Goal: Task Accomplishment & Management: Manage account settings

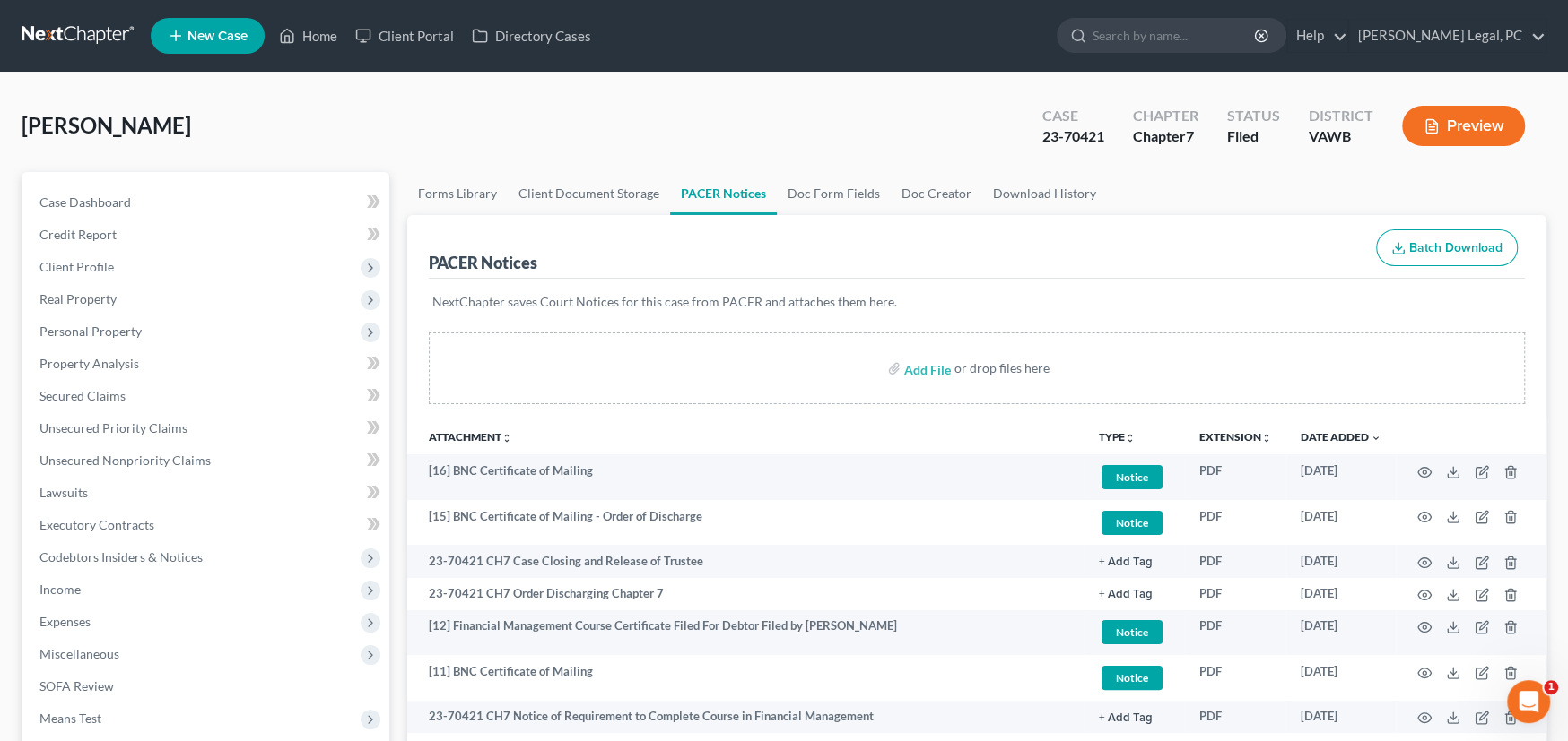
click at [67, 34] on link at bounding box center [79, 36] width 115 height 32
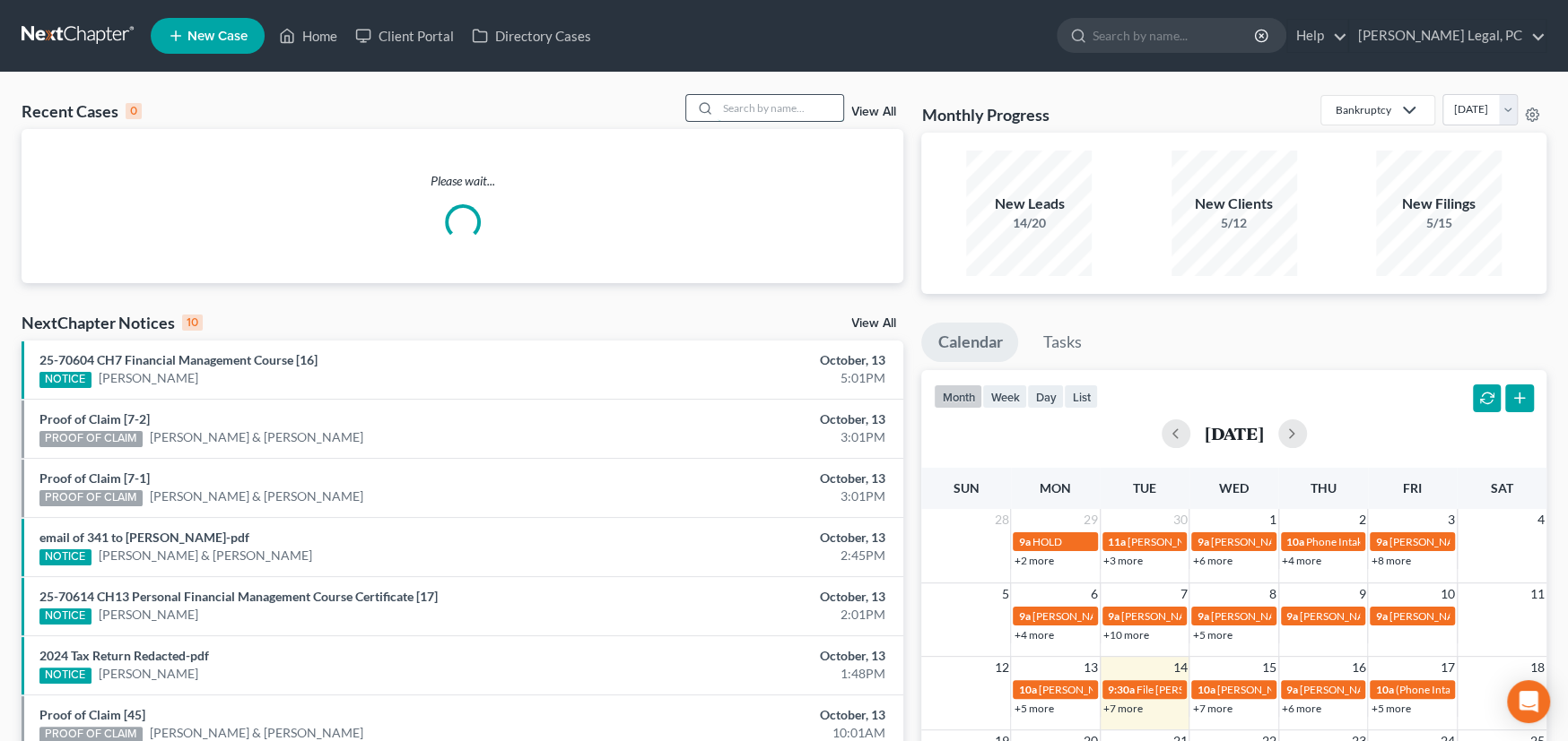
click at [731, 107] on input "search" at bounding box center [780, 108] width 125 height 26
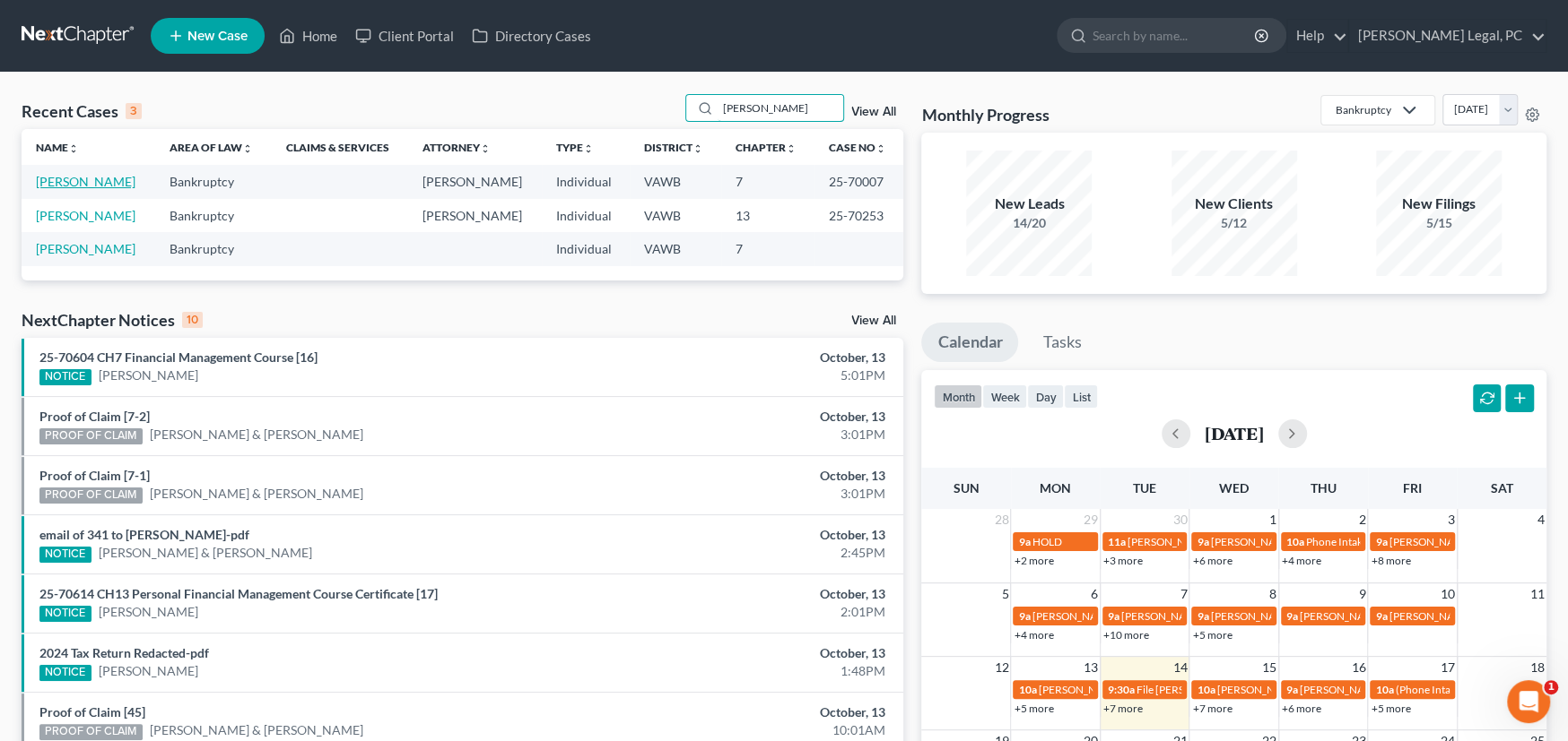
type input "cornett"
click at [66, 180] on link "Cornette, Christopher" at bounding box center [85, 181] width 99 height 15
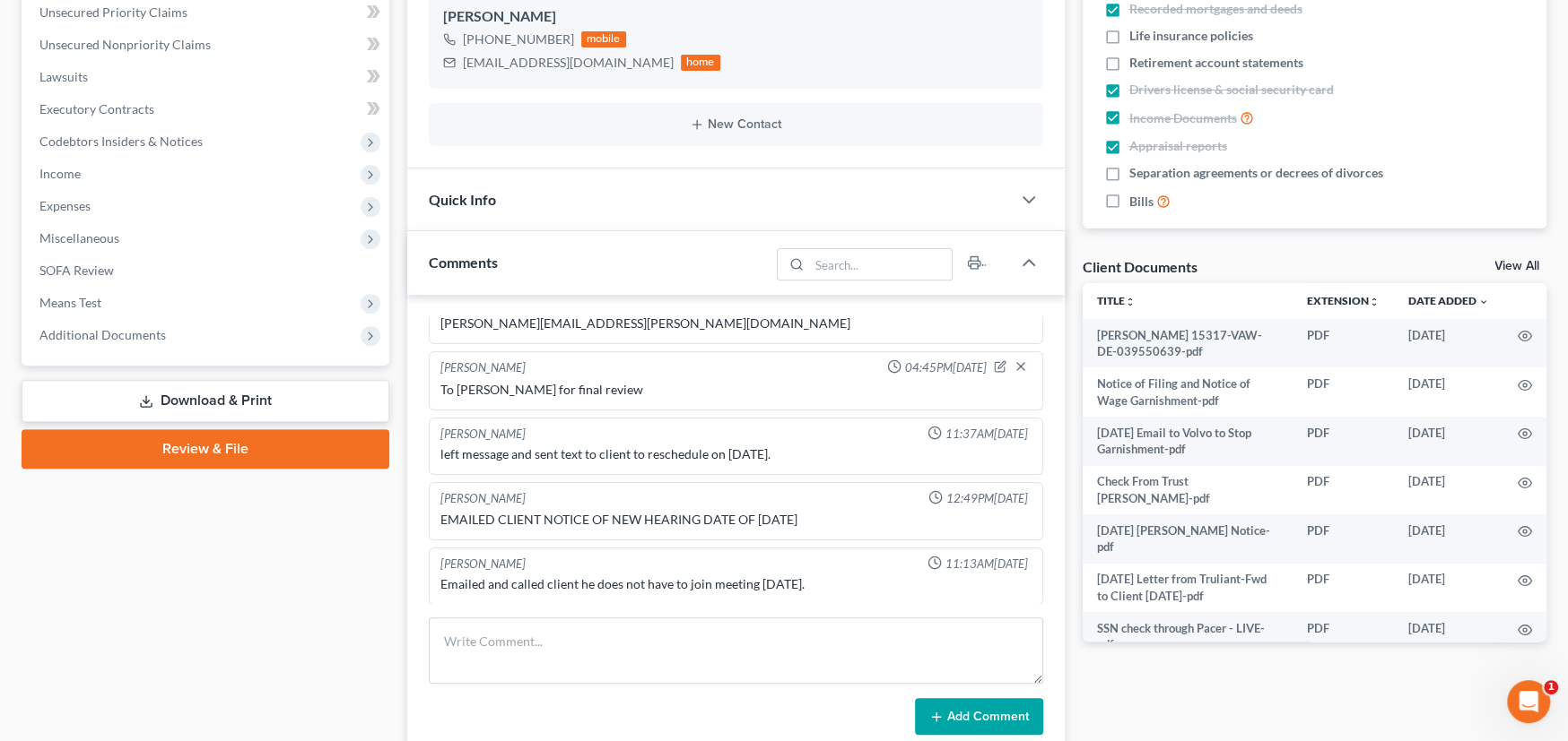
scroll to position [447, 0]
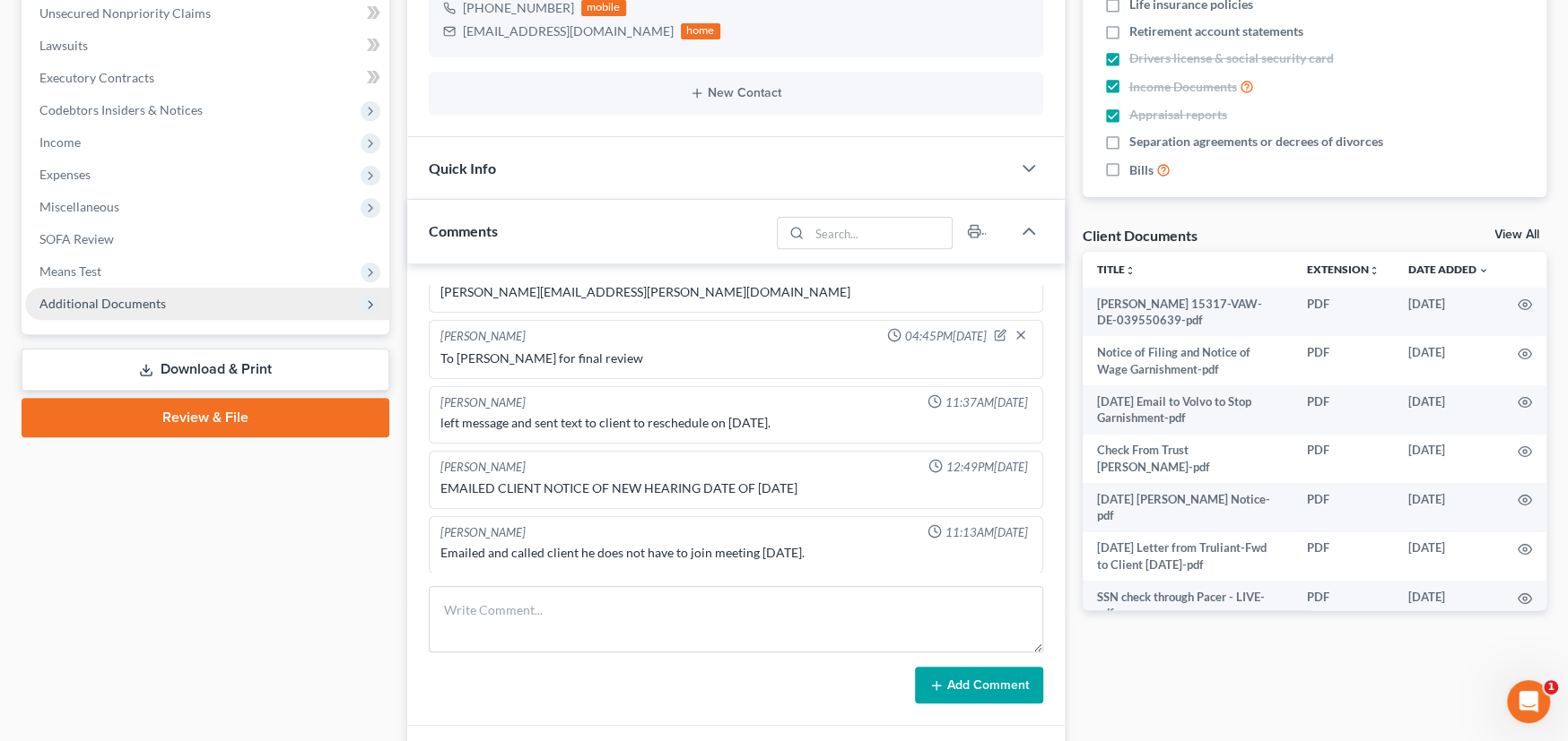
click at [89, 296] on span "Additional Documents" at bounding box center [102, 303] width 126 height 15
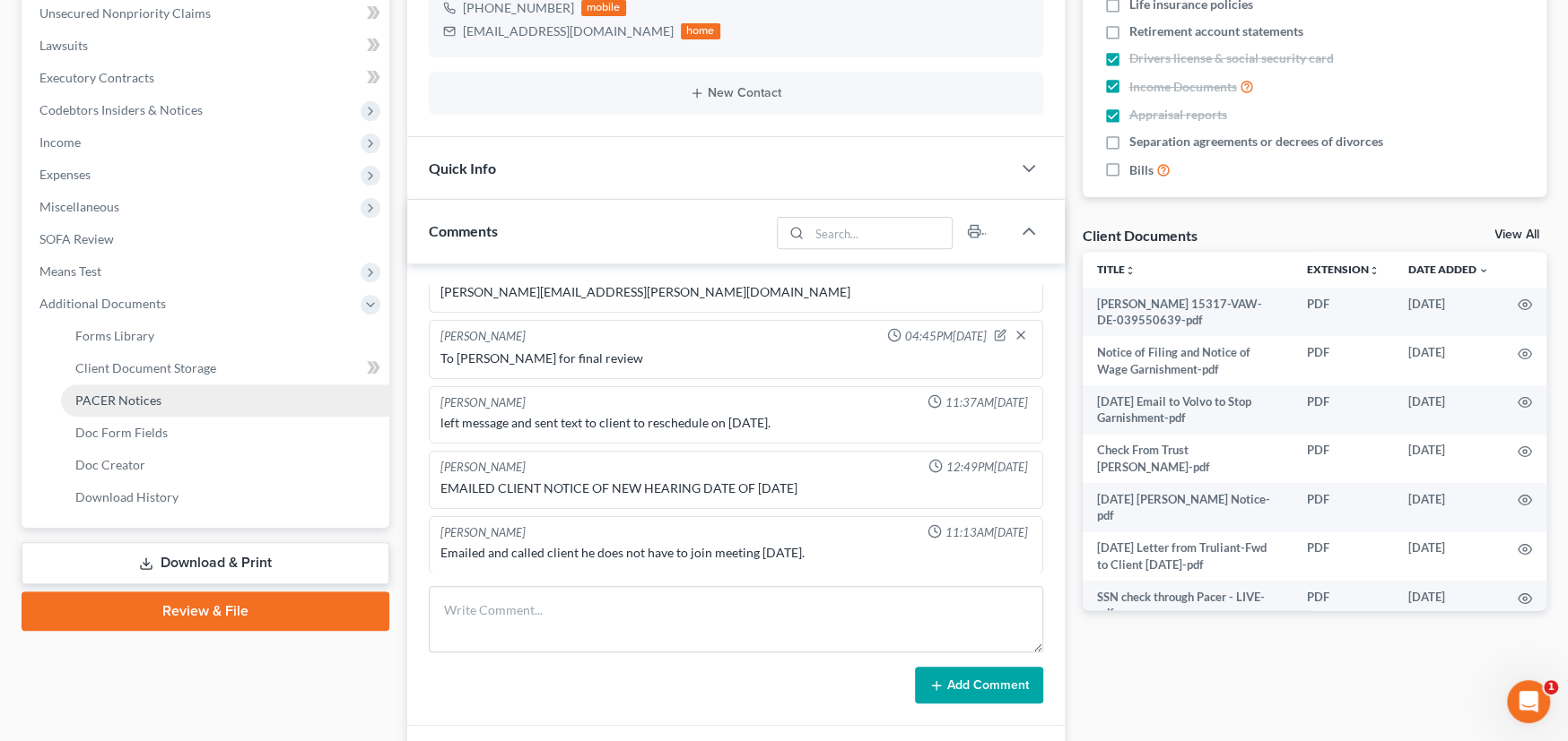
click at [101, 401] on span "PACER Notices" at bounding box center [118, 399] width 86 height 15
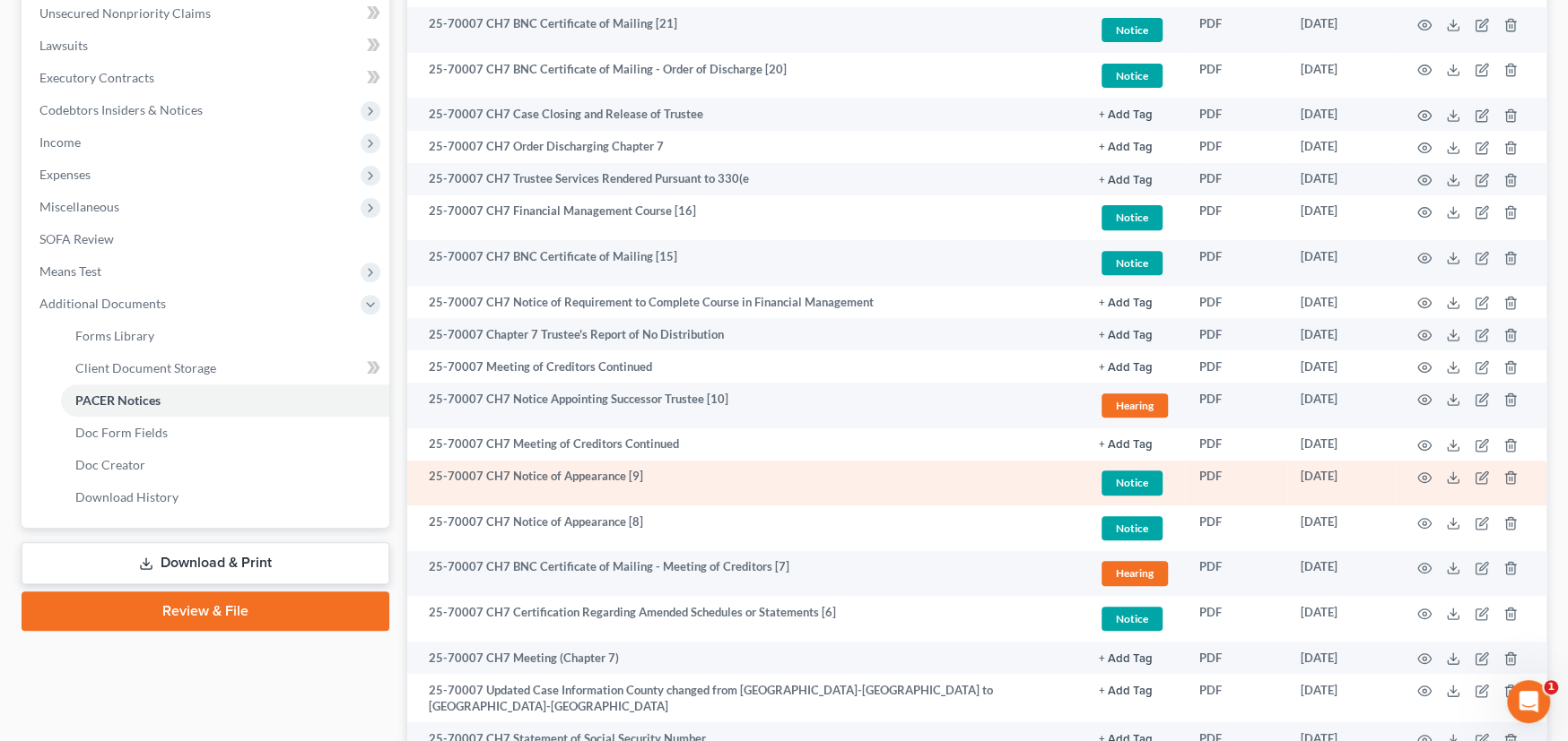
scroll to position [672, 0]
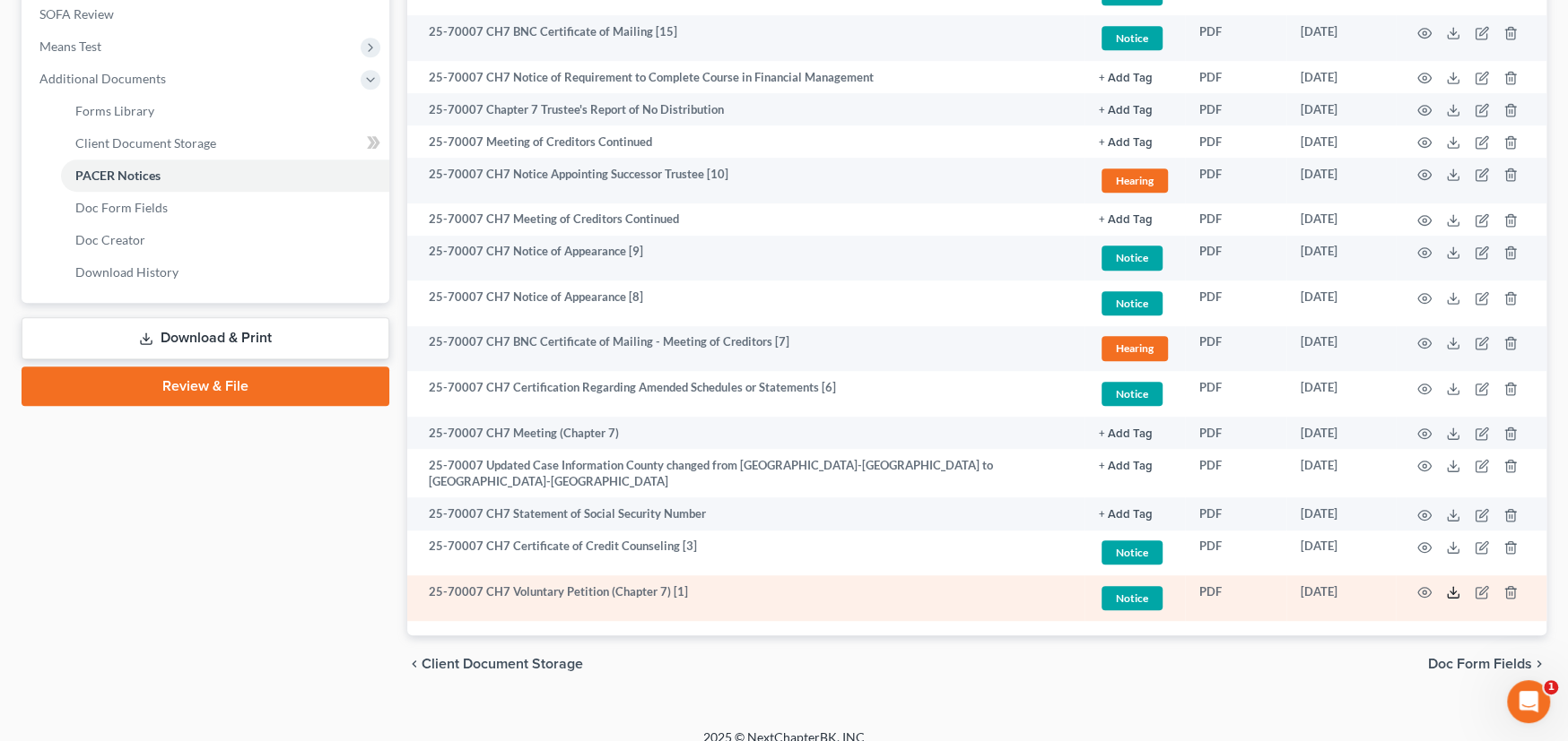
click at [1450, 585] on icon at bounding box center [1453, 592] width 14 height 14
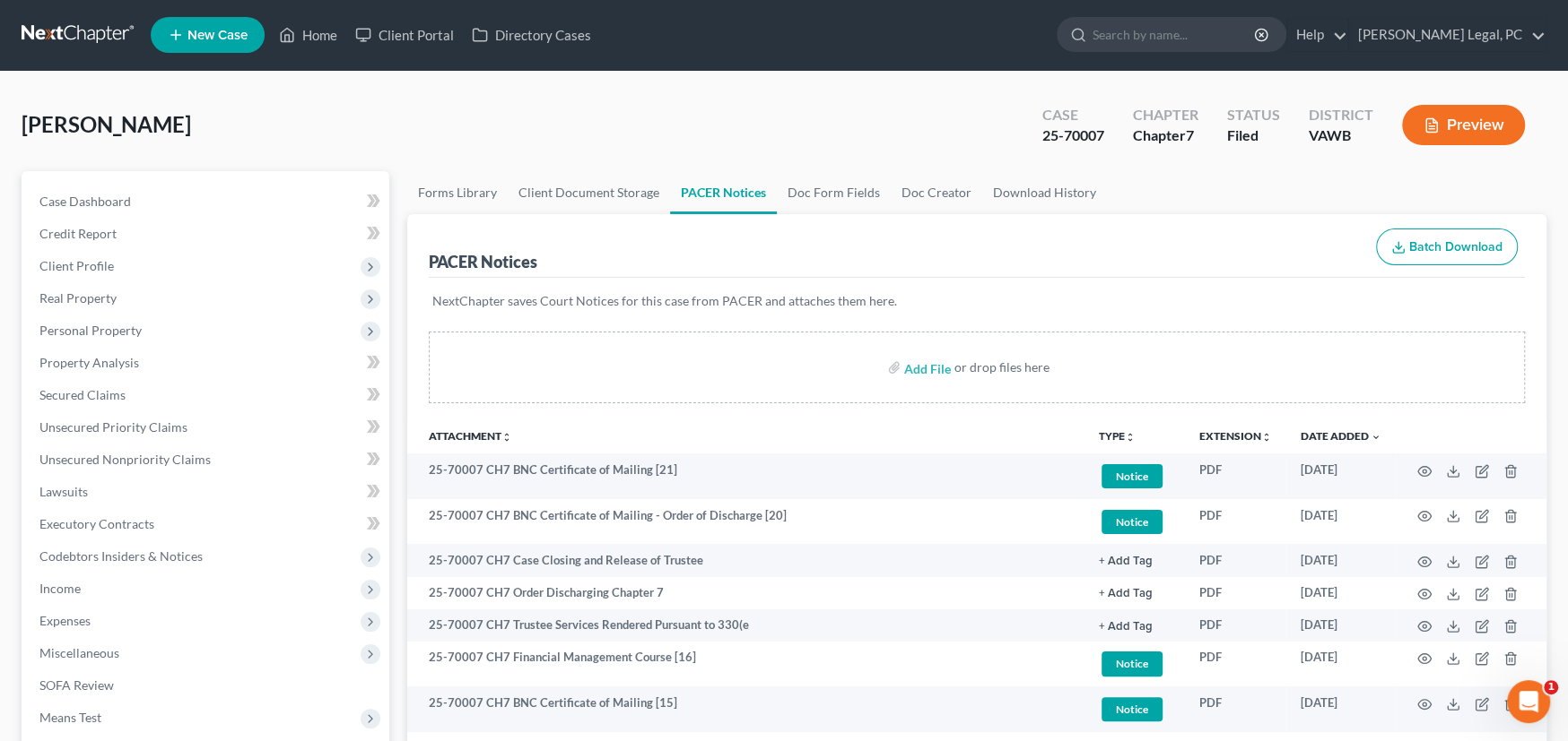
scroll to position [0, 0]
click at [49, 33] on link at bounding box center [79, 36] width 115 height 32
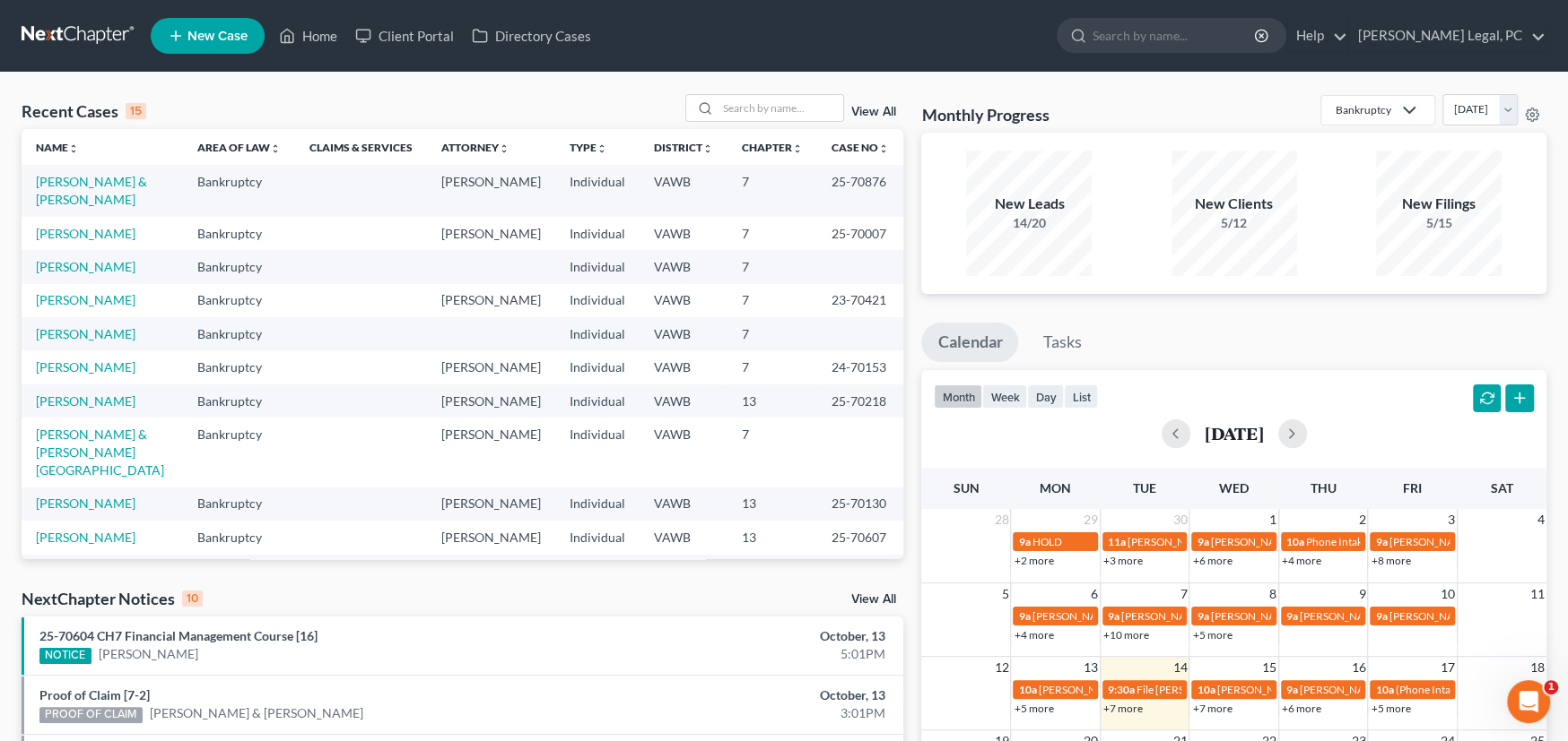
click at [881, 106] on link "View All" at bounding box center [873, 112] width 45 height 13
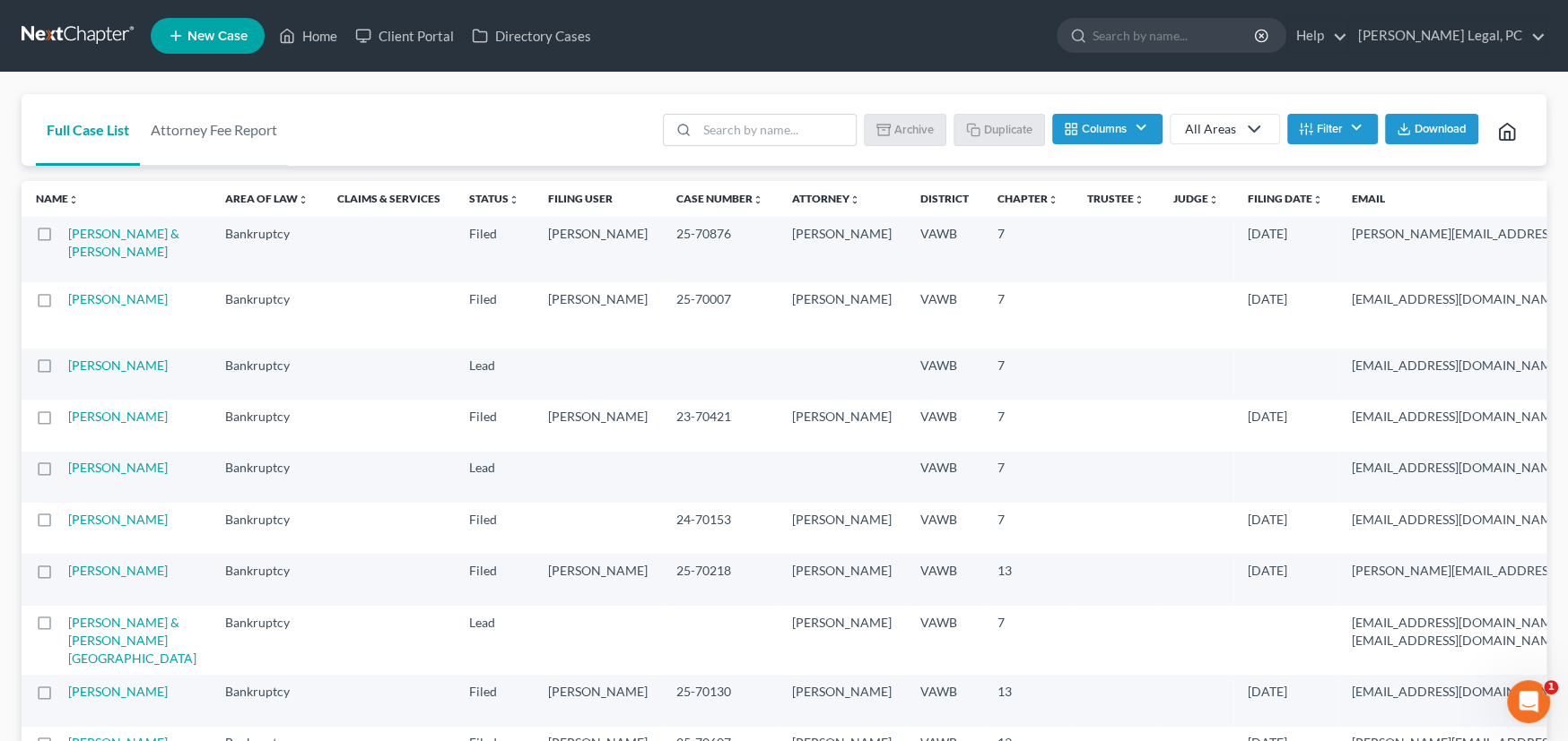
click at [106, 34] on link at bounding box center [79, 36] width 115 height 32
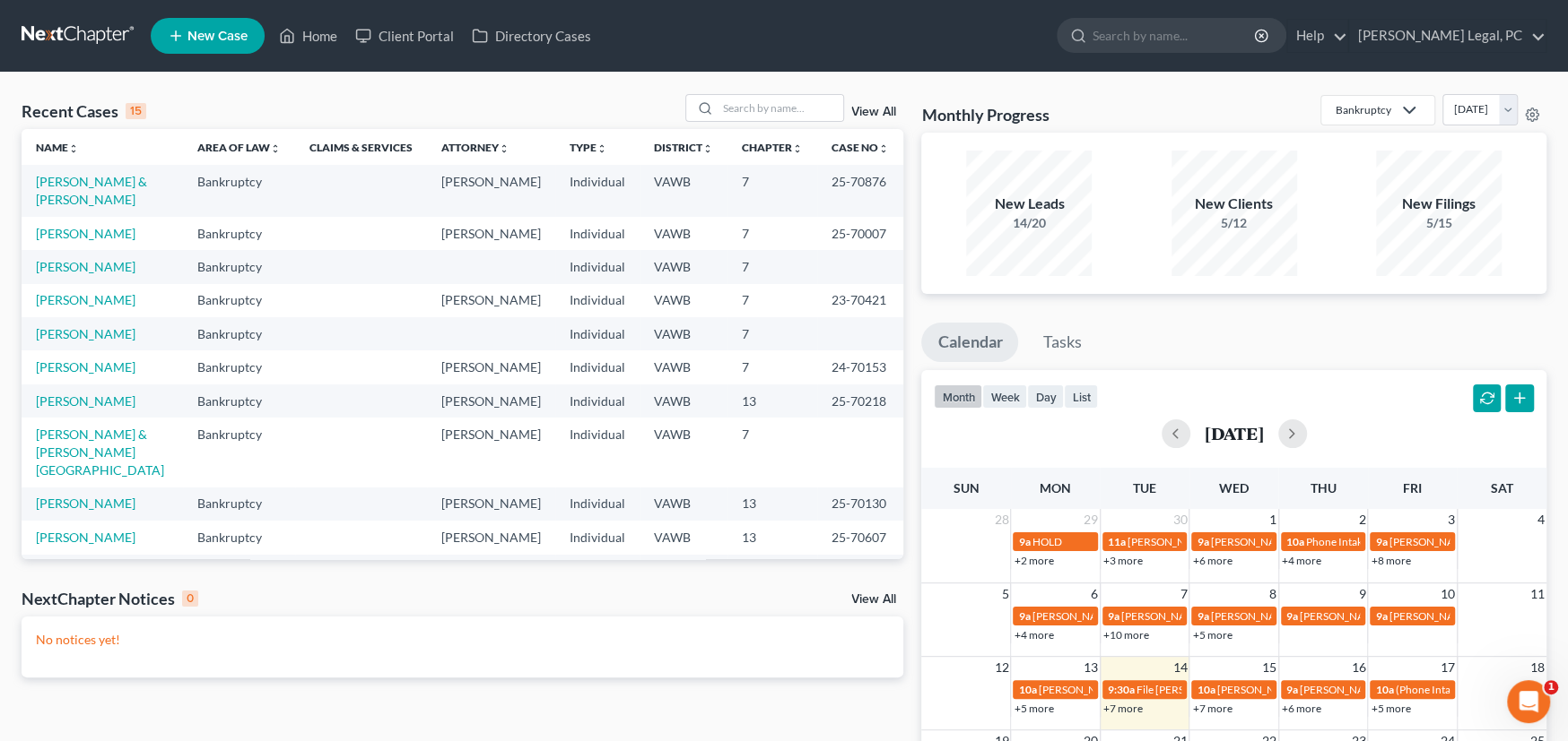
click at [866, 114] on link "View All" at bounding box center [873, 112] width 45 height 13
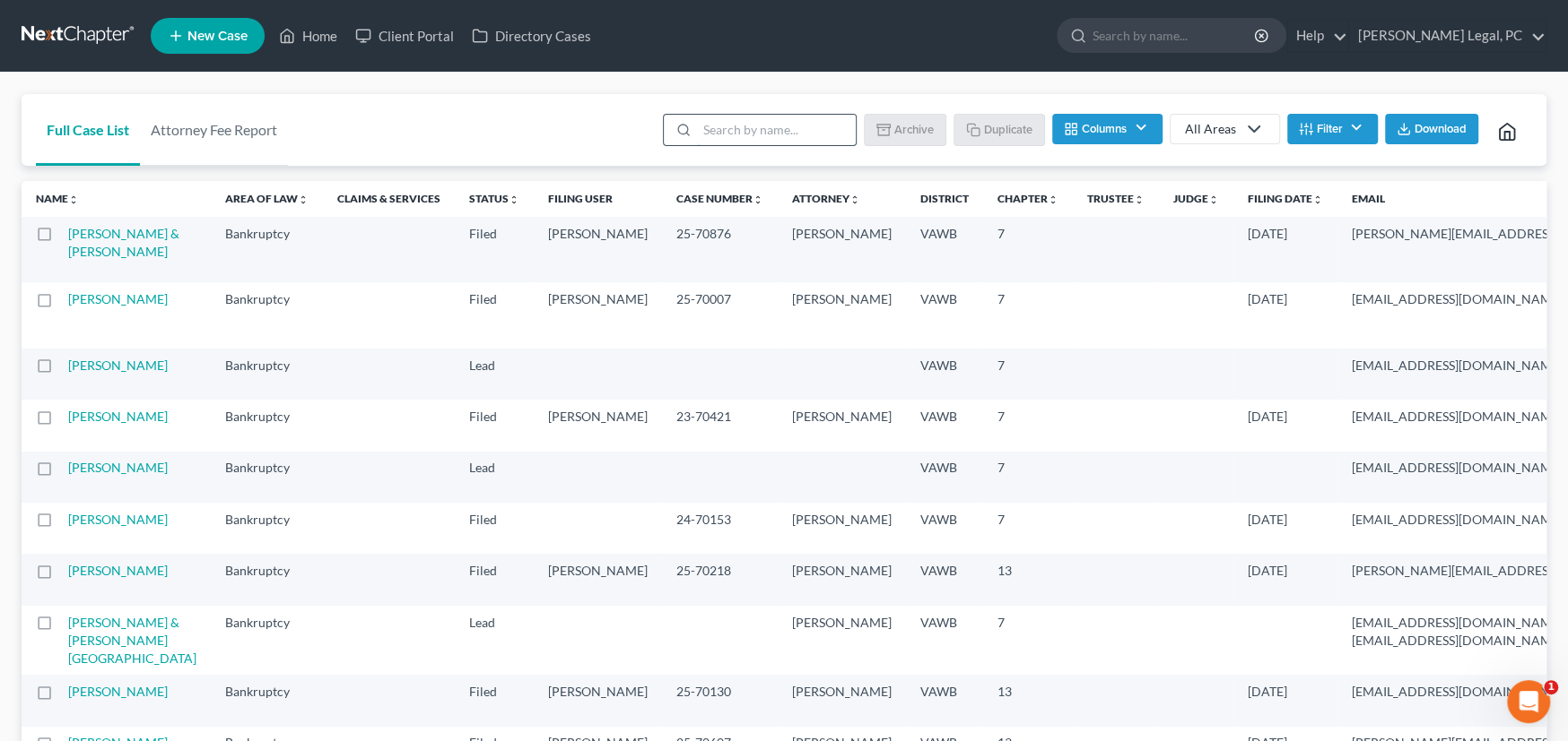
click at [769, 125] on input "search" at bounding box center [776, 130] width 159 height 31
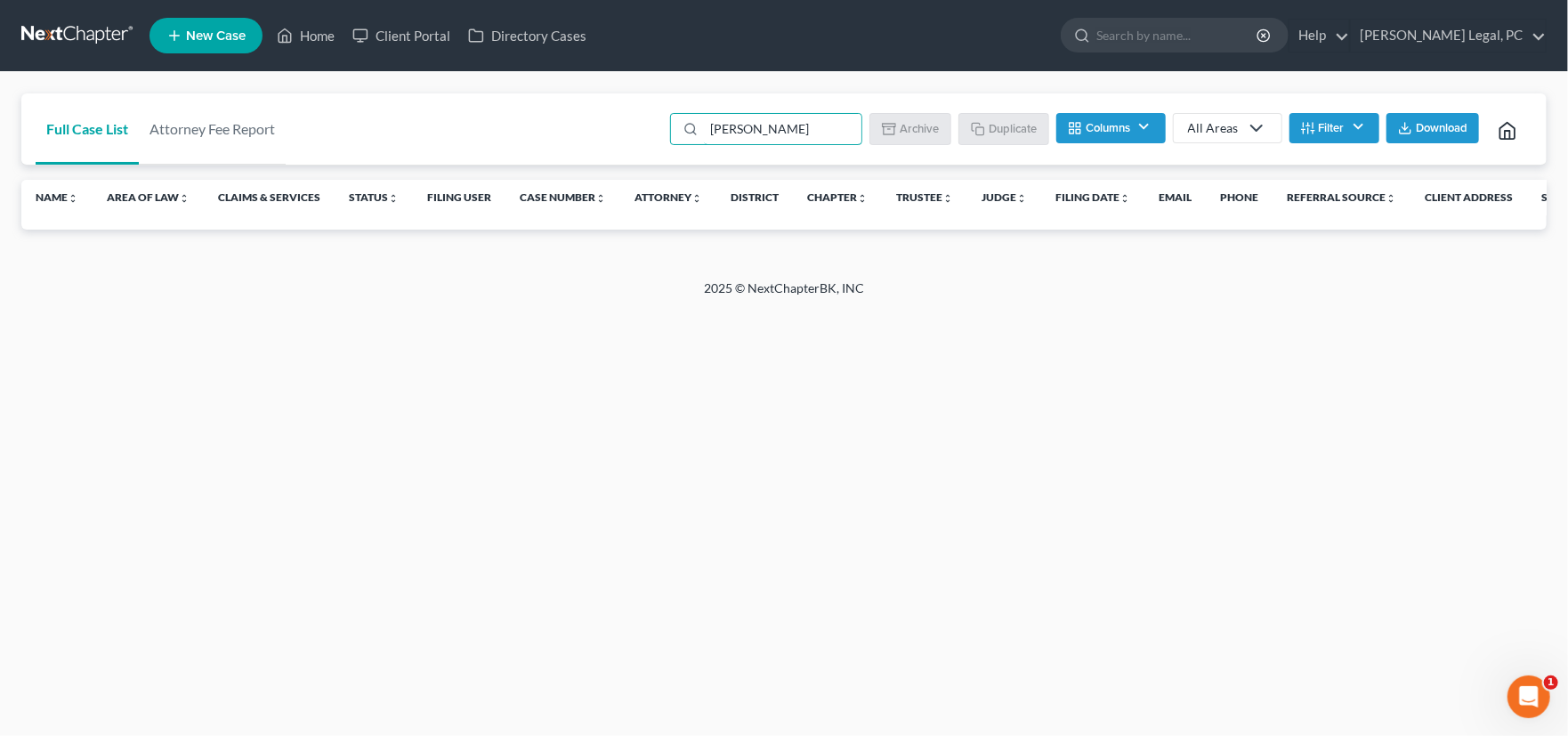
drag, startPoint x: 781, startPoint y: 125, endPoint x: 635, endPoint y: 123, distance: 146.0
click at [635, 120] on div "Full Case List Attorney Fee Report Chris Cor Batch Download Archive Un-archive …" at bounding box center [784, 129] width 1526 height 72
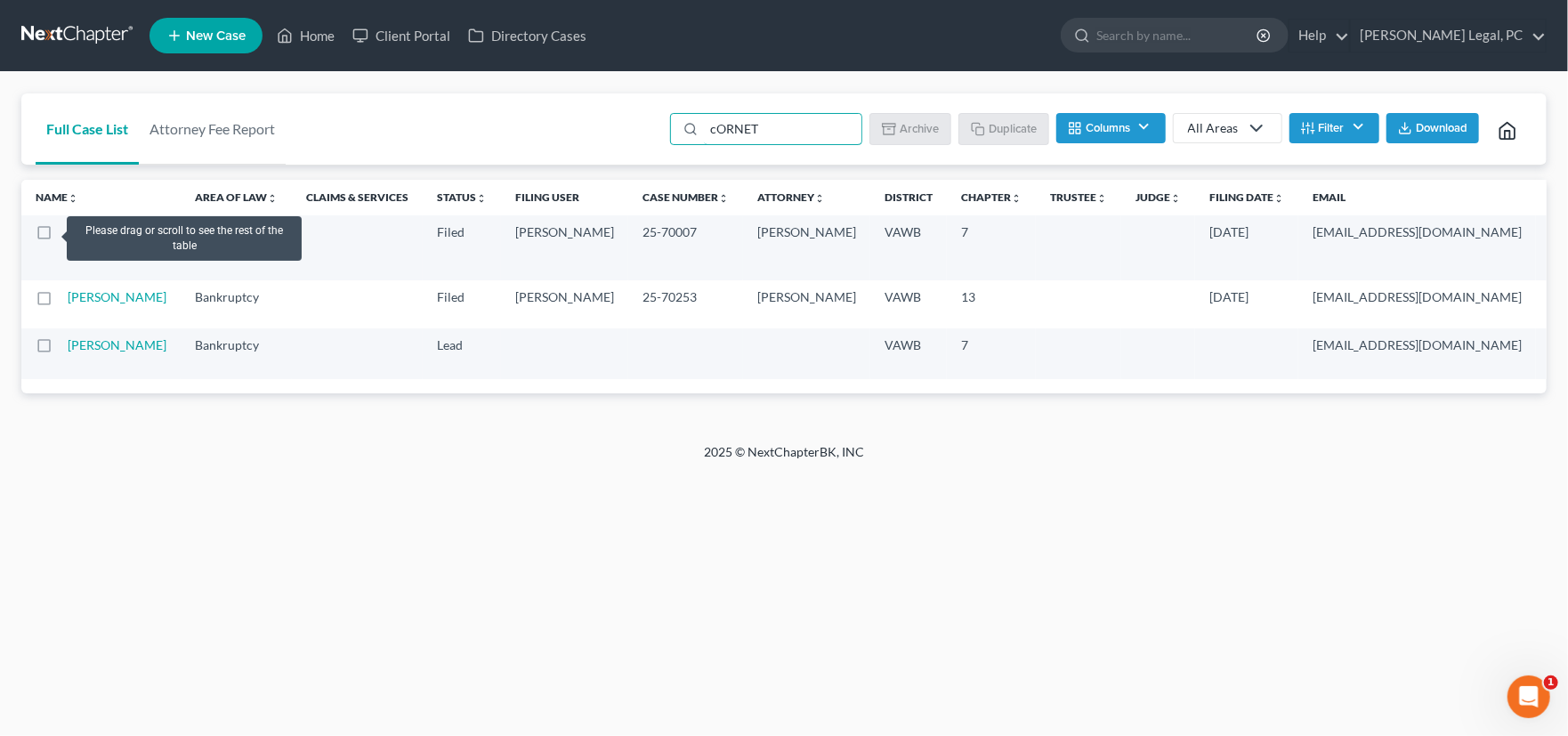
click at [60, 237] on label at bounding box center [60, 237] width 0 height 0
type input "cORNET"
click at [68, 232] on input "checkbox" at bounding box center [74, 230] width 12 height 12
checkbox input "true"
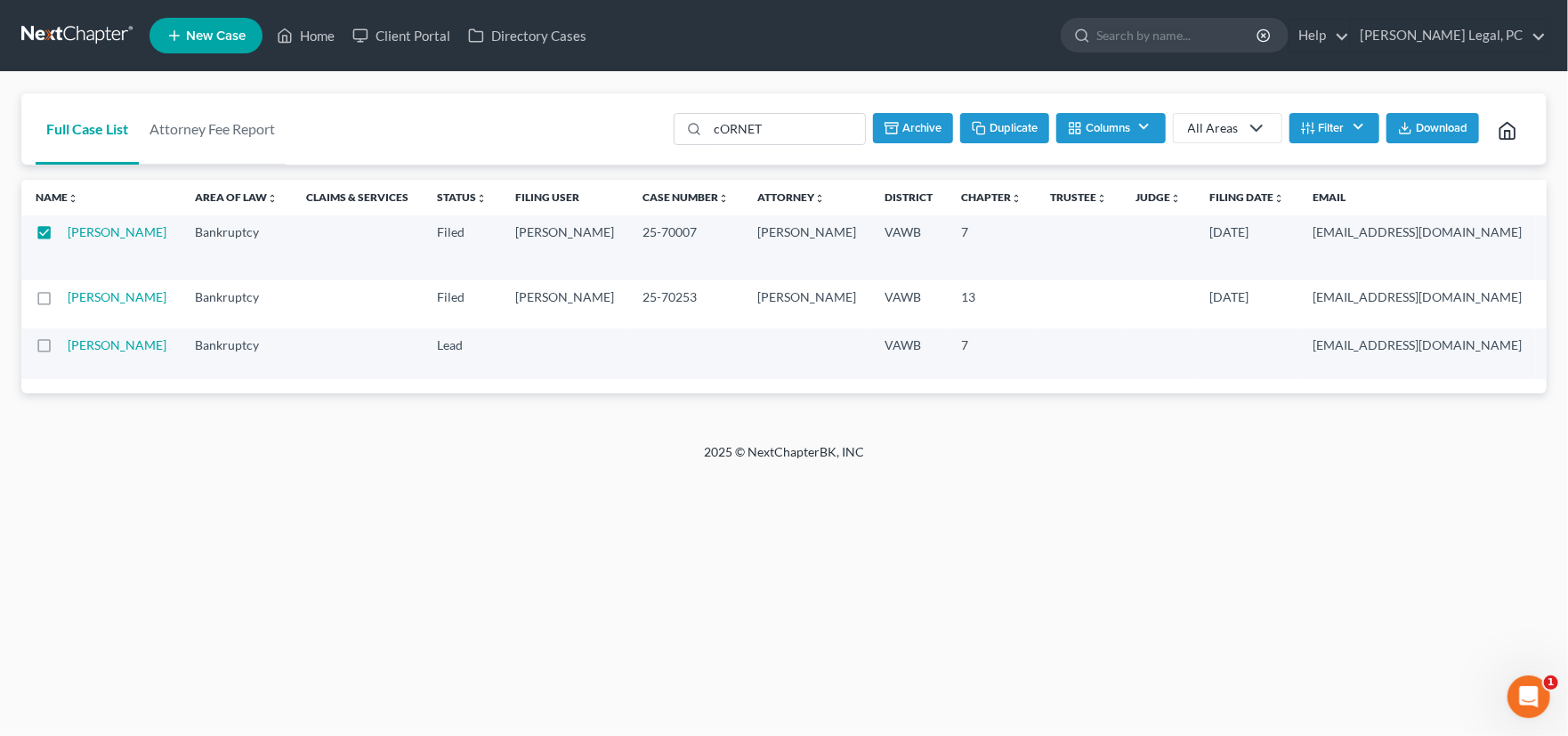
click at [1010, 125] on button "Duplicate" at bounding box center [1005, 128] width 89 height 31
click at [73, 37] on link at bounding box center [79, 36] width 114 height 32
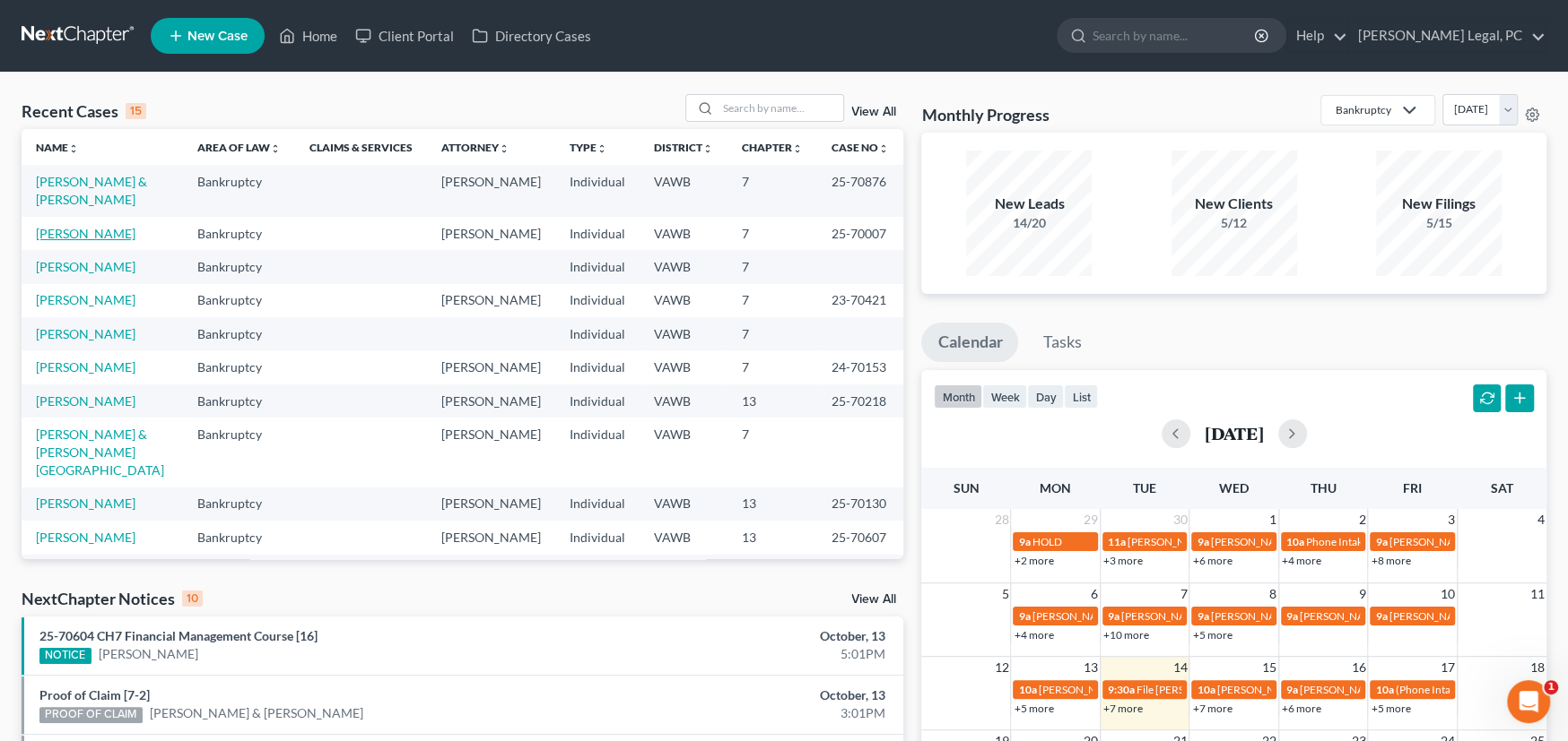
click at [113, 225] on link "Cornette, Christopher" at bounding box center [85, 232] width 99 height 15
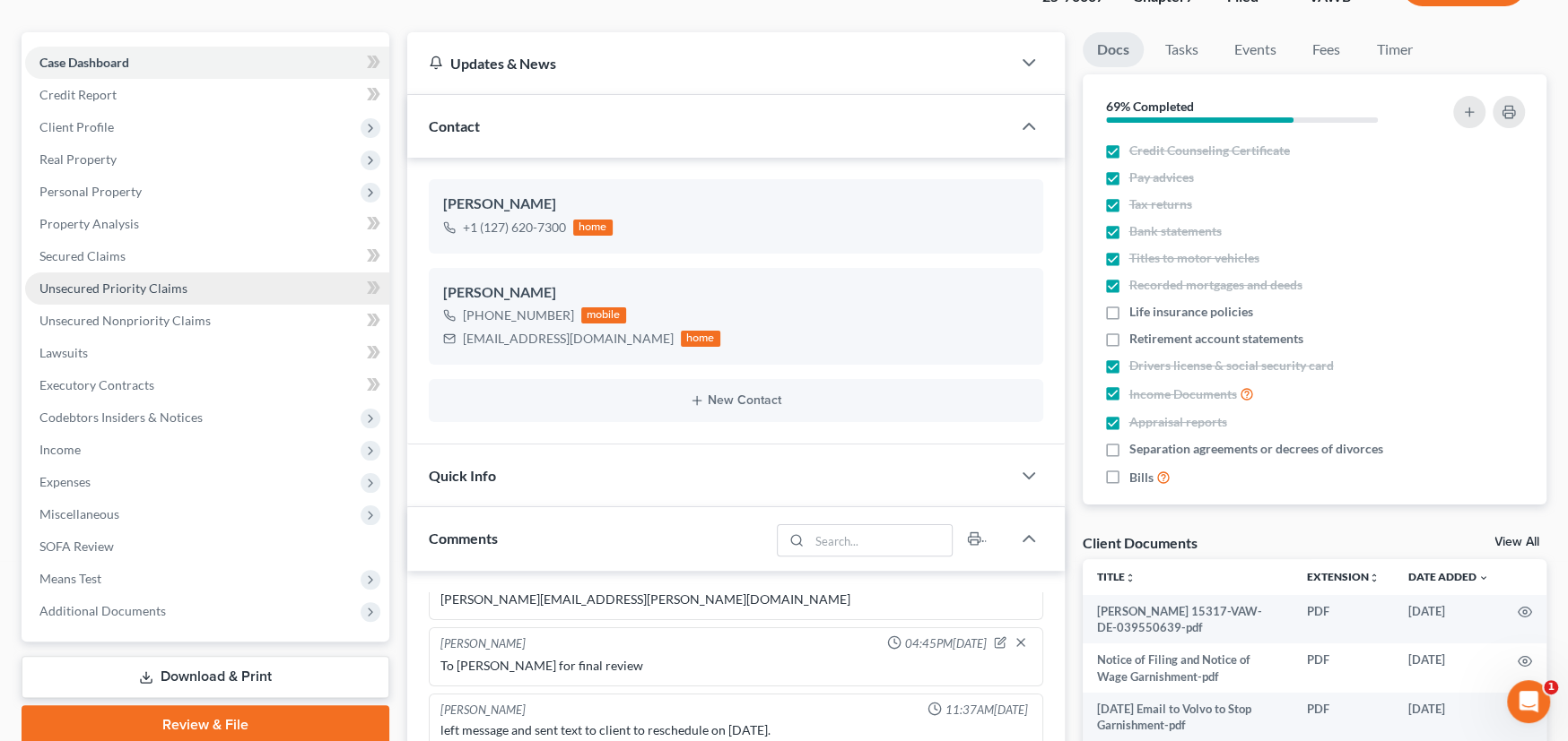
scroll to position [89, 0]
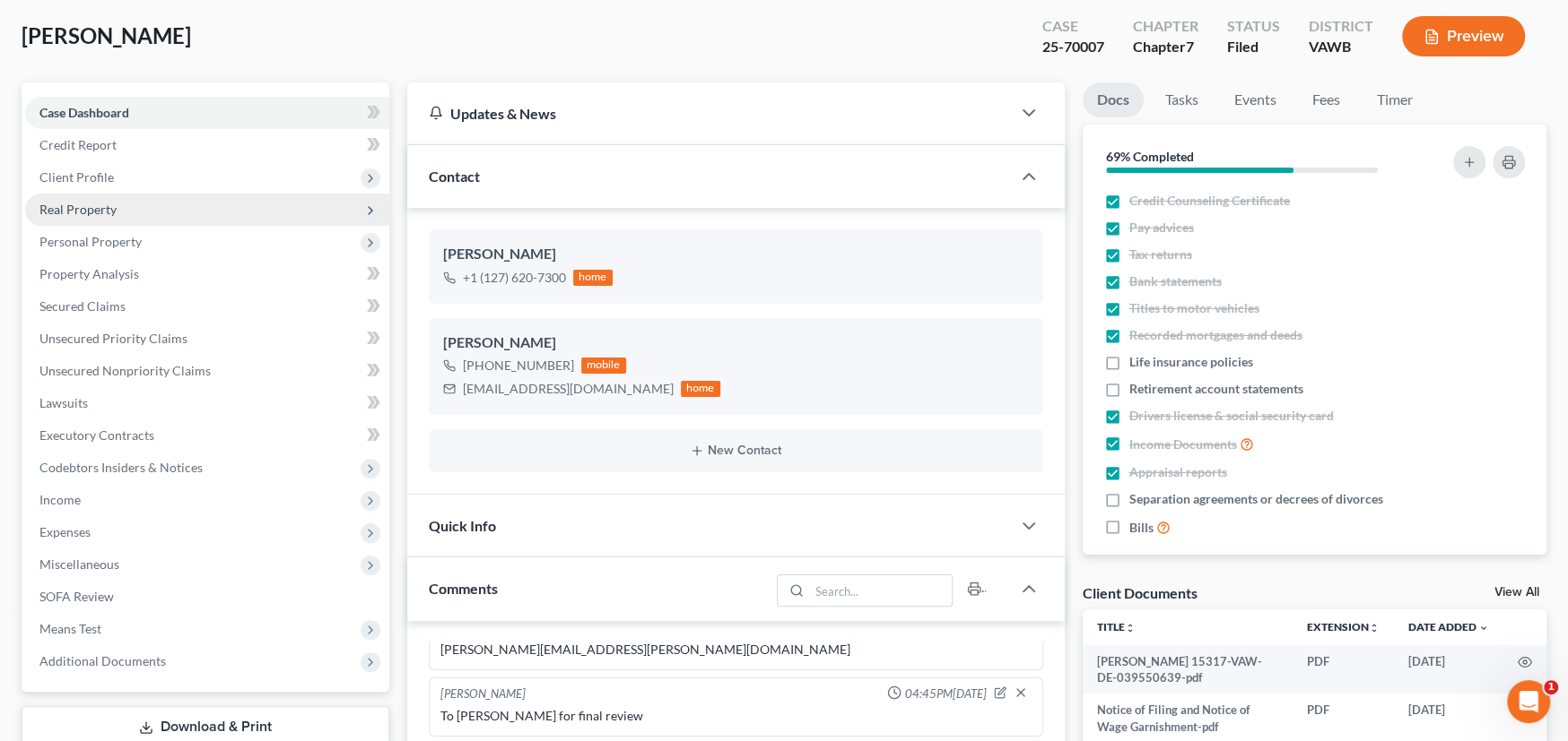
click at [89, 210] on span "Real Property" at bounding box center [78, 209] width 78 height 15
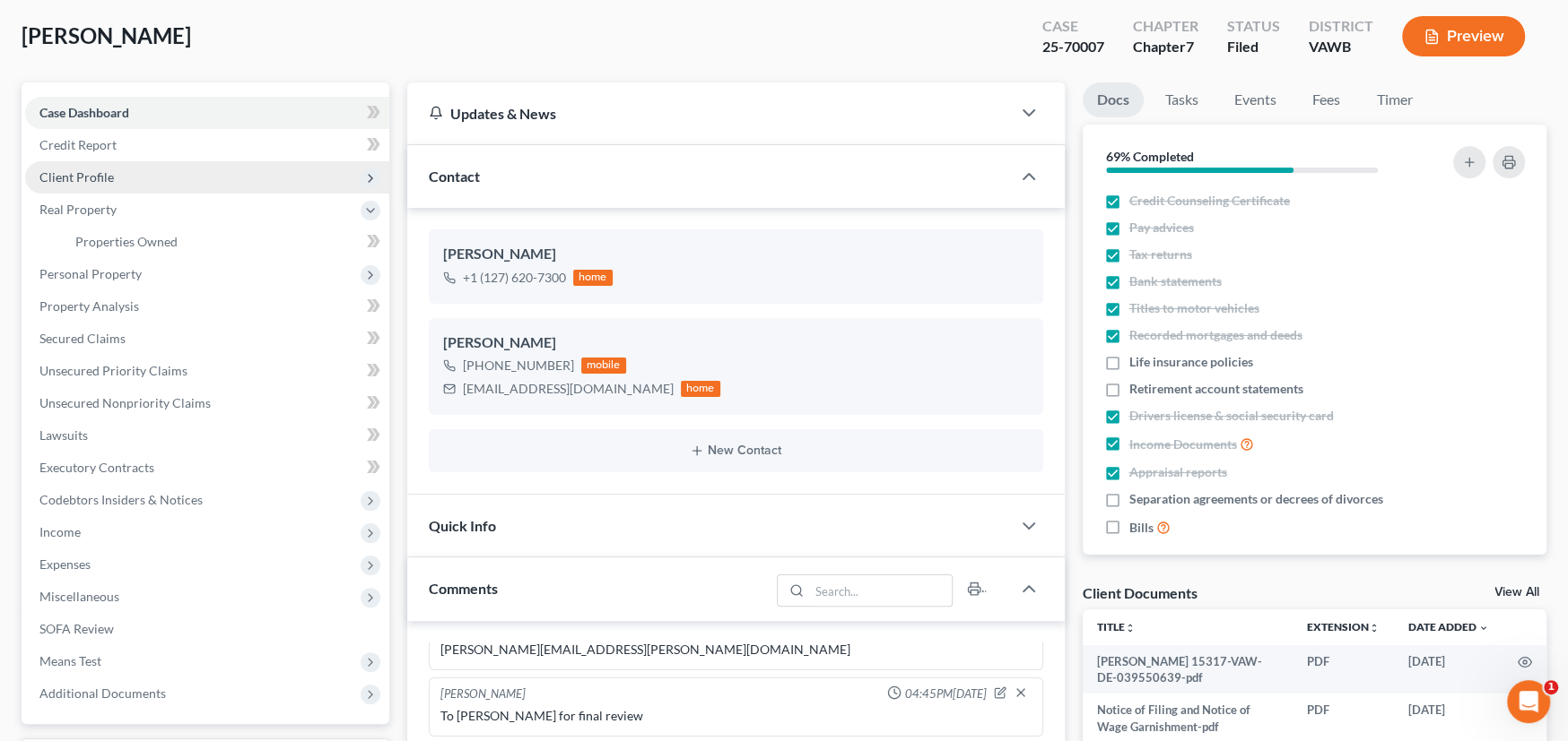
click at [86, 174] on span "Client Profile" at bounding box center [77, 177] width 75 height 15
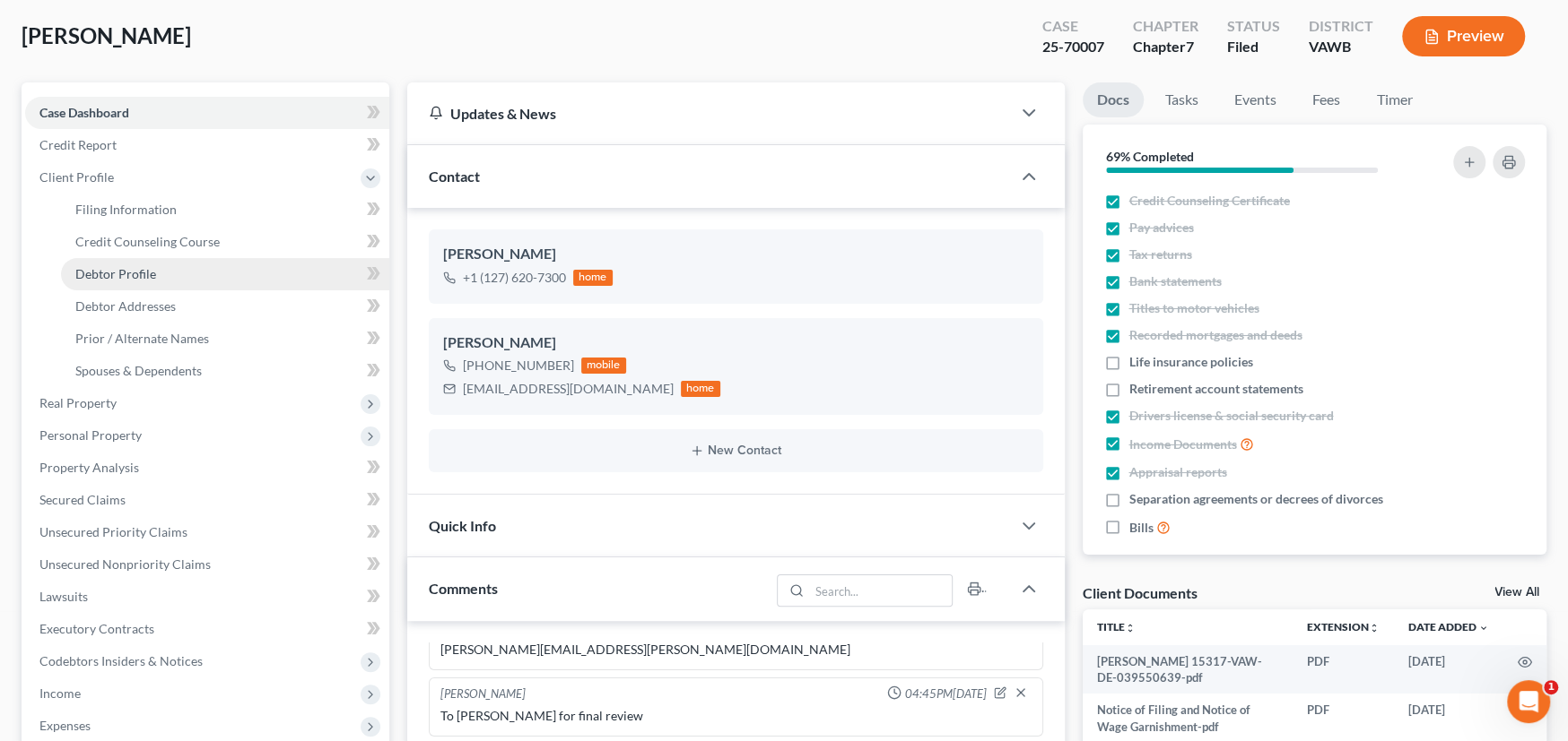
click at [141, 274] on span "Debtor Profile" at bounding box center [115, 273] width 80 height 15
select select "0"
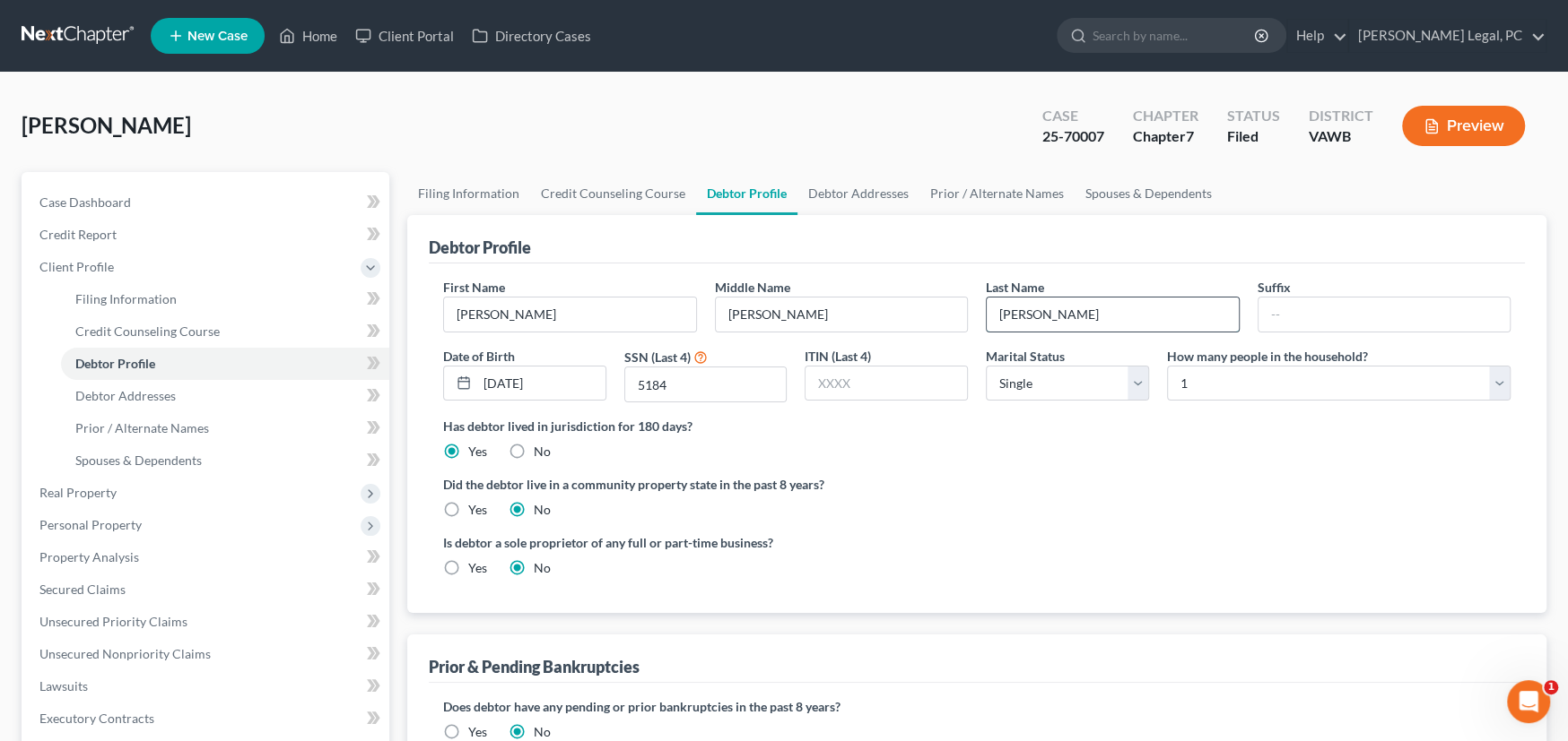
click at [1082, 306] on input "Cornette" at bounding box center [1113, 315] width 252 height 34
type input "Cornette-DISCHARGED 7"
click at [72, 201] on span "Case Dashboard" at bounding box center [85, 202] width 91 height 15
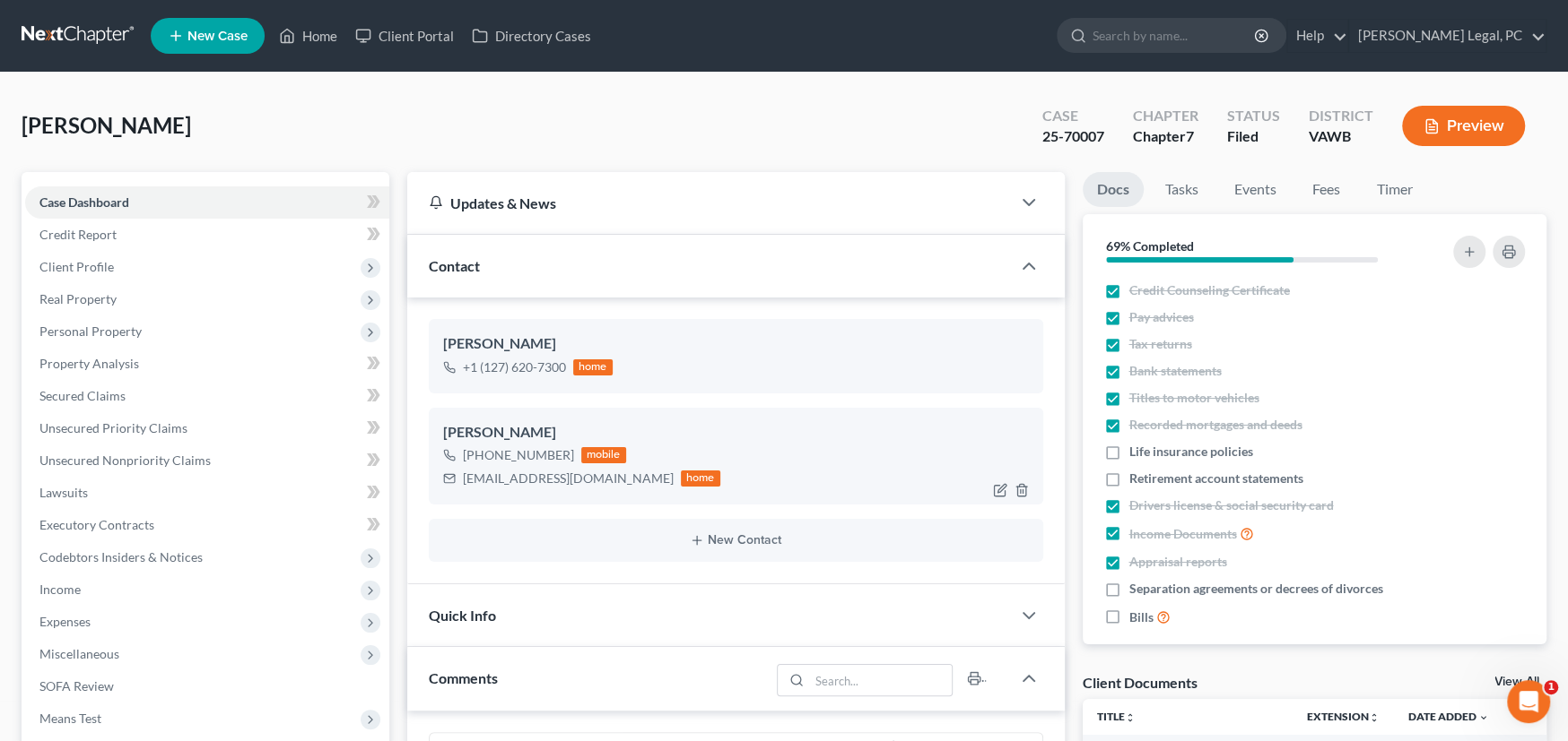
scroll to position [369, 0]
click at [78, 32] on link at bounding box center [79, 36] width 115 height 32
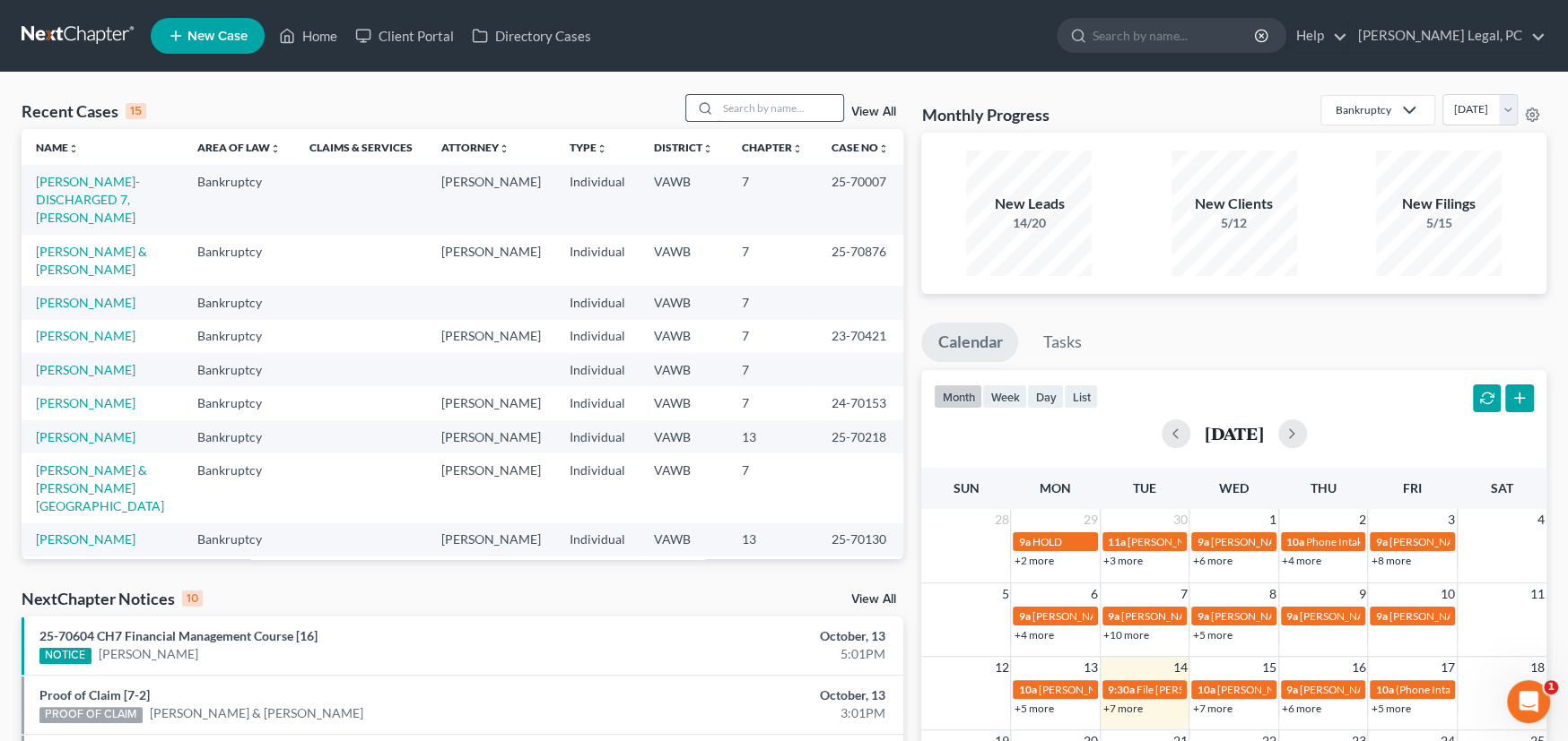
click at [755, 111] on input "search" at bounding box center [780, 108] width 125 height 26
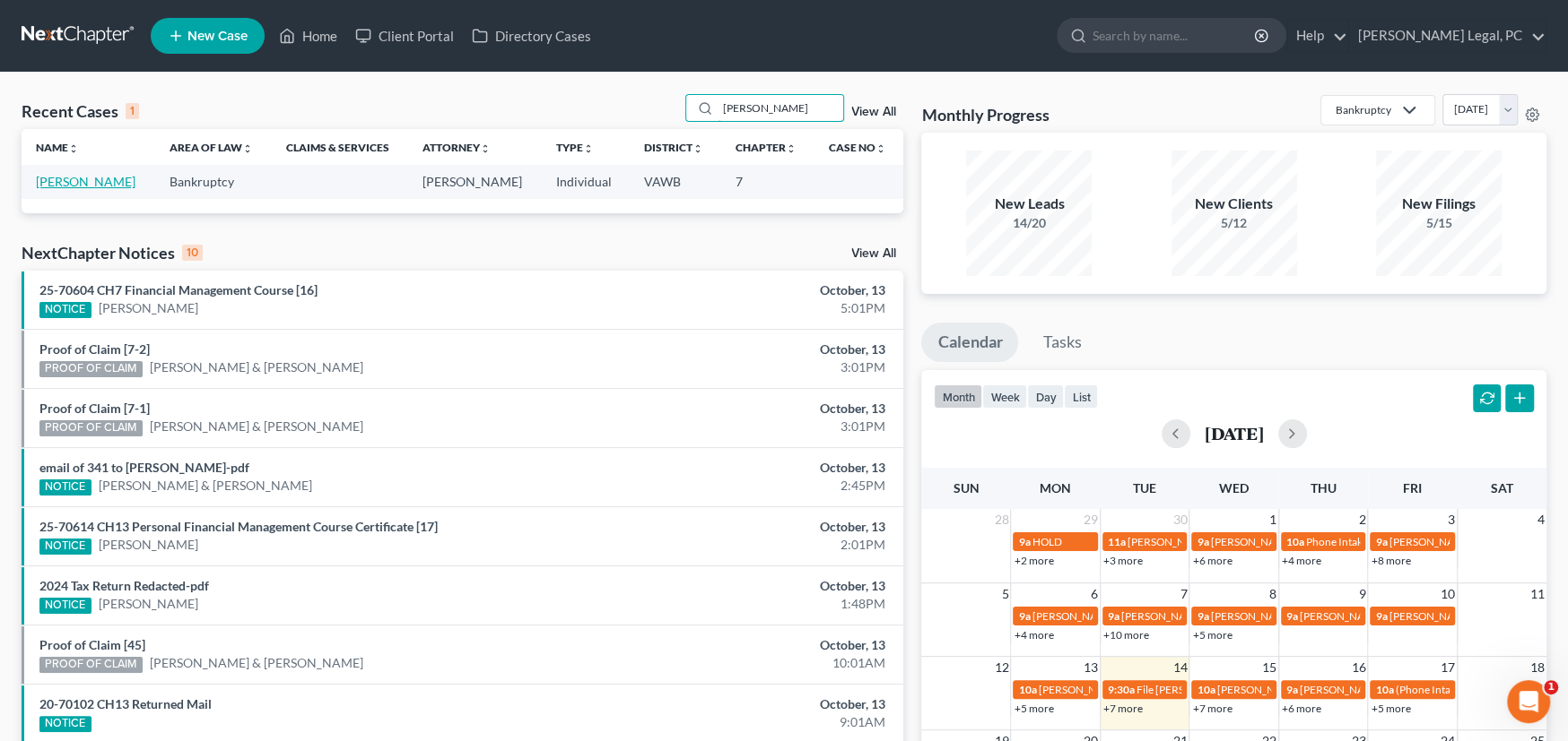
type input "[PERSON_NAME]"
click at [74, 186] on link "[PERSON_NAME]" at bounding box center [85, 181] width 99 height 15
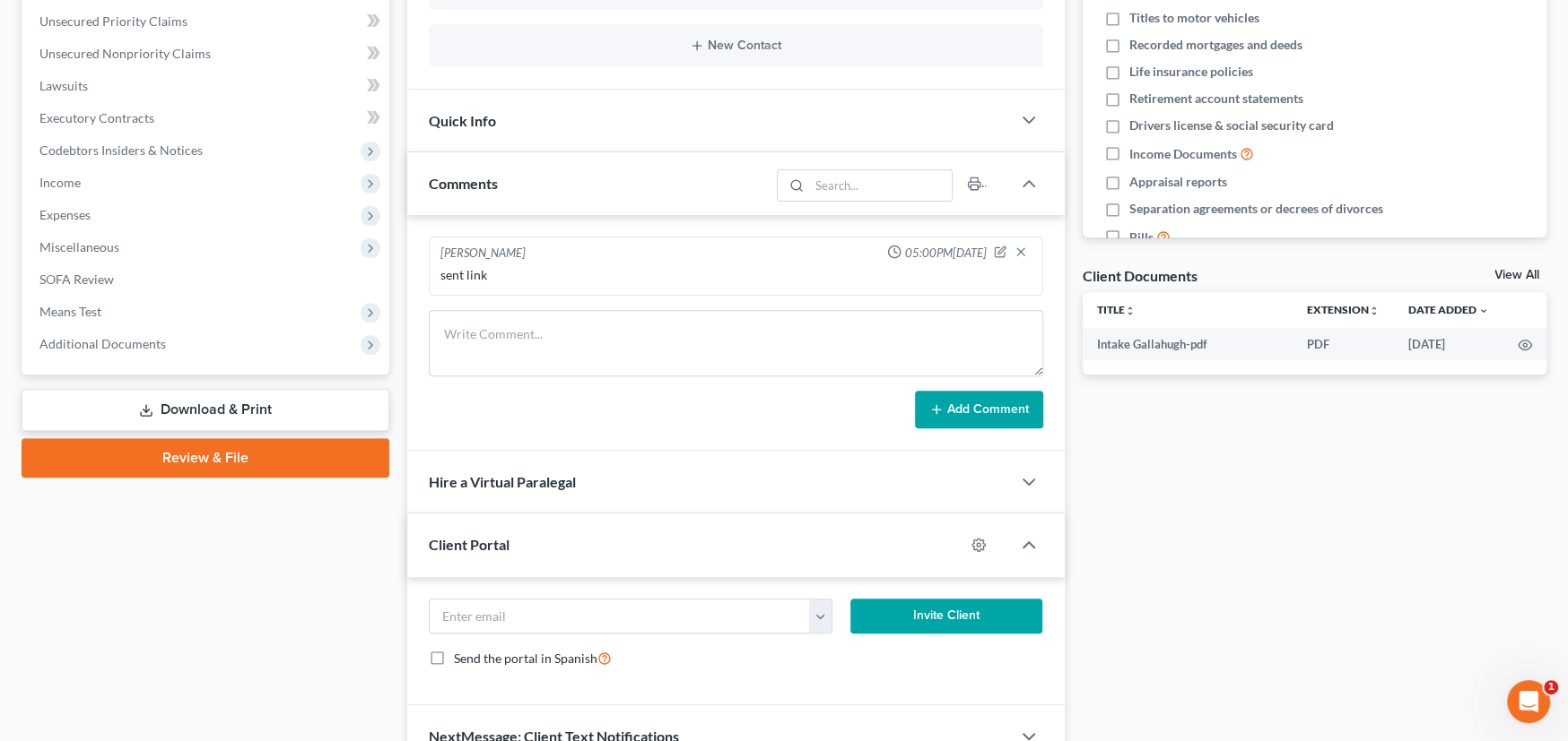
scroll to position [447, 0]
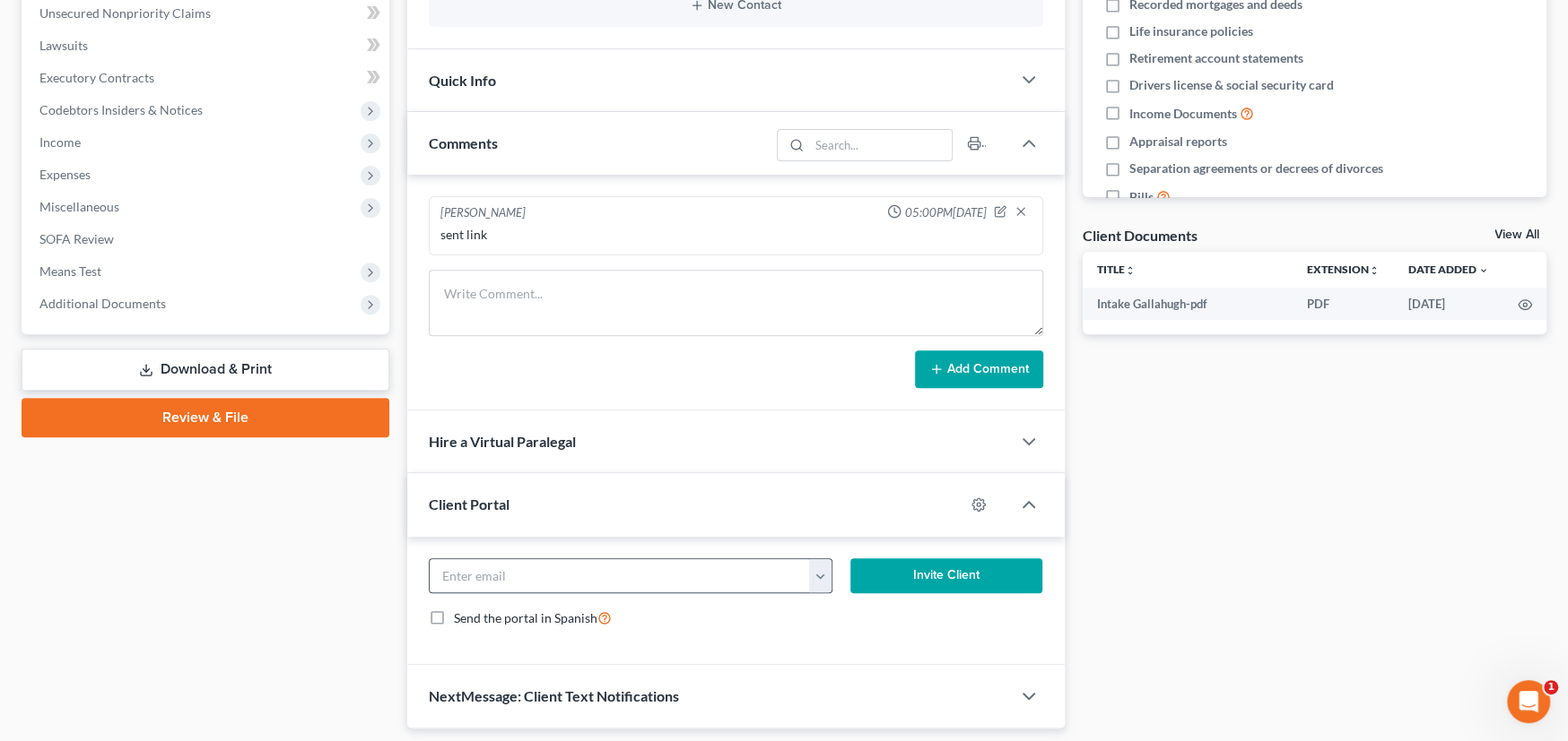
click at [820, 575] on button "button" at bounding box center [820, 576] width 23 height 34
click at [851, 621] on link "[EMAIL_ADDRESS][DOMAIN_NAME]" at bounding box center [931, 616] width 244 height 31
type input "[EMAIL_ADDRESS][DOMAIN_NAME]"
click at [944, 570] on button "Invite Client" at bounding box center [947, 576] width 193 height 36
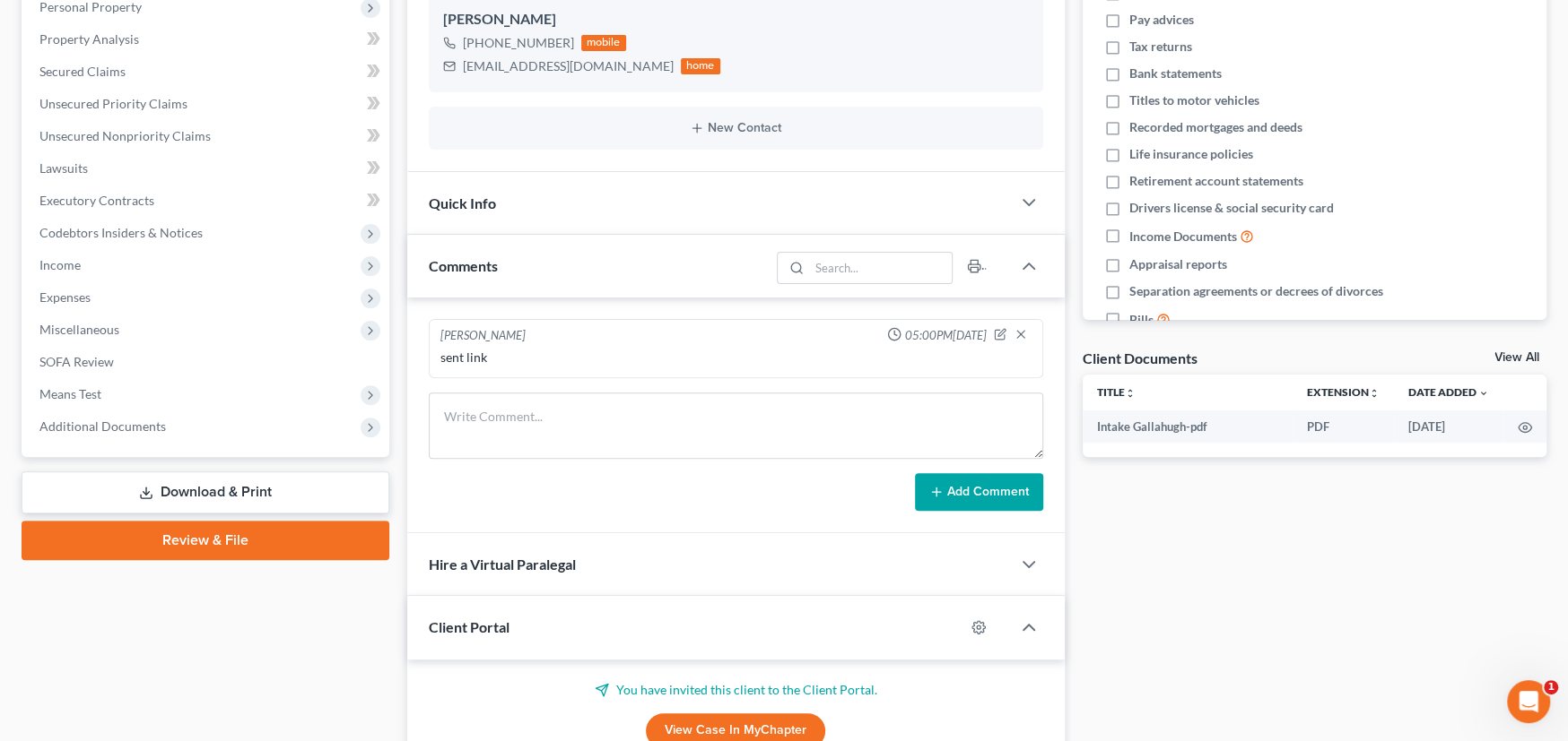
scroll to position [89, 0]
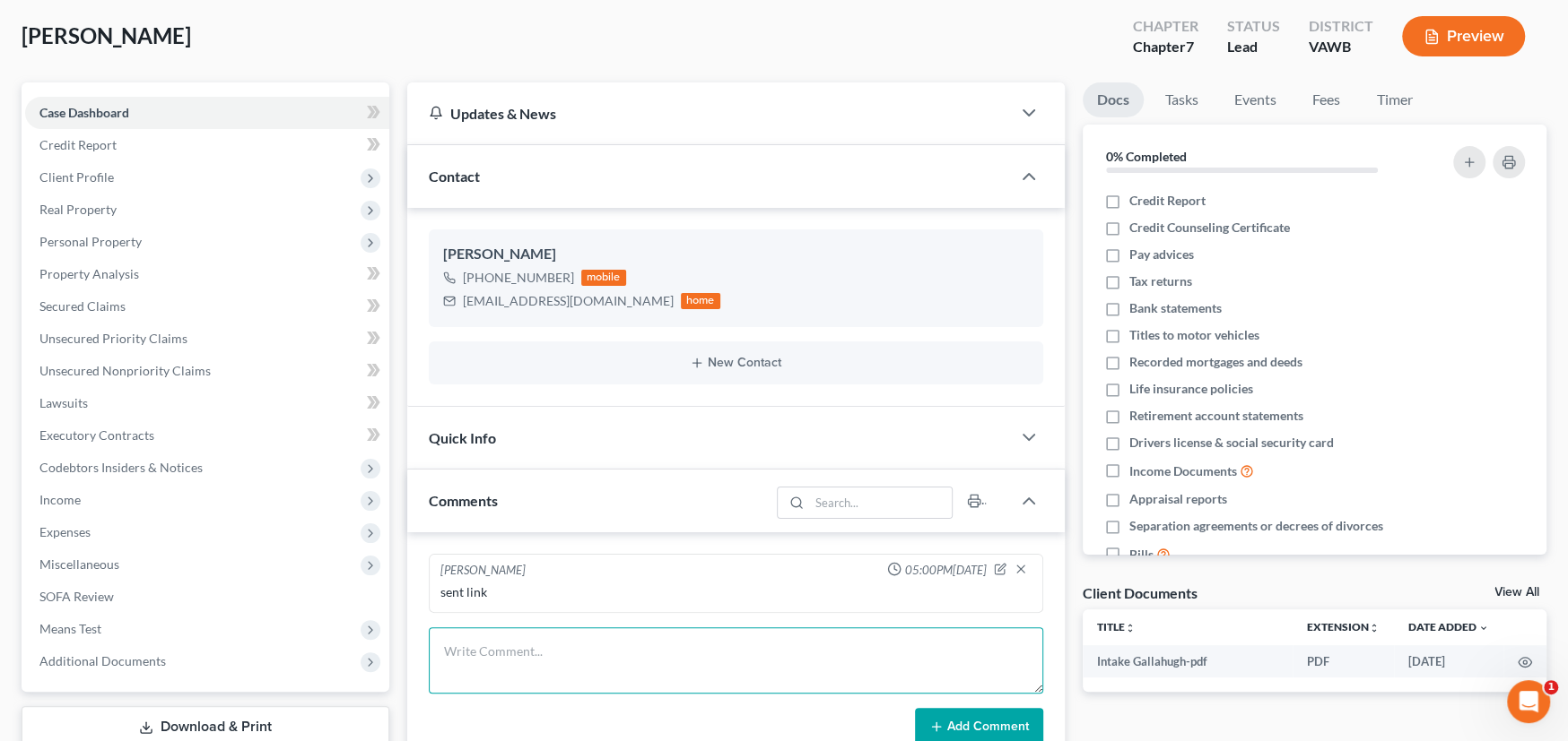
click at [587, 657] on textarea at bounding box center [735, 661] width 614 height 67
type textarea "Resent Link"
click at [973, 715] on button "Add Comment" at bounding box center [979, 727] width 128 height 38
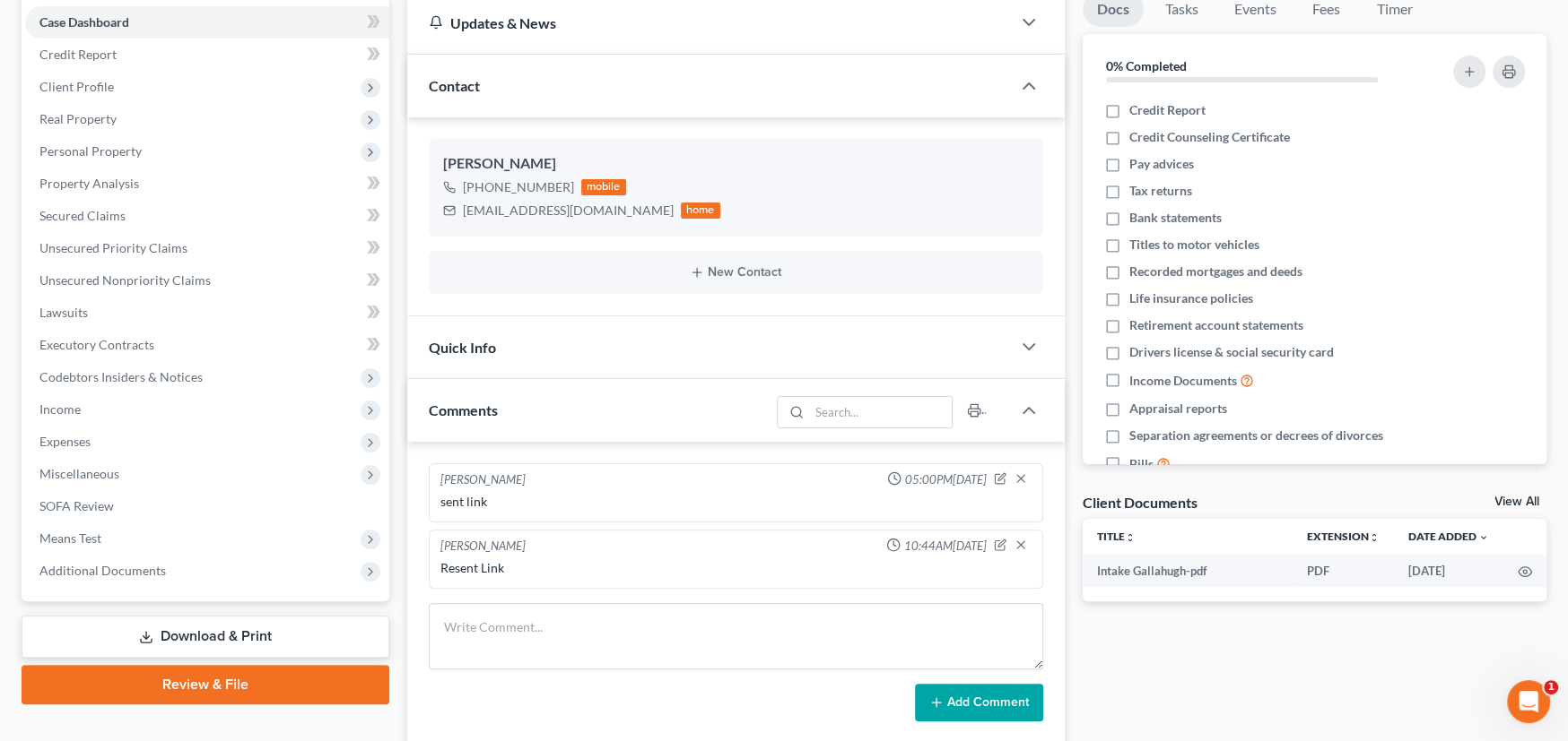
scroll to position [0, 0]
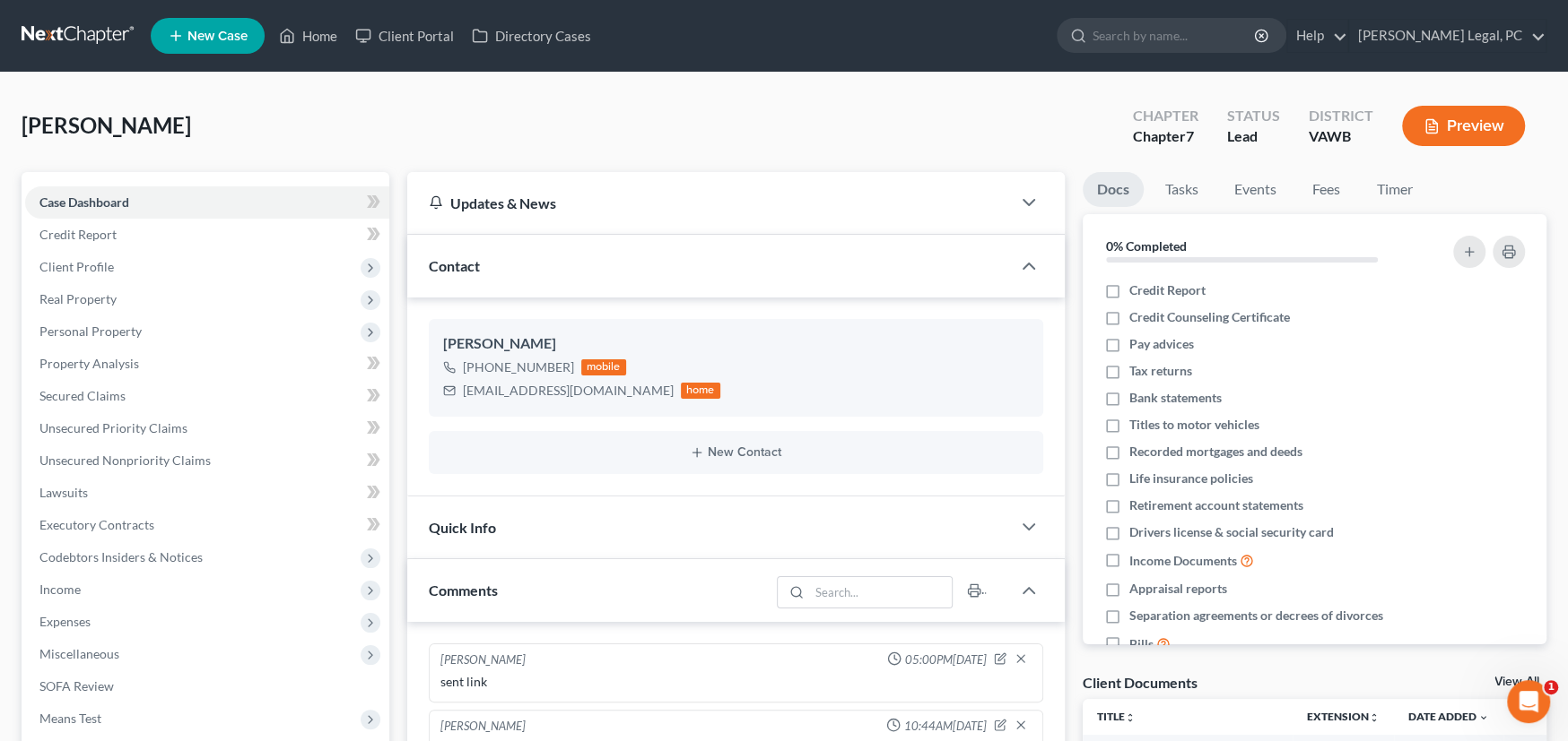
click at [278, 135] on div "[PERSON_NAME] Upgraded Chapter Chapter 7 Status Lead District [GEOGRAPHIC_DATA]…" at bounding box center [784, 133] width 1524 height 78
drag, startPoint x: 76, startPoint y: 32, endPoint x: 115, endPoint y: 40, distance: 39.8
click at [76, 32] on link at bounding box center [79, 36] width 115 height 32
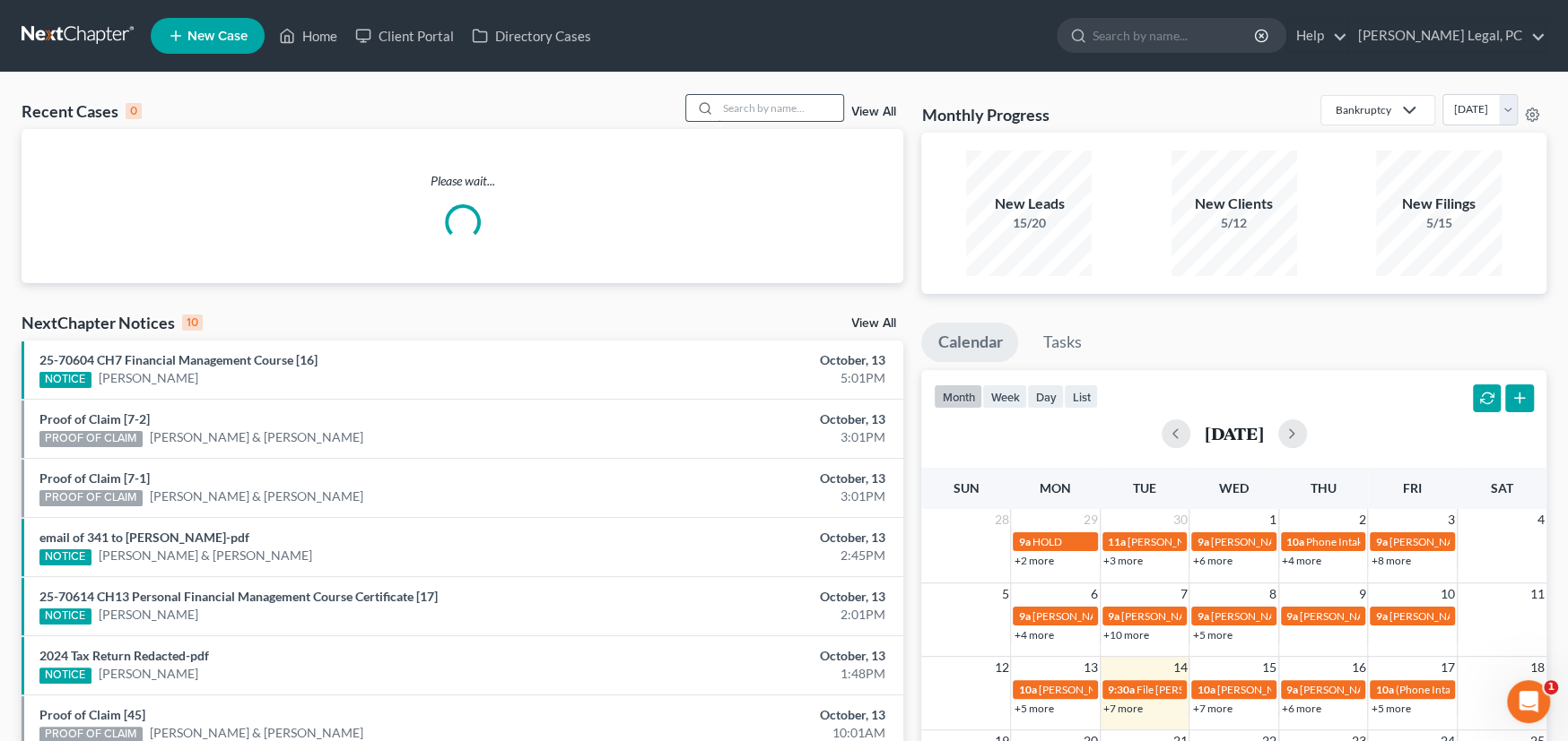
click at [783, 111] on input "search" at bounding box center [780, 108] width 125 height 26
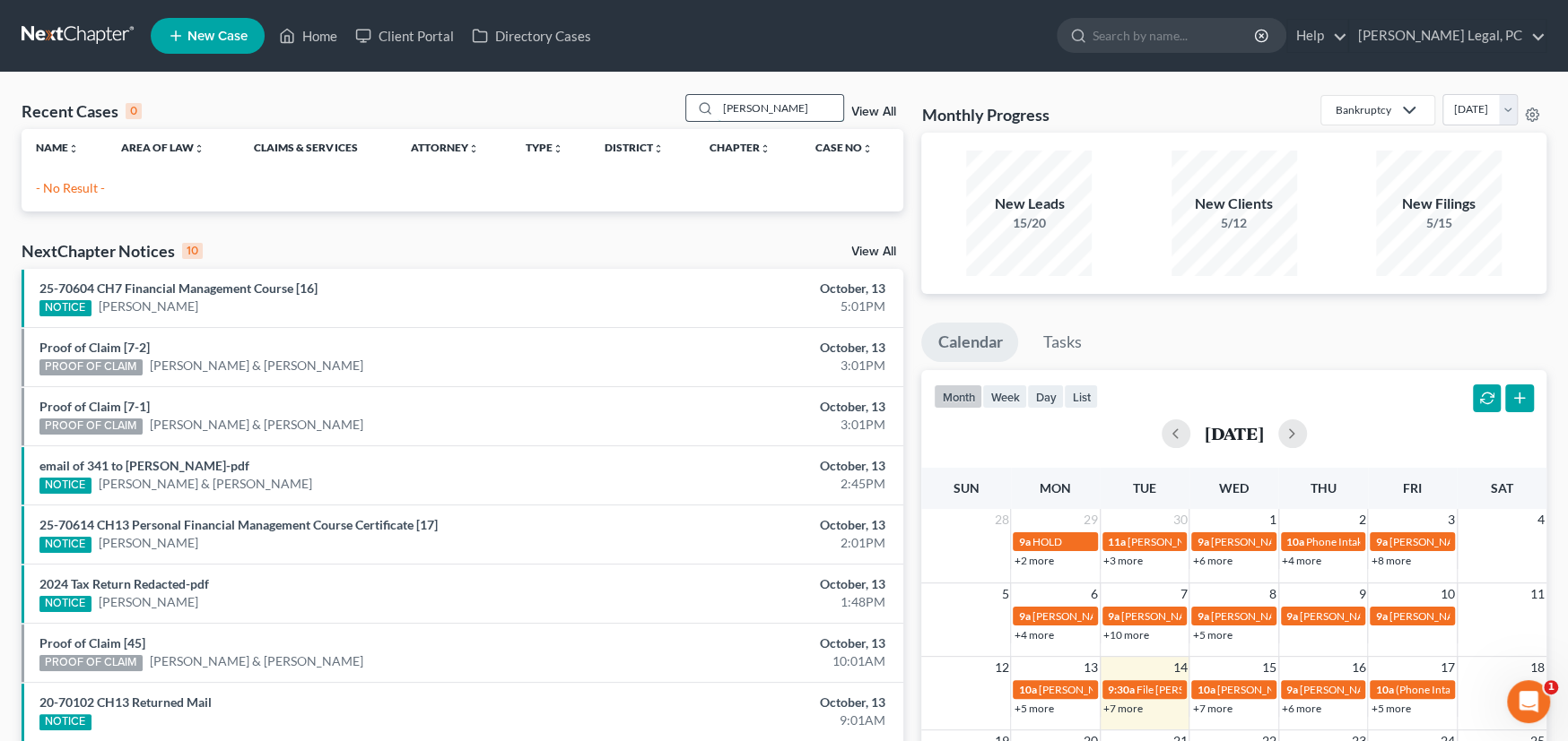
click at [772, 100] on input "pratter" at bounding box center [780, 108] width 125 height 26
click at [732, 107] on input "pratter" at bounding box center [780, 108] width 125 height 26
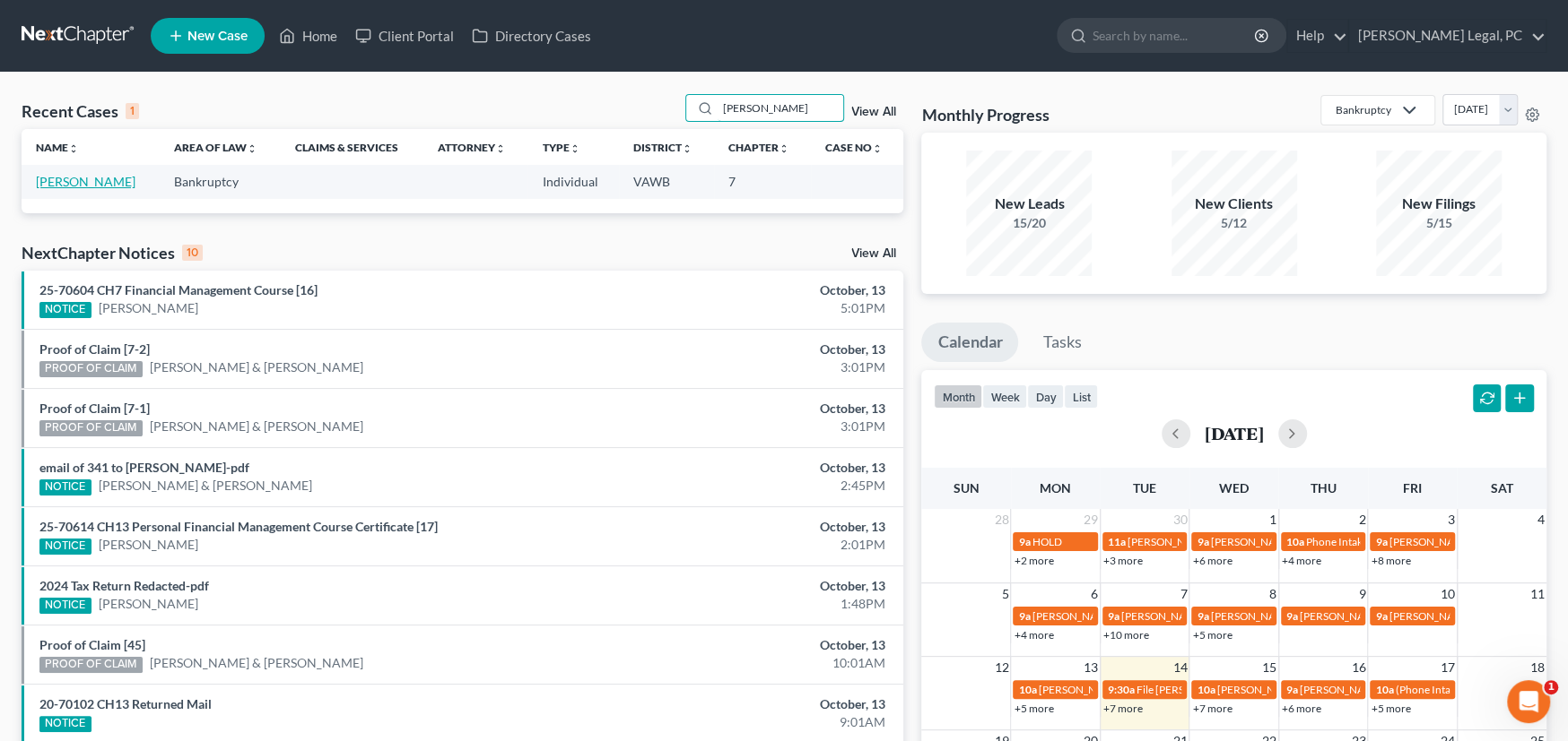
type input "prater"
click at [97, 178] on link "[PERSON_NAME]" at bounding box center [85, 181] width 99 height 15
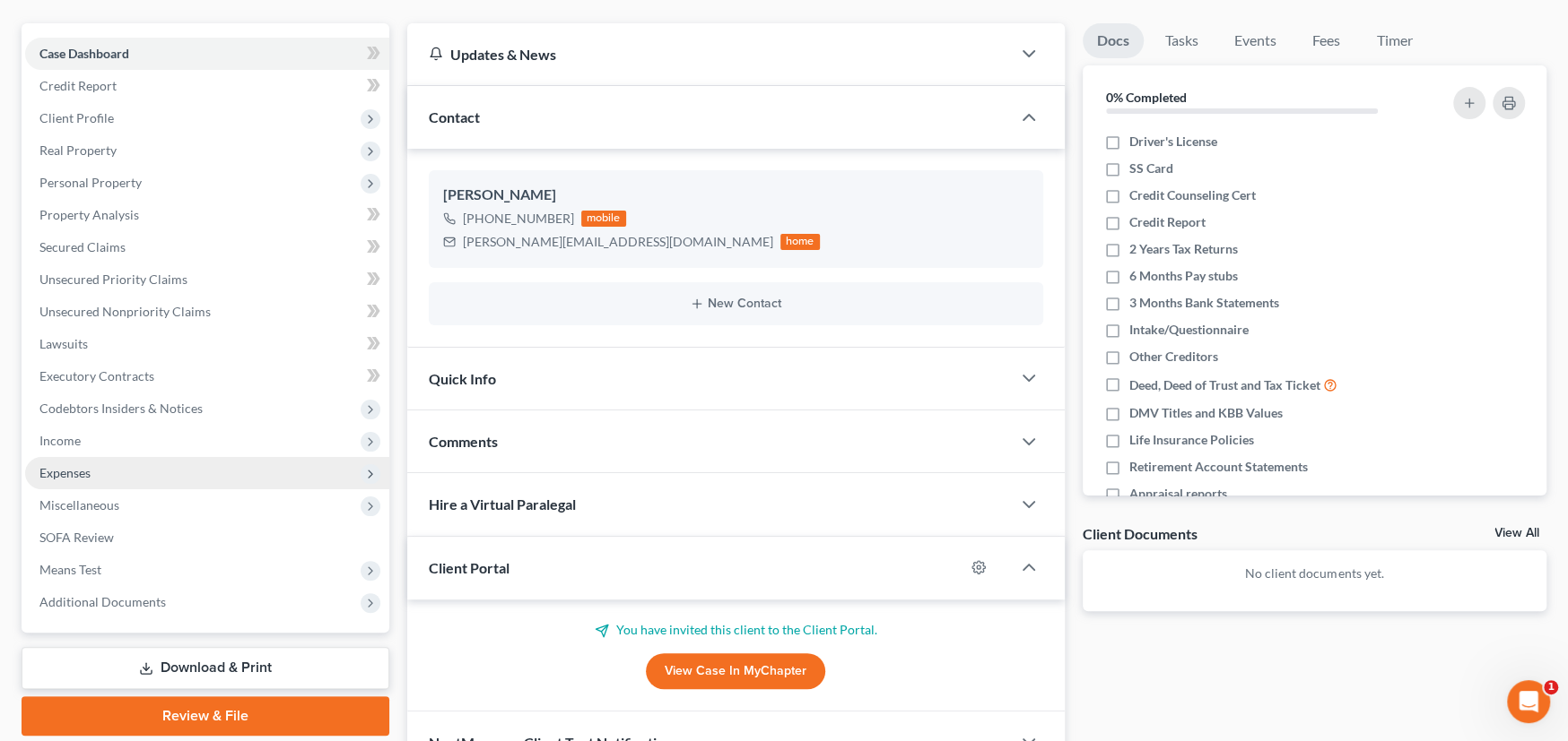
scroll to position [180, 0]
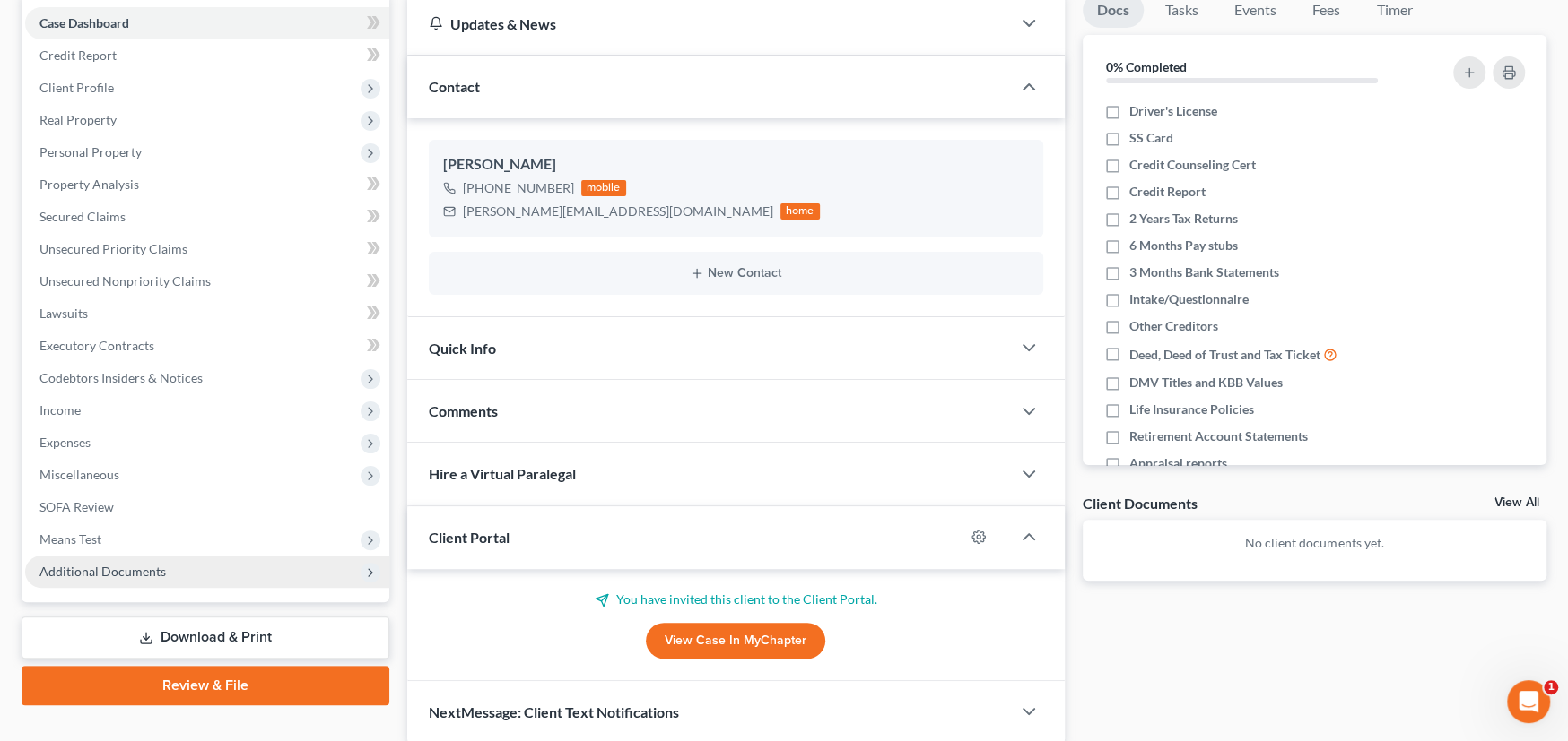
click at [121, 568] on span "Additional Documents" at bounding box center [102, 571] width 126 height 15
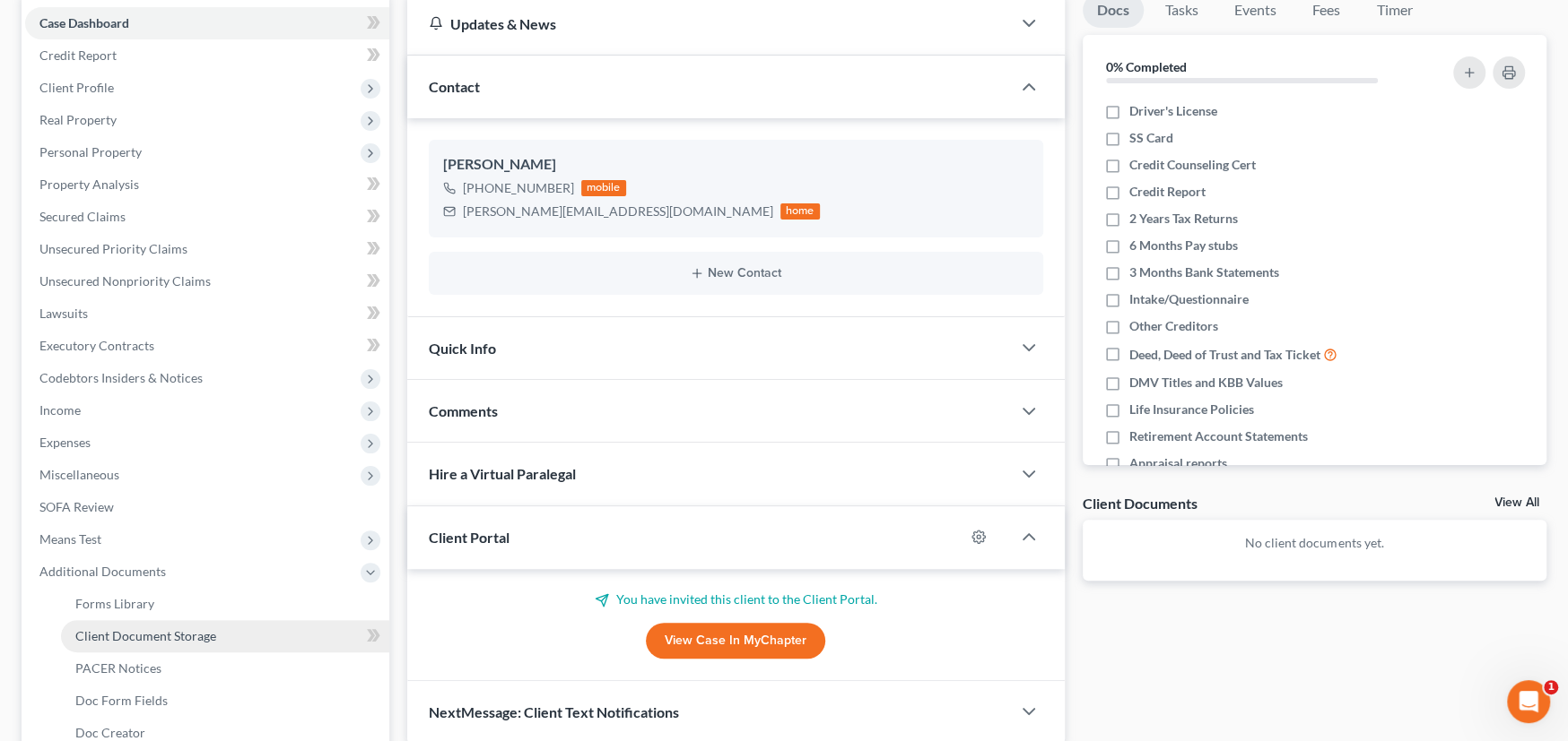
click at [143, 631] on span "Client Document Storage" at bounding box center [146, 636] width 141 height 15
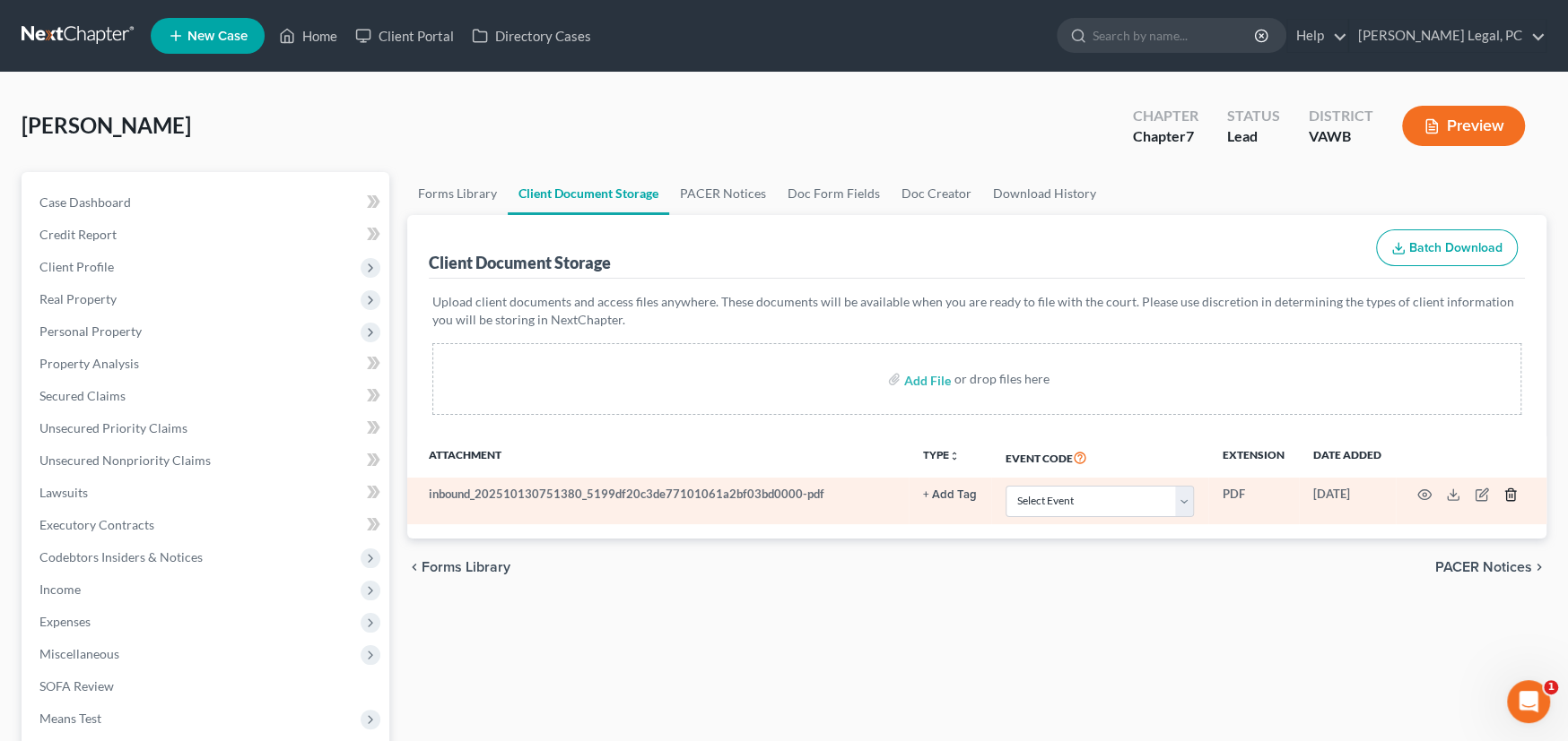
click at [1507, 493] on icon "button" at bounding box center [1510, 495] width 14 height 14
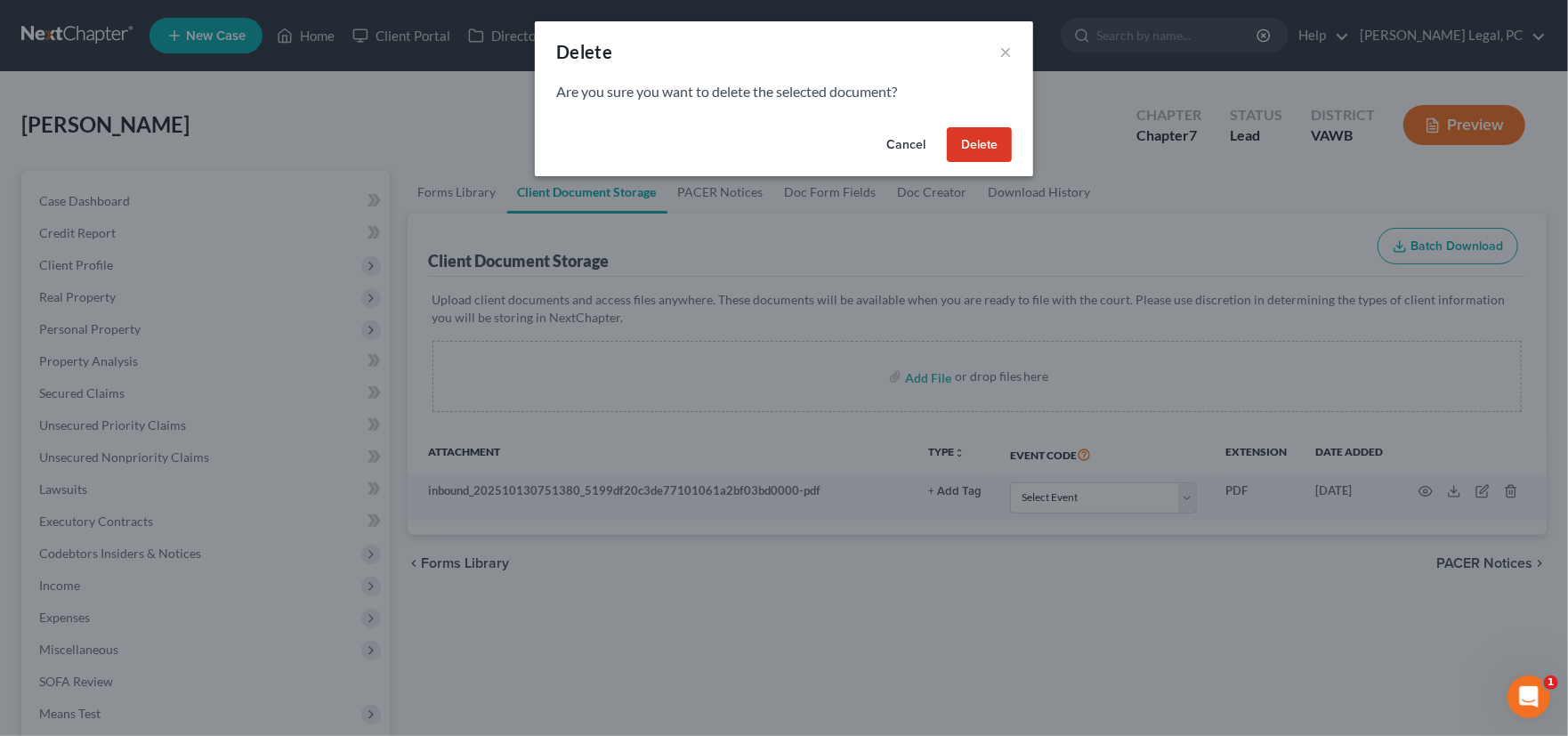
click at [977, 146] on button "Delete" at bounding box center [979, 145] width 65 height 36
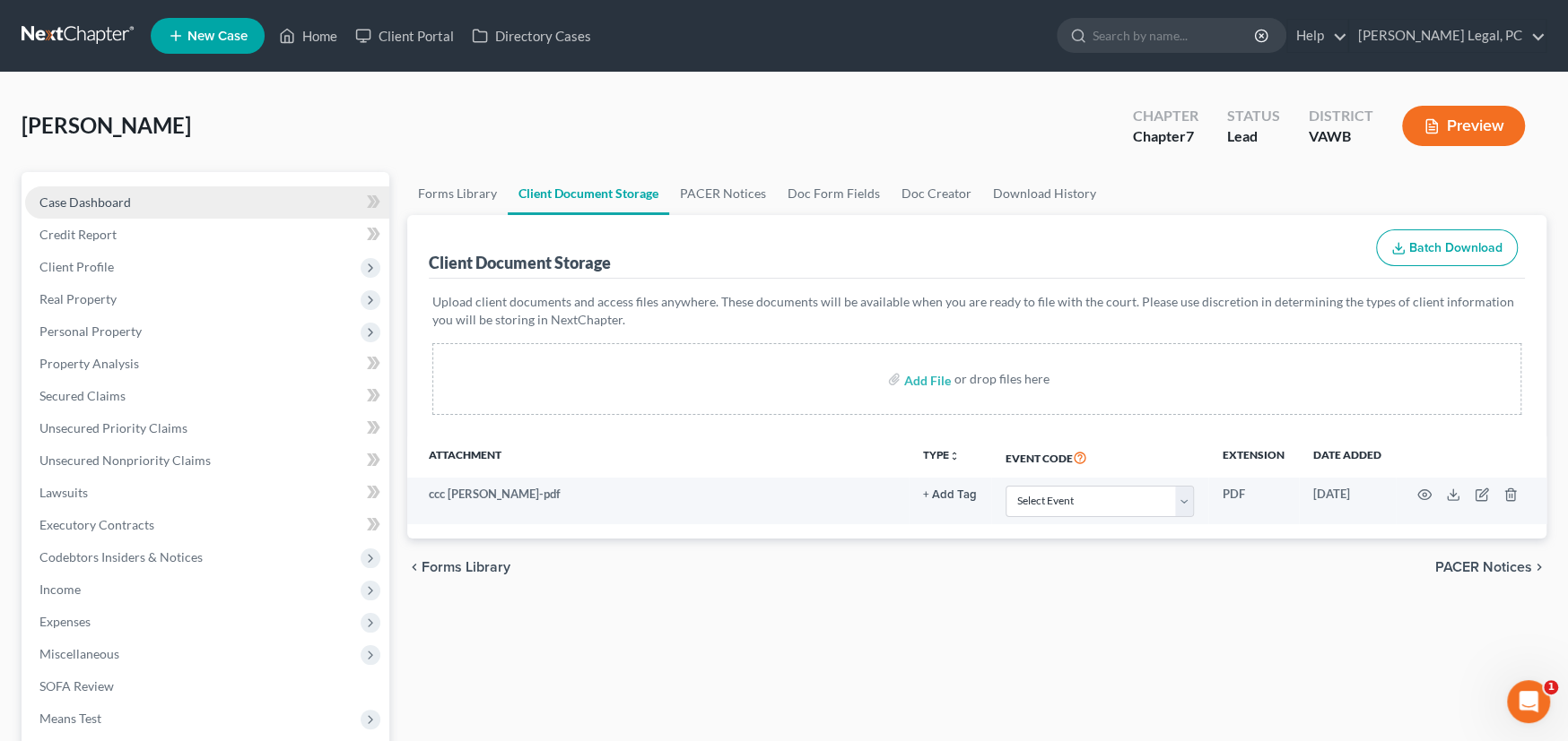
click at [84, 201] on span "Case Dashboard" at bounding box center [85, 202] width 91 height 15
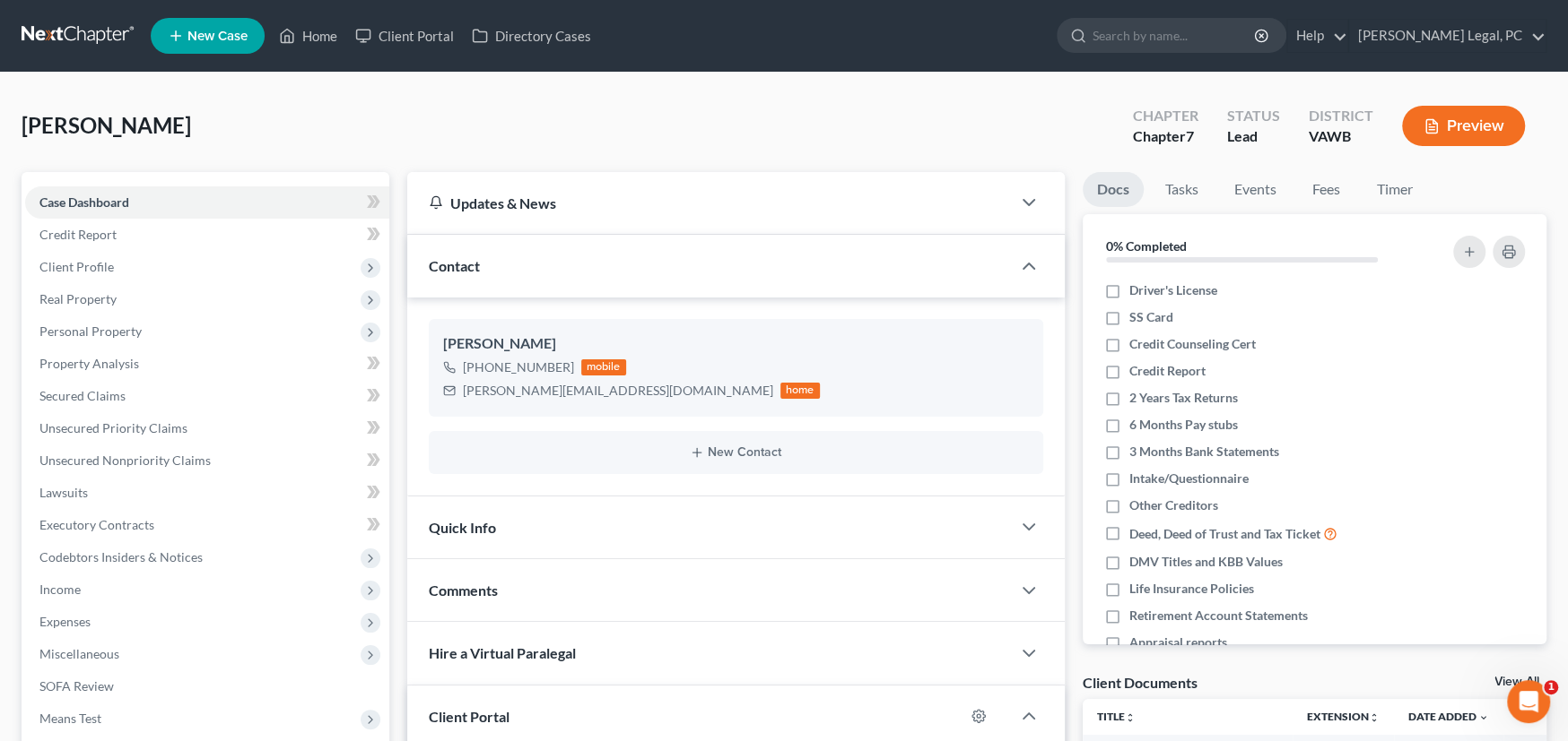
click at [106, 31] on link at bounding box center [79, 36] width 115 height 32
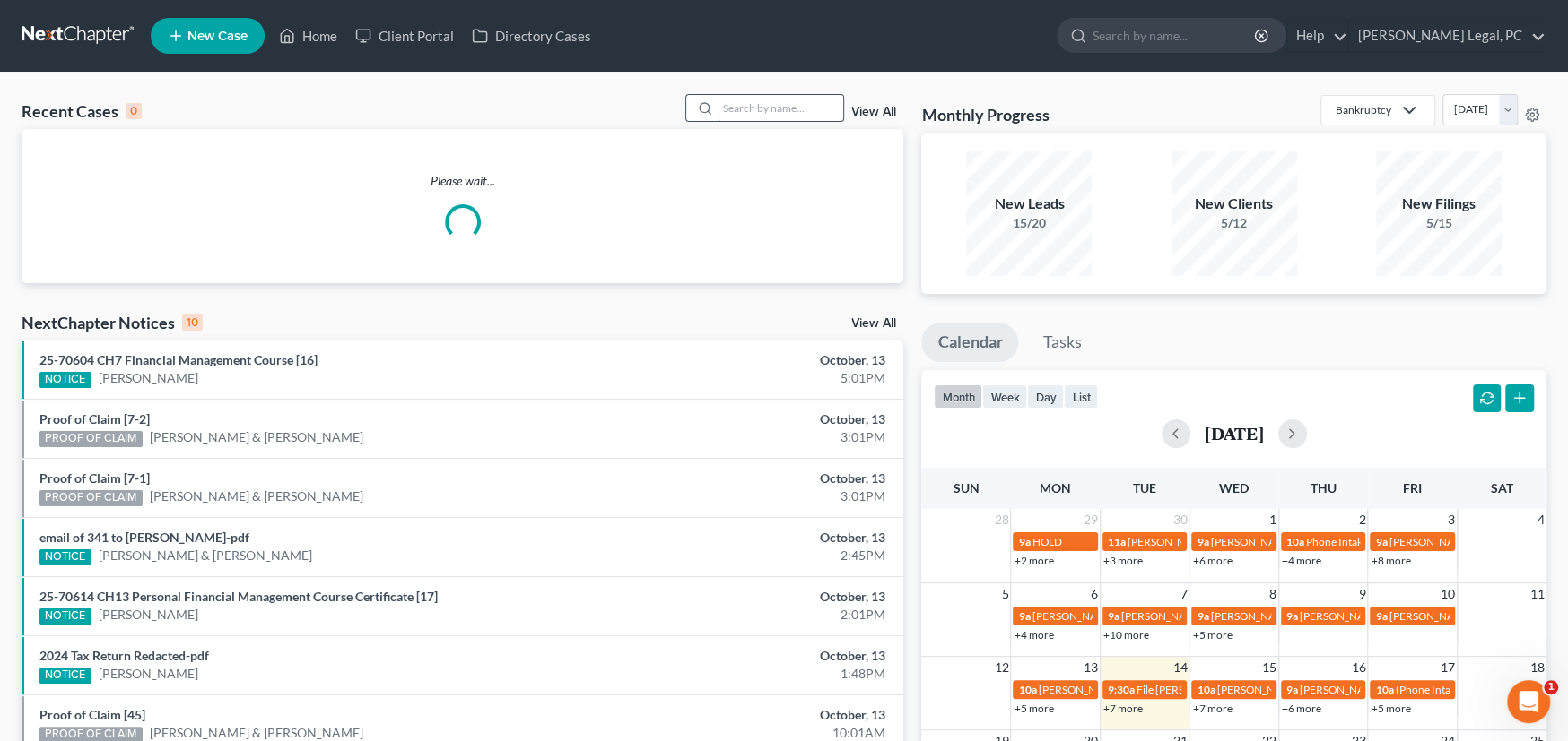
click at [722, 96] on input "search" at bounding box center [780, 108] width 125 height 26
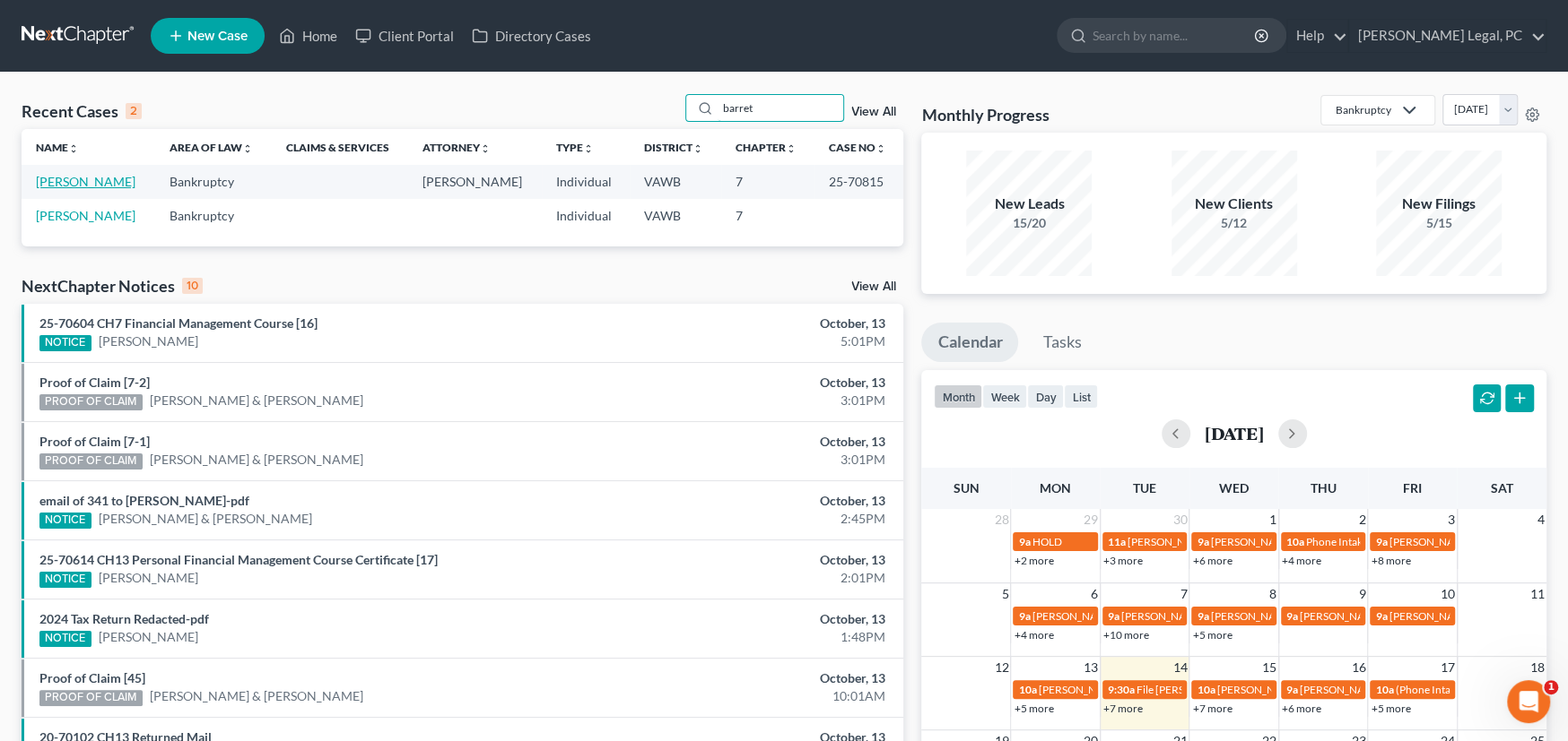
type input "barret"
click at [85, 180] on link "[PERSON_NAME]" at bounding box center [85, 181] width 99 height 15
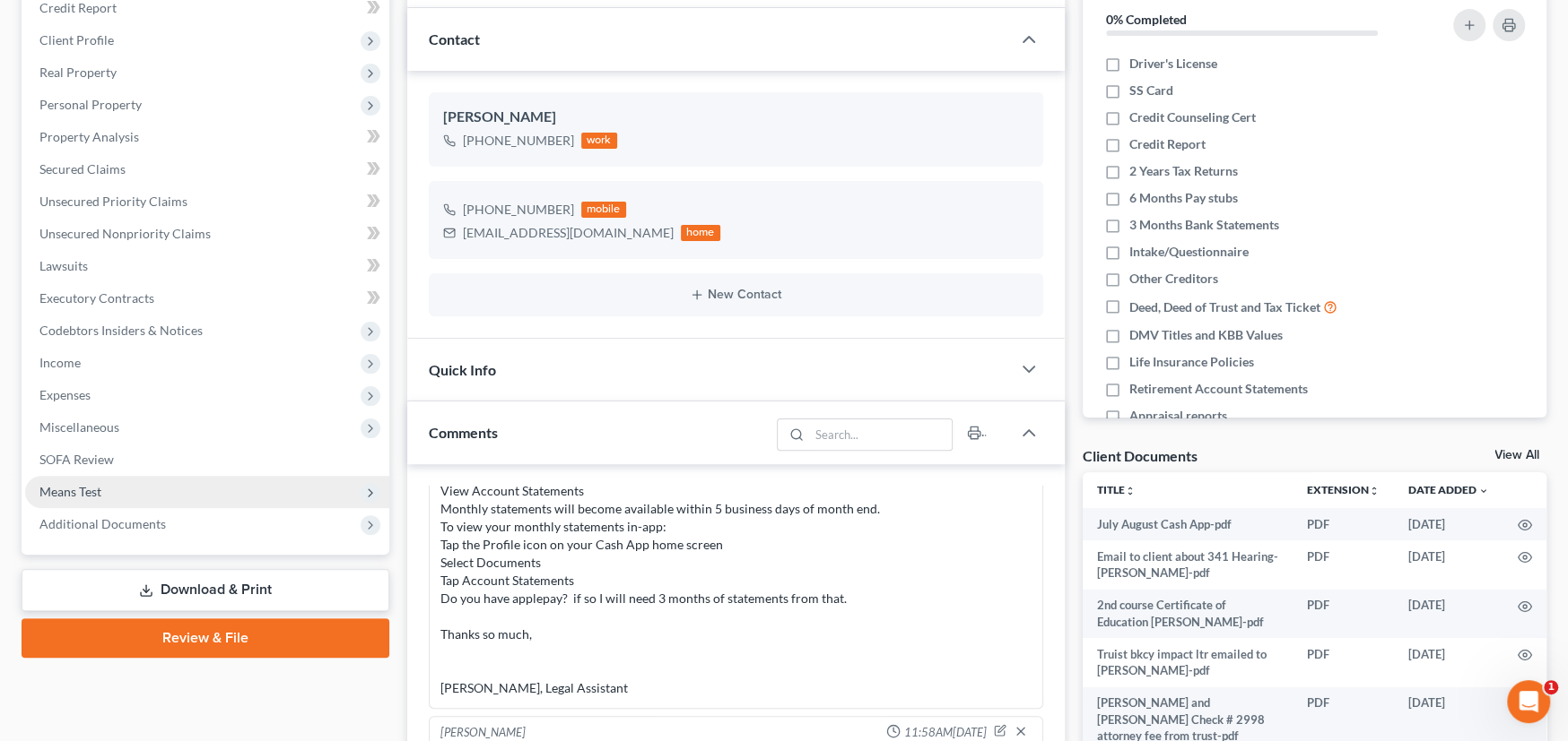
scroll to position [269, 0]
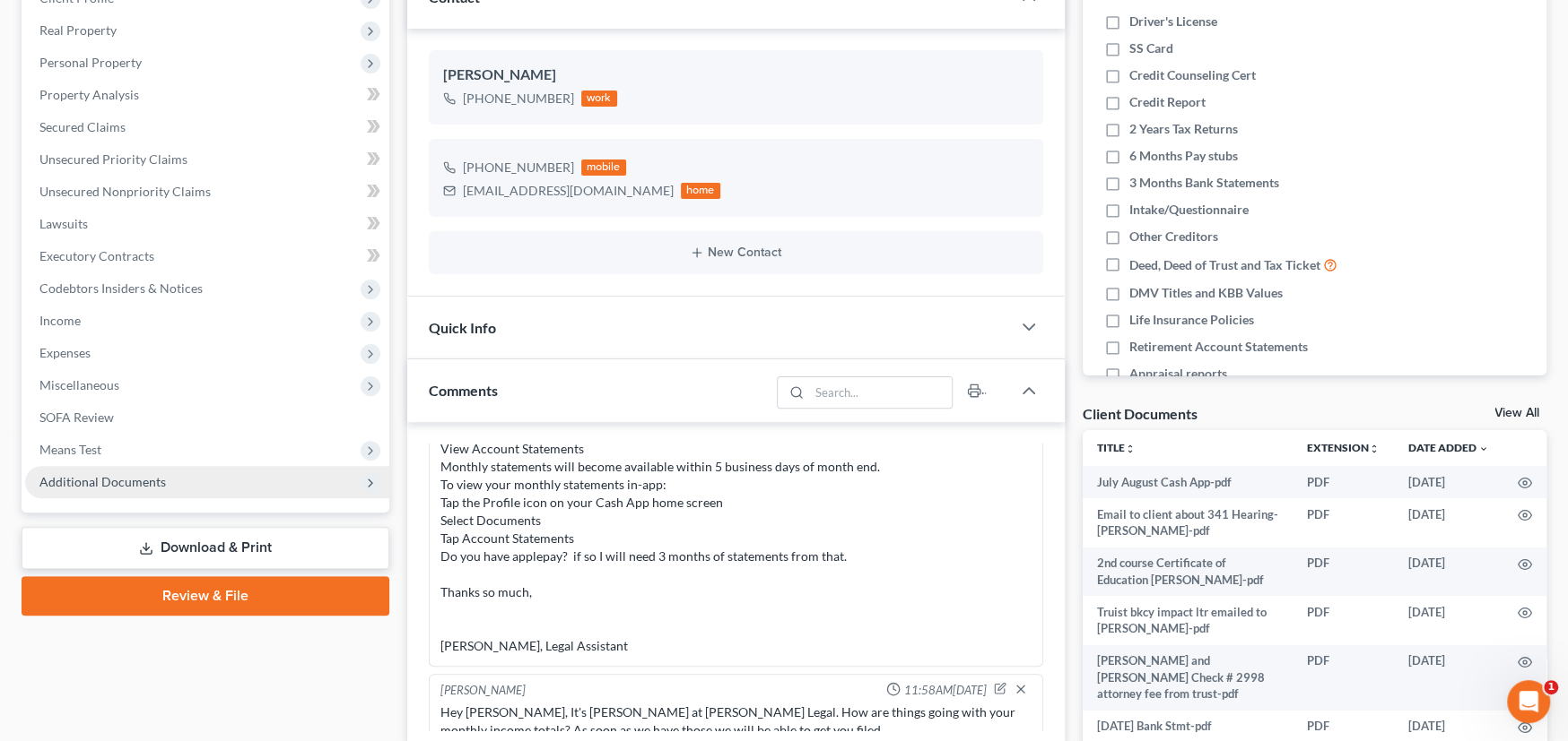
click at [125, 481] on span "Additional Documents" at bounding box center [102, 481] width 126 height 15
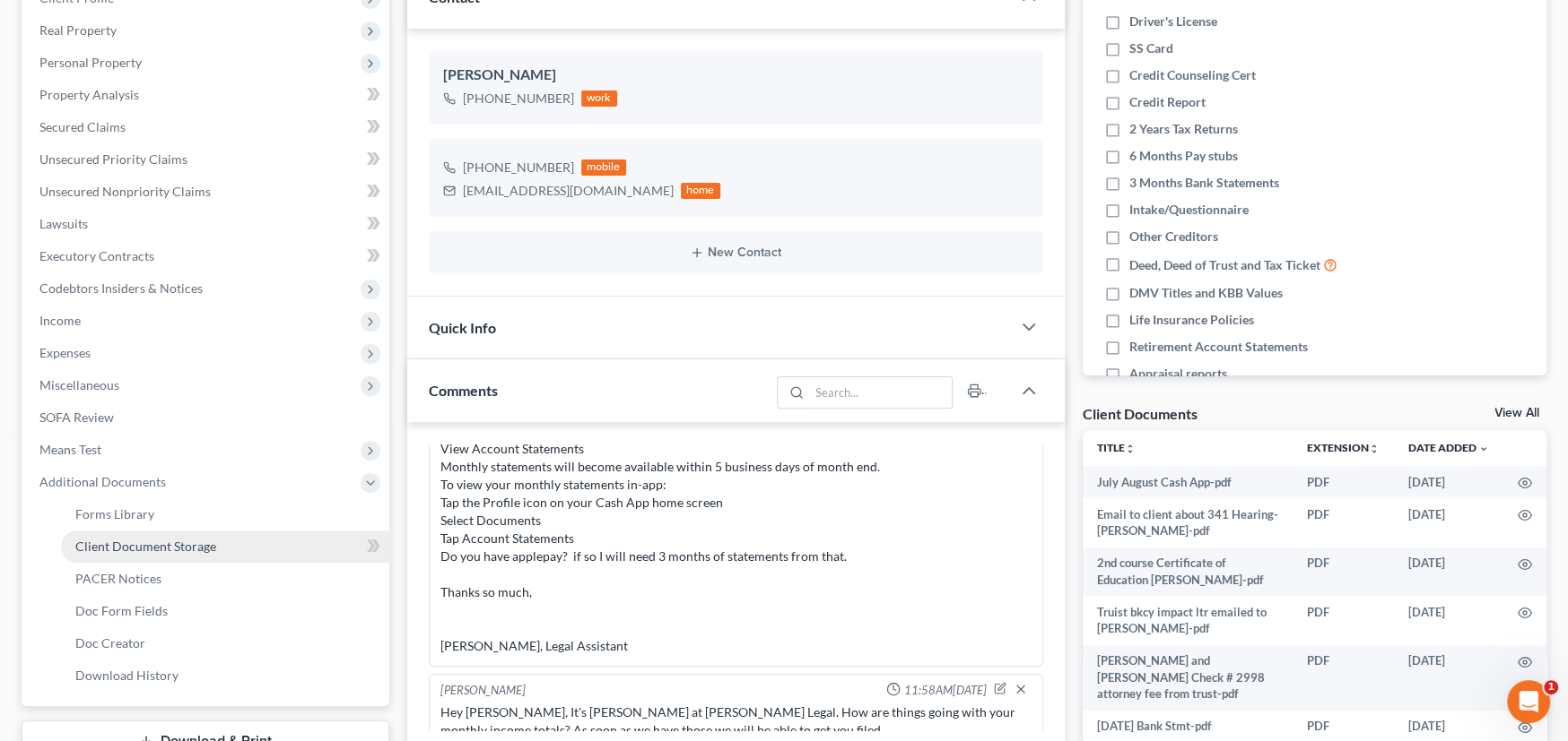
click at [159, 546] on span "Client Document Storage" at bounding box center [146, 545] width 141 height 15
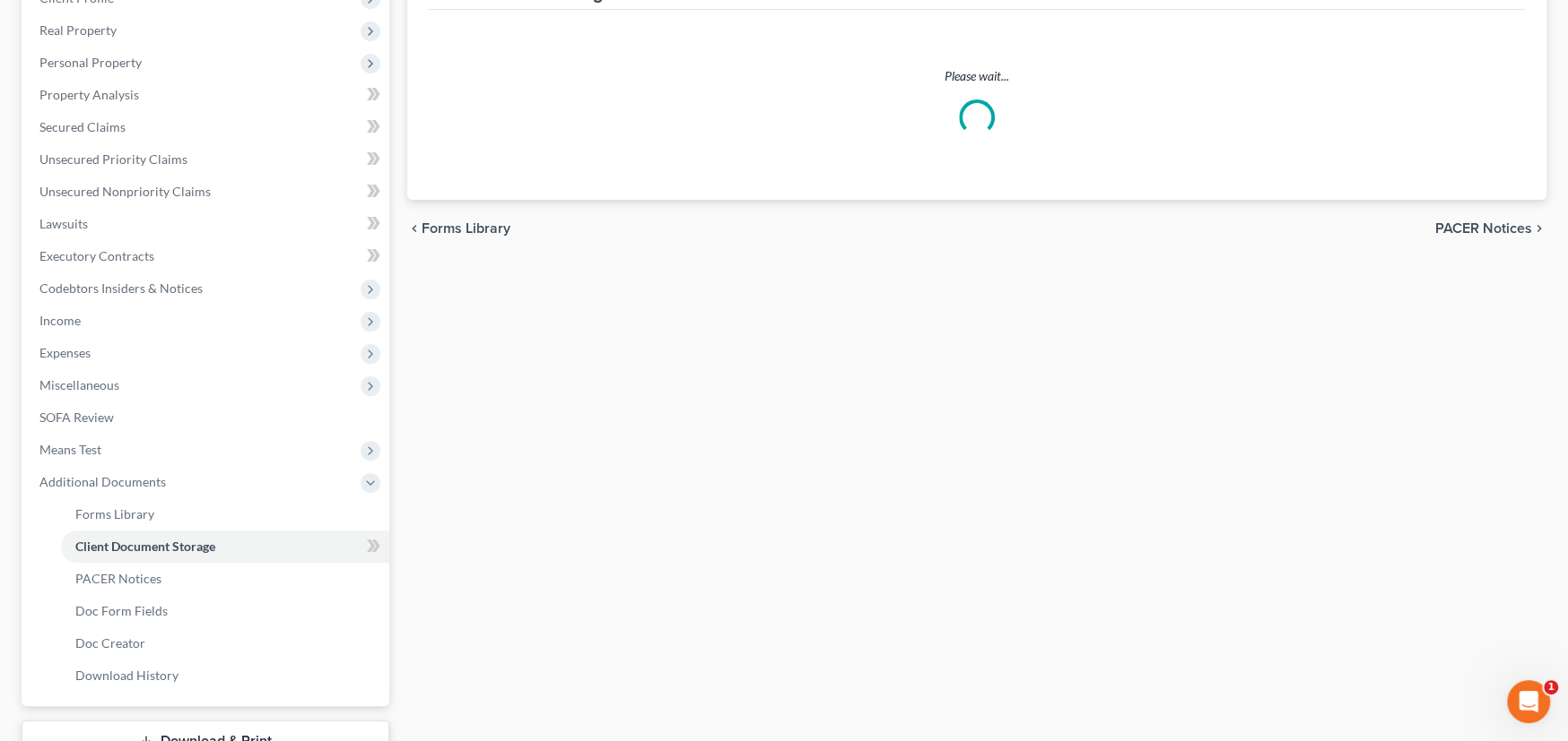
scroll to position [69, 0]
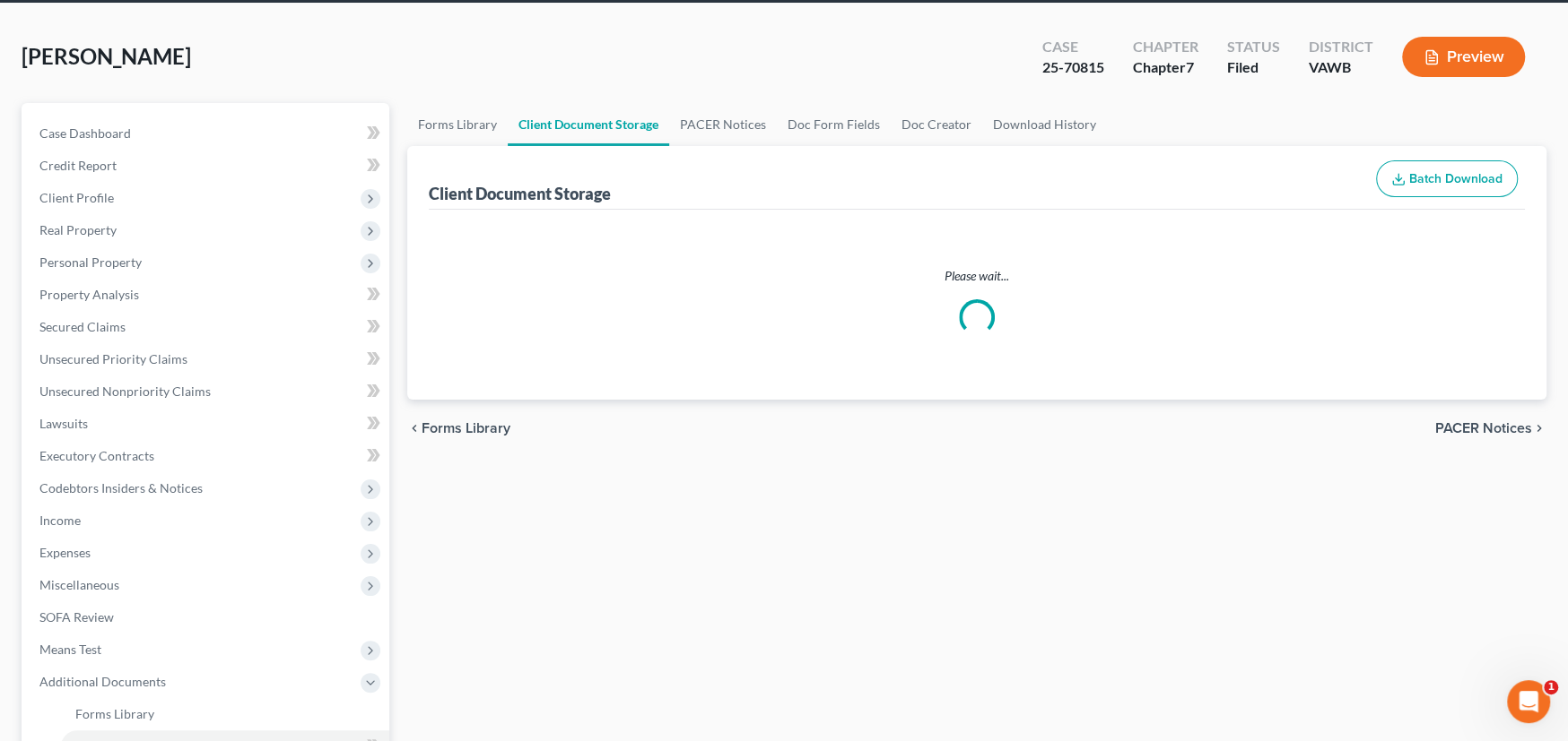
select select "0"
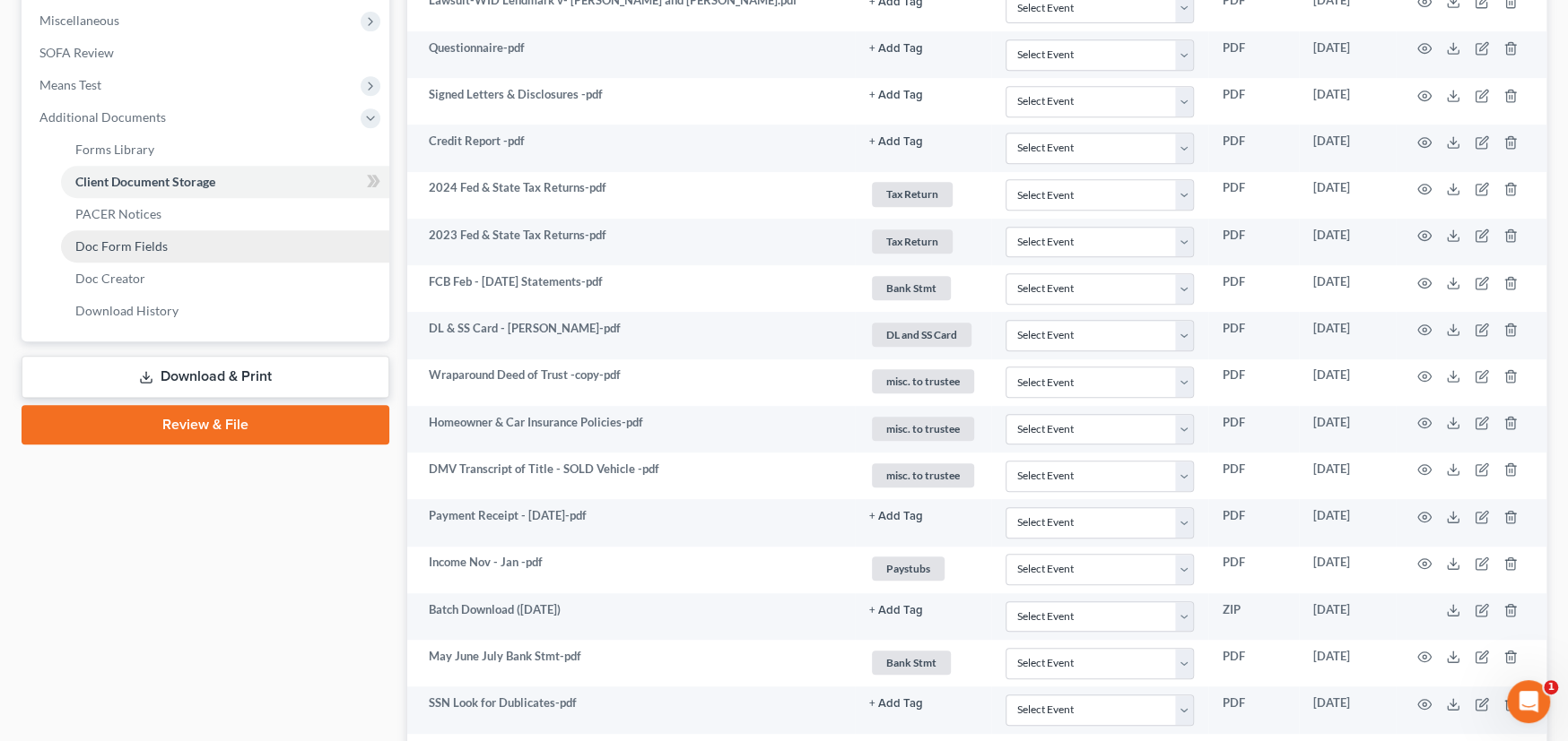
scroll to position [654, 0]
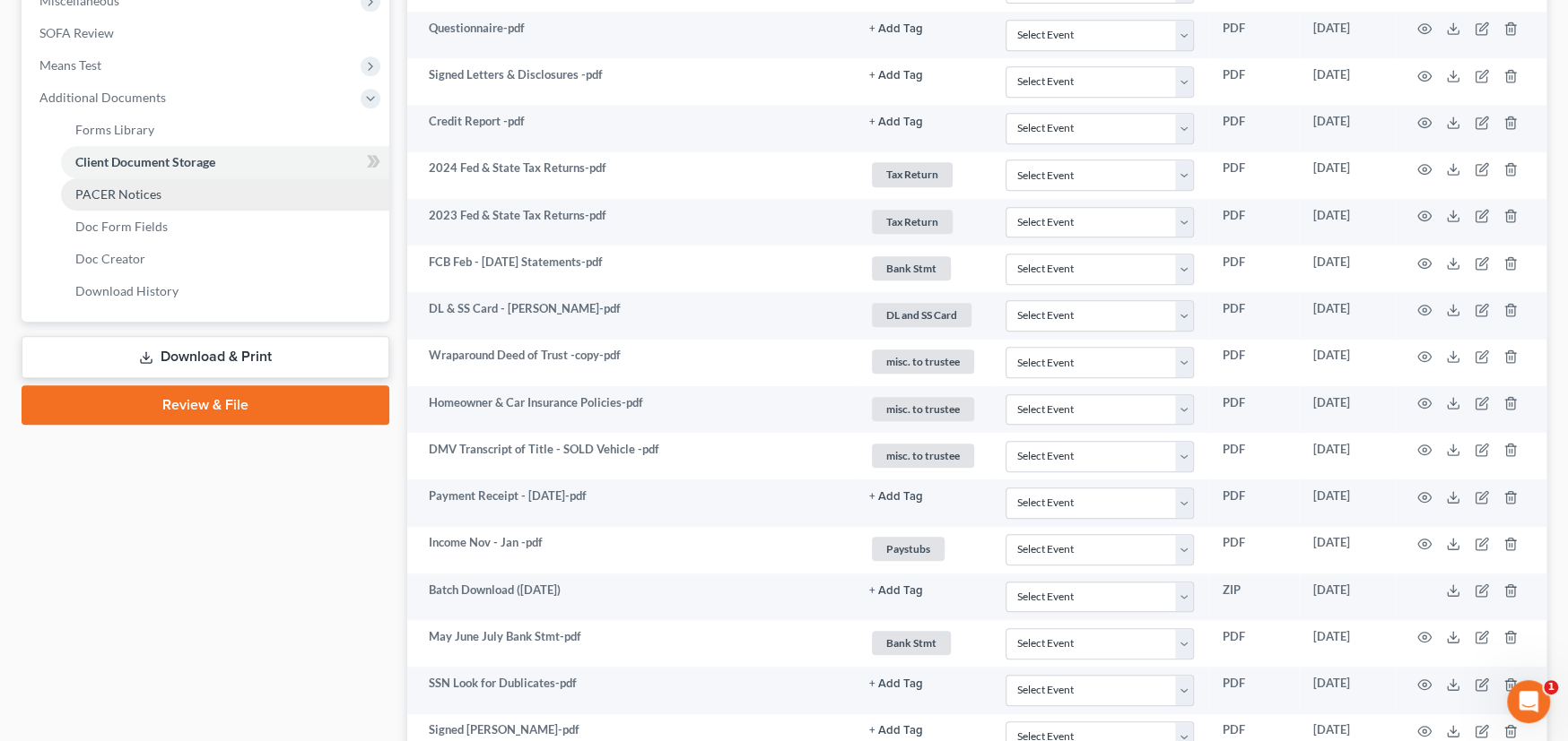
click at [160, 195] on link "PACER Notices" at bounding box center [225, 195] width 328 height 32
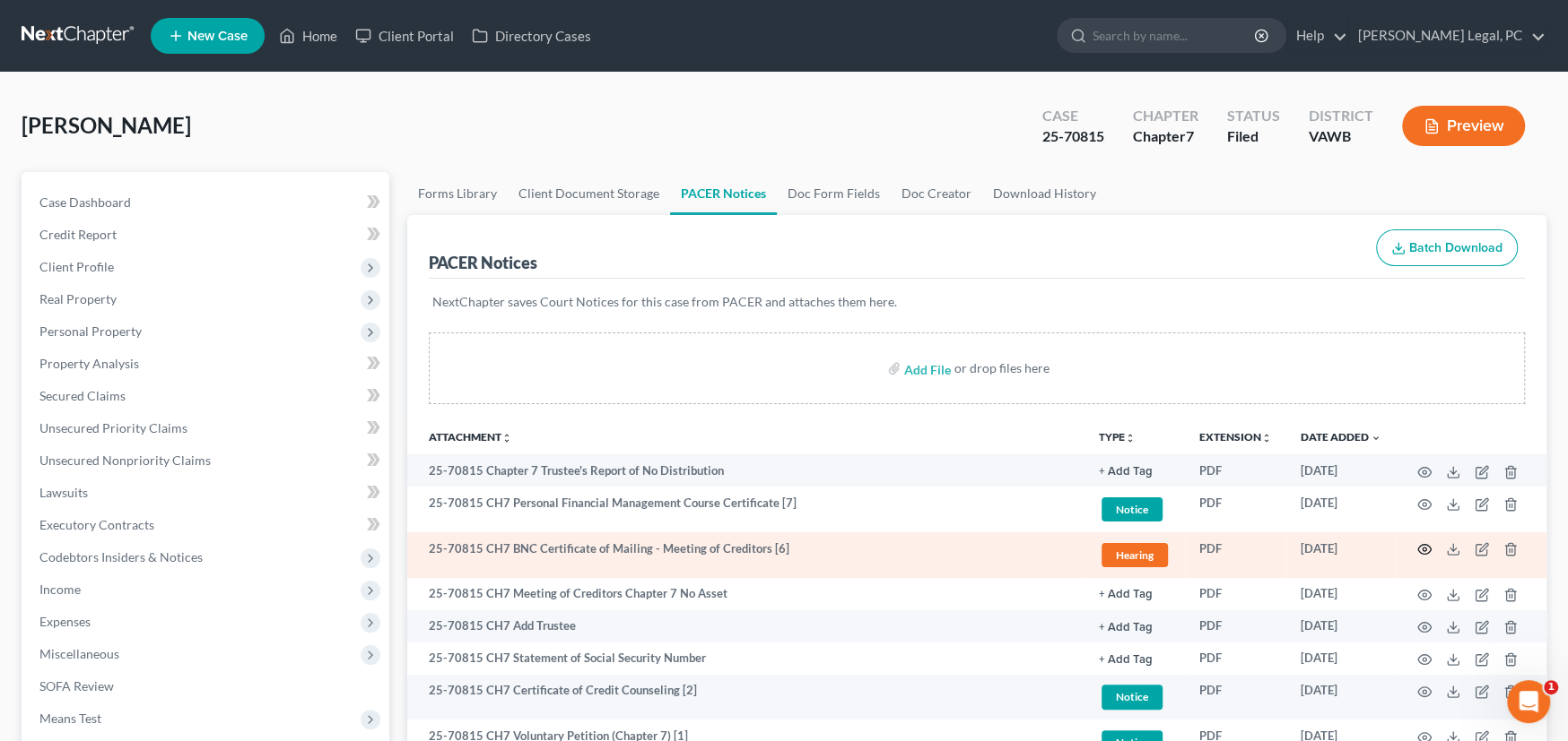
click at [1422, 549] on icon "button" at bounding box center [1424, 549] width 14 height 14
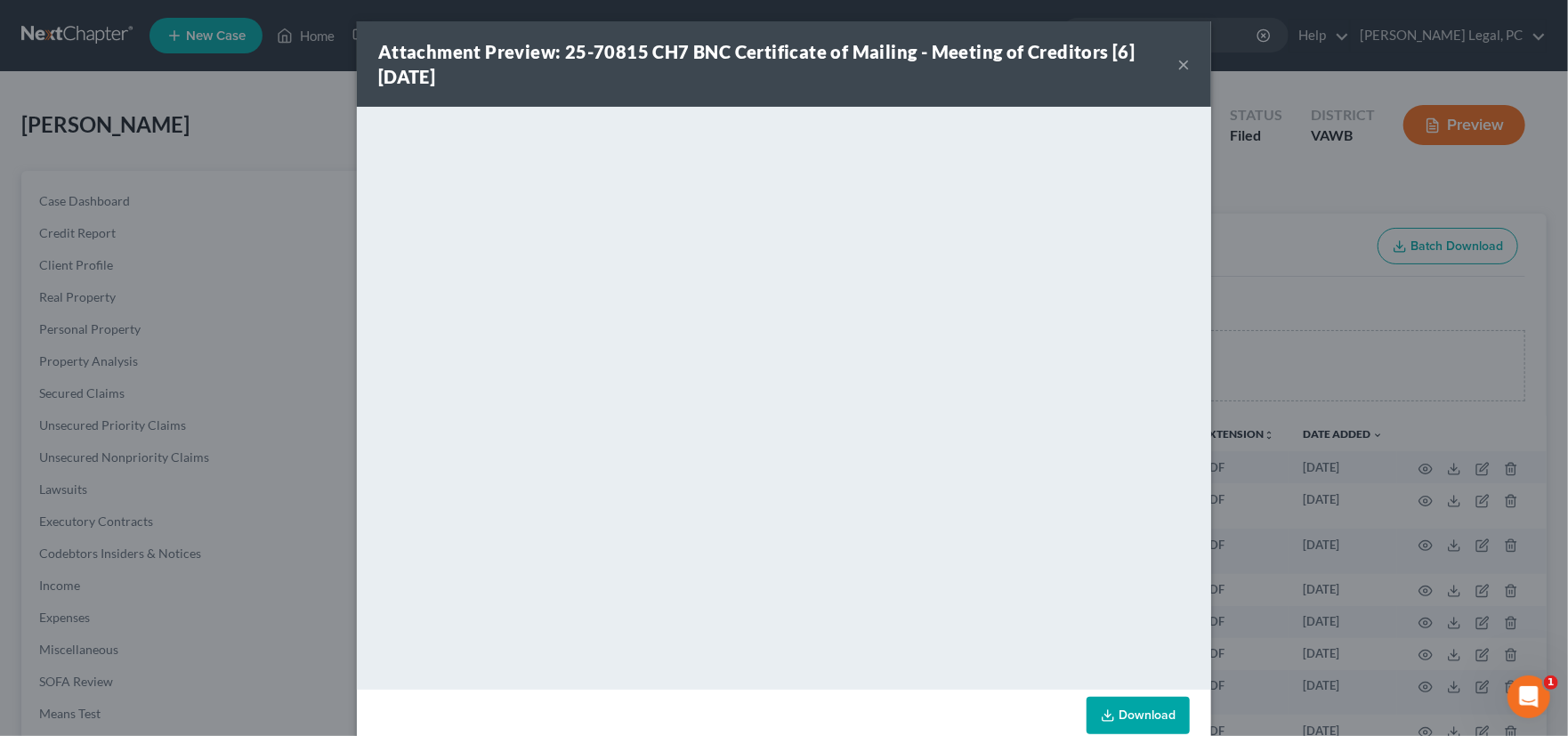
click at [1178, 59] on button "×" at bounding box center [1183, 64] width 13 height 22
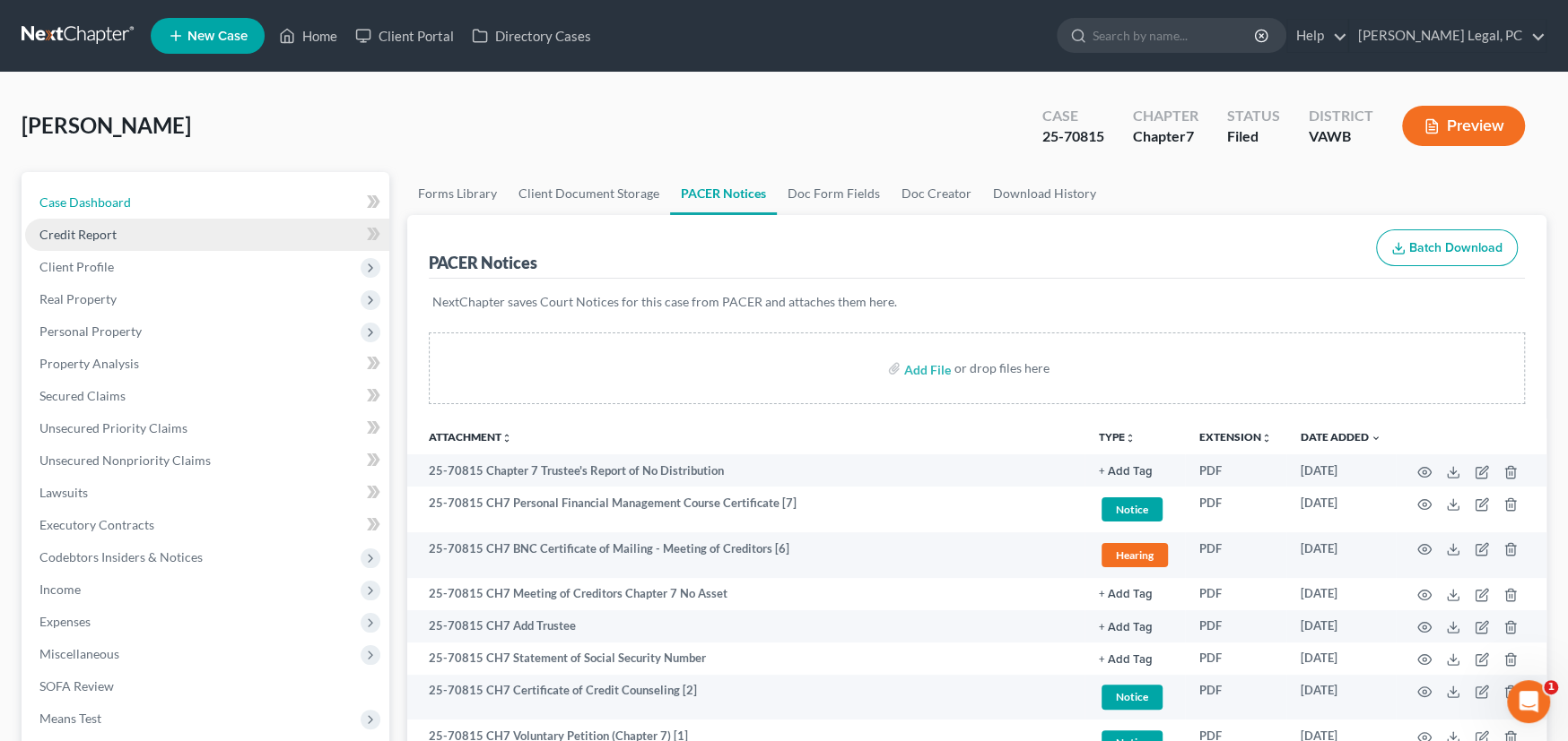
drag, startPoint x: 59, startPoint y: 196, endPoint x: 149, endPoint y: 222, distance: 93.7
click at [60, 196] on span "Case Dashboard" at bounding box center [85, 202] width 91 height 15
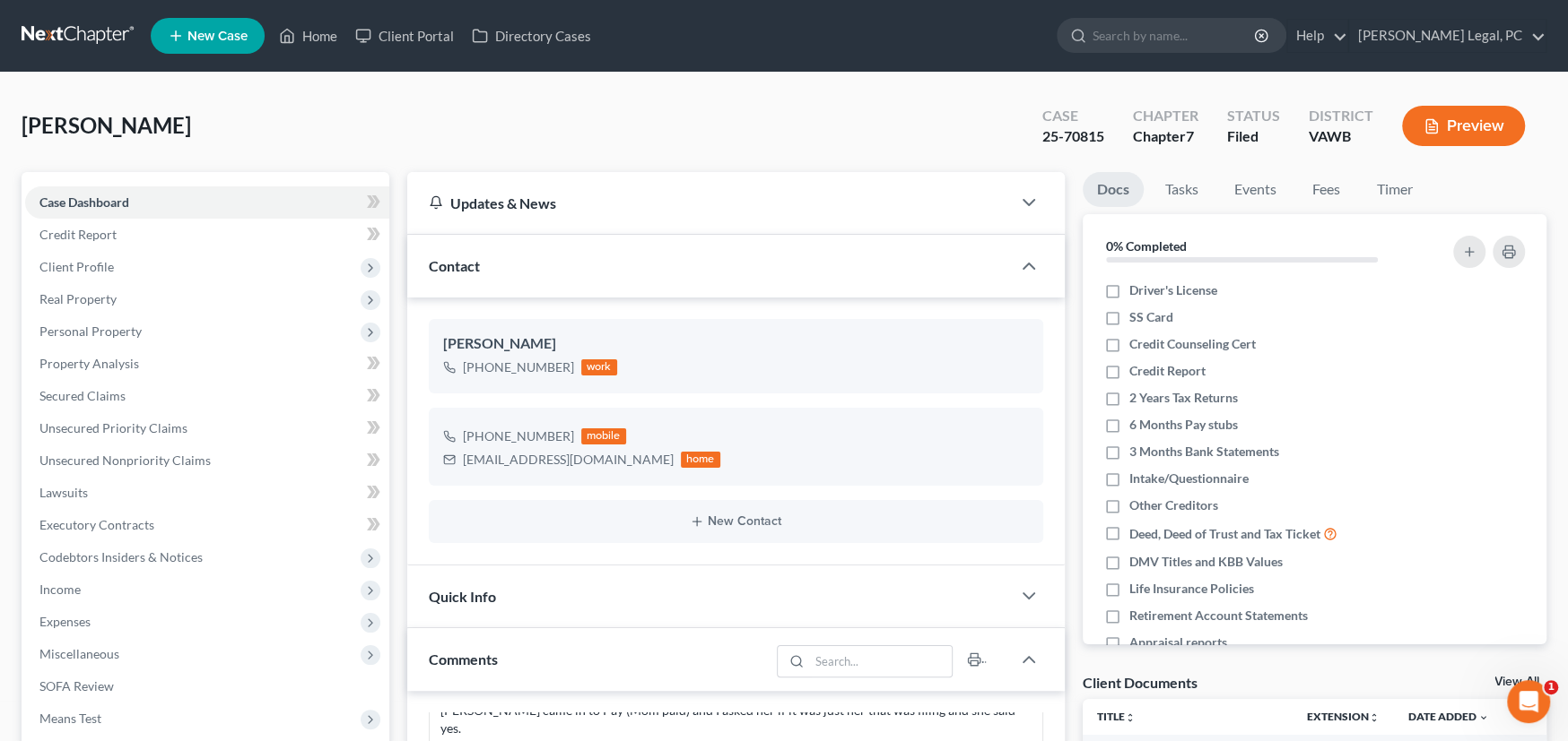
click at [53, 37] on link at bounding box center [79, 36] width 115 height 32
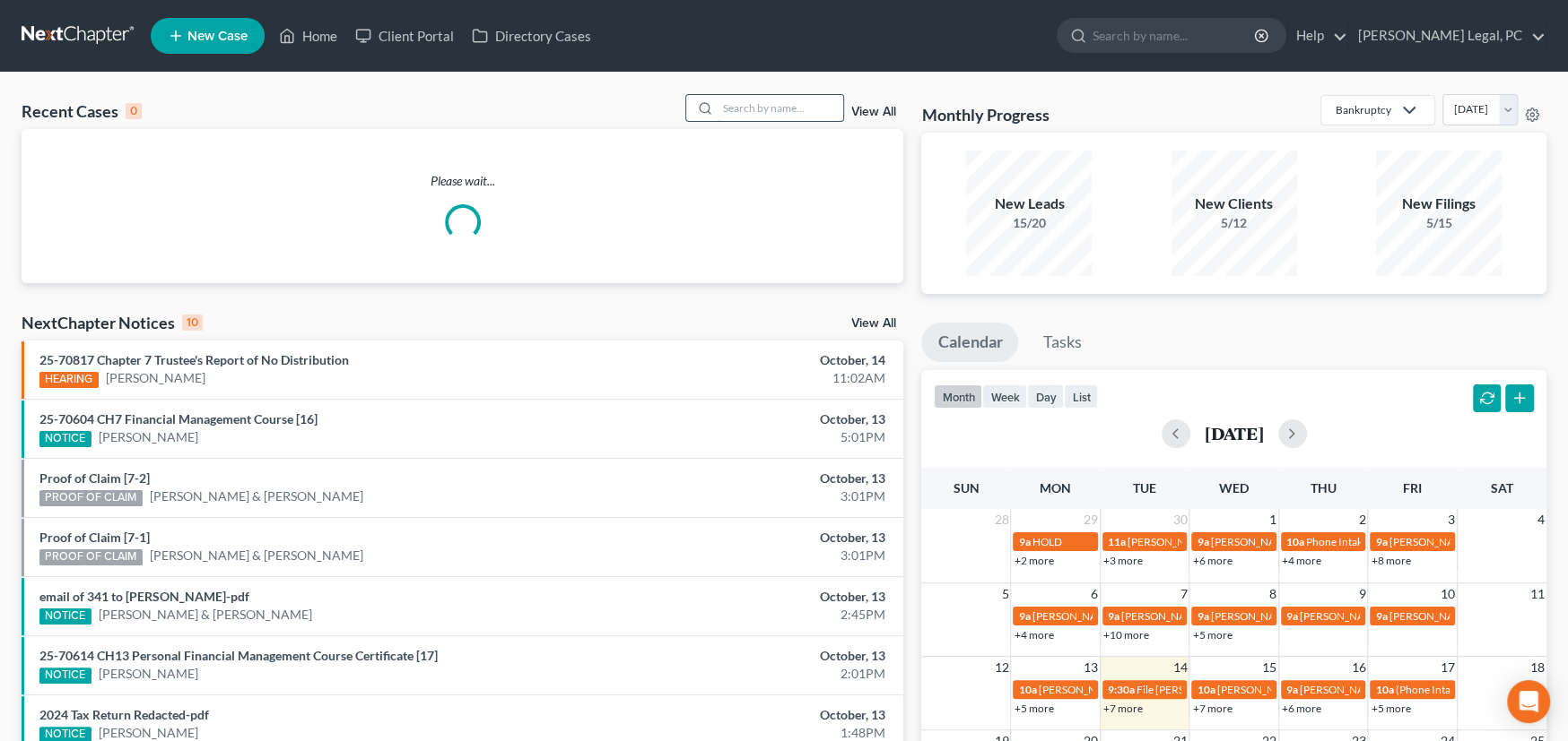
click at [724, 108] on input "search" at bounding box center [780, 108] width 125 height 26
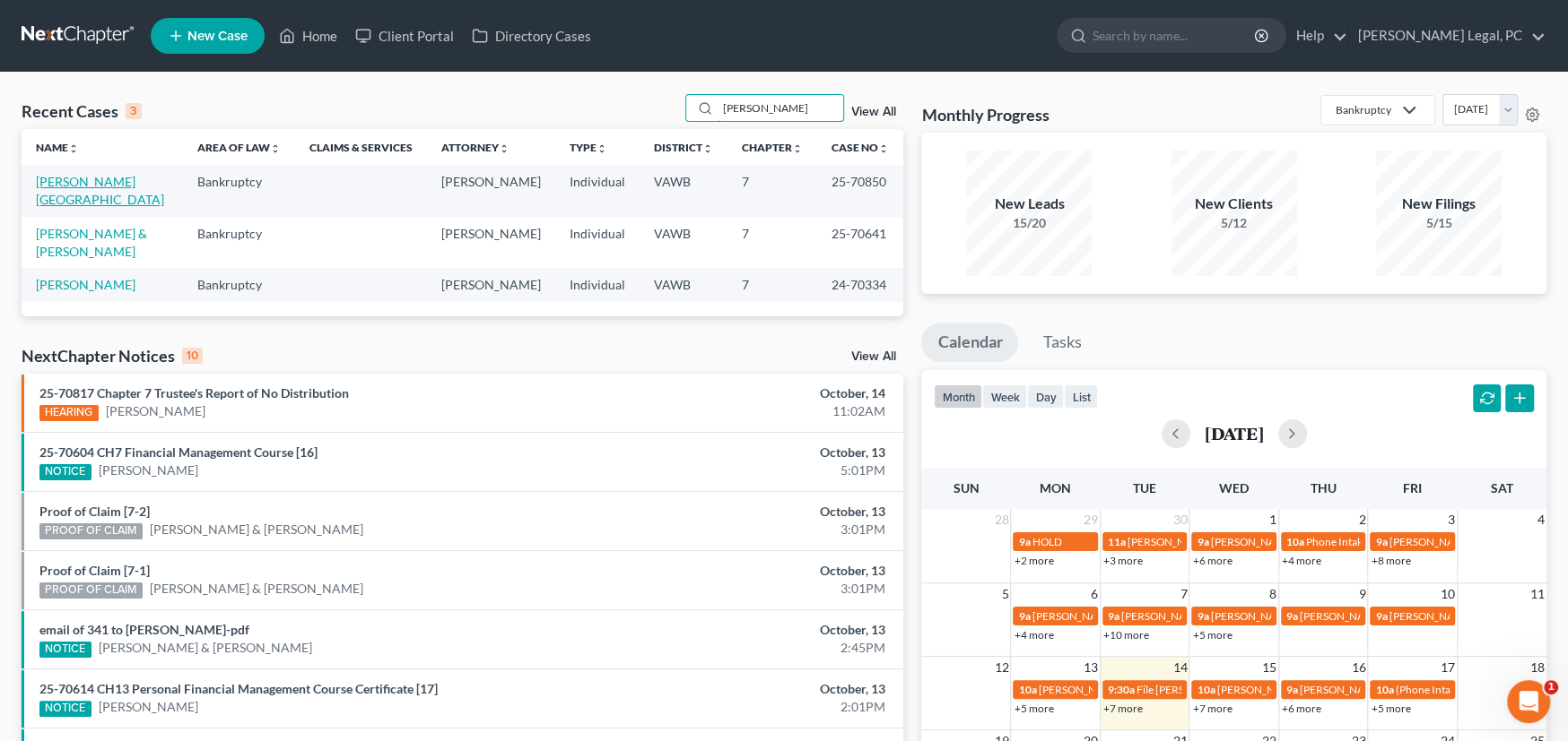
type input "[PERSON_NAME]"
click at [98, 182] on link "[PERSON_NAME][GEOGRAPHIC_DATA]" at bounding box center [99, 190] width 128 height 33
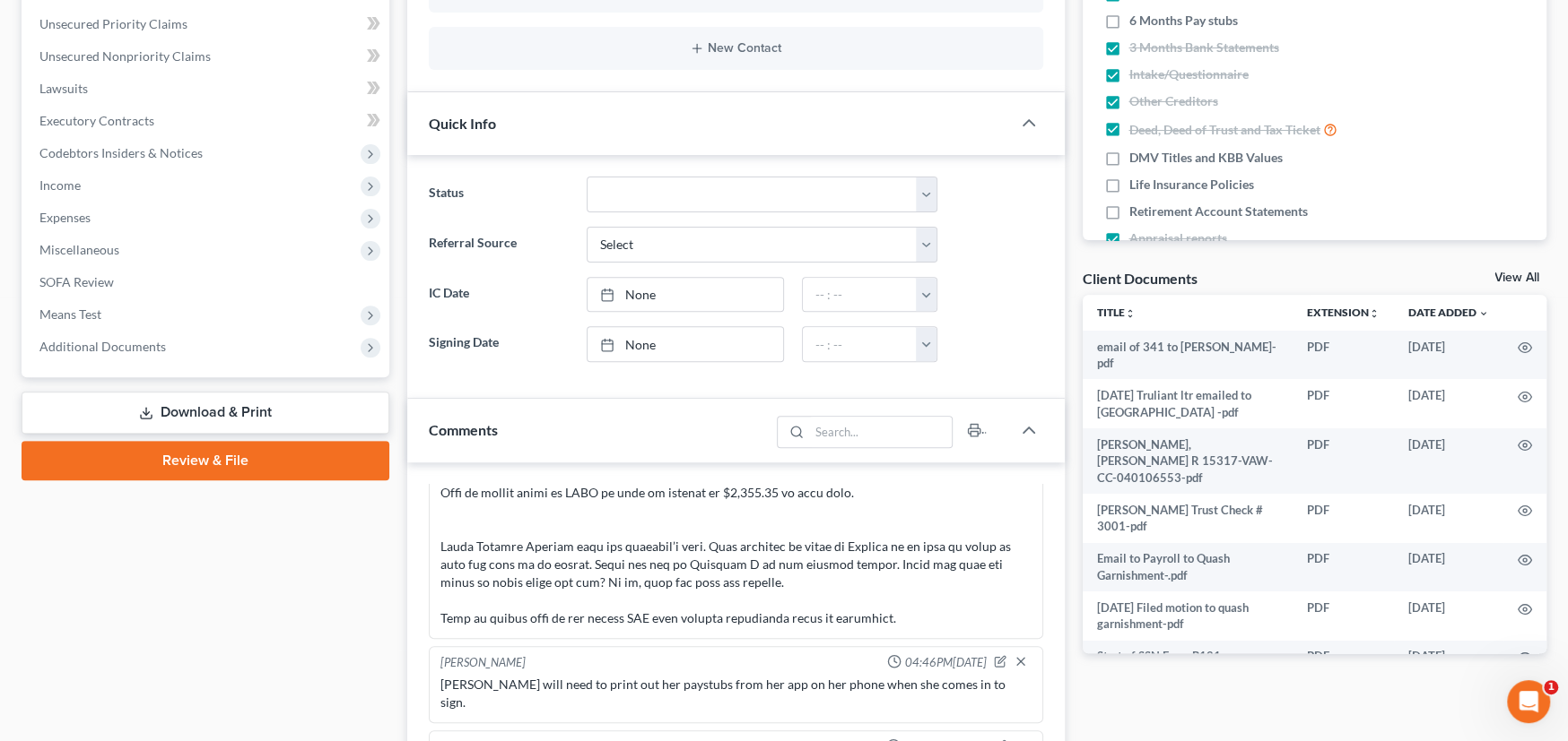
scroll to position [447, 0]
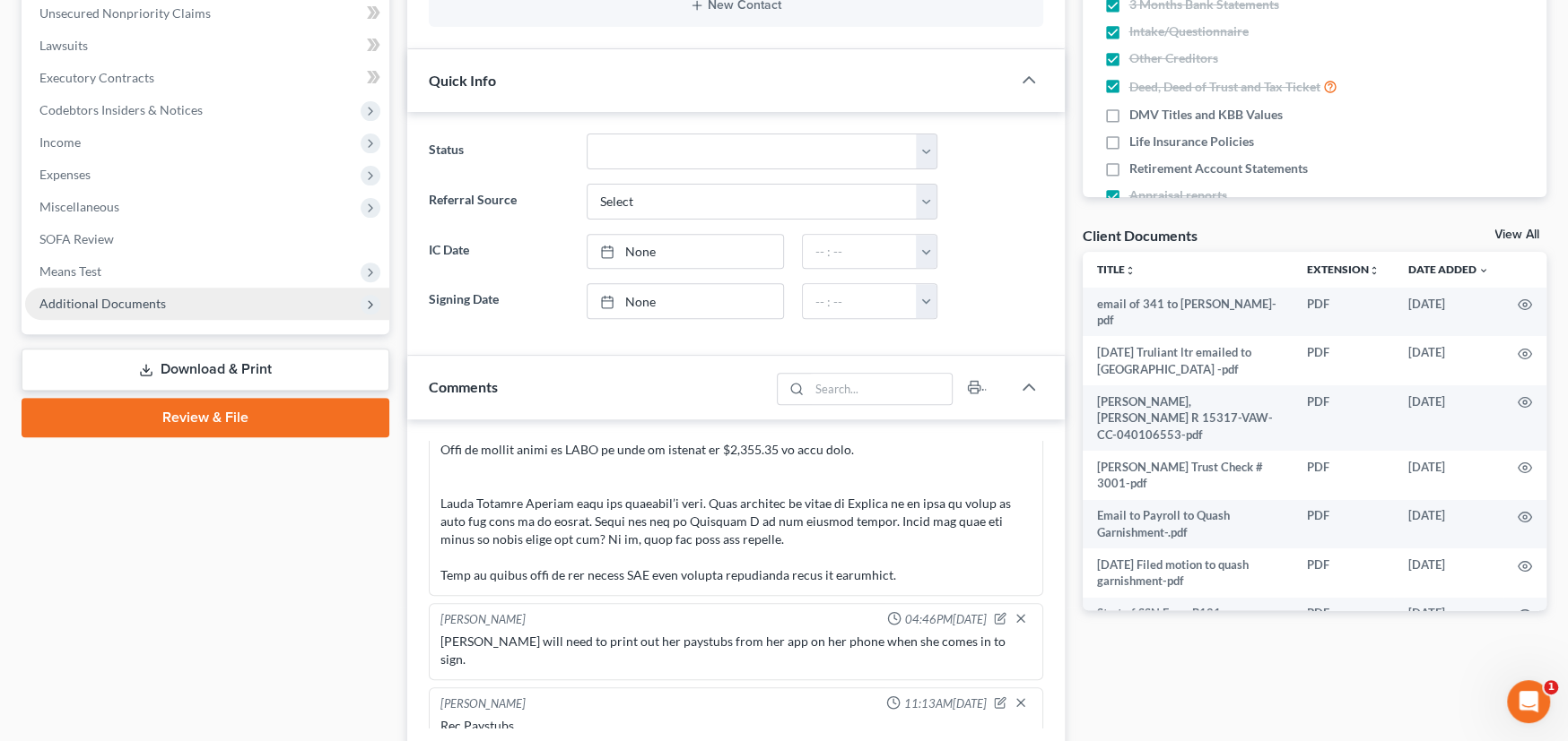
click at [103, 305] on span "Additional Documents" at bounding box center [102, 303] width 126 height 15
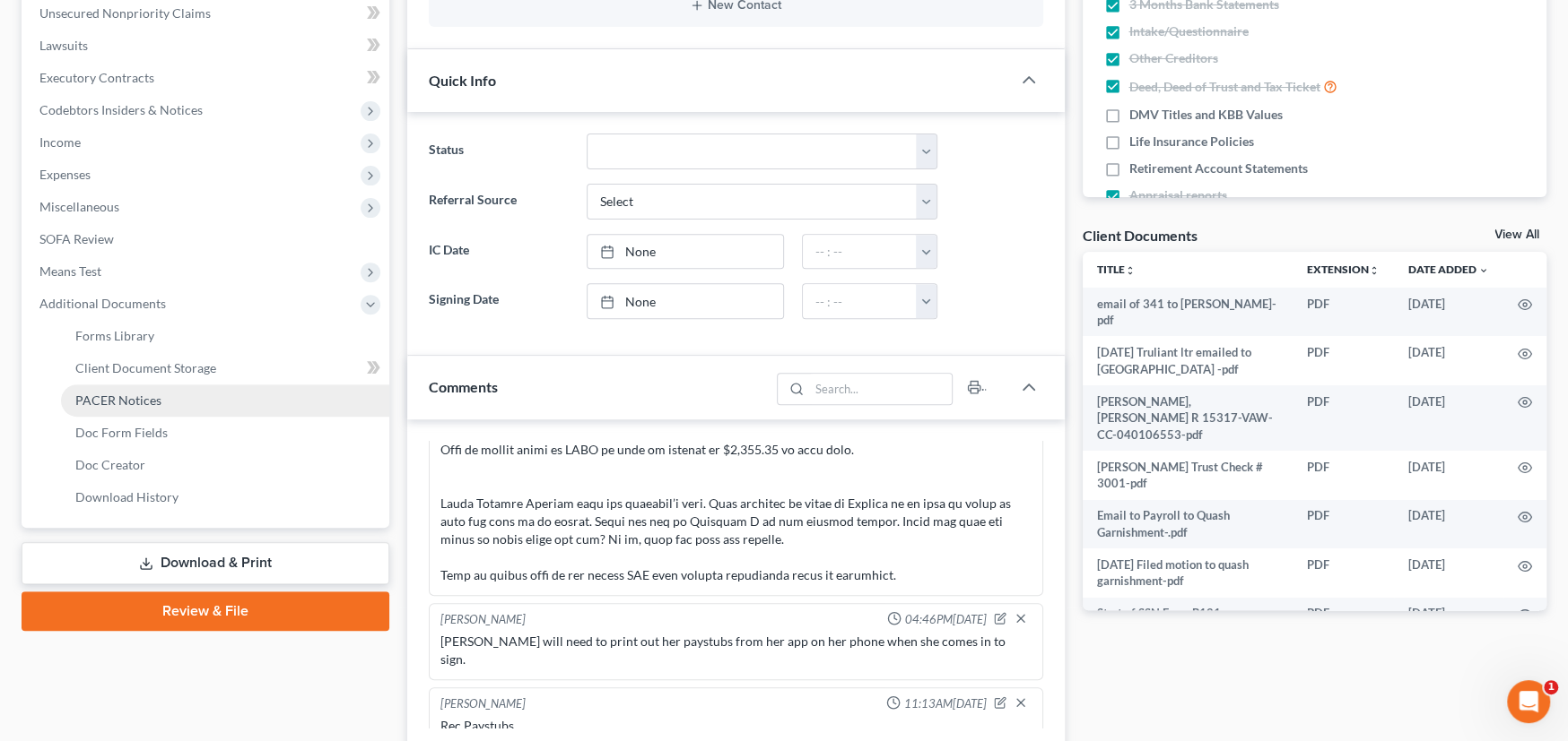
click at [119, 394] on span "PACER Notices" at bounding box center [118, 399] width 86 height 15
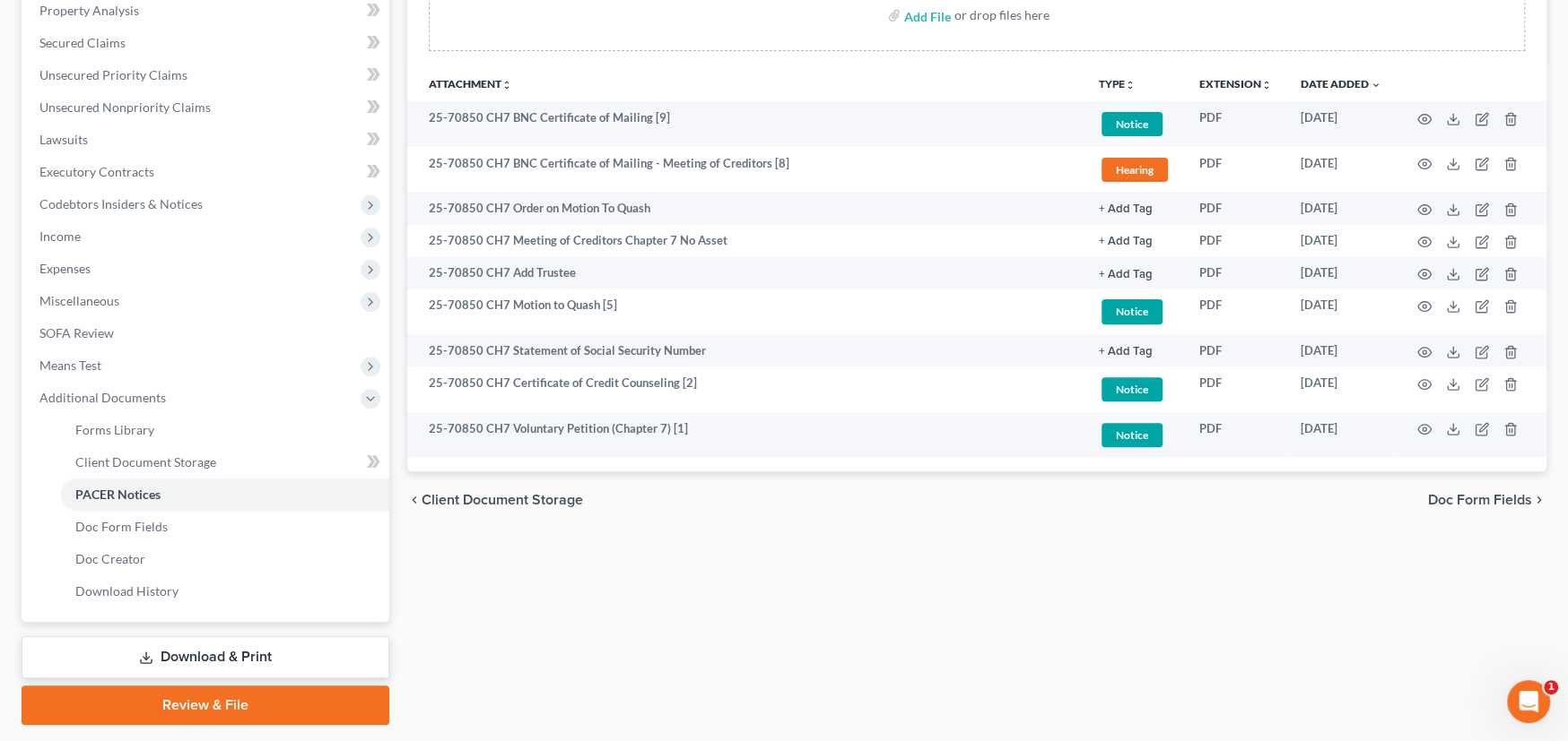
scroll to position [314, 0]
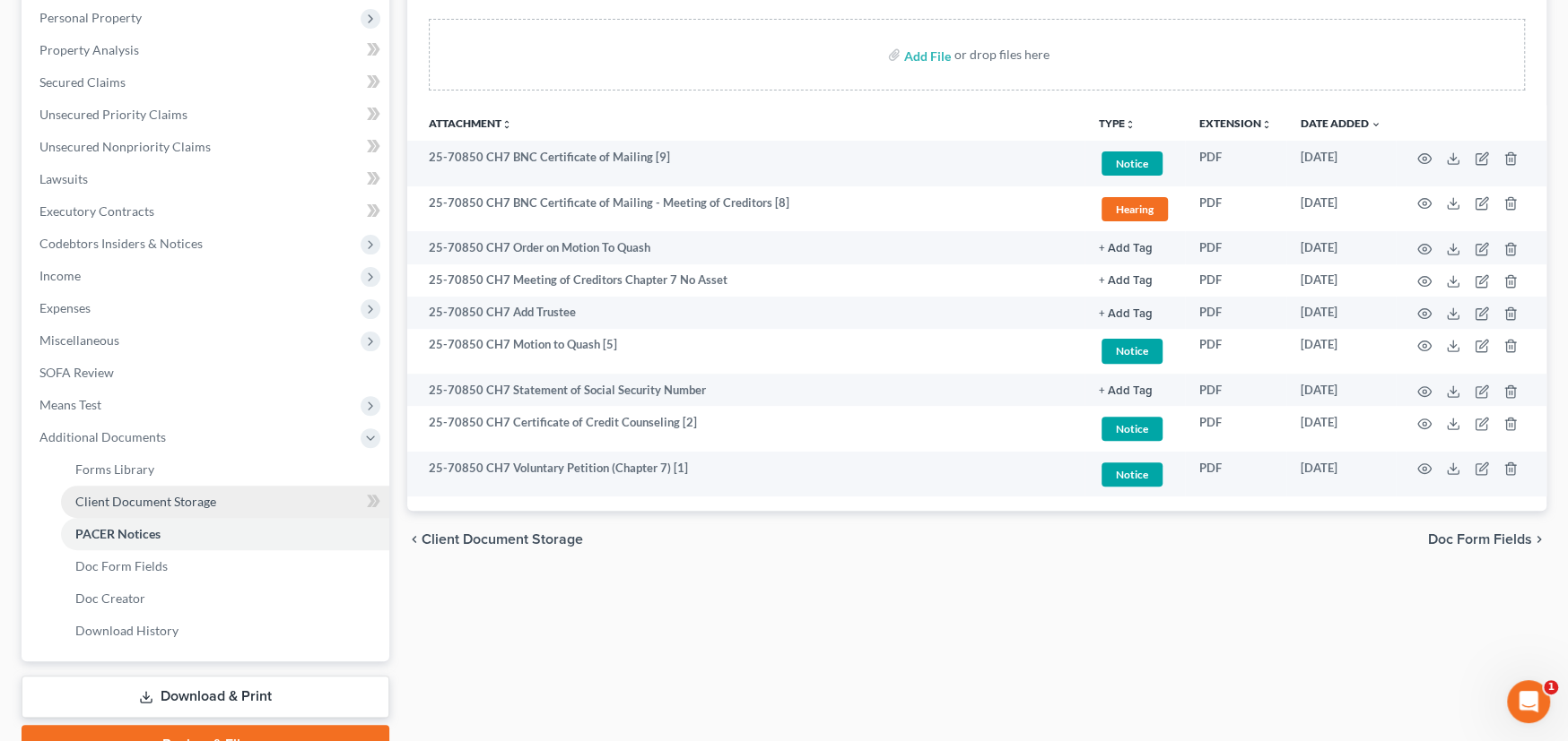
click at [128, 497] on span "Client Document Storage" at bounding box center [146, 501] width 141 height 15
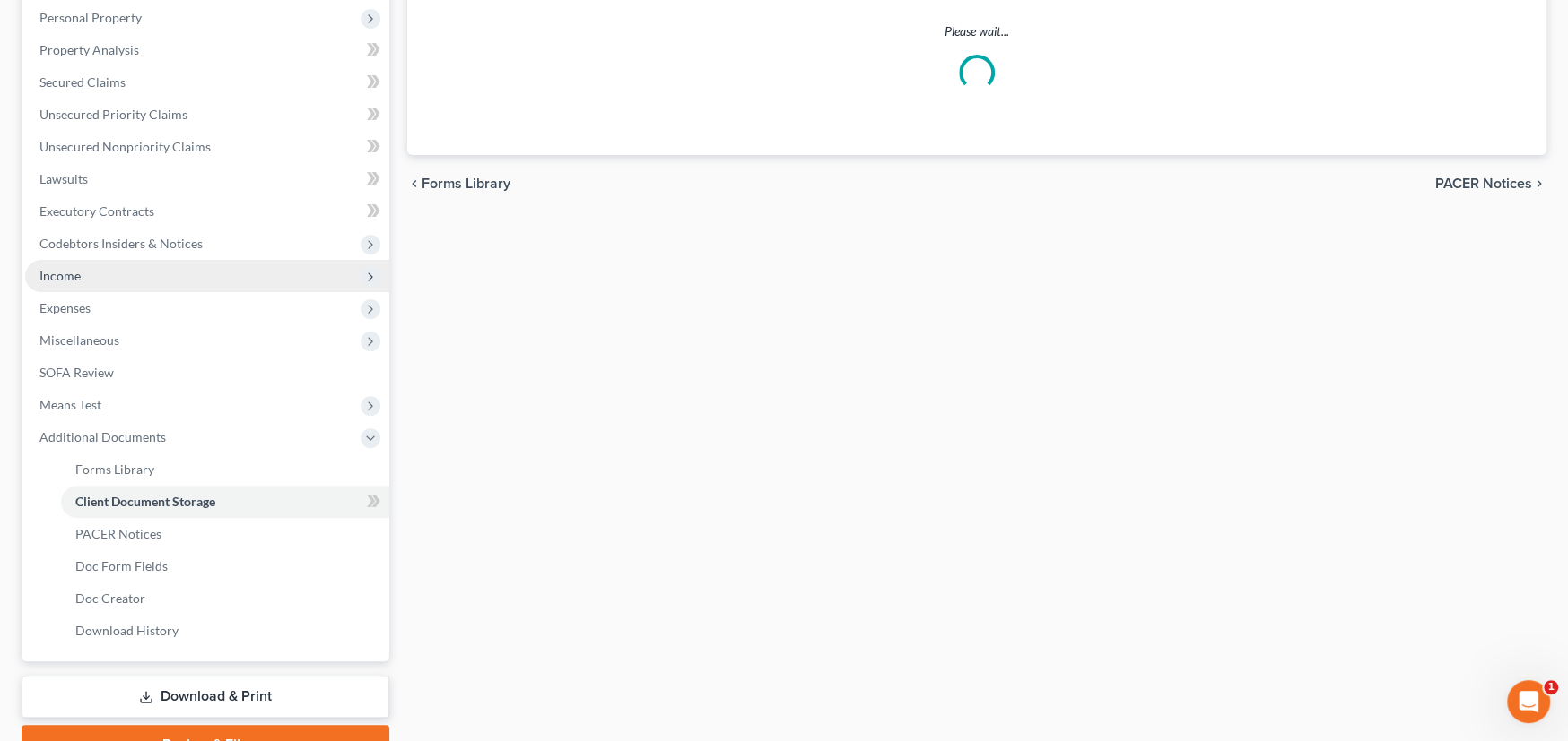
scroll to position [94, 0]
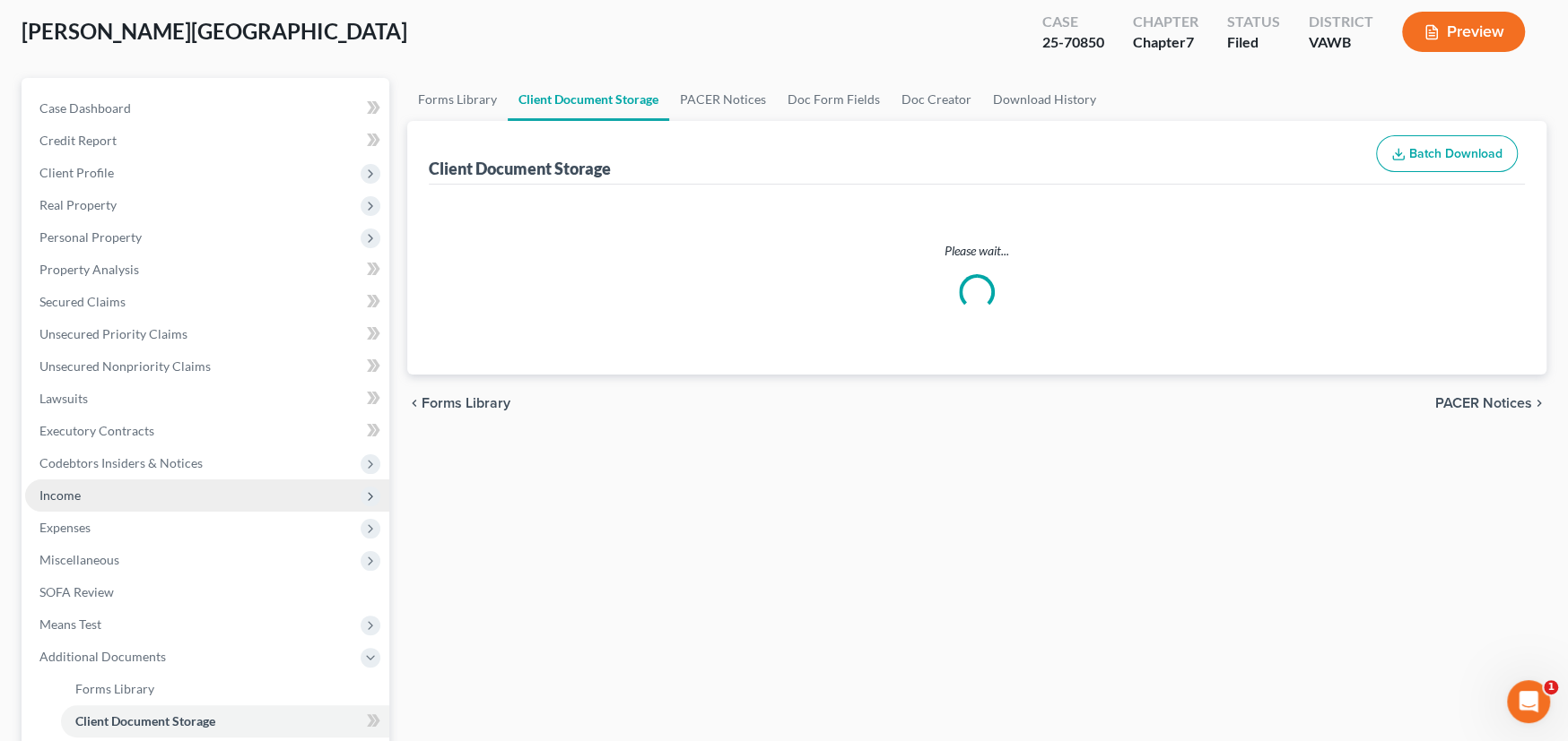
select select "0"
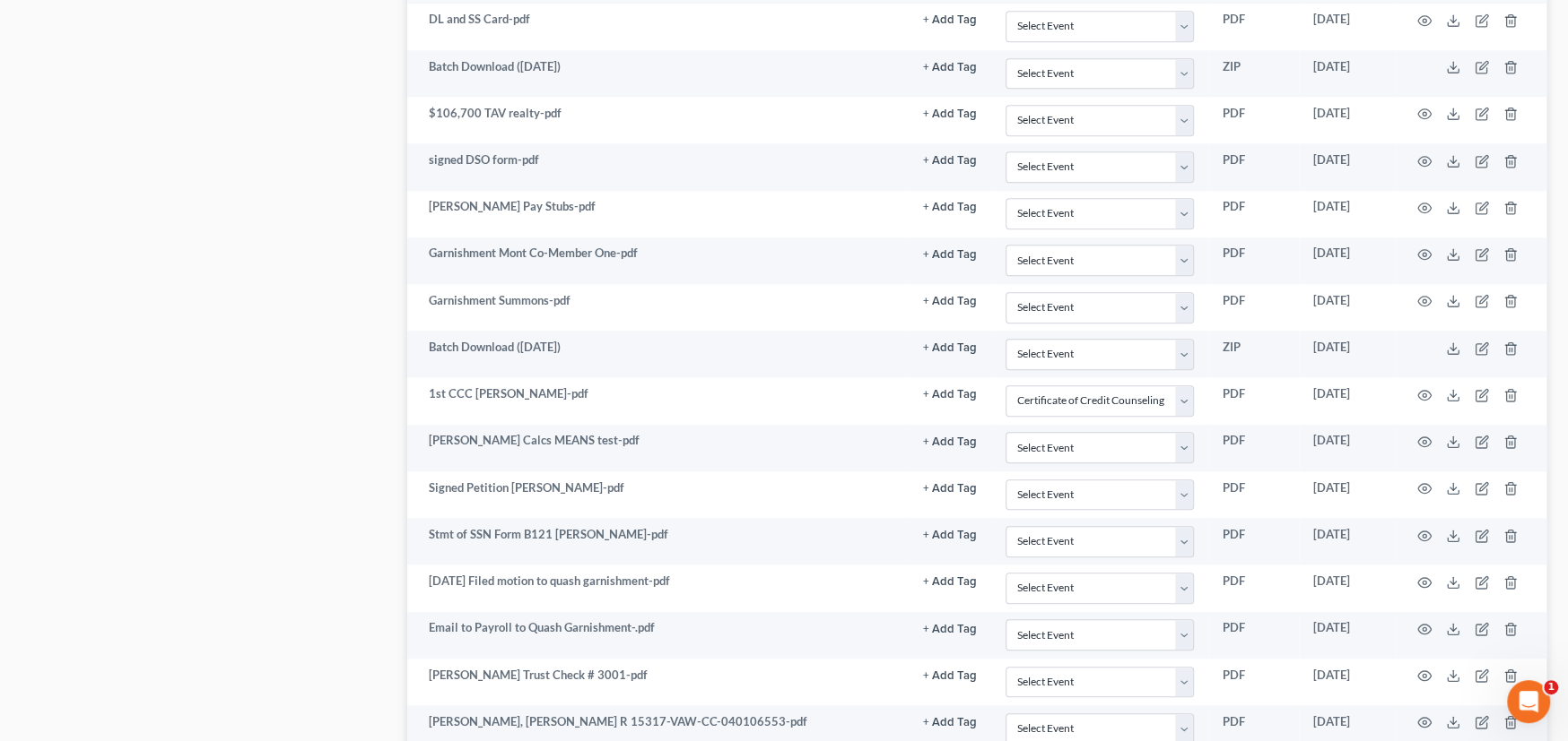
scroll to position [1415, 0]
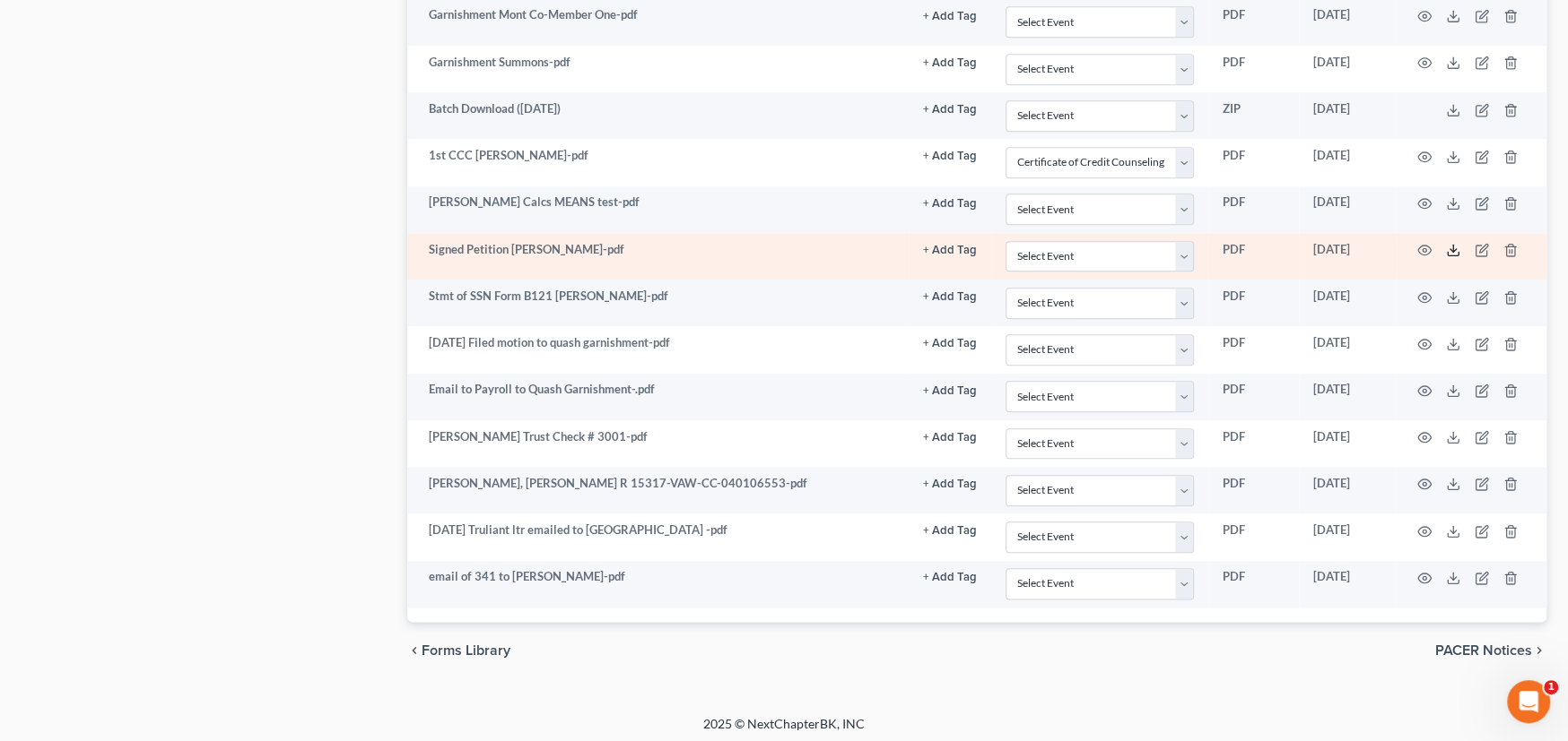
click at [1450, 246] on icon at bounding box center [1453, 250] width 14 height 14
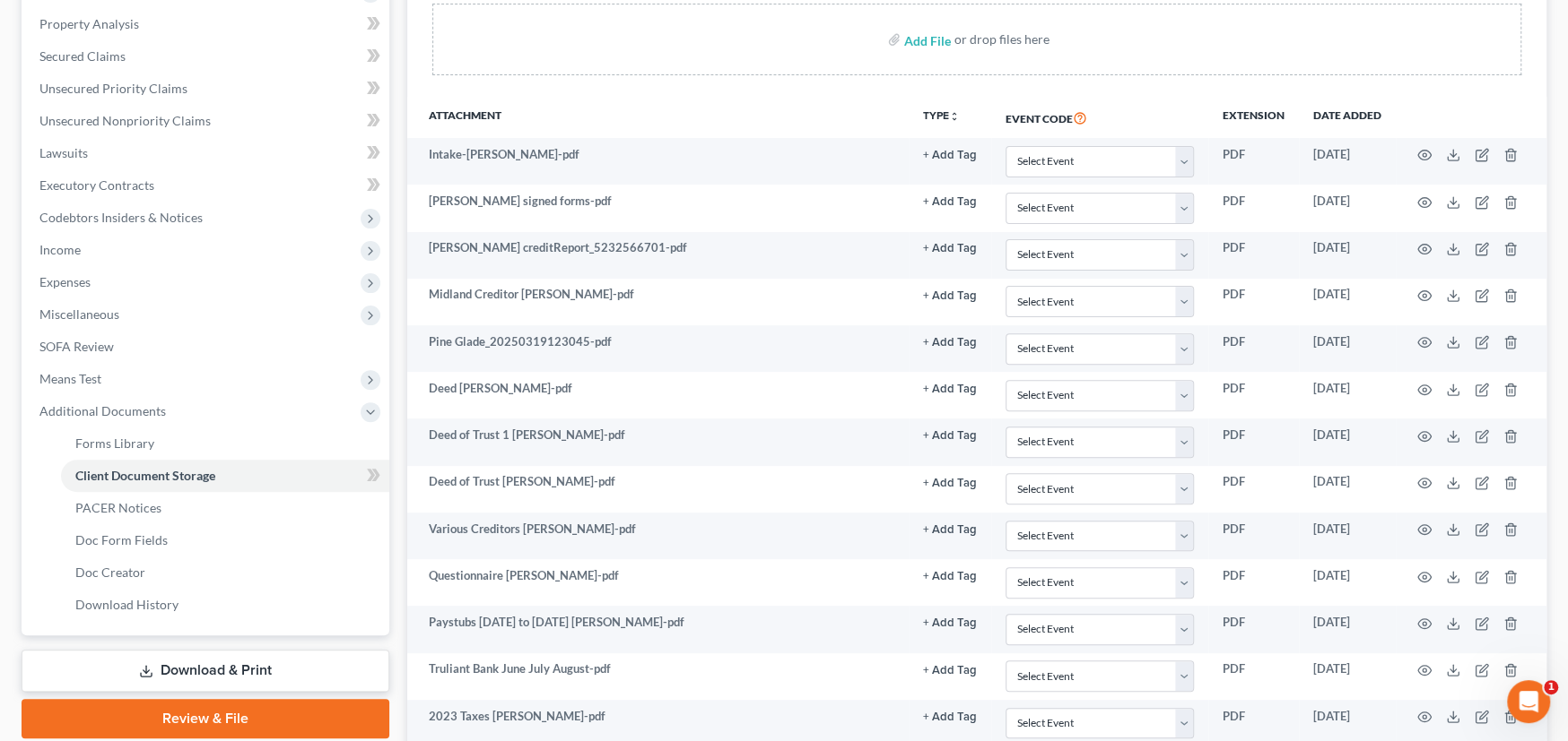
scroll to position [0, 0]
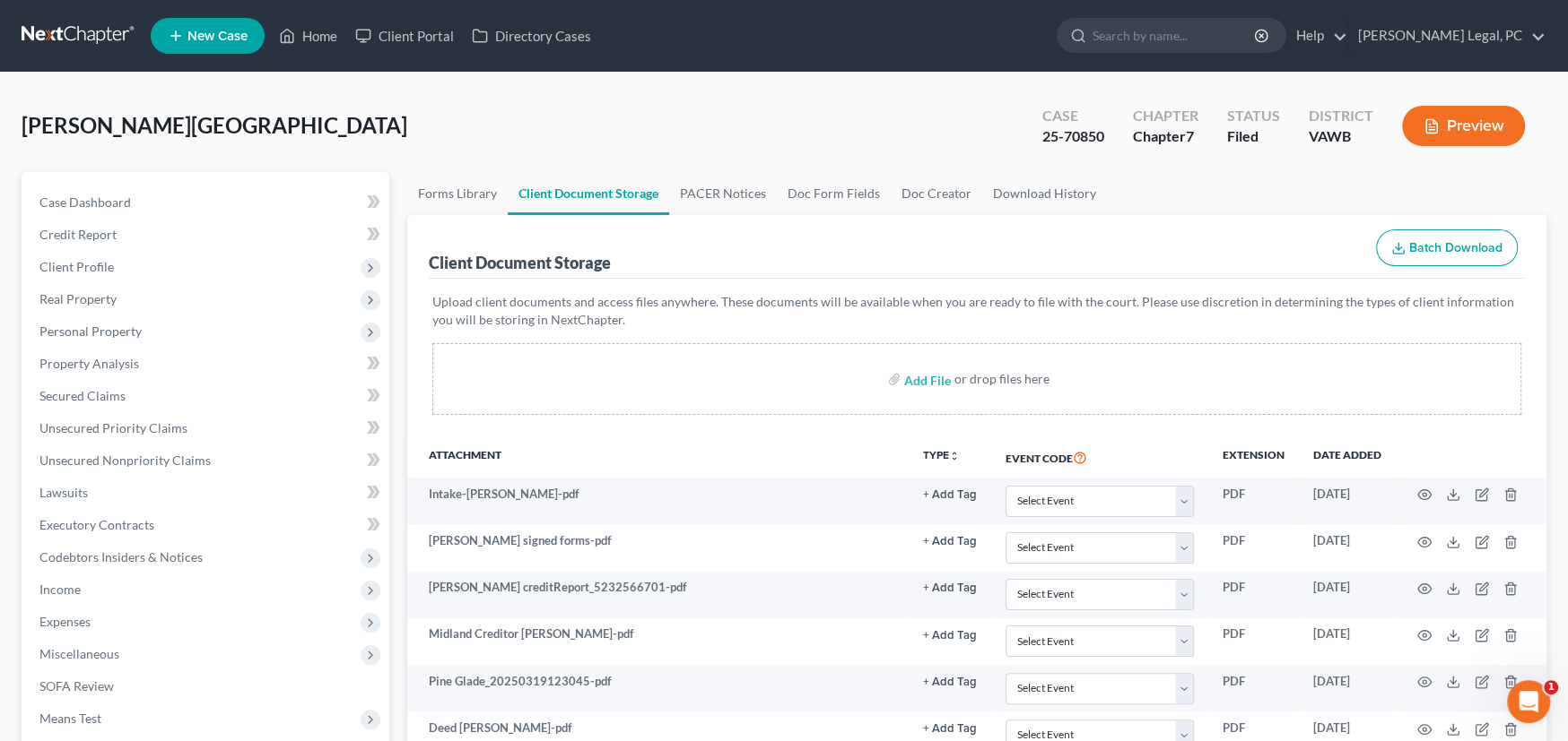
click at [52, 41] on link at bounding box center [79, 36] width 115 height 32
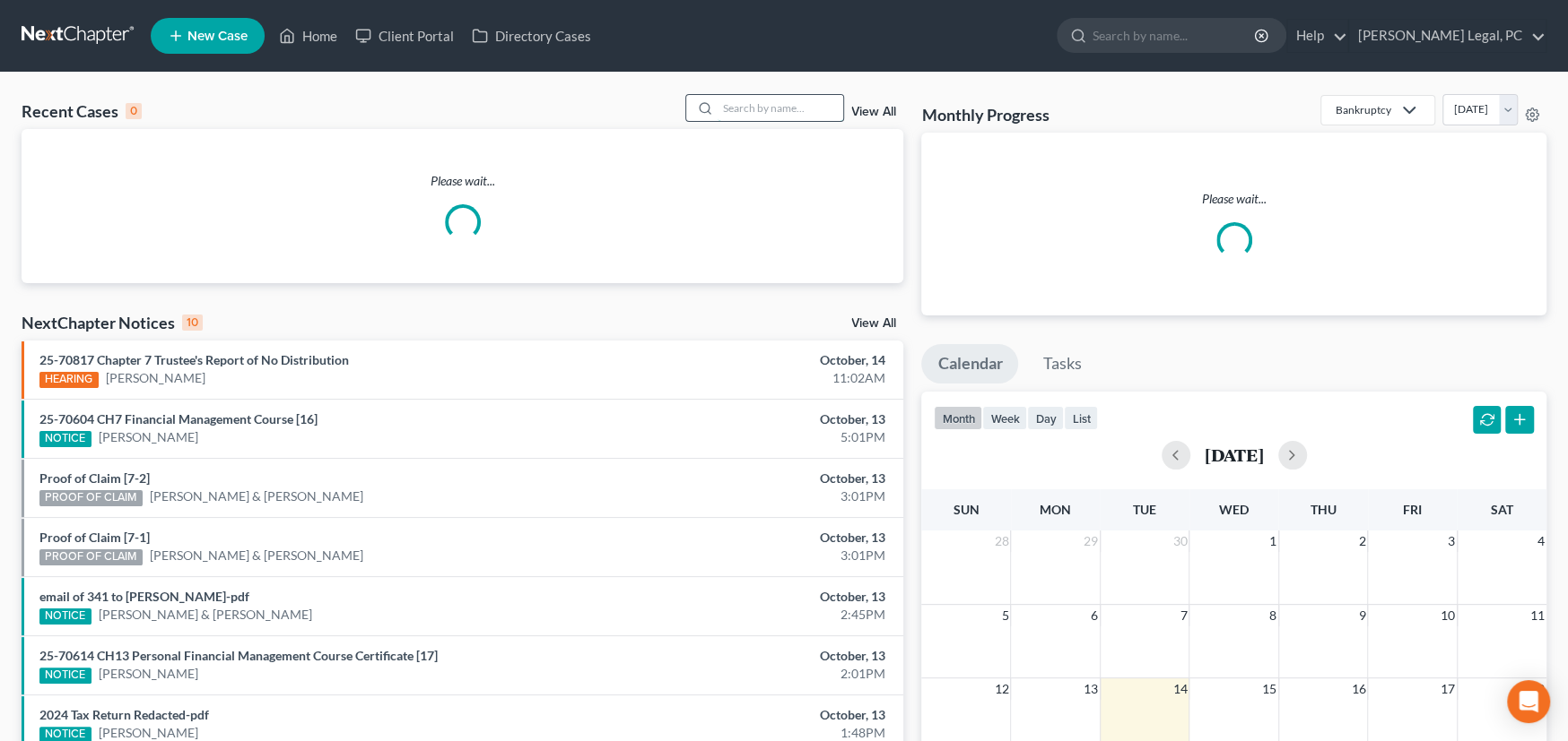
click at [759, 103] on input "search" at bounding box center [780, 108] width 125 height 26
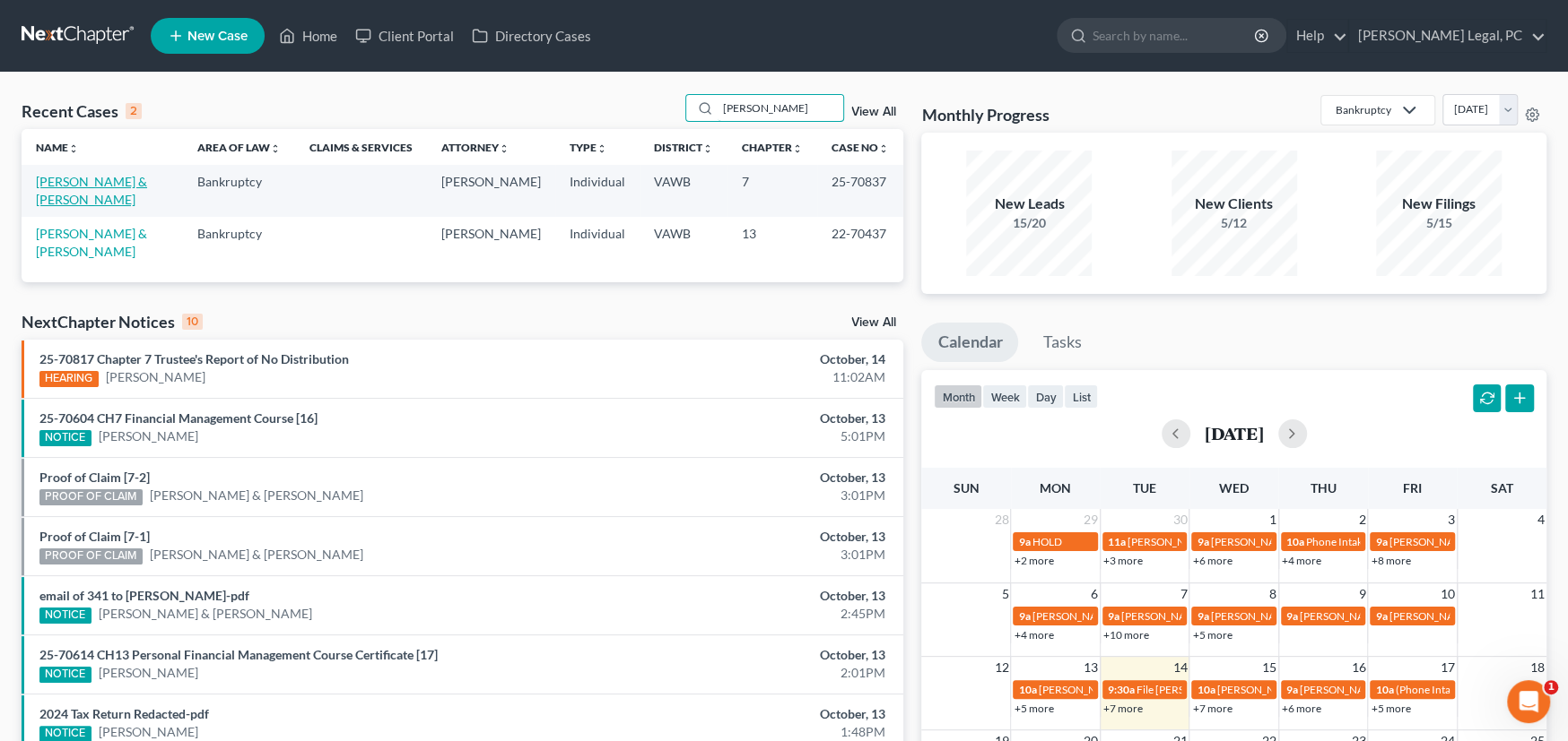
type input "[PERSON_NAME]"
click at [106, 180] on link "[PERSON_NAME] & [PERSON_NAME]" at bounding box center [91, 190] width 111 height 33
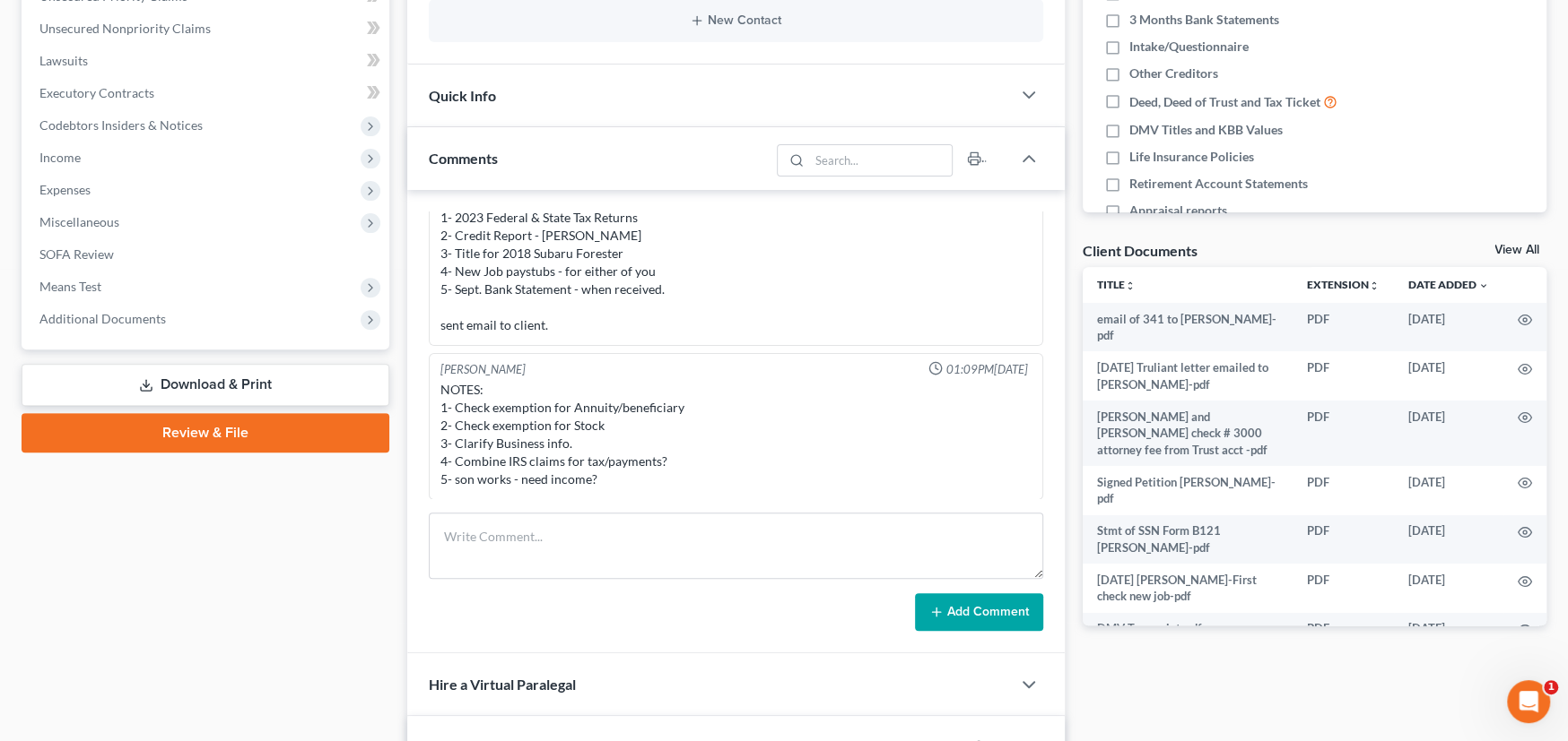
scroll to position [447, 0]
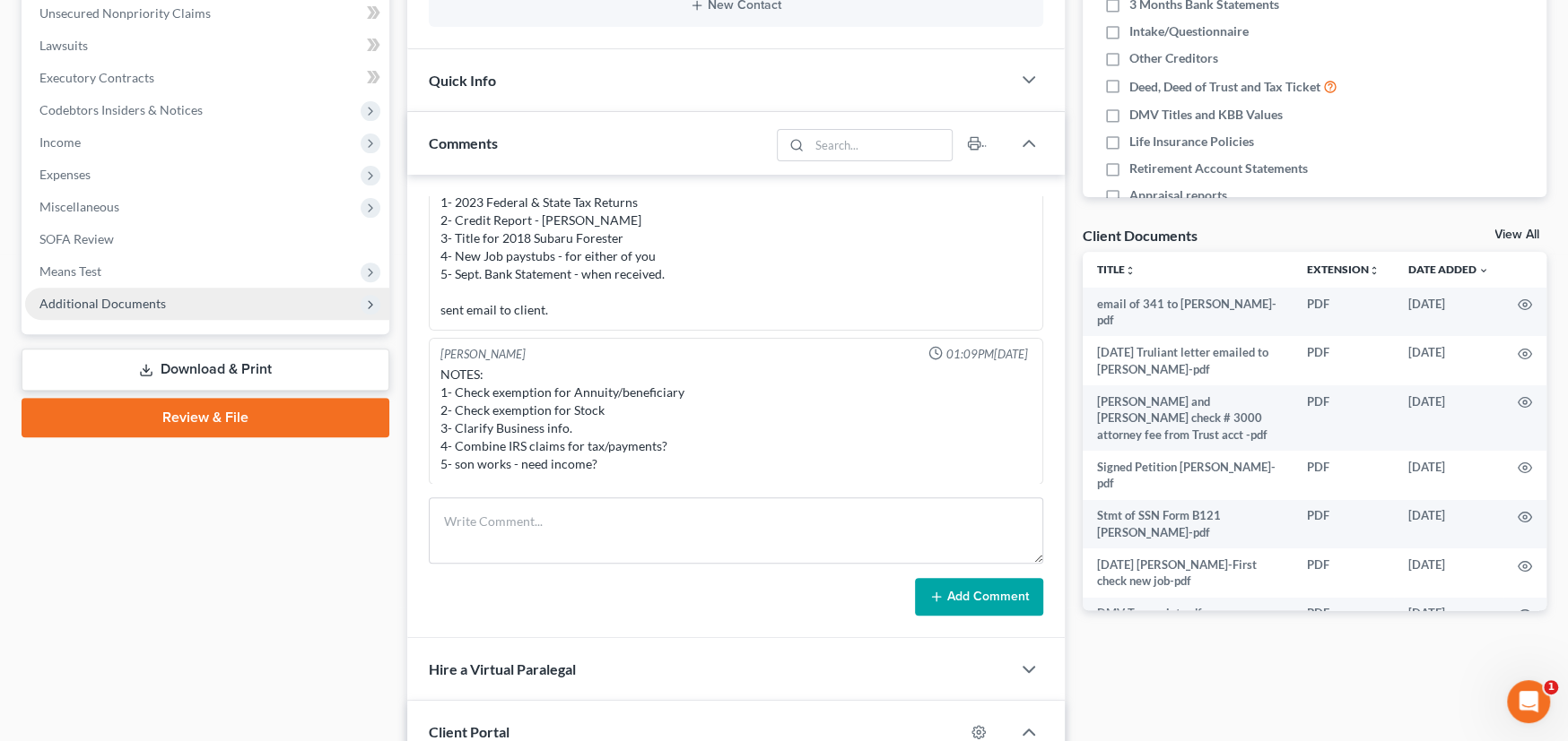
click at [125, 309] on span "Additional Documents" at bounding box center [207, 304] width 364 height 32
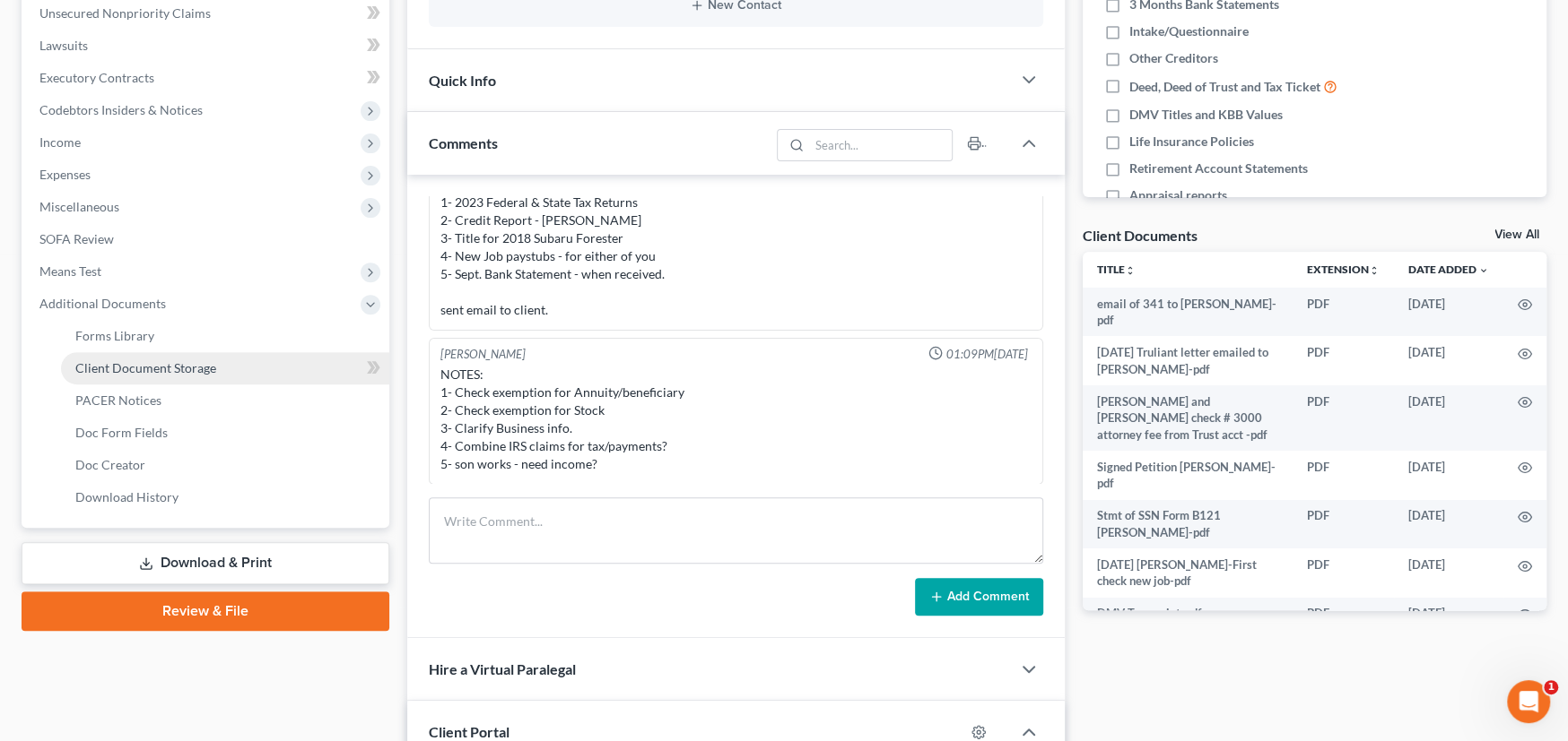
click at [124, 368] on span "Client Document Storage" at bounding box center [146, 368] width 141 height 15
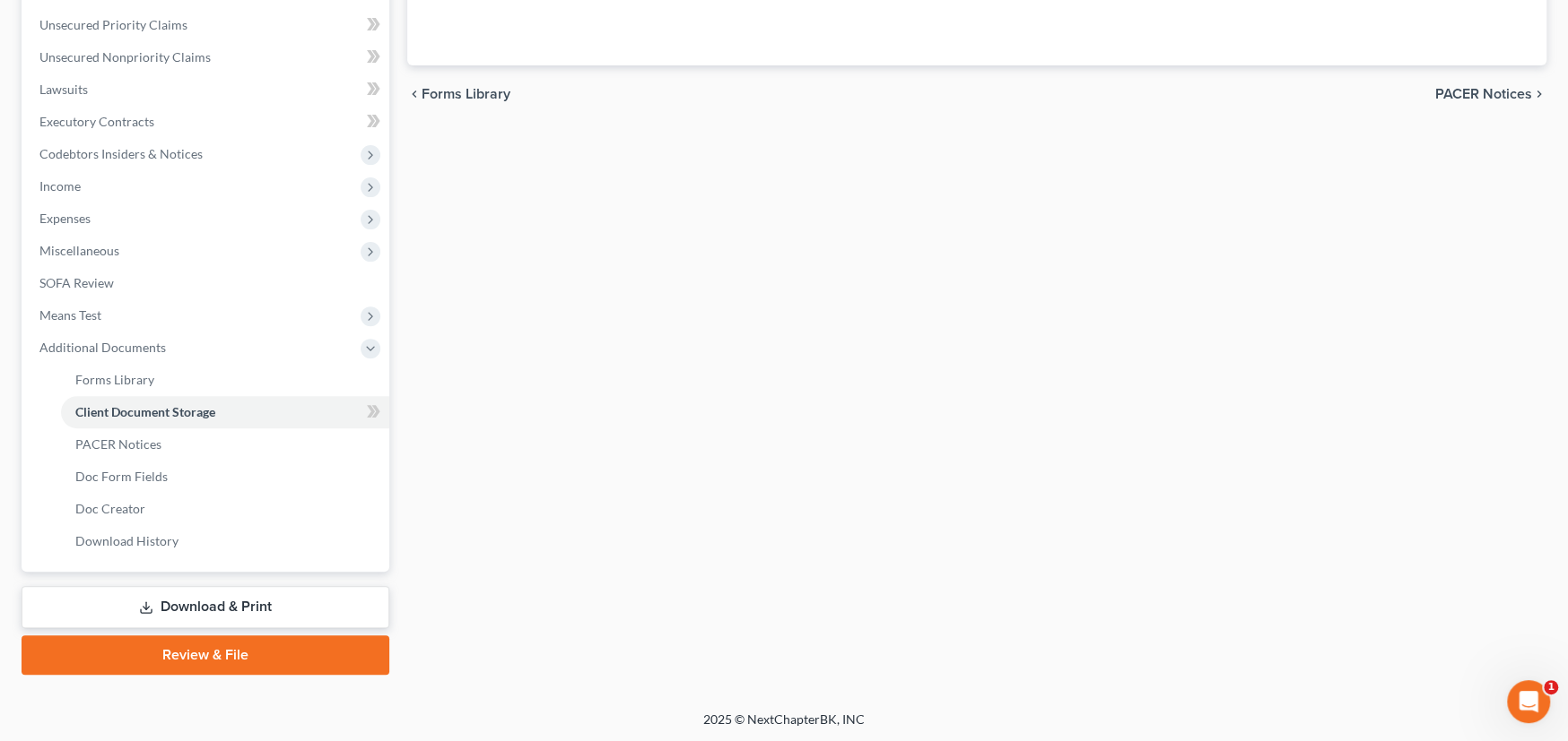
scroll to position [207, 0]
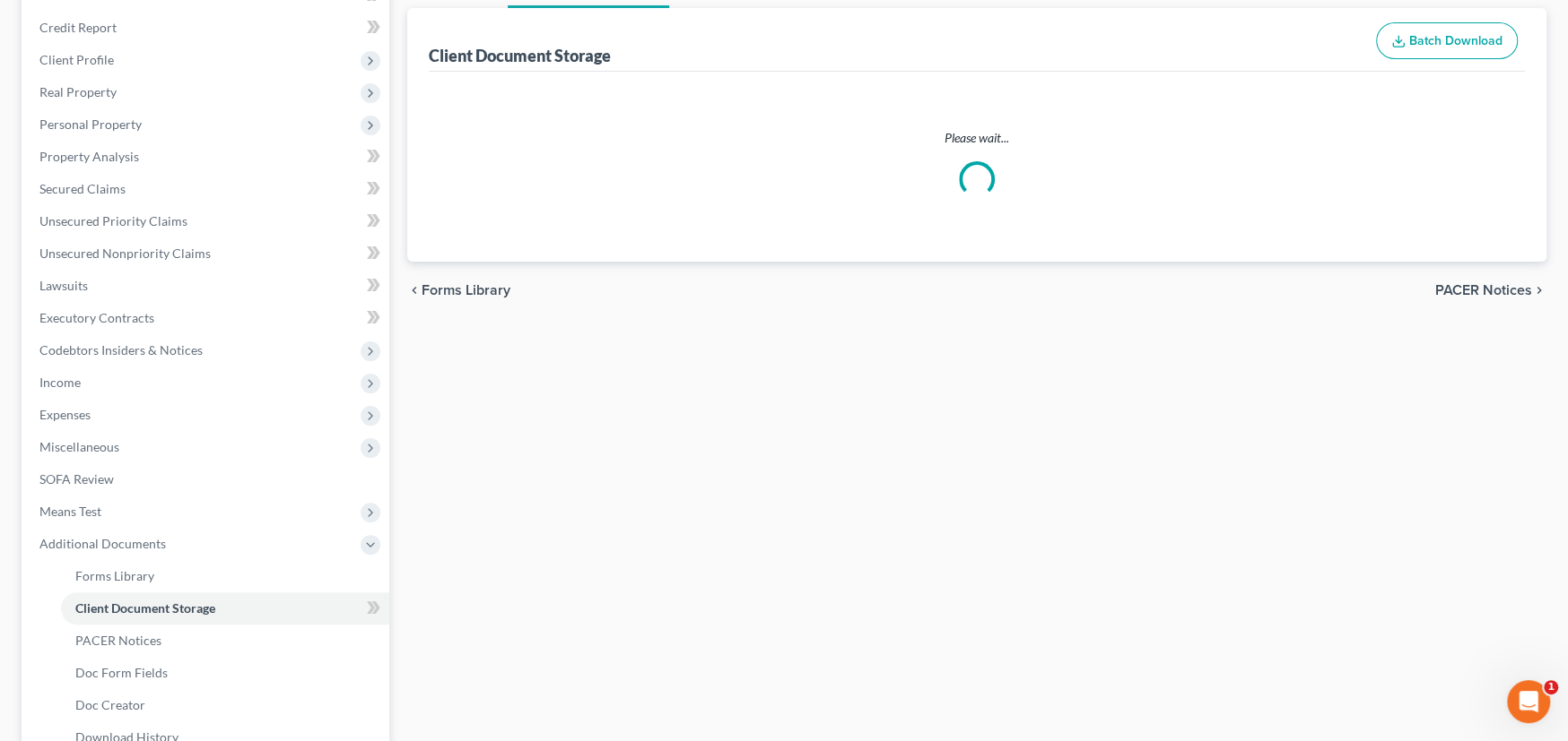
select select "0"
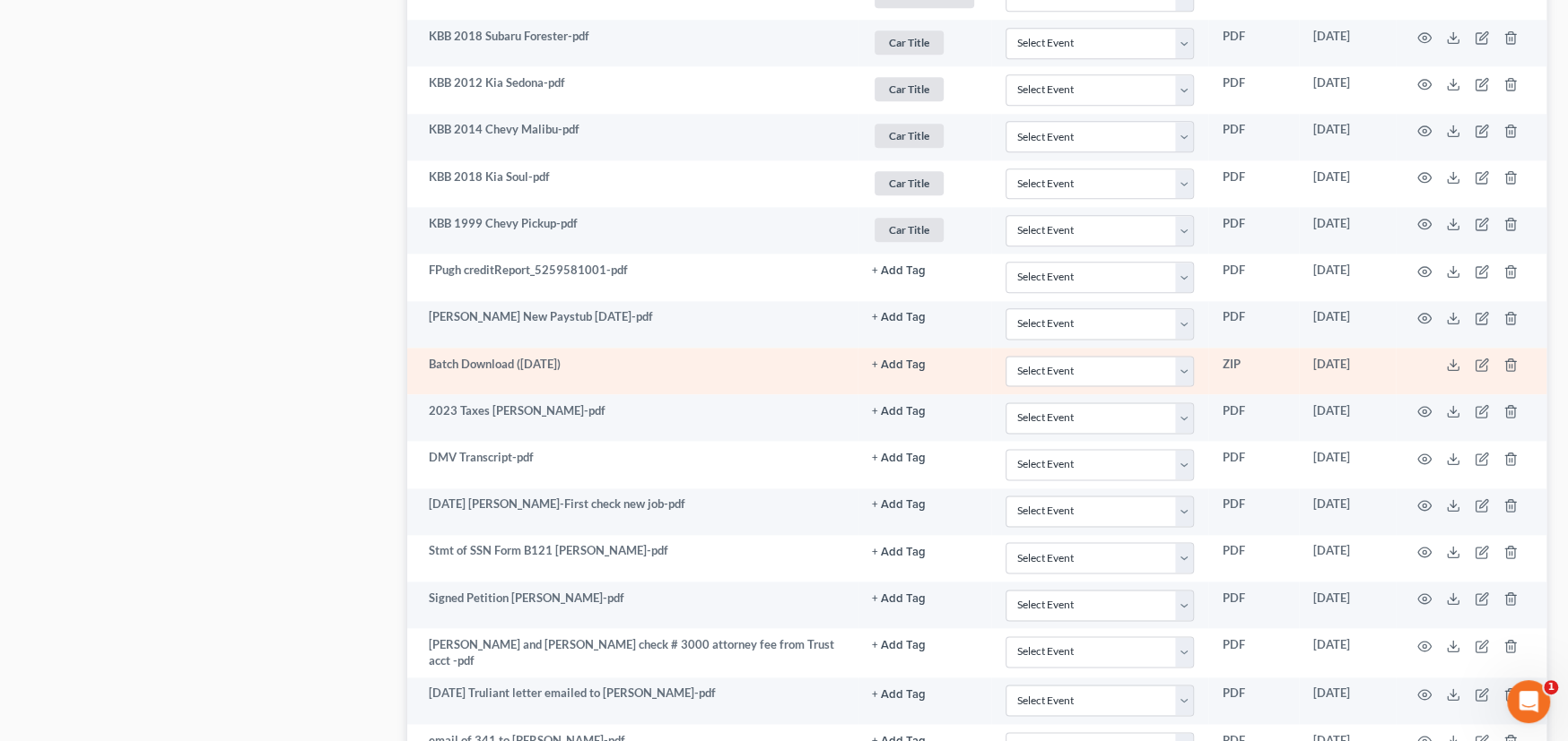
scroll to position [1836, 0]
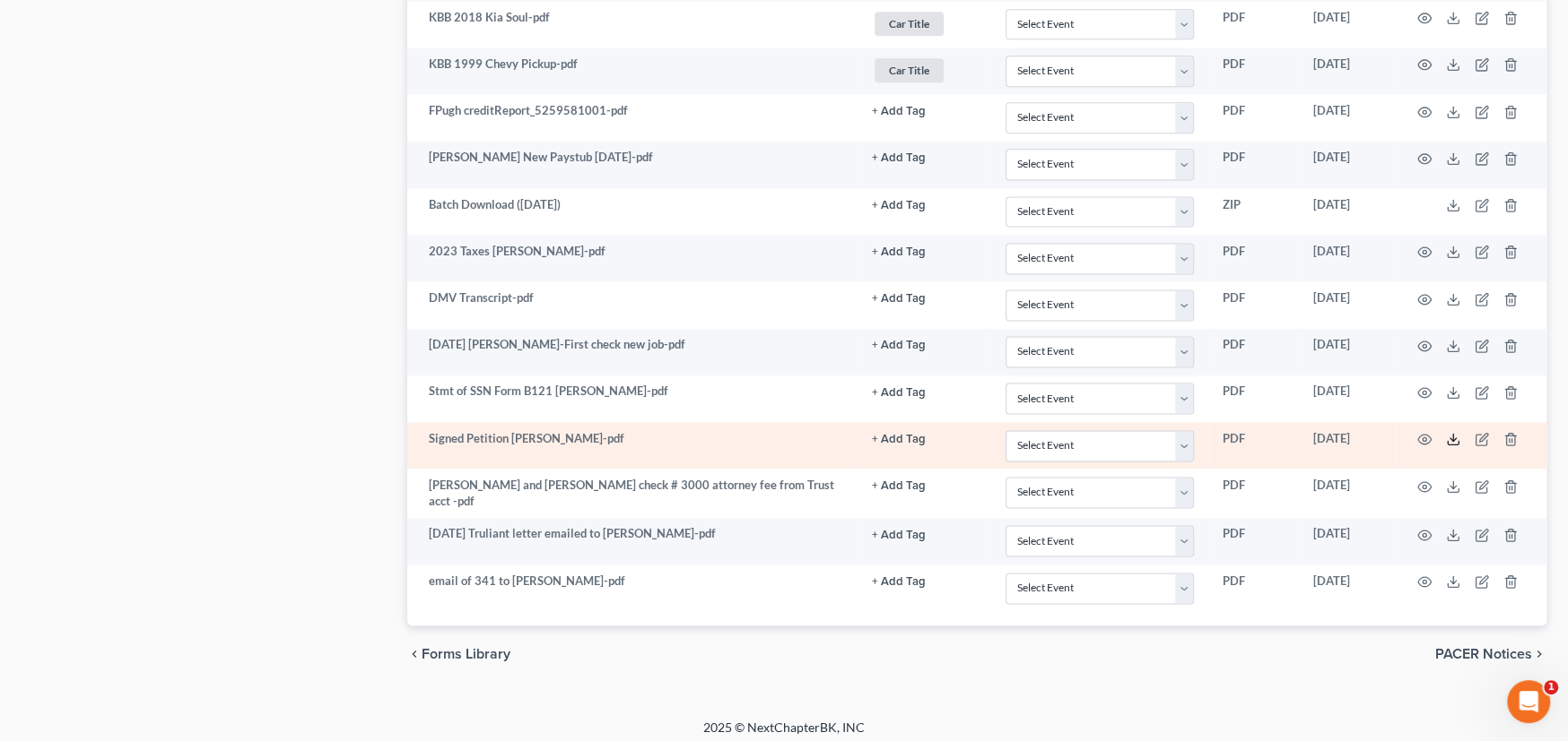
click at [1454, 438] on polyline at bounding box center [1453, 439] width 6 height 3
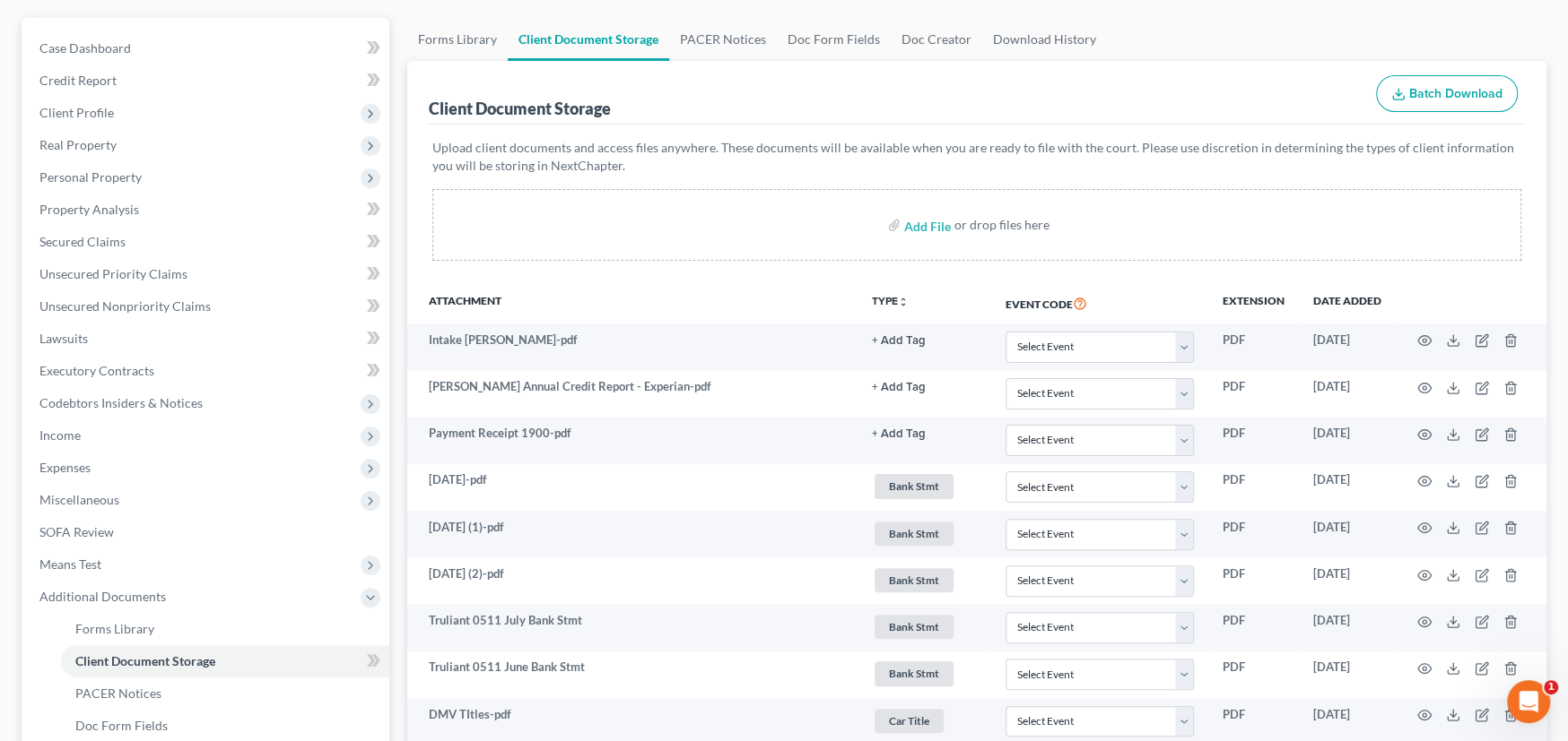
scroll to position [0, 0]
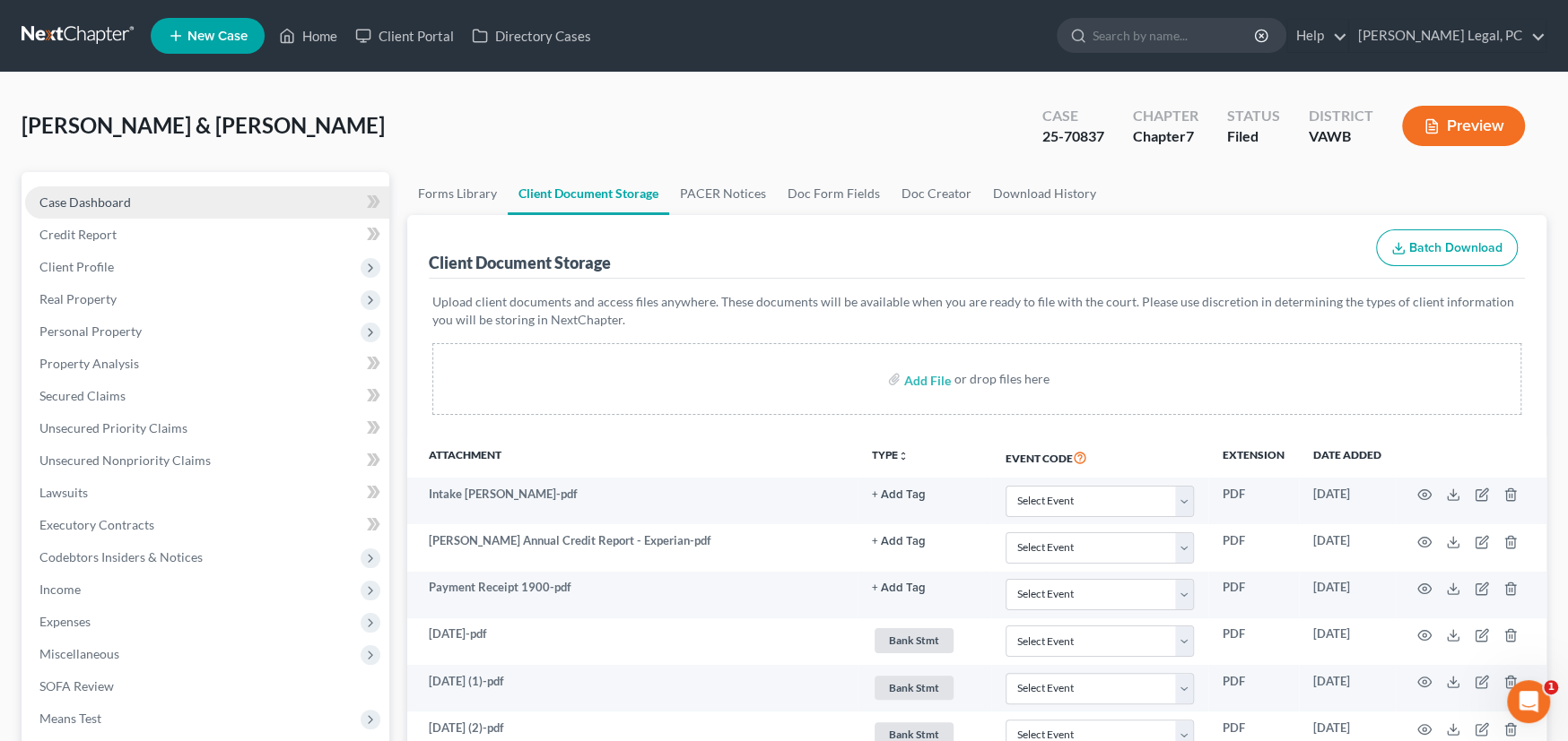
drag, startPoint x: 84, startPoint y: 204, endPoint x: 230, endPoint y: 206, distance: 146.0
click at [86, 204] on span "Case Dashboard" at bounding box center [85, 202] width 91 height 15
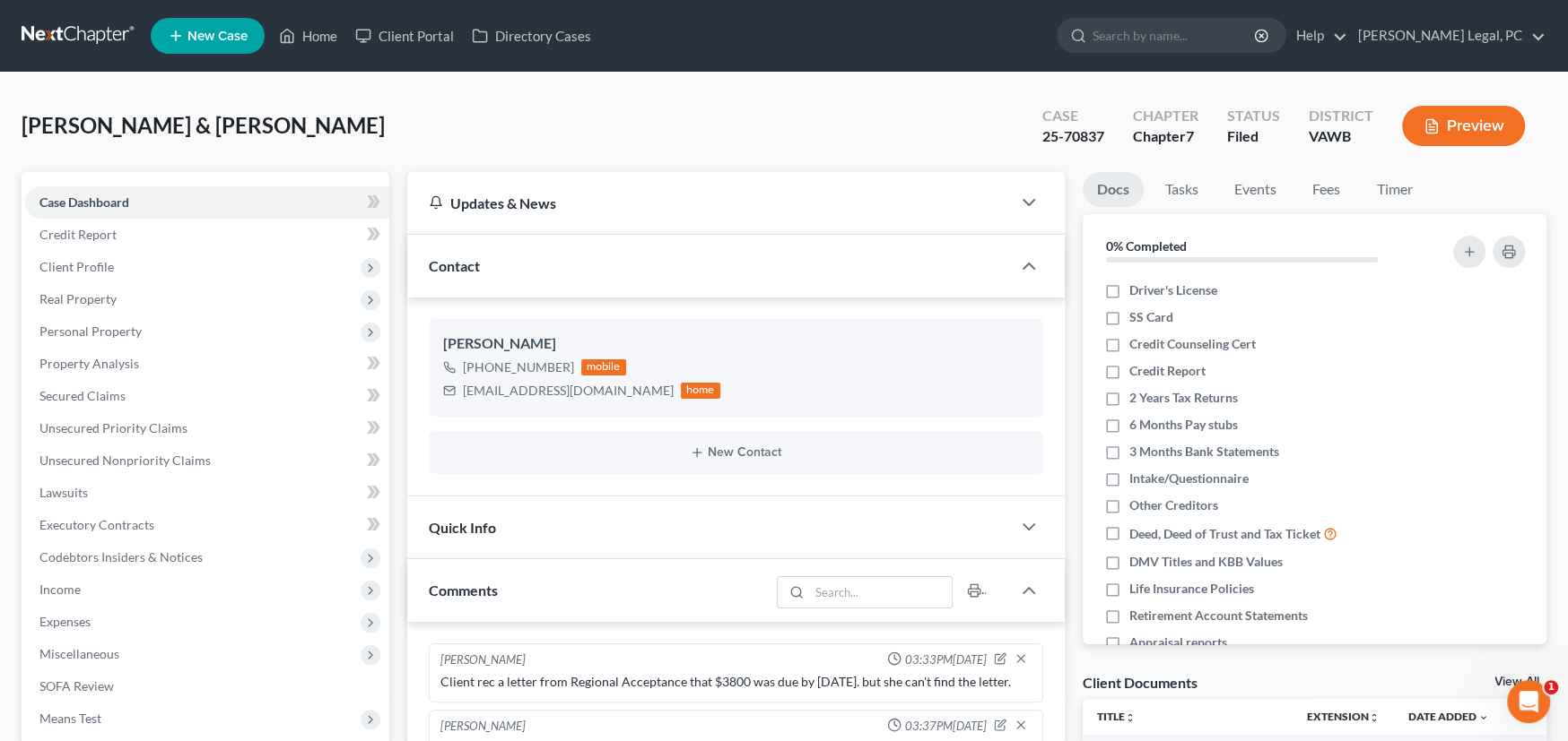
scroll to position [385, 0]
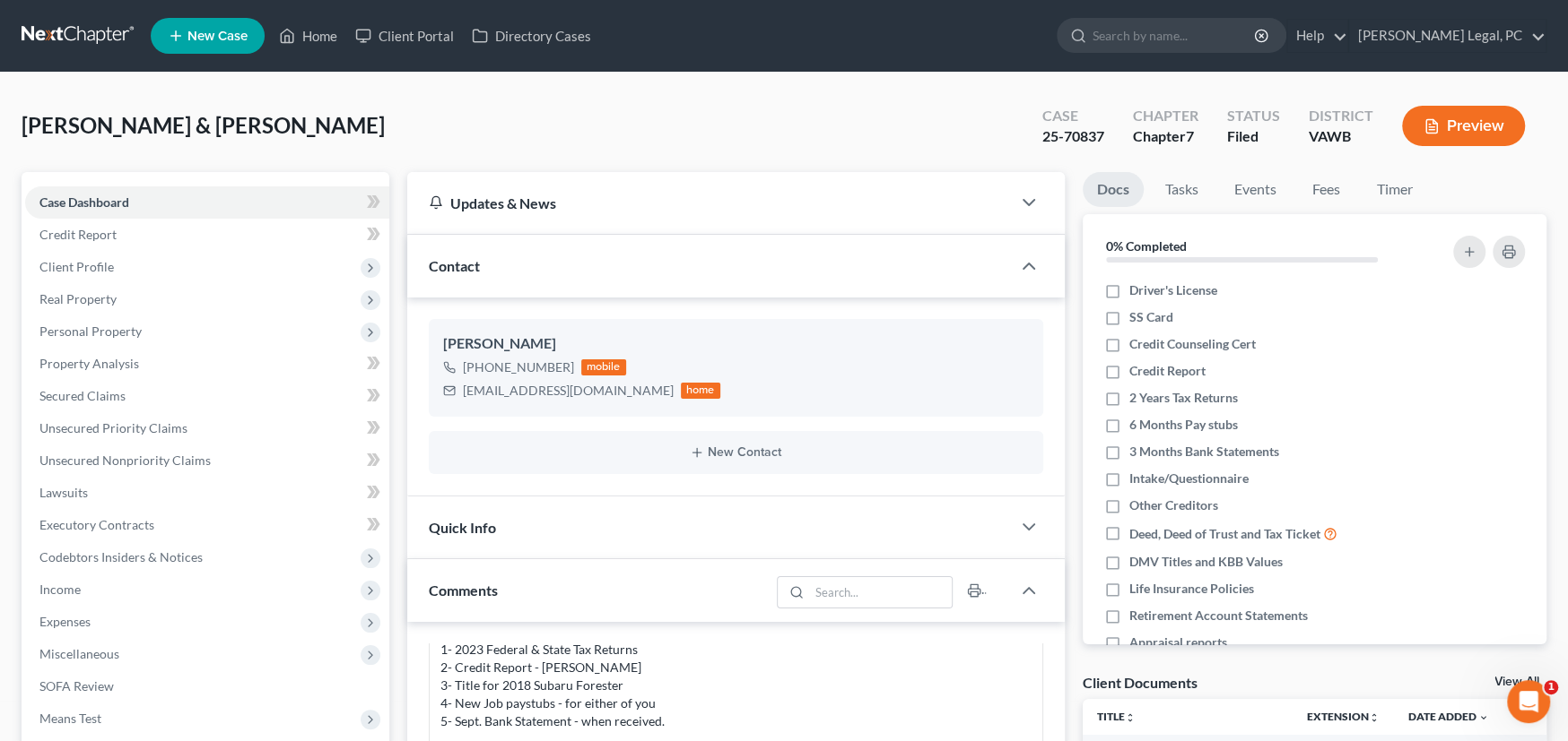
click at [54, 41] on link at bounding box center [79, 36] width 115 height 32
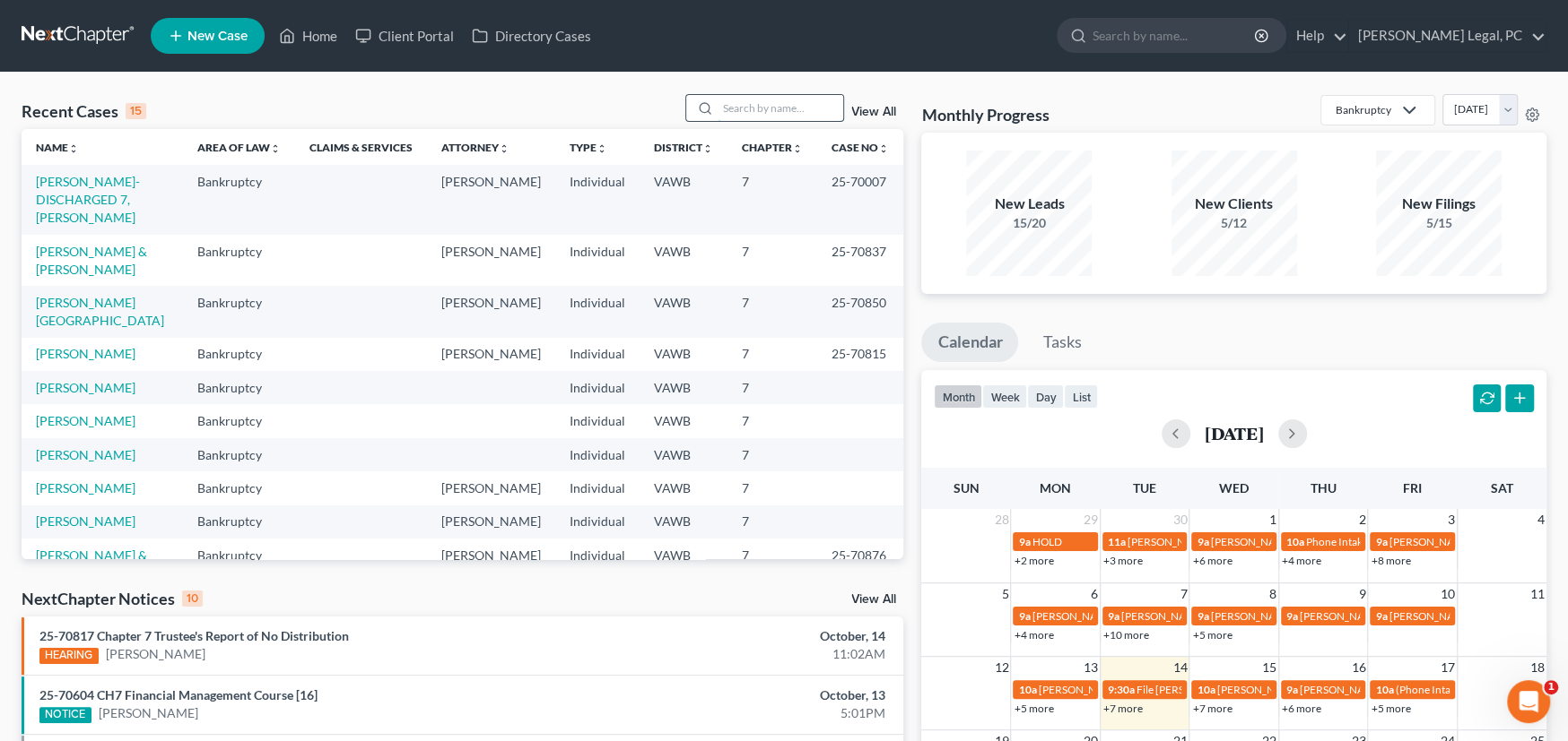
click at [742, 105] on input "search" at bounding box center [780, 108] width 125 height 26
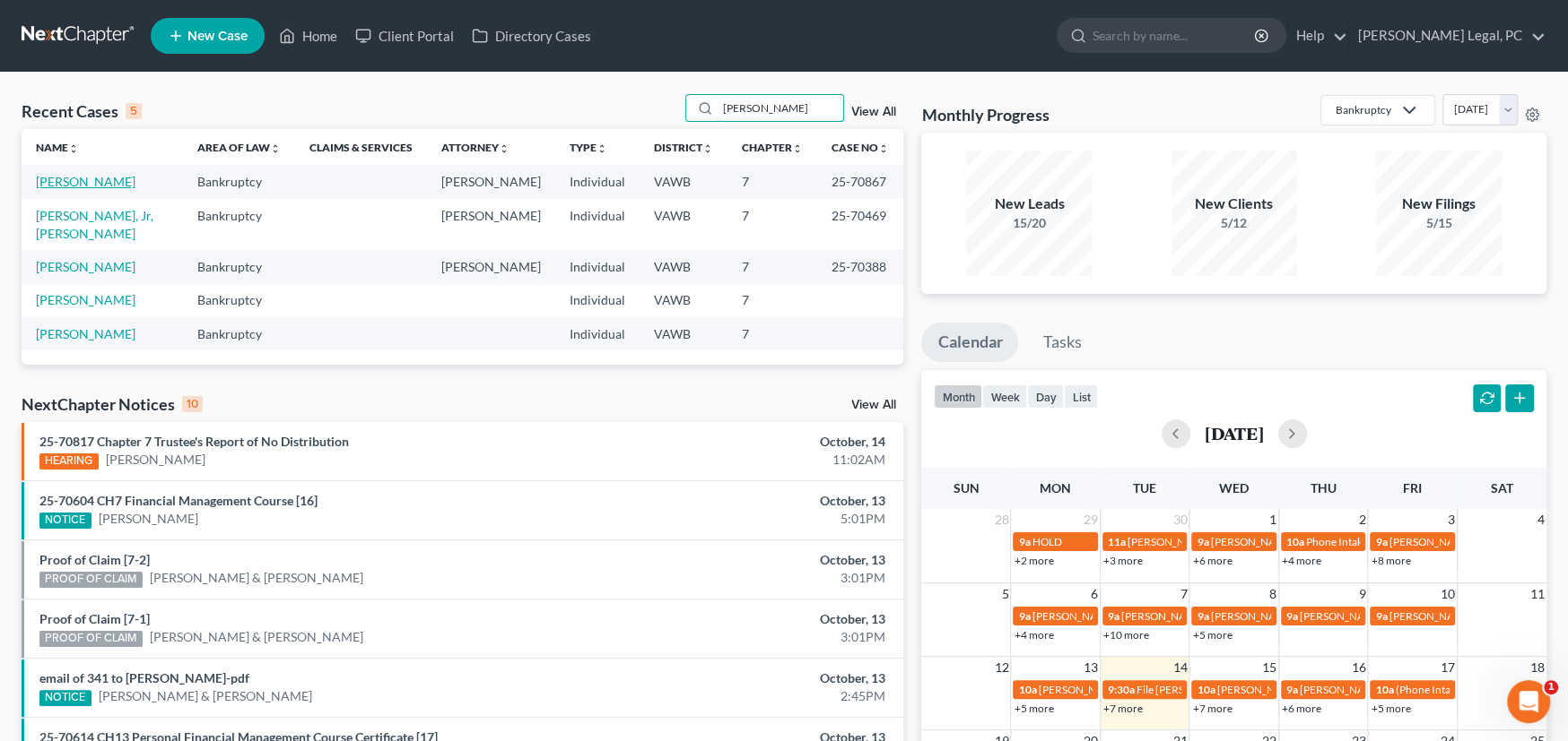
type input "[PERSON_NAME]"
click at [80, 179] on link "[PERSON_NAME]" at bounding box center [85, 181] width 99 height 15
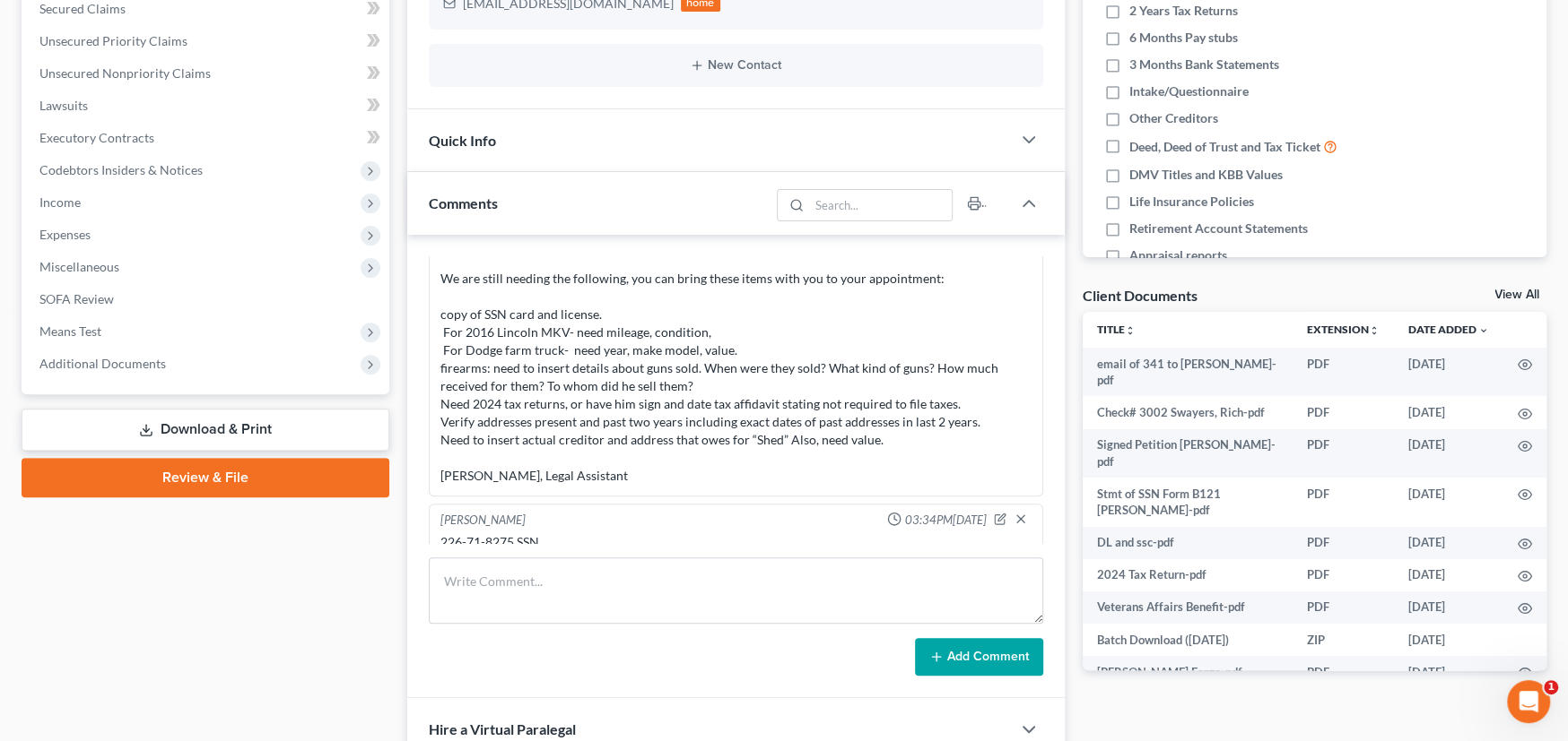
scroll to position [447, 0]
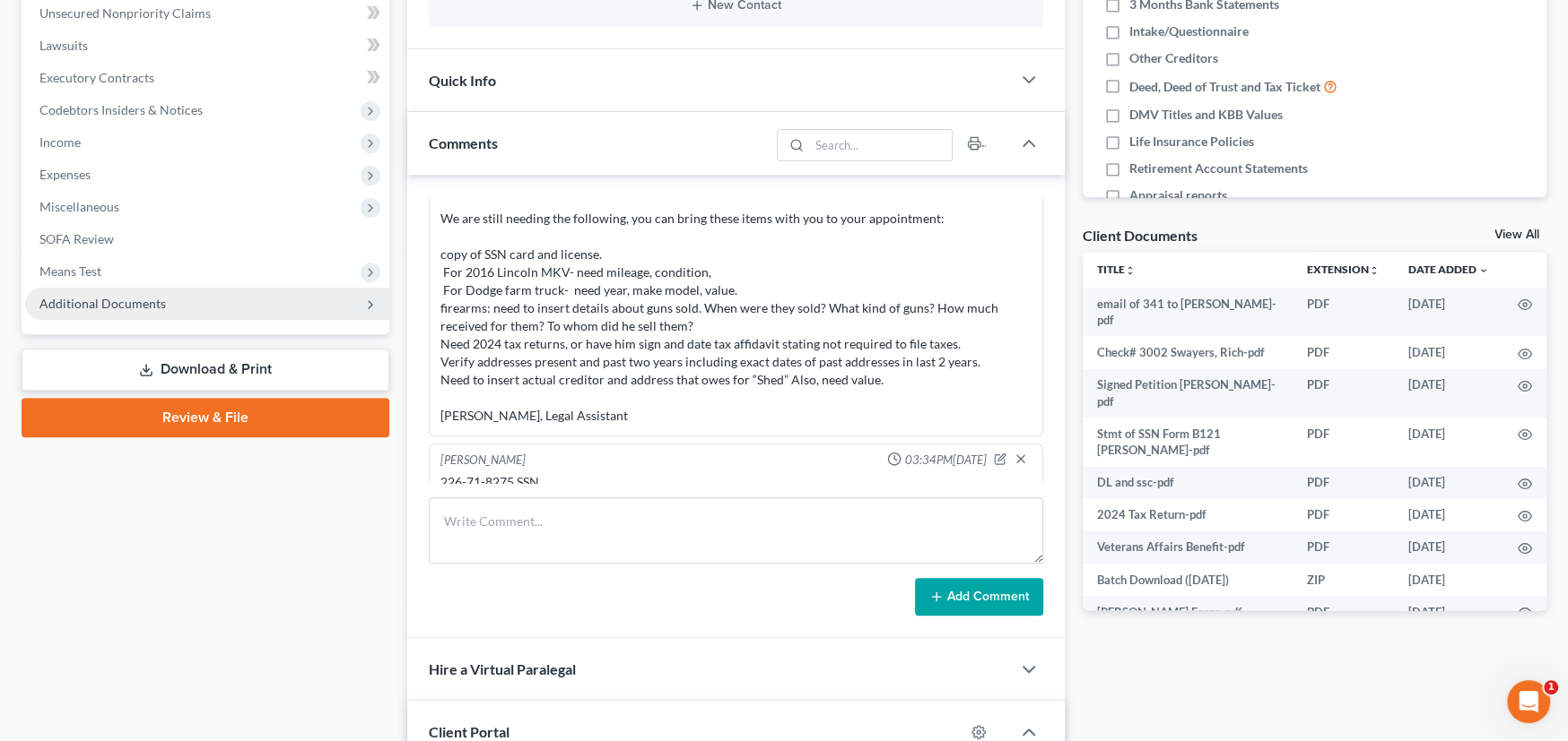
click at [141, 305] on span "Additional Documents" at bounding box center [102, 303] width 126 height 15
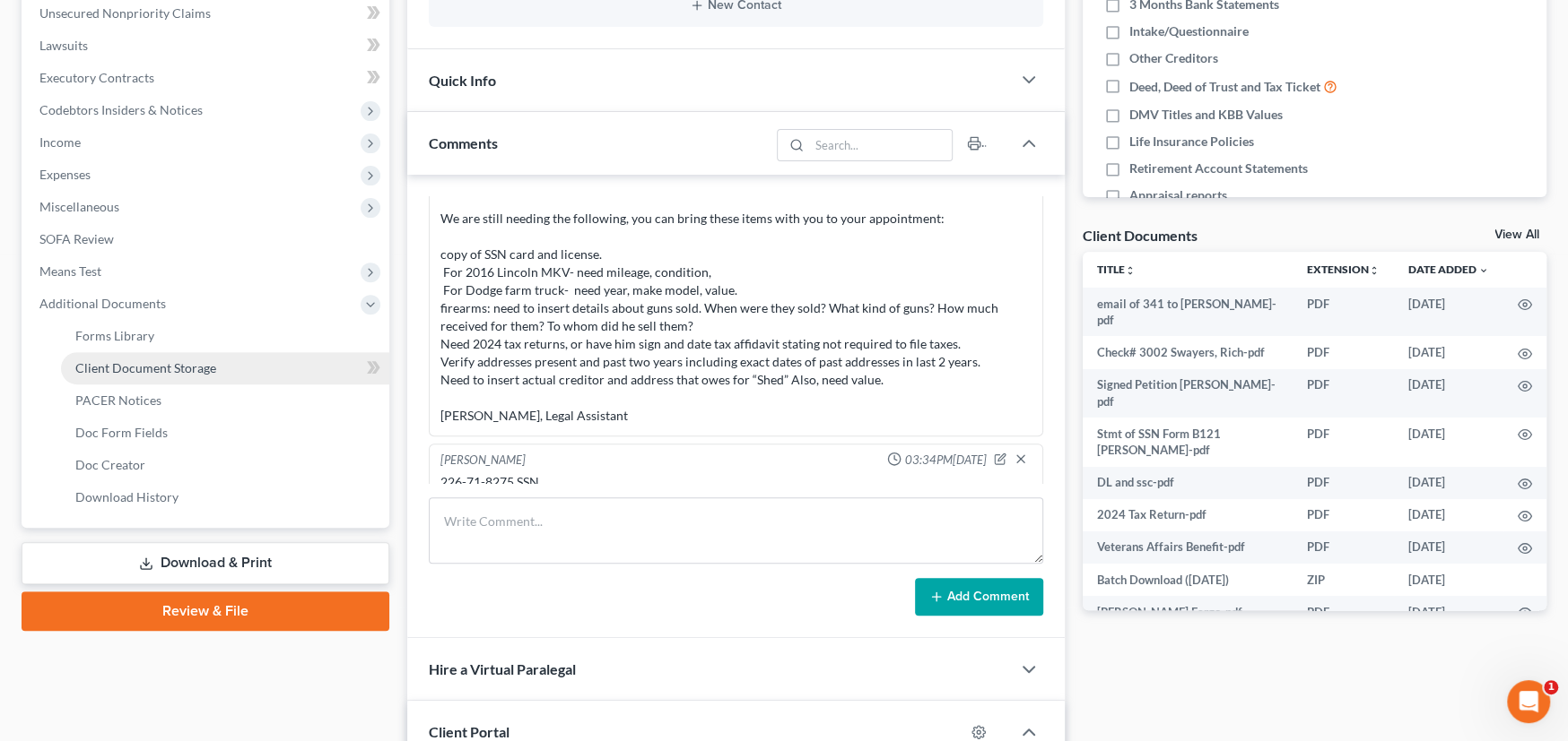
click at [155, 365] on span "Client Document Storage" at bounding box center [146, 368] width 141 height 15
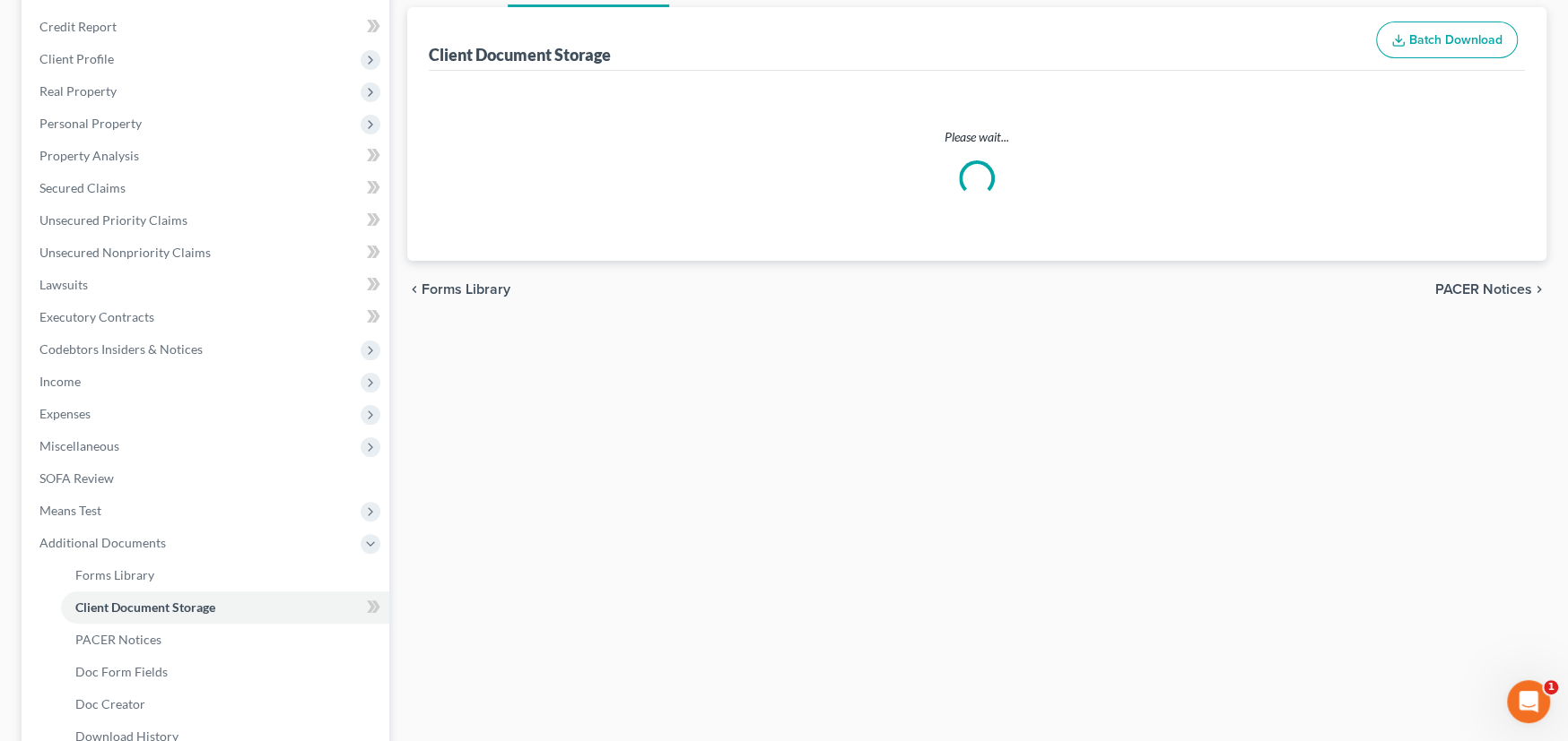
scroll to position [73, 0]
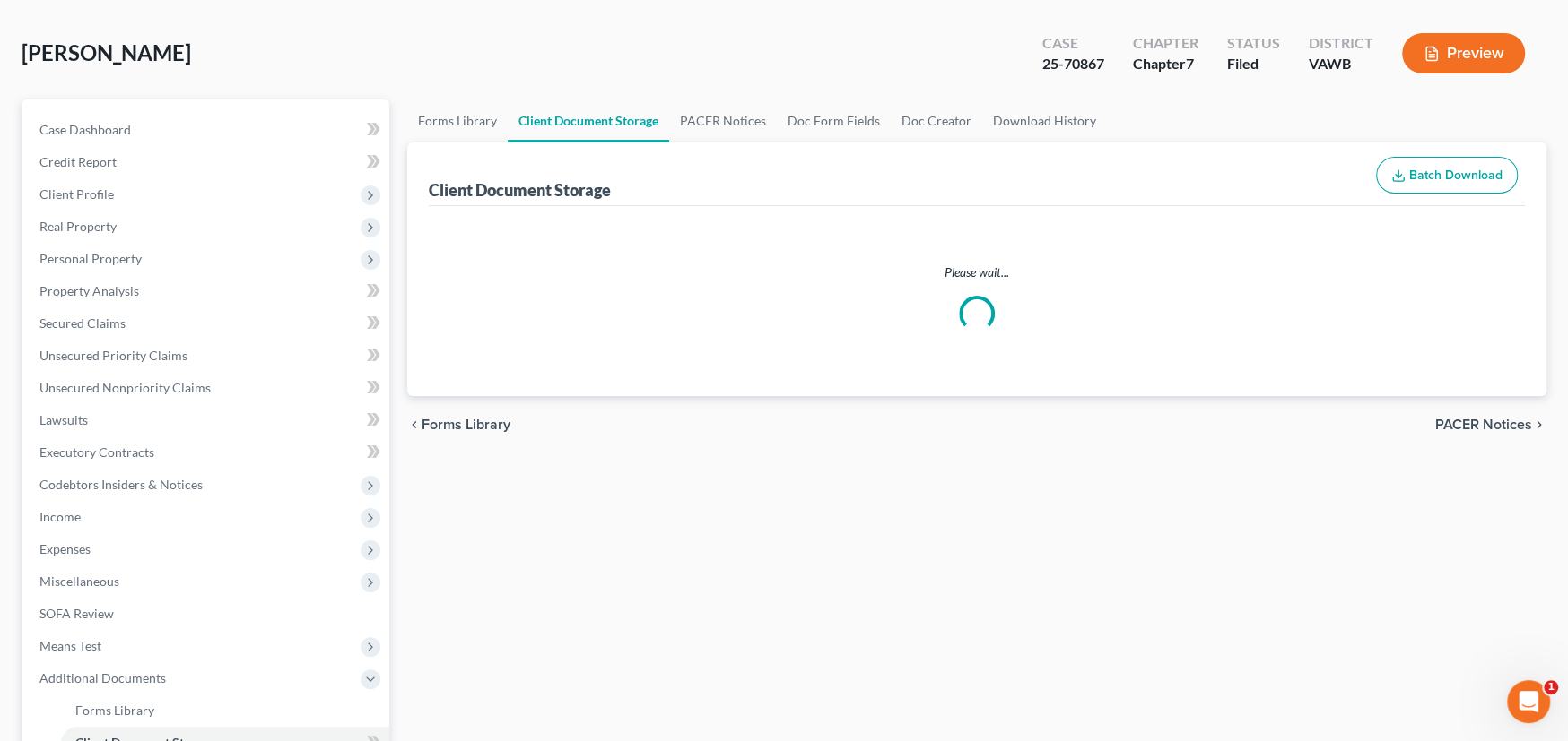
select select "0"
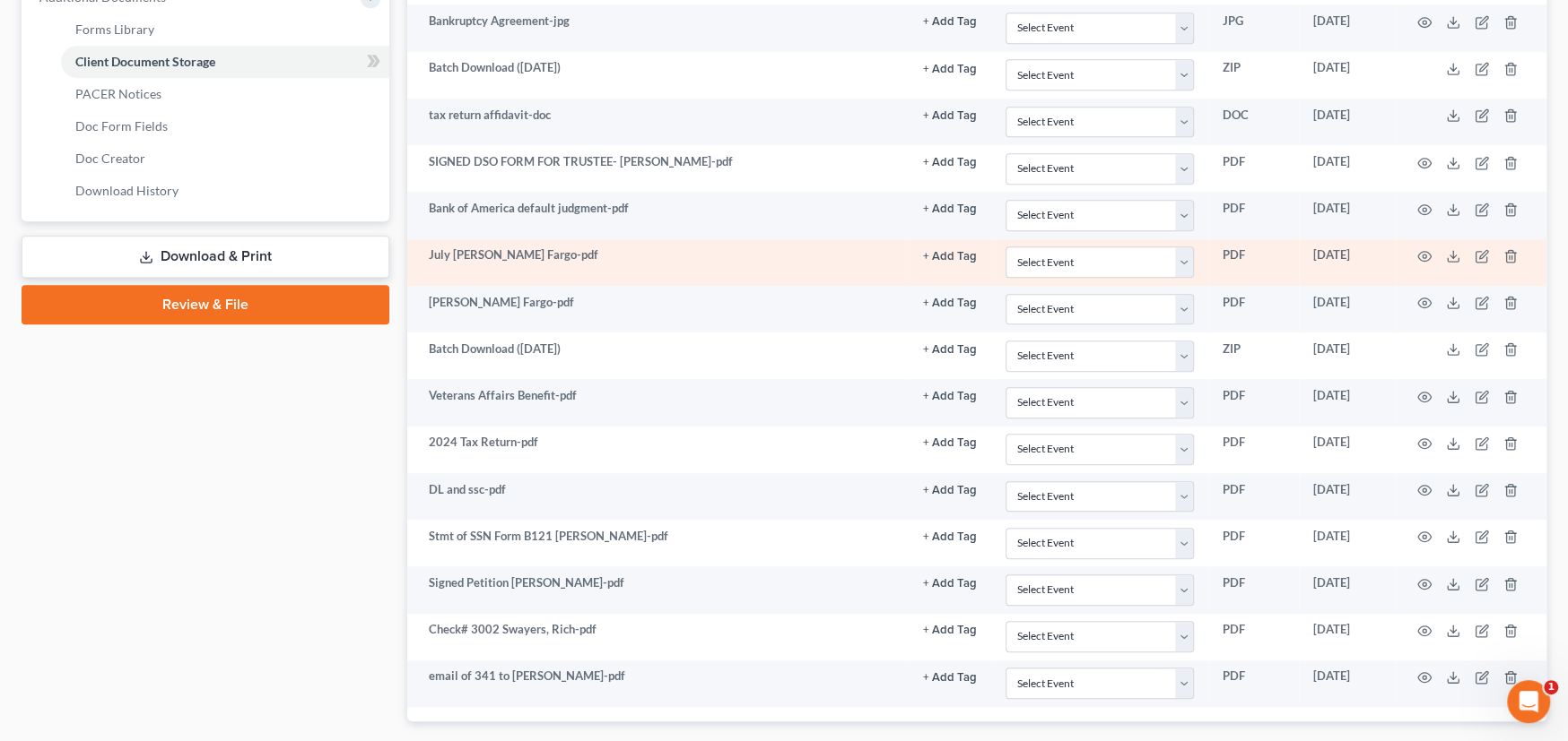
scroll to position [855, 0]
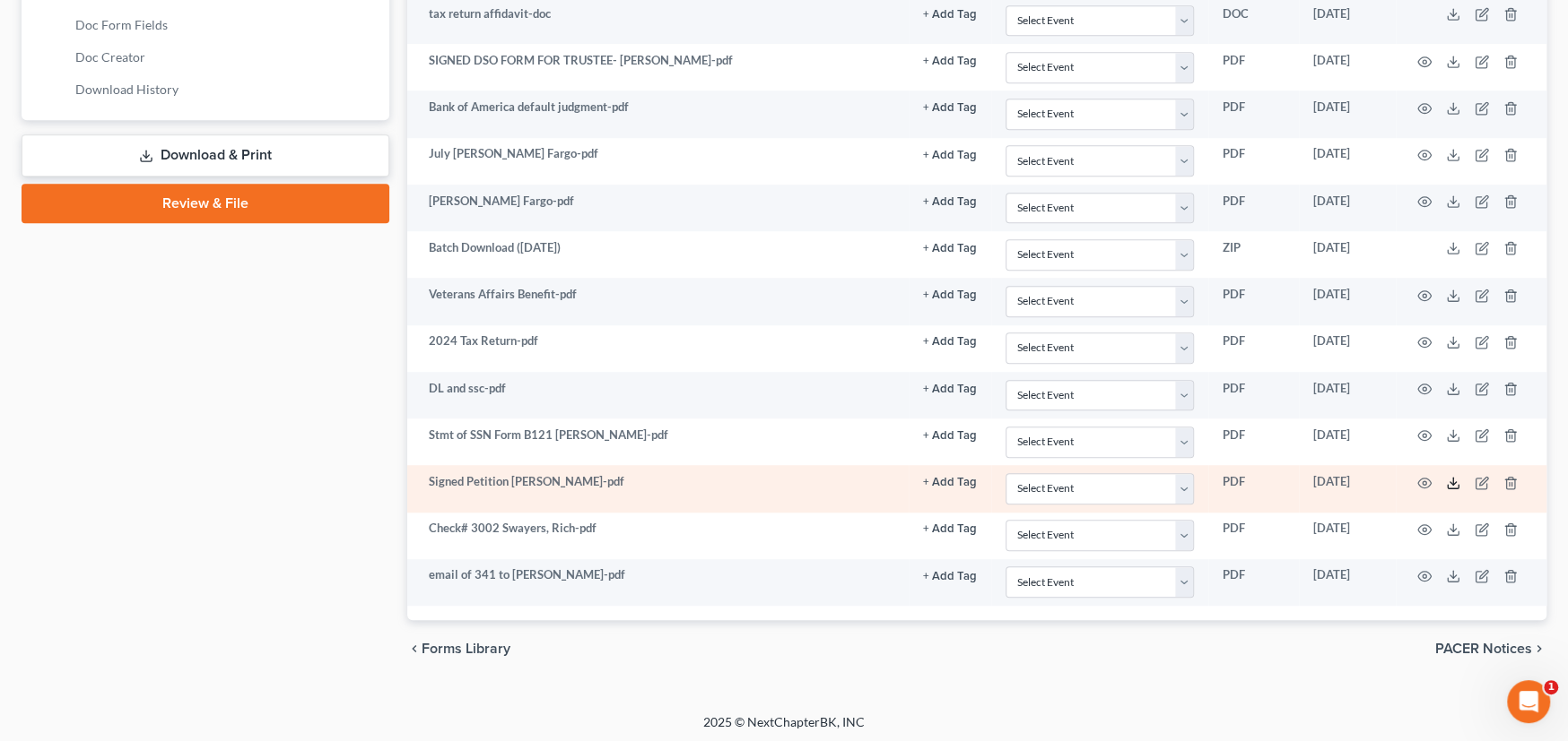
click at [1448, 481] on icon at bounding box center [1453, 483] width 14 height 14
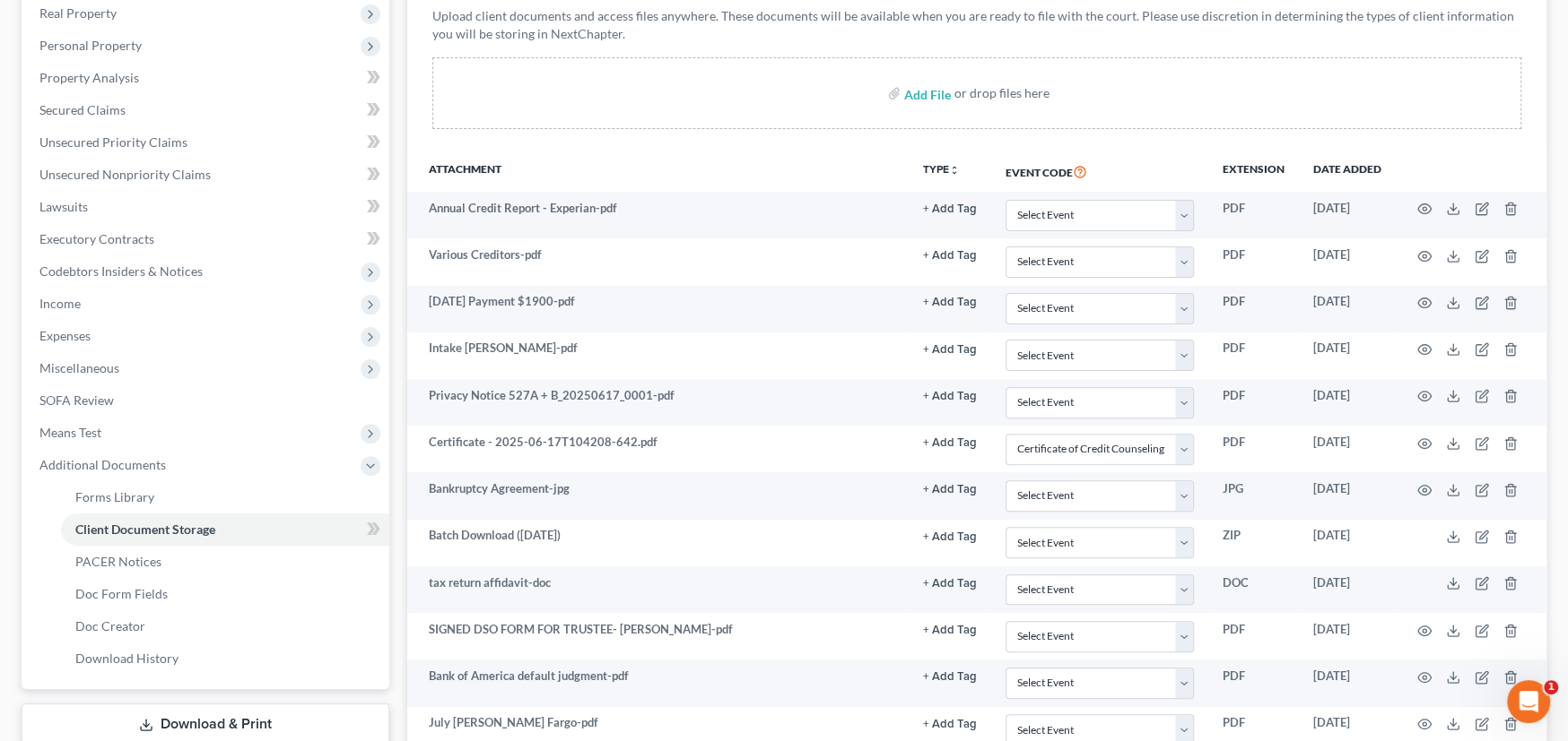
scroll to position [0, 0]
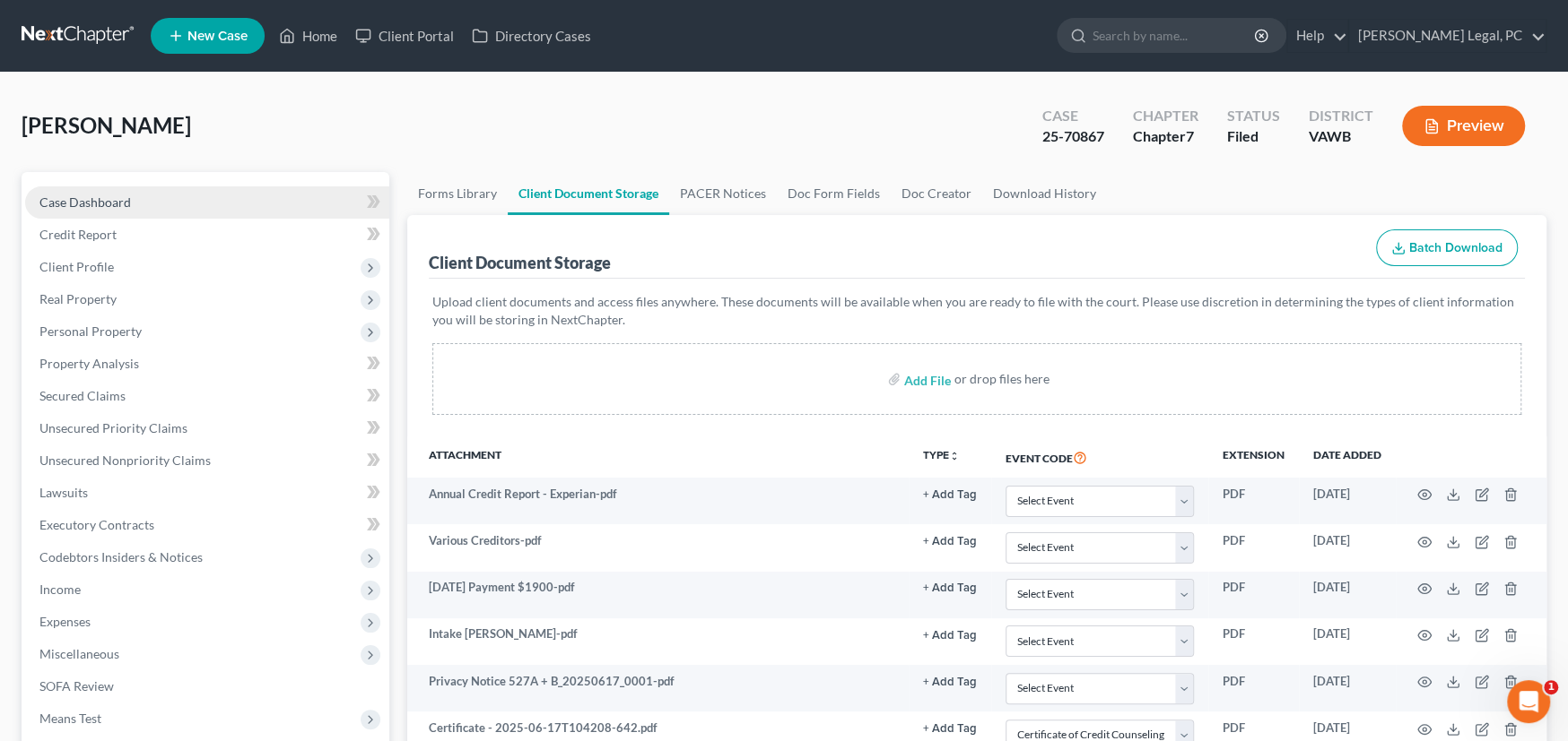
click at [101, 203] on span "Case Dashboard" at bounding box center [85, 202] width 91 height 15
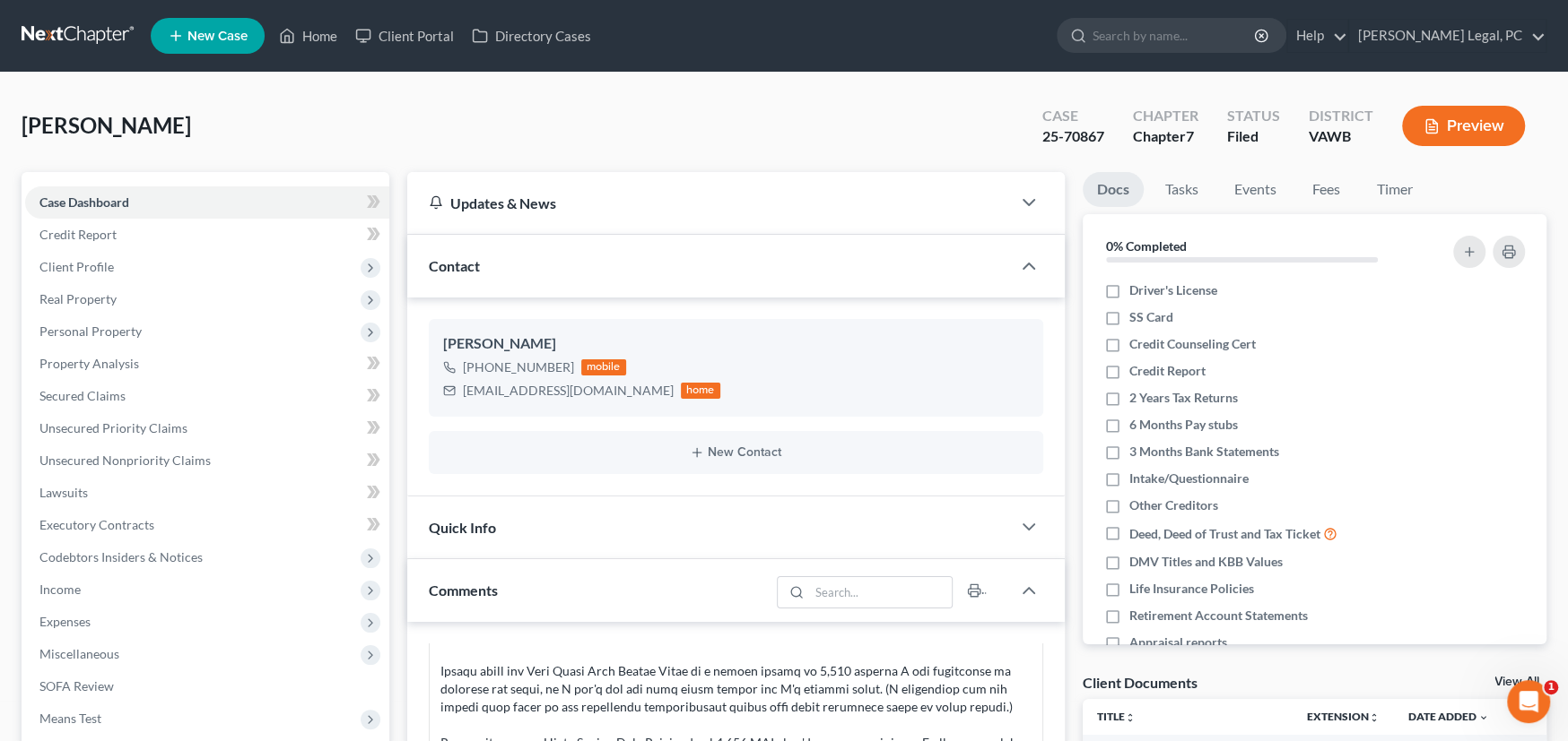
click at [75, 41] on link at bounding box center [79, 36] width 115 height 32
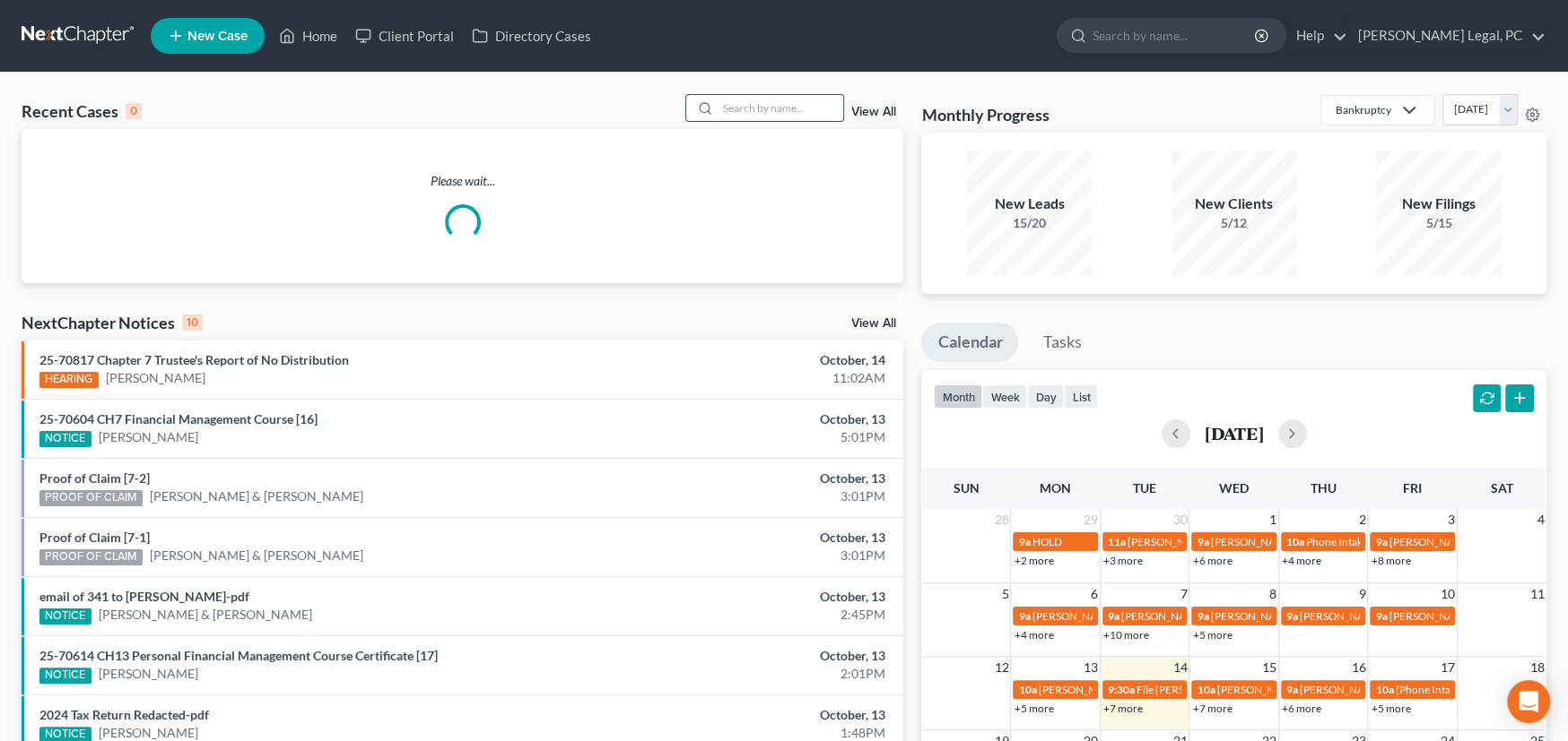
click at [747, 108] on input "search" at bounding box center [780, 108] width 125 height 26
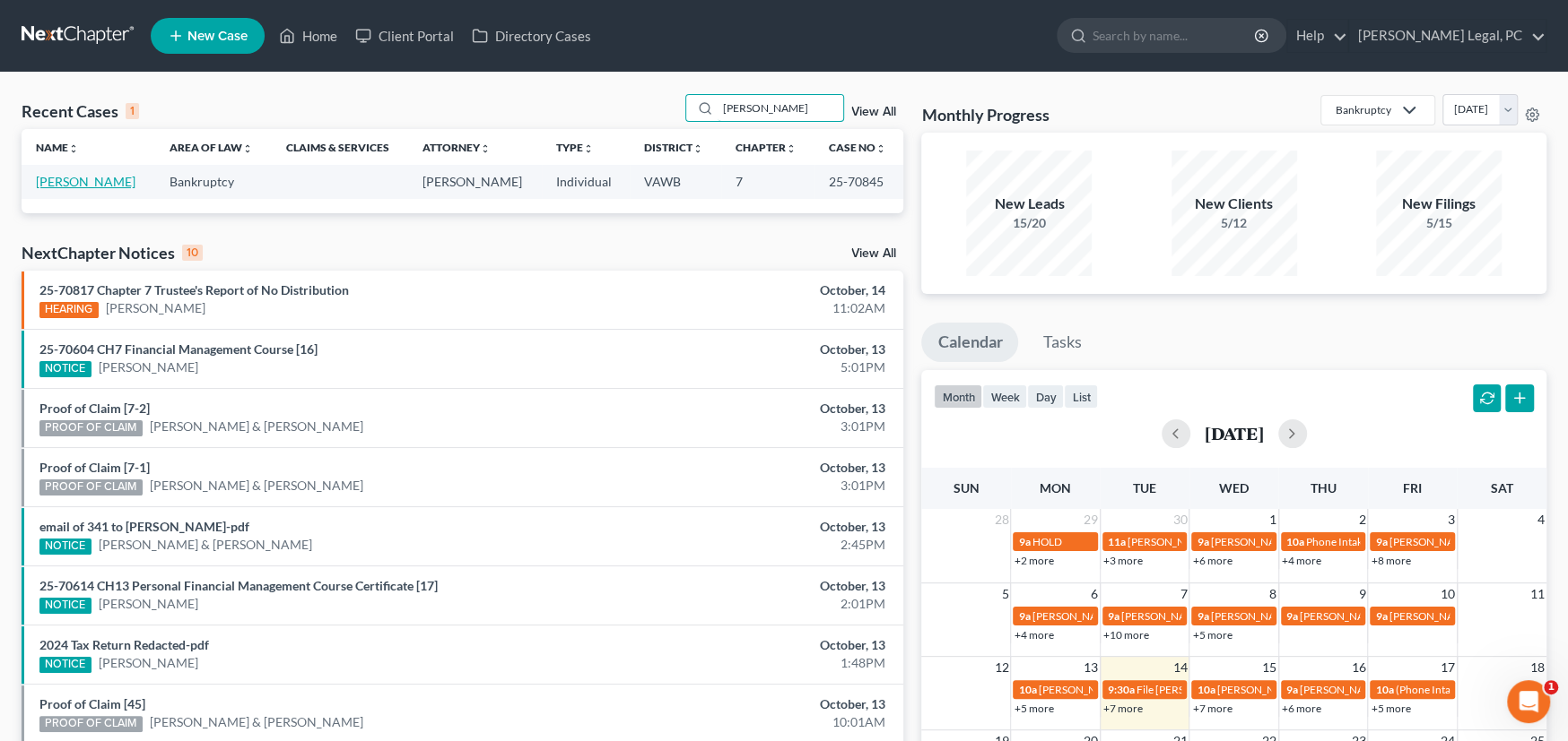
type input "[PERSON_NAME]"
click at [58, 187] on link "[PERSON_NAME]" at bounding box center [85, 181] width 99 height 15
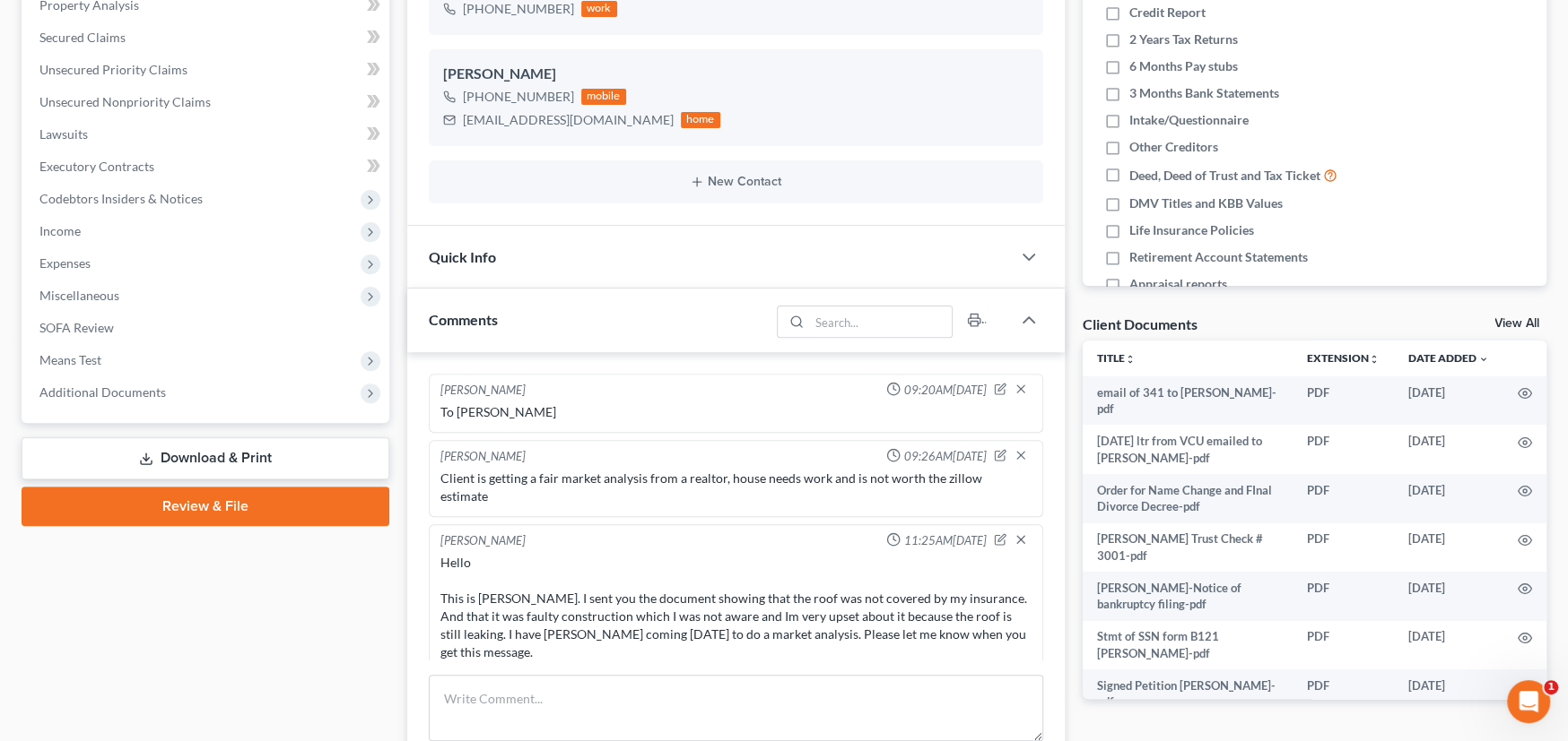
scroll to position [630, 0]
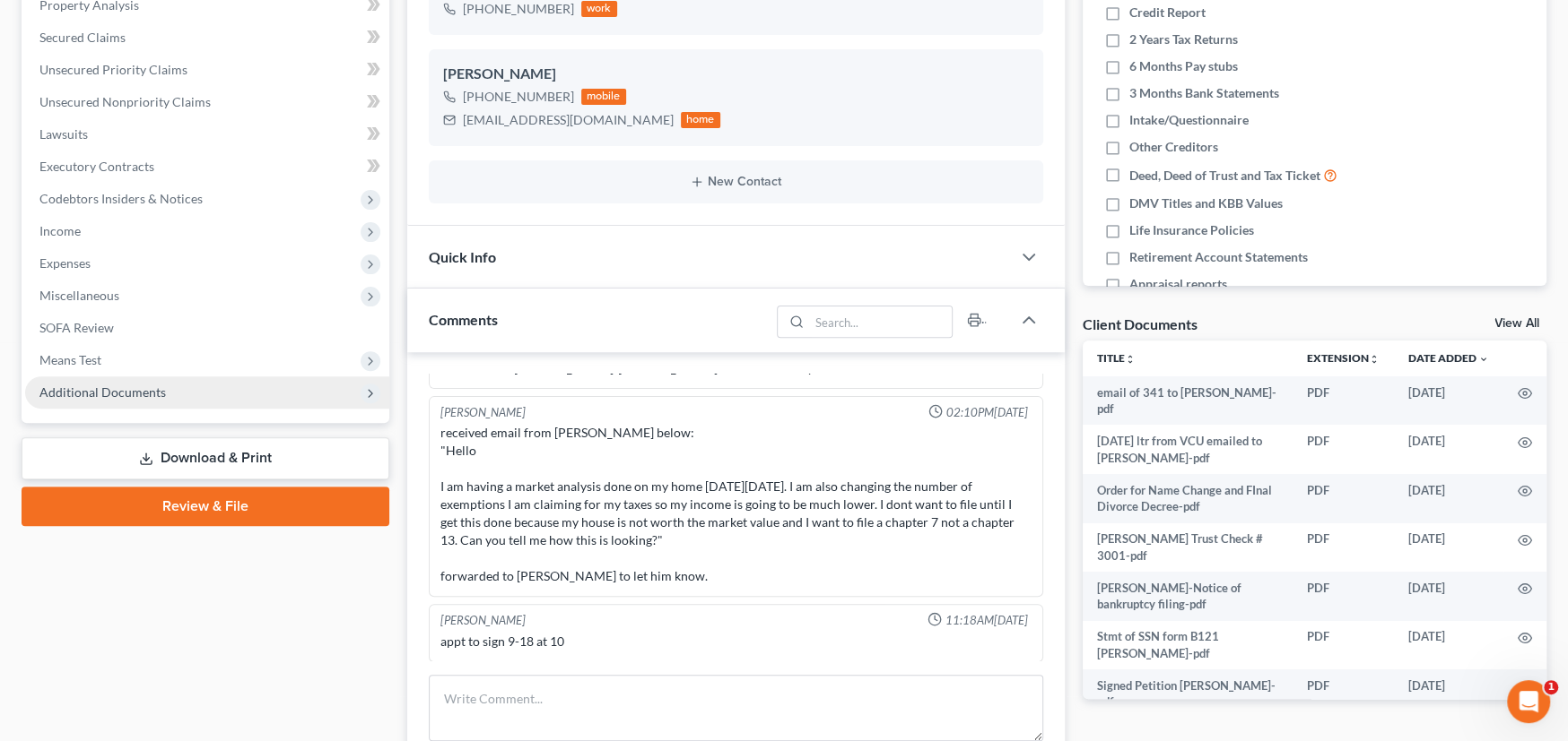
click at [72, 389] on span "Additional Documents" at bounding box center [102, 391] width 126 height 15
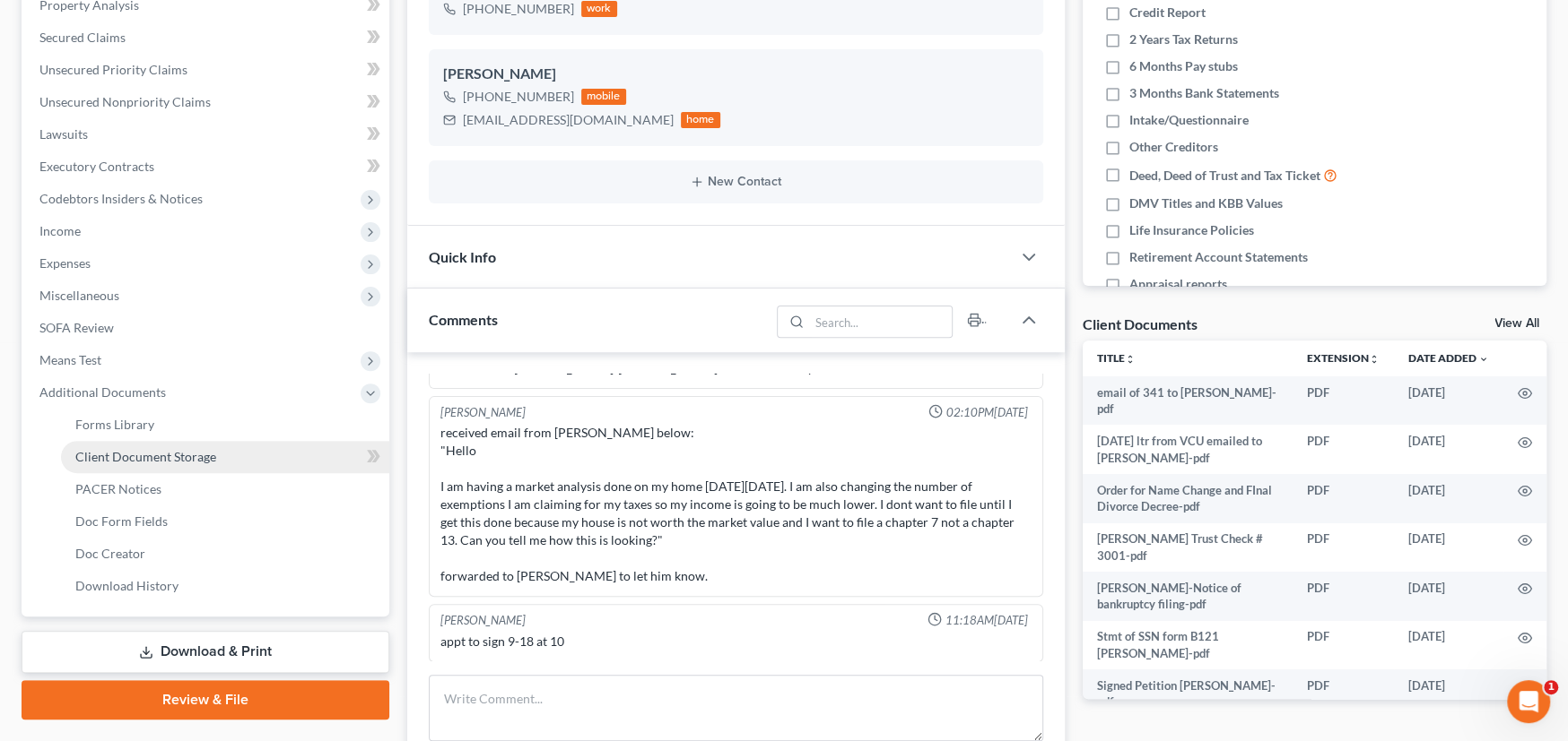
click at [131, 459] on span "Client Document Storage" at bounding box center [146, 456] width 141 height 15
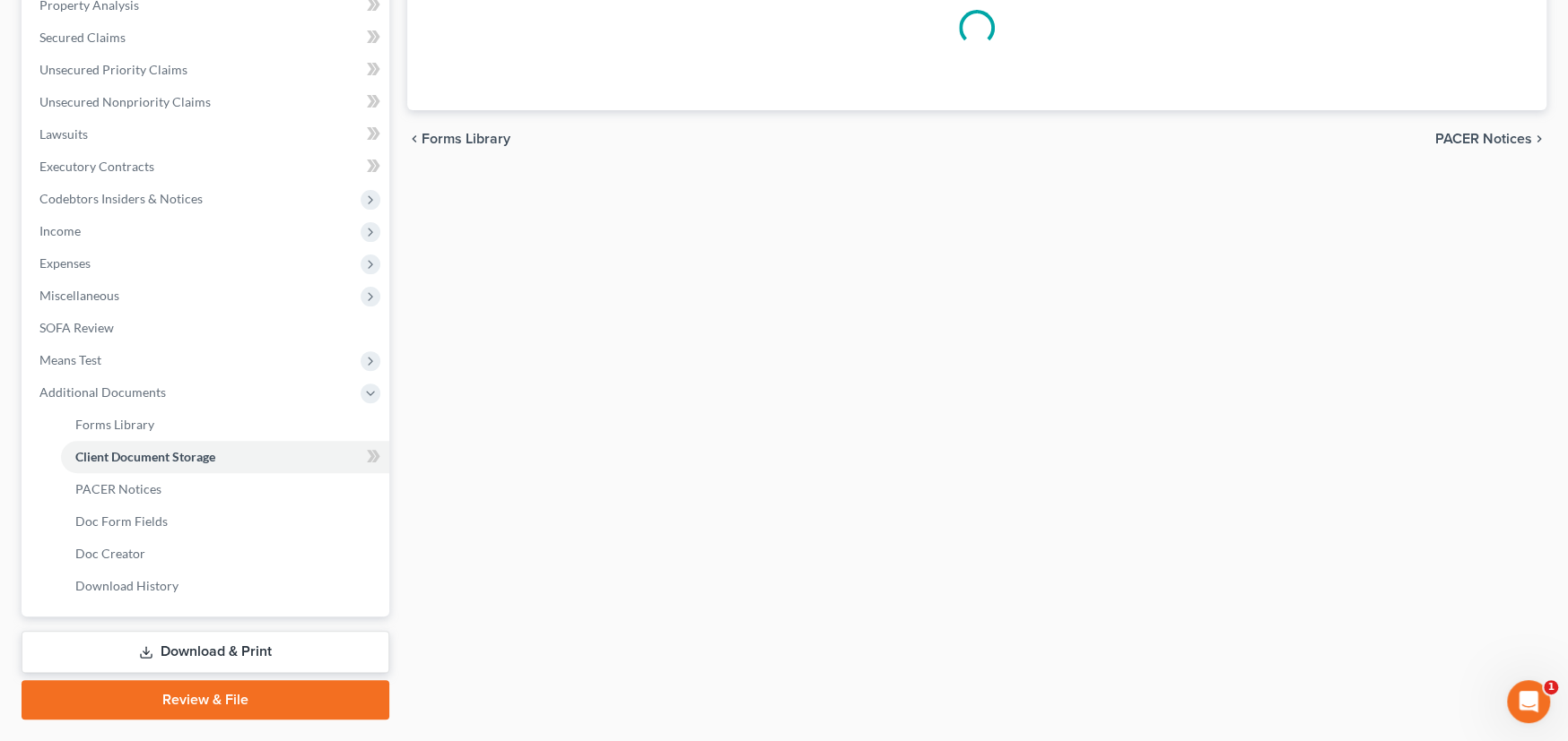
scroll to position [165, 0]
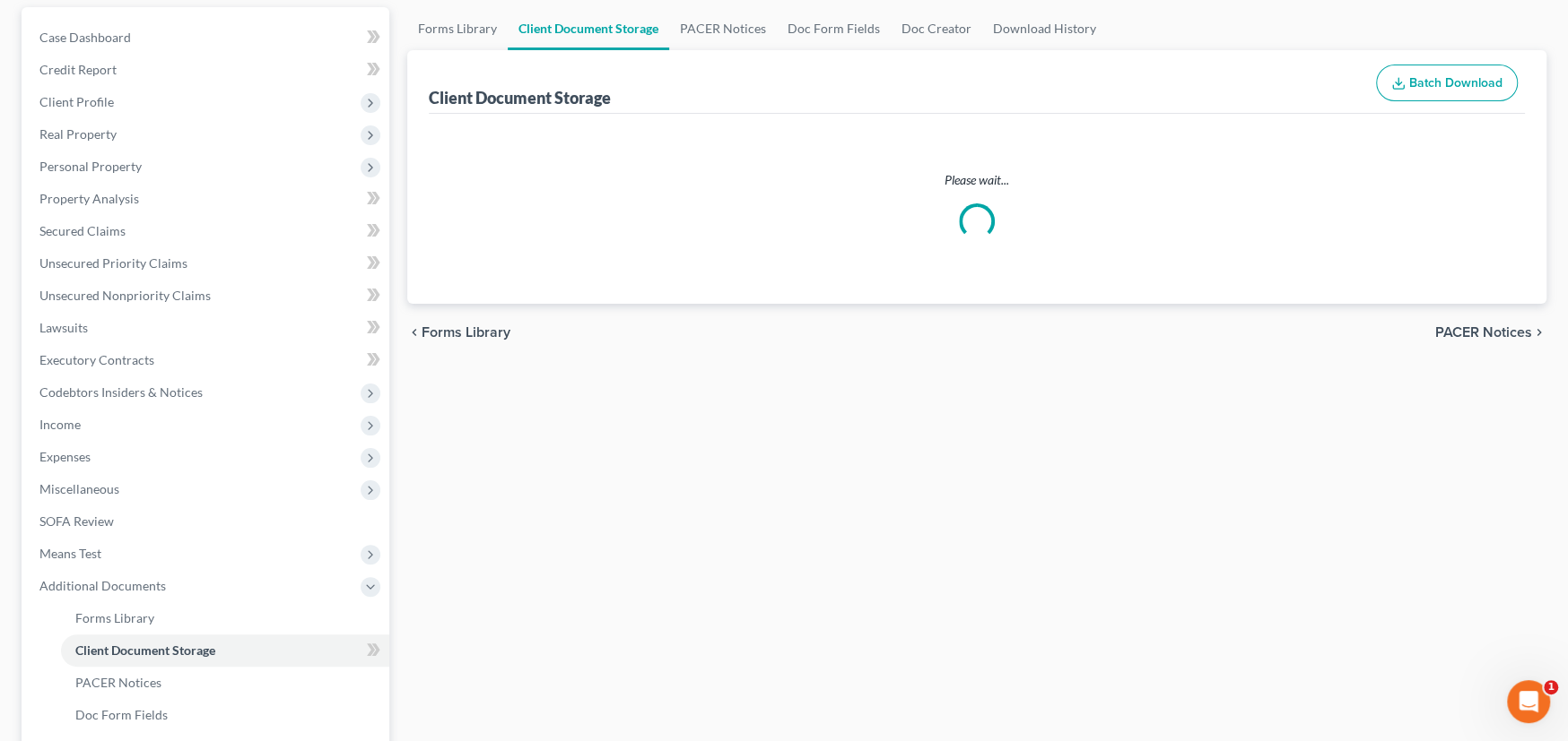
select select "0"
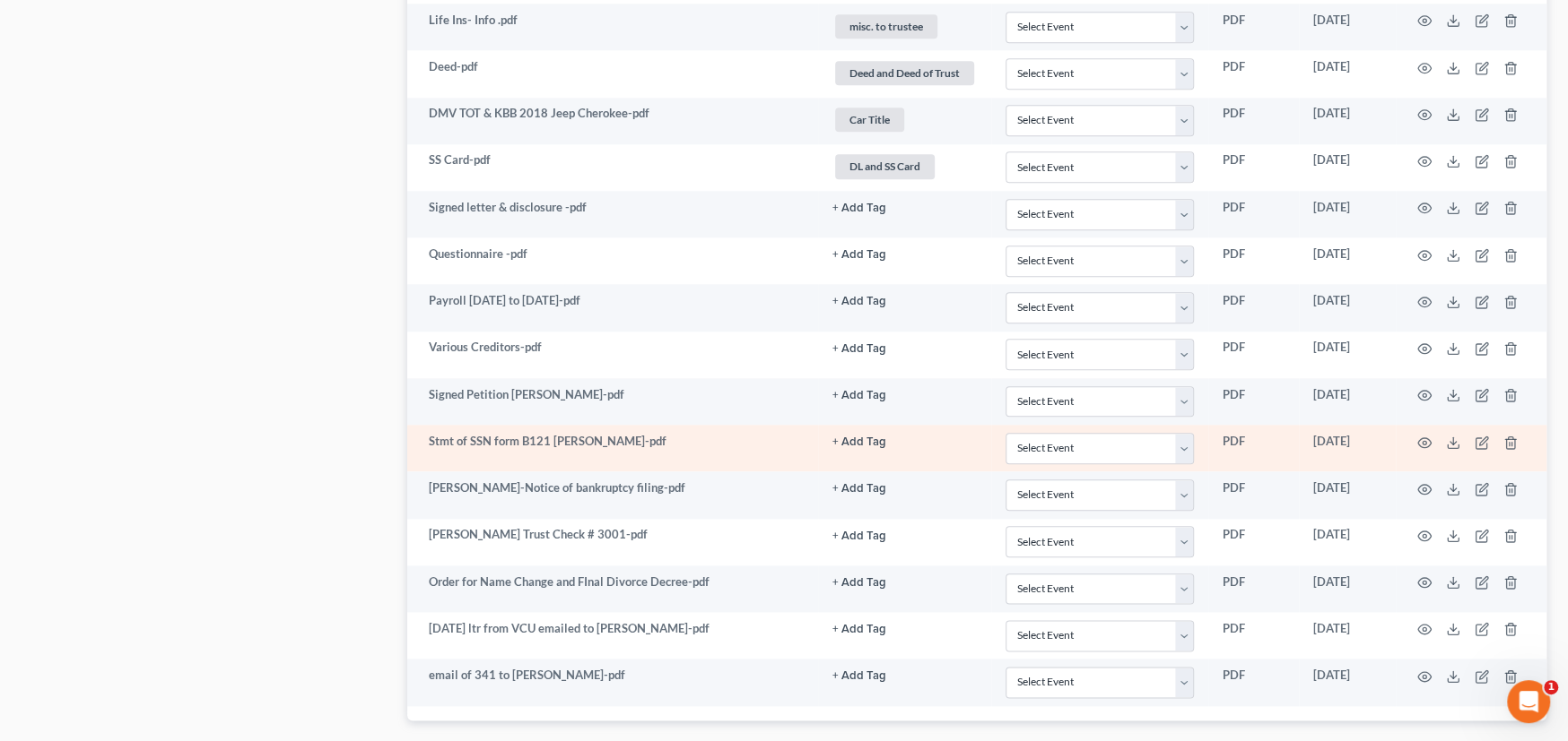
scroll to position [1512, 0]
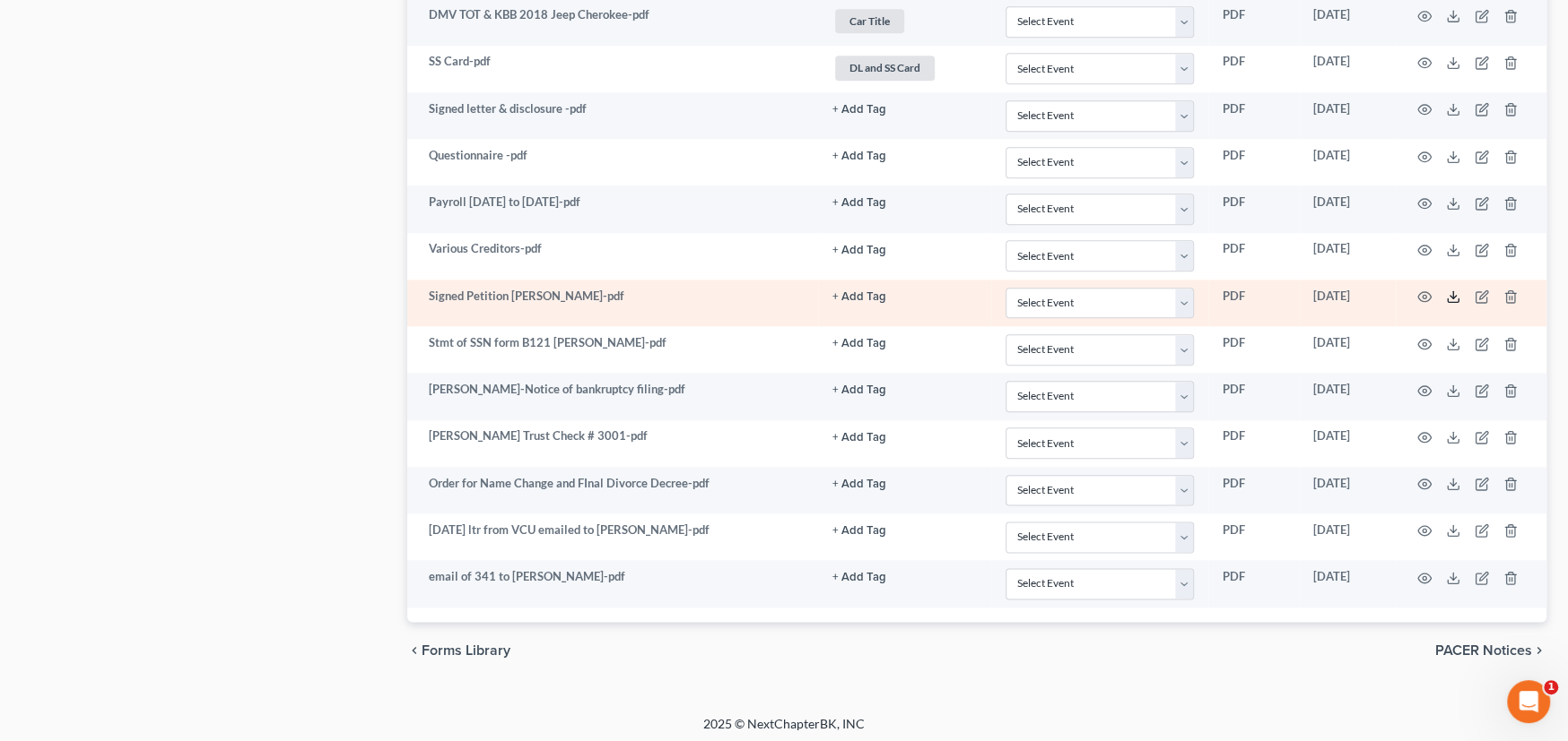
click at [1457, 290] on icon at bounding box center [1453, 297] width 14 height 14
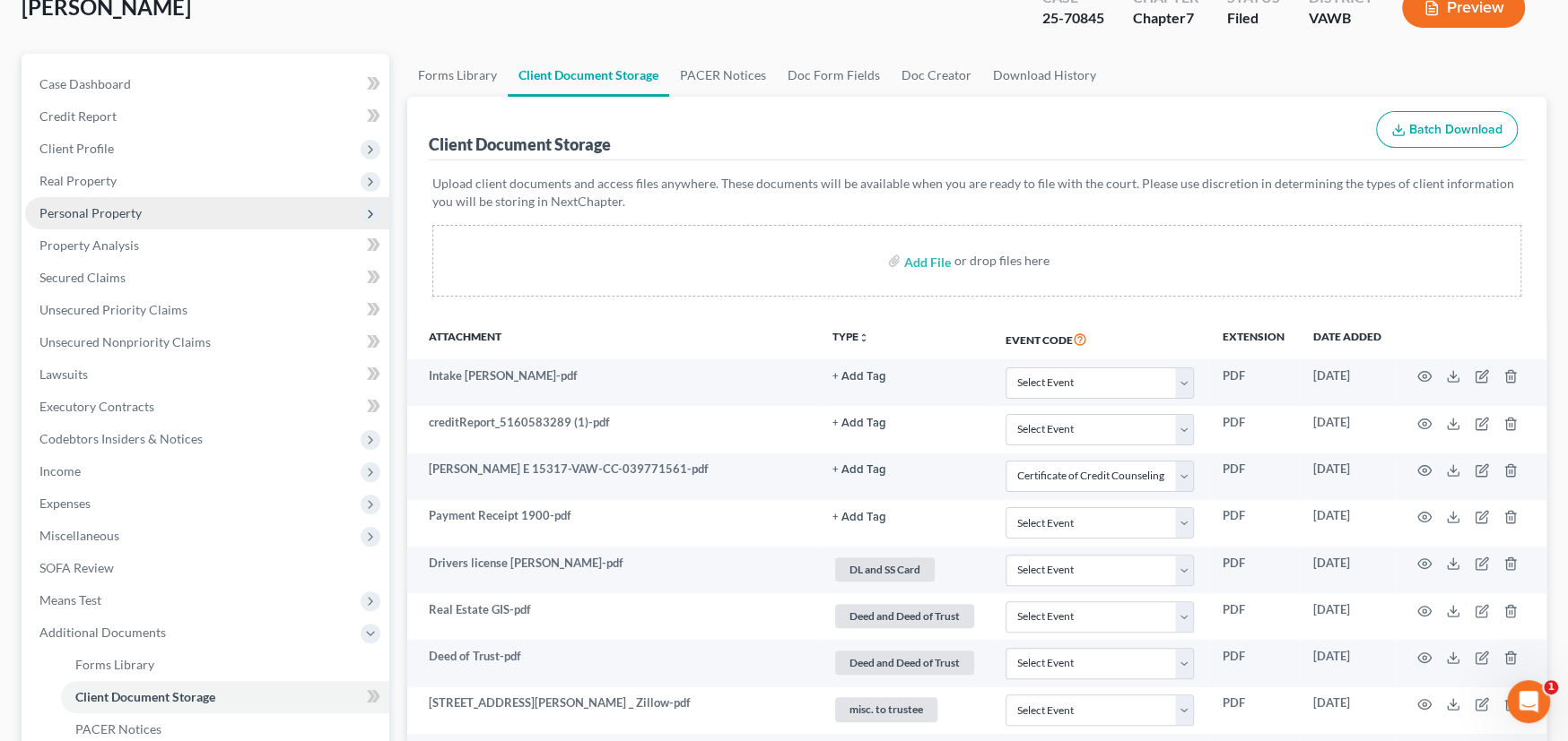
scroll to position [0, 0]
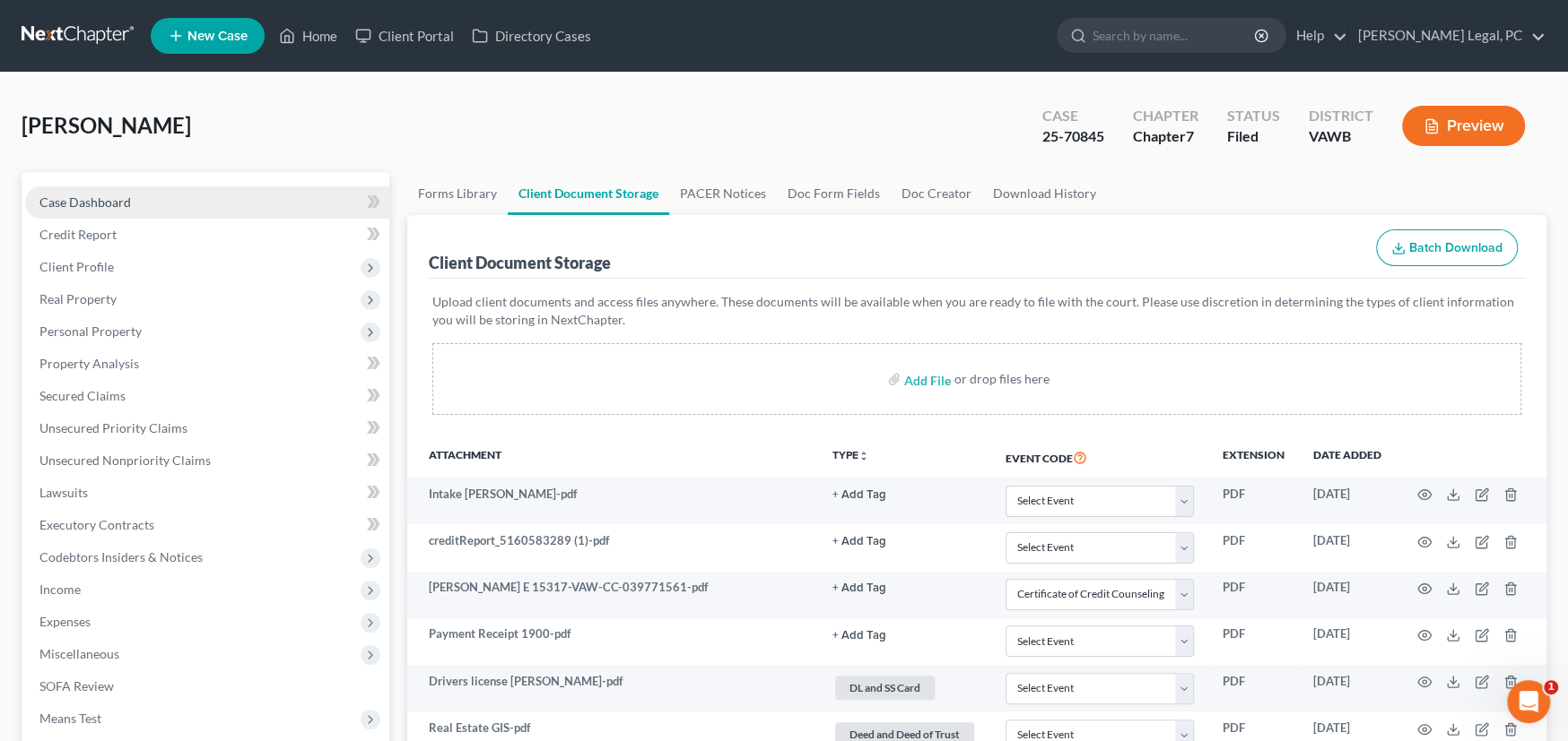
click at [82, 203] on span "Case Dashboard" at bounding box center [85, 202] width 91 height 15
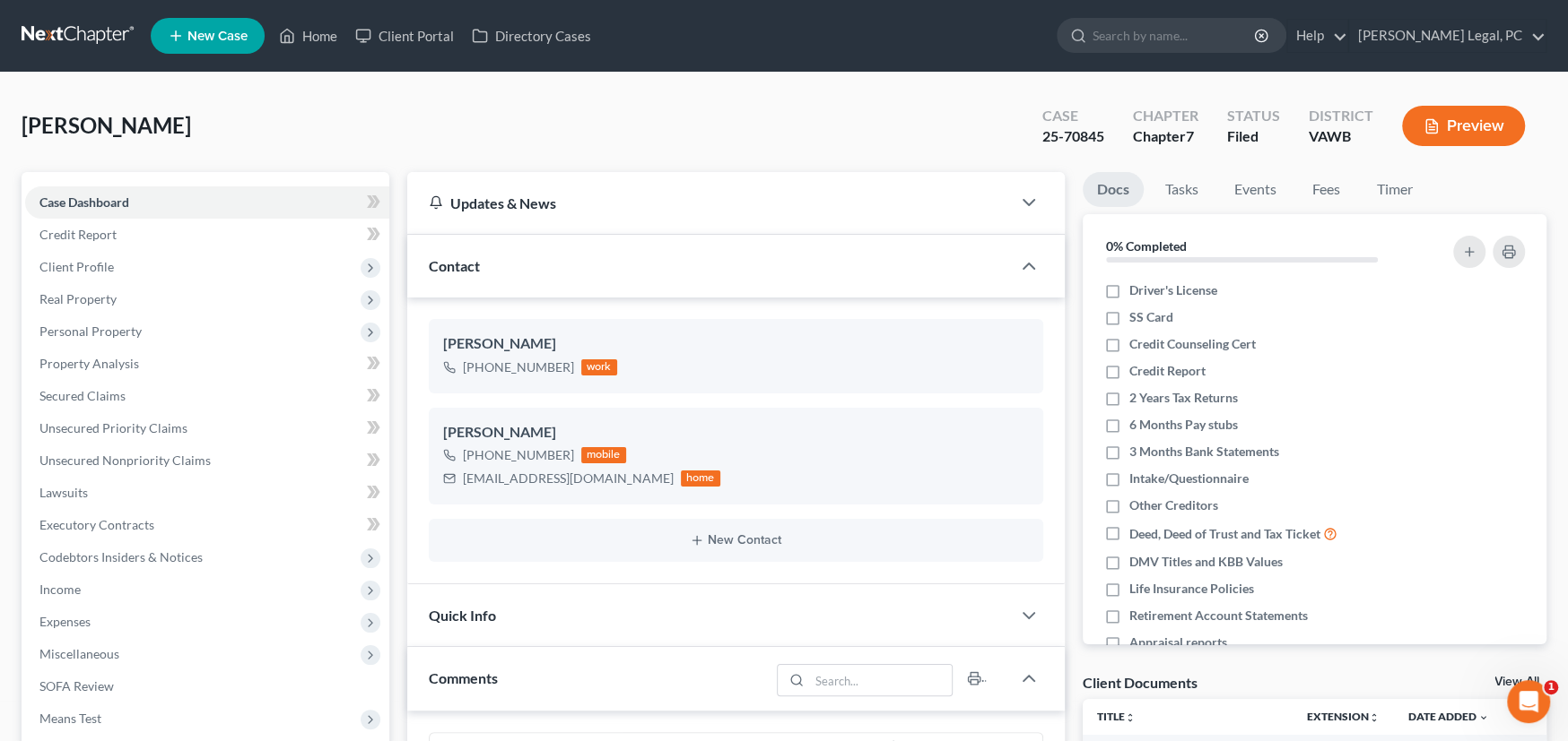
scroll to position [630, 0]
click at [85, 39] on link at bounding box center [79, 36] width 115 height 32
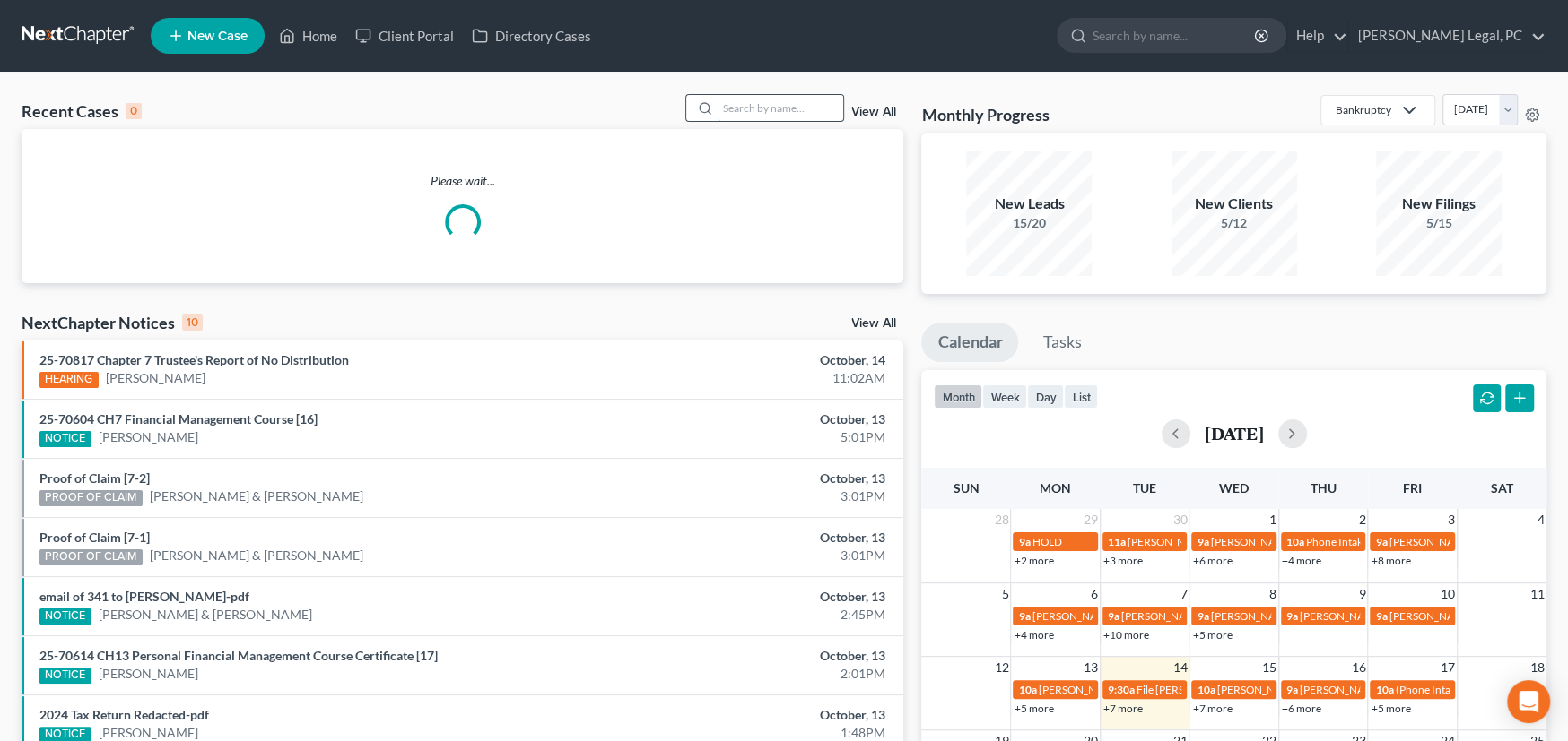
click at [773, 96] on input "search" at bounding box center [780, 108] width 125 height 26
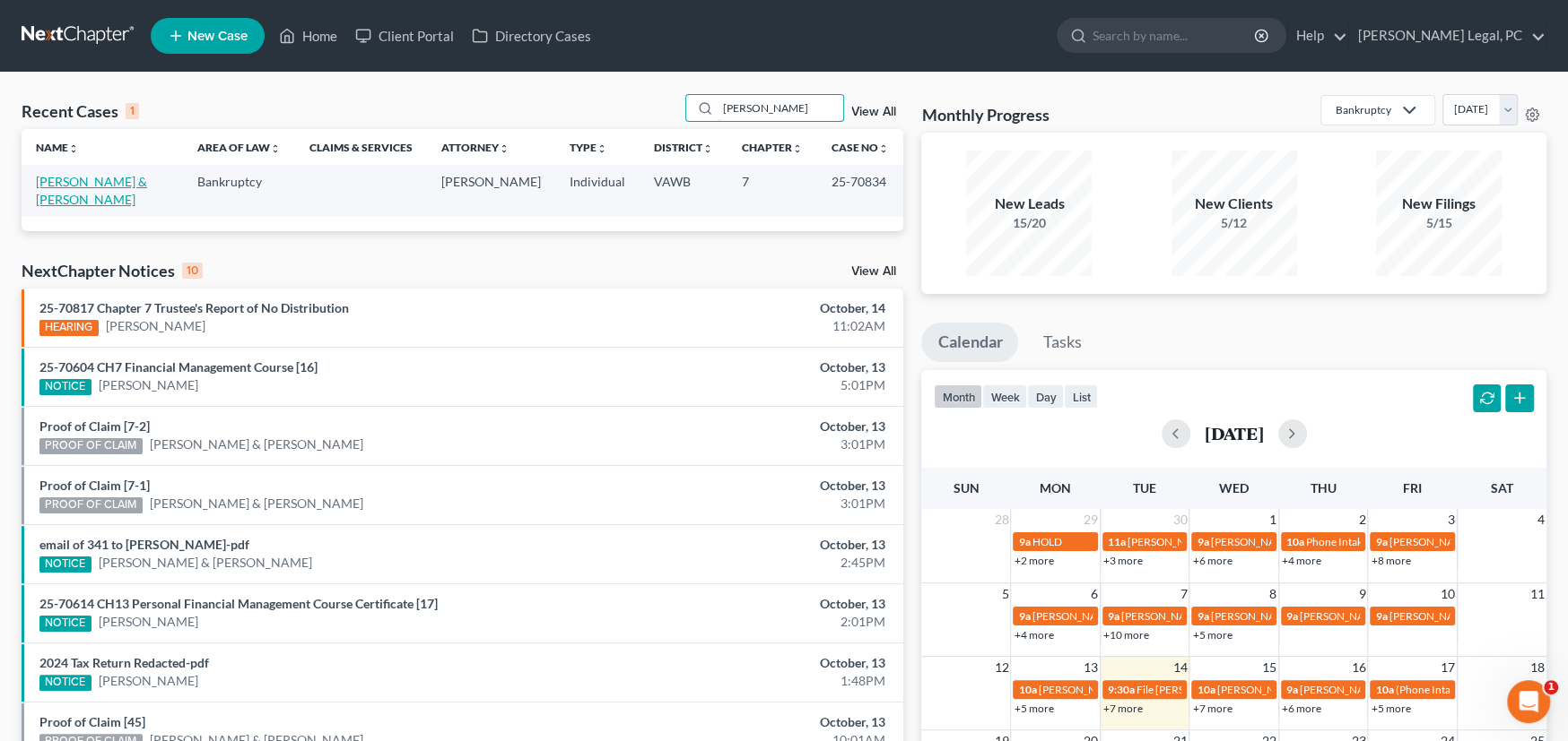
type input "[PERSON_NAME]"
click at [119, 180] on link "[PERSON_NAME] & [PERSON_NAME]" at bounding box center [91, 190] width 111 height 33
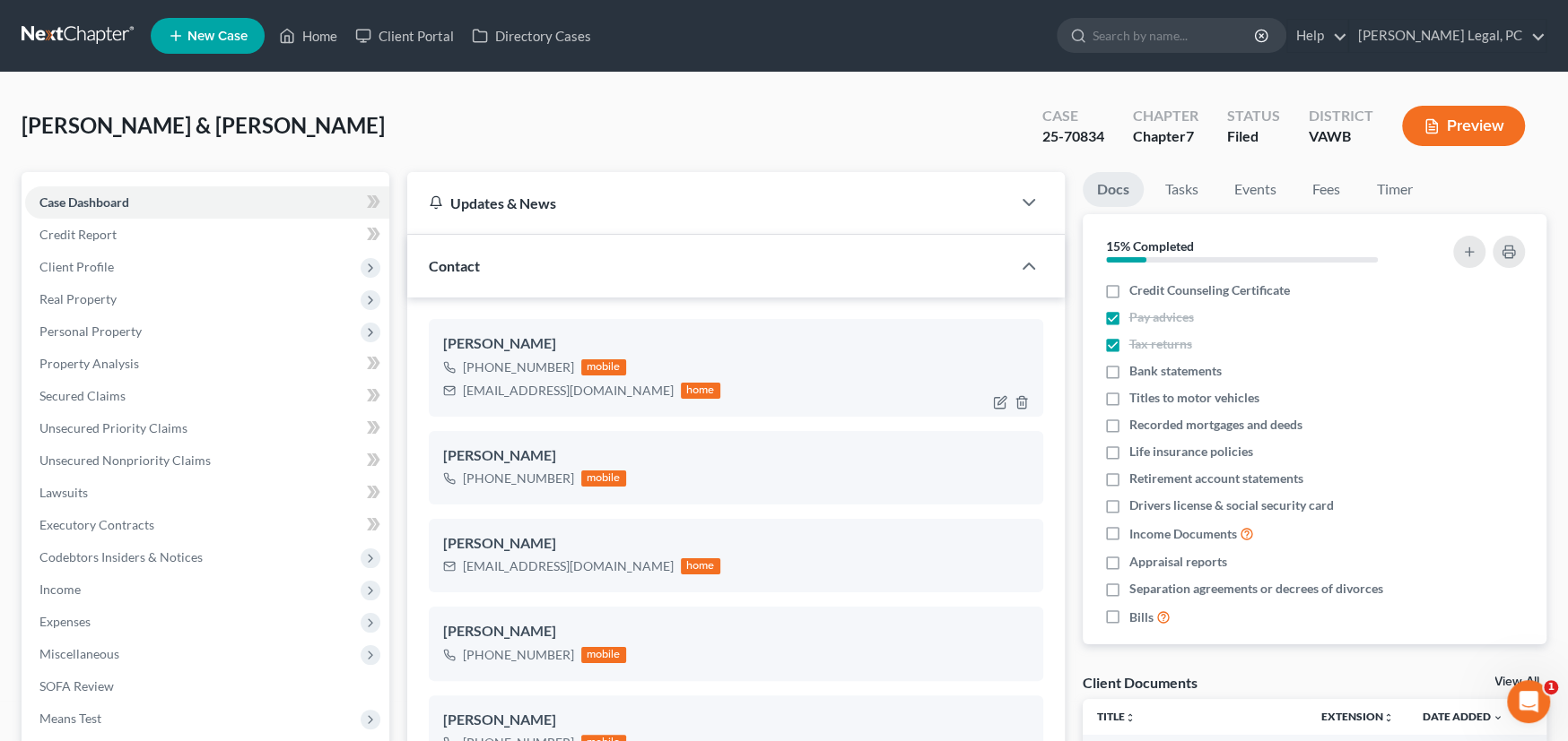
scroll to position [89, 0]
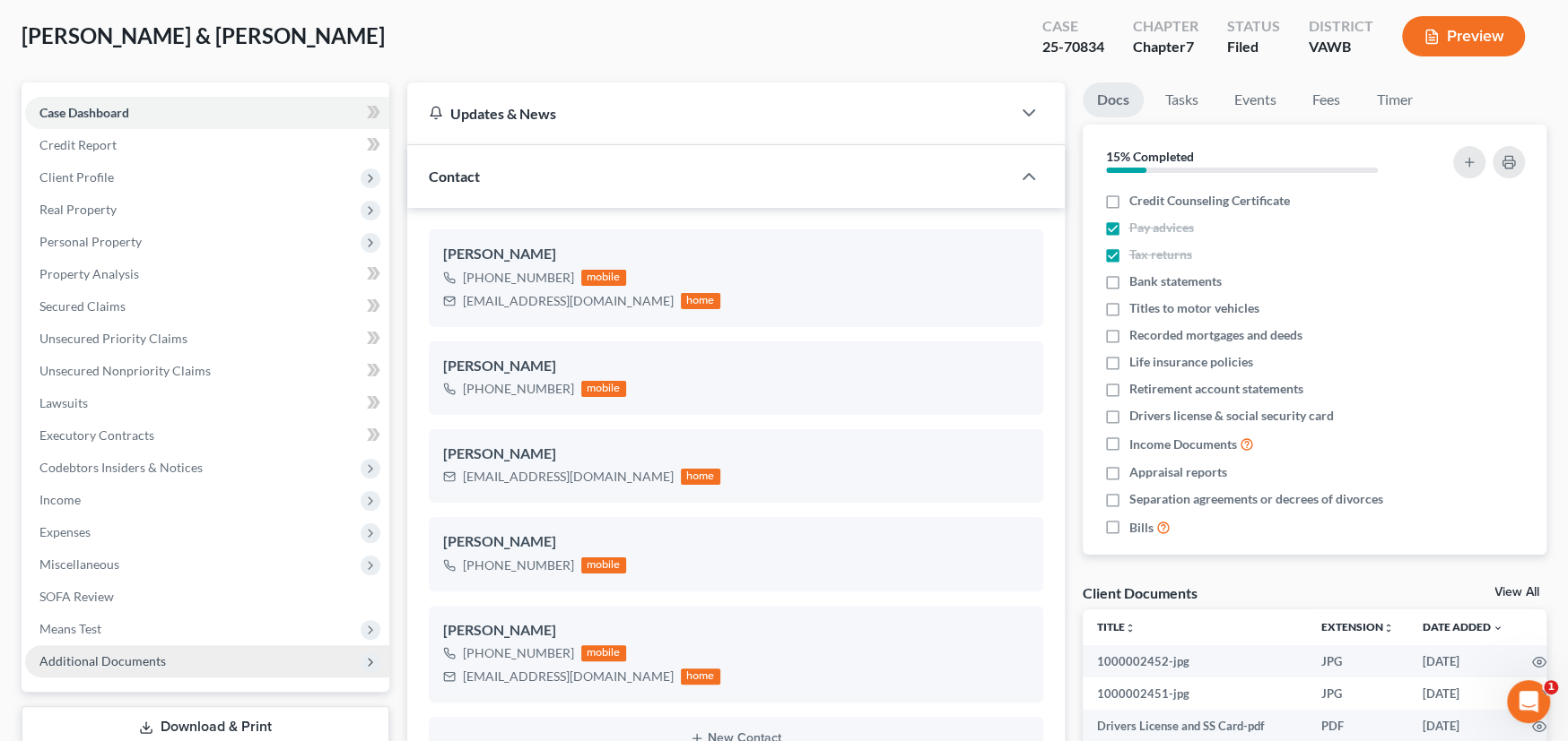
click at [101, 657] on span "Additional Documents" at bounding box center [102, 661] width 126 height 15
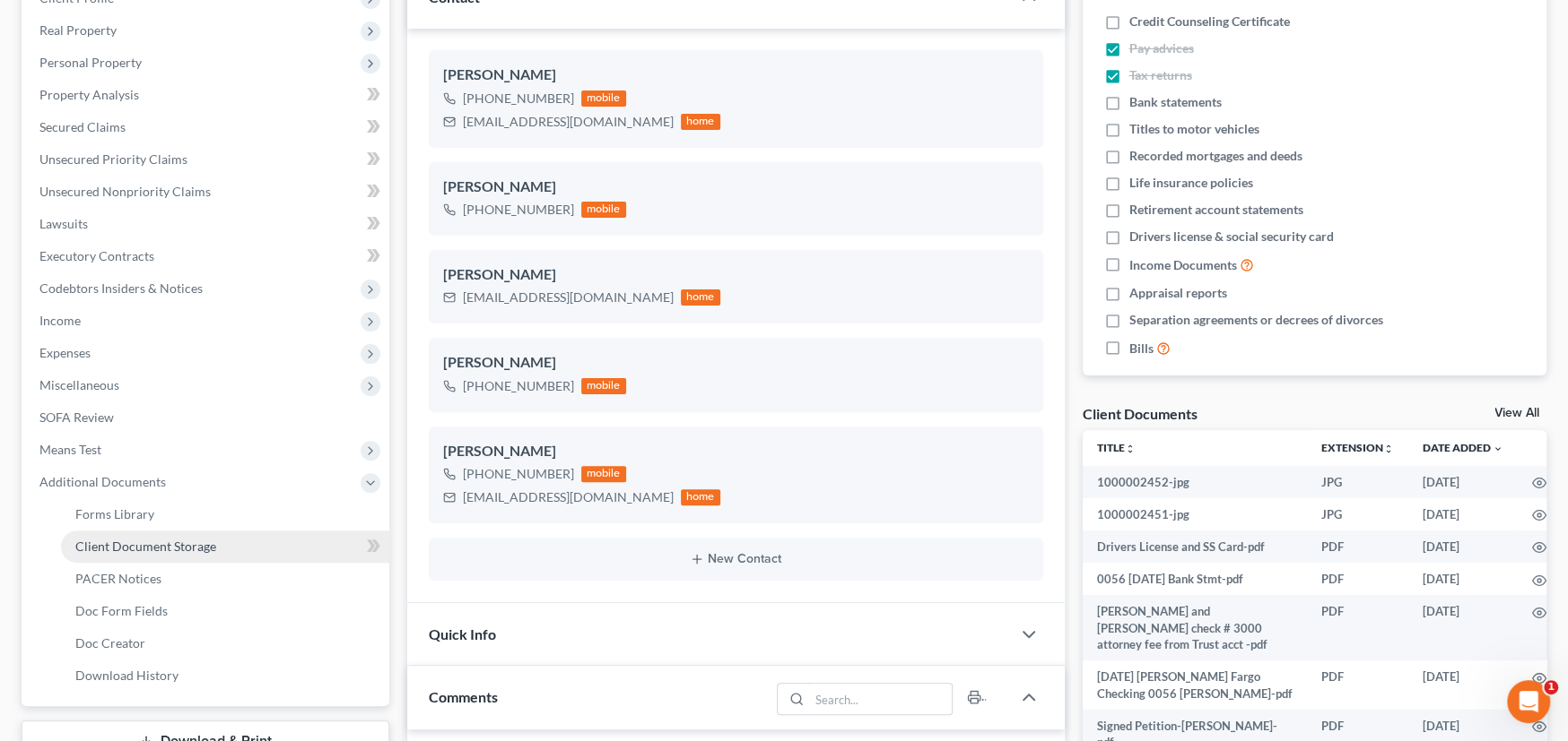
click at [141, 544] on span "Client Document Storage" at bounding box center [146, 545] width 141 height 15
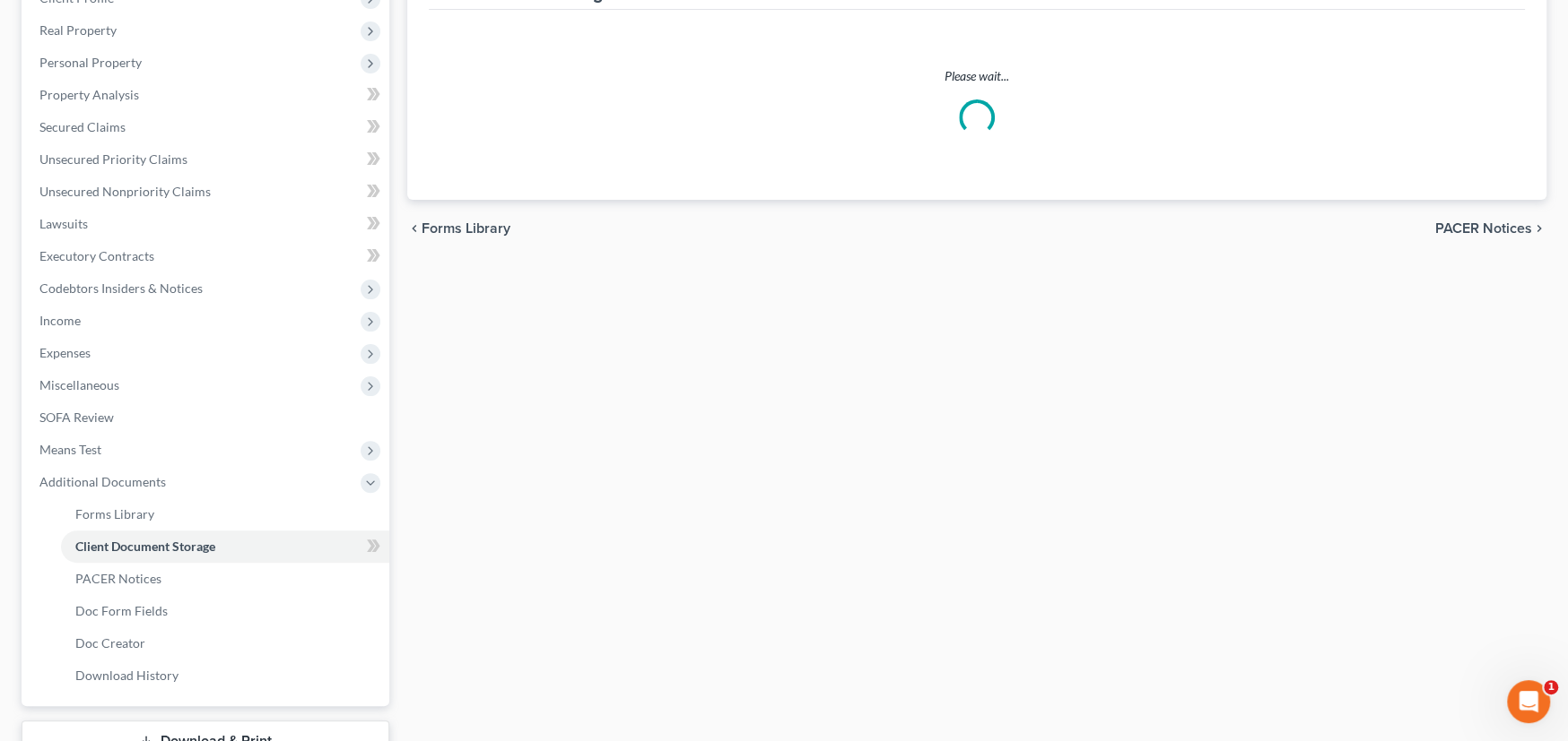
scroll to position [69, 0]
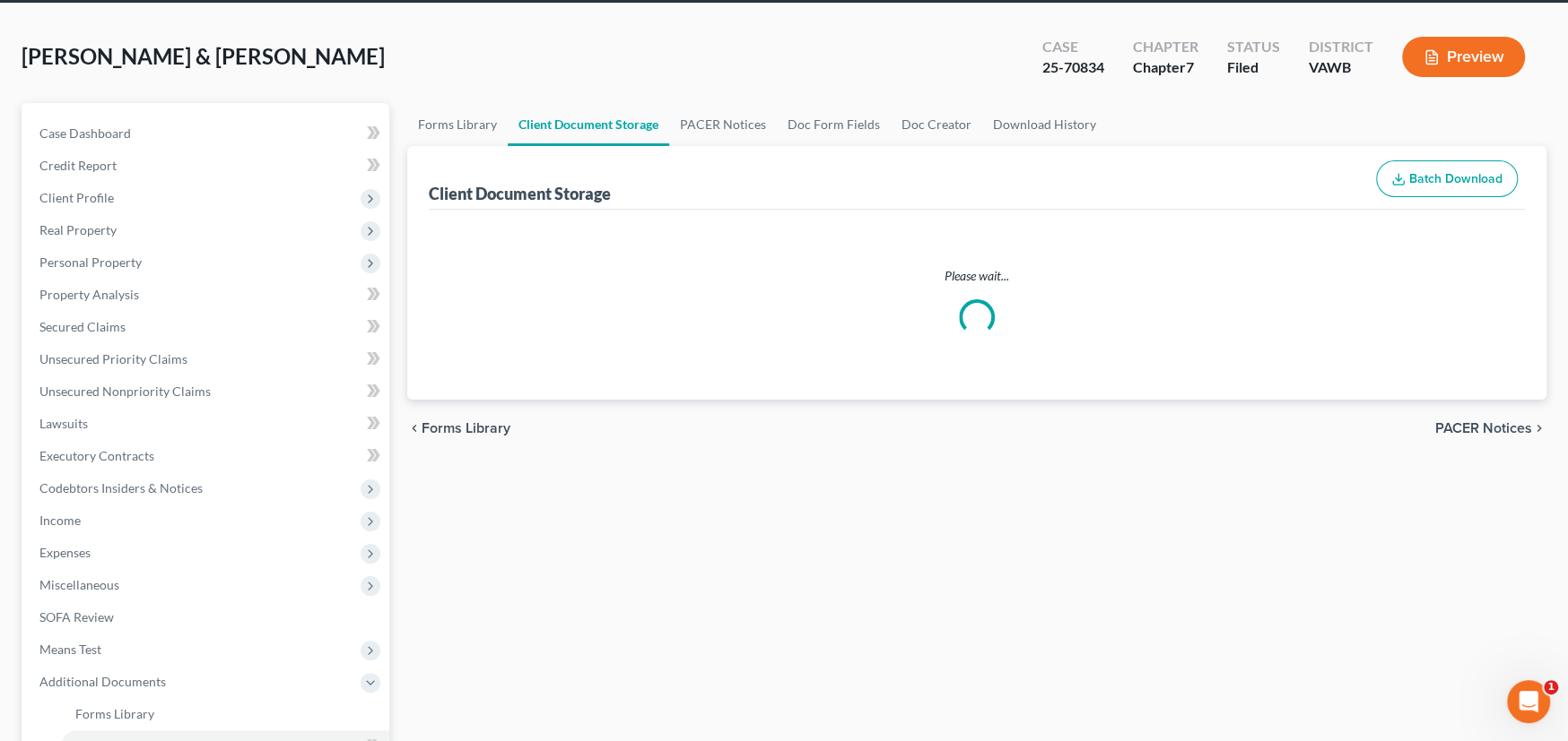
select select "0"
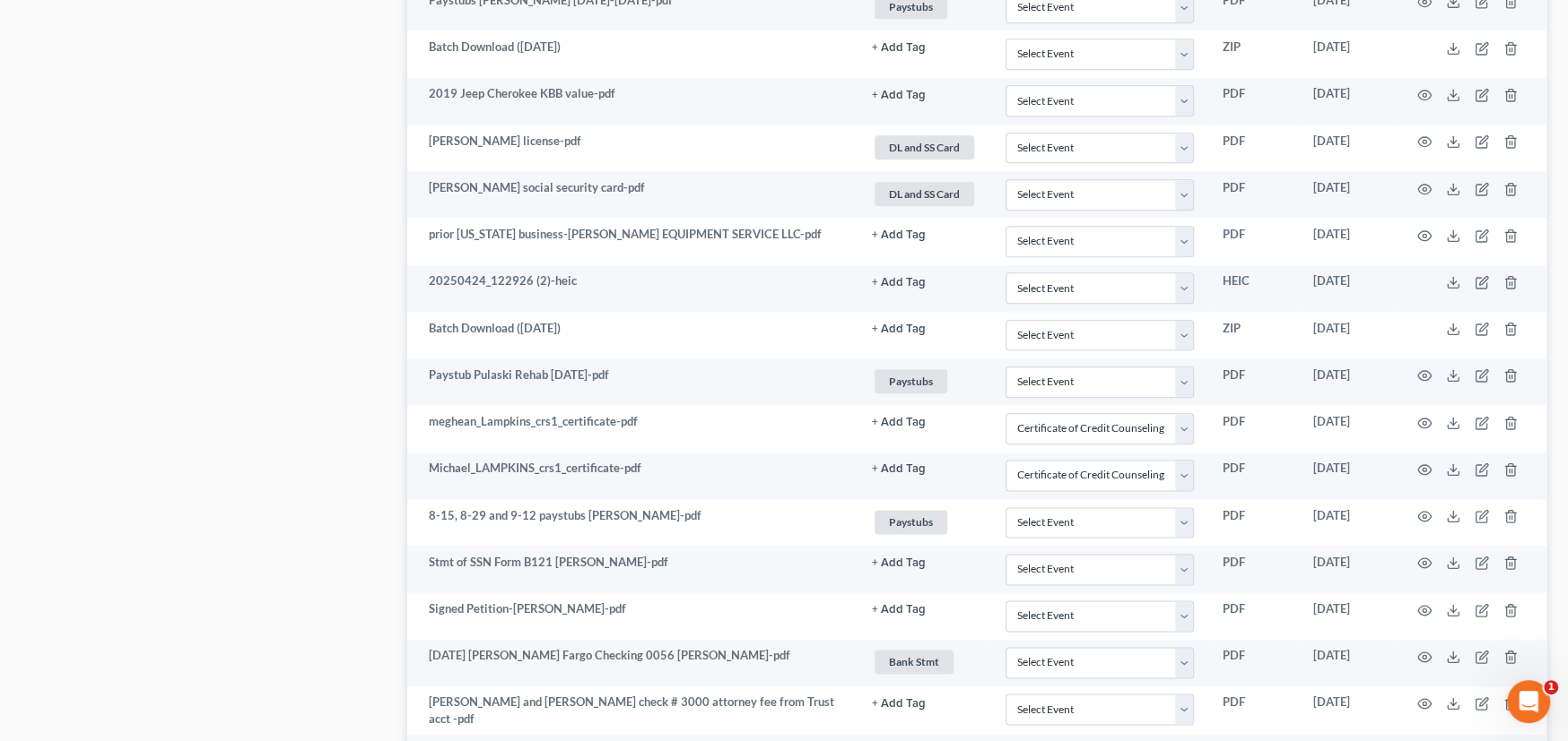
scroll to position [1836, 0]
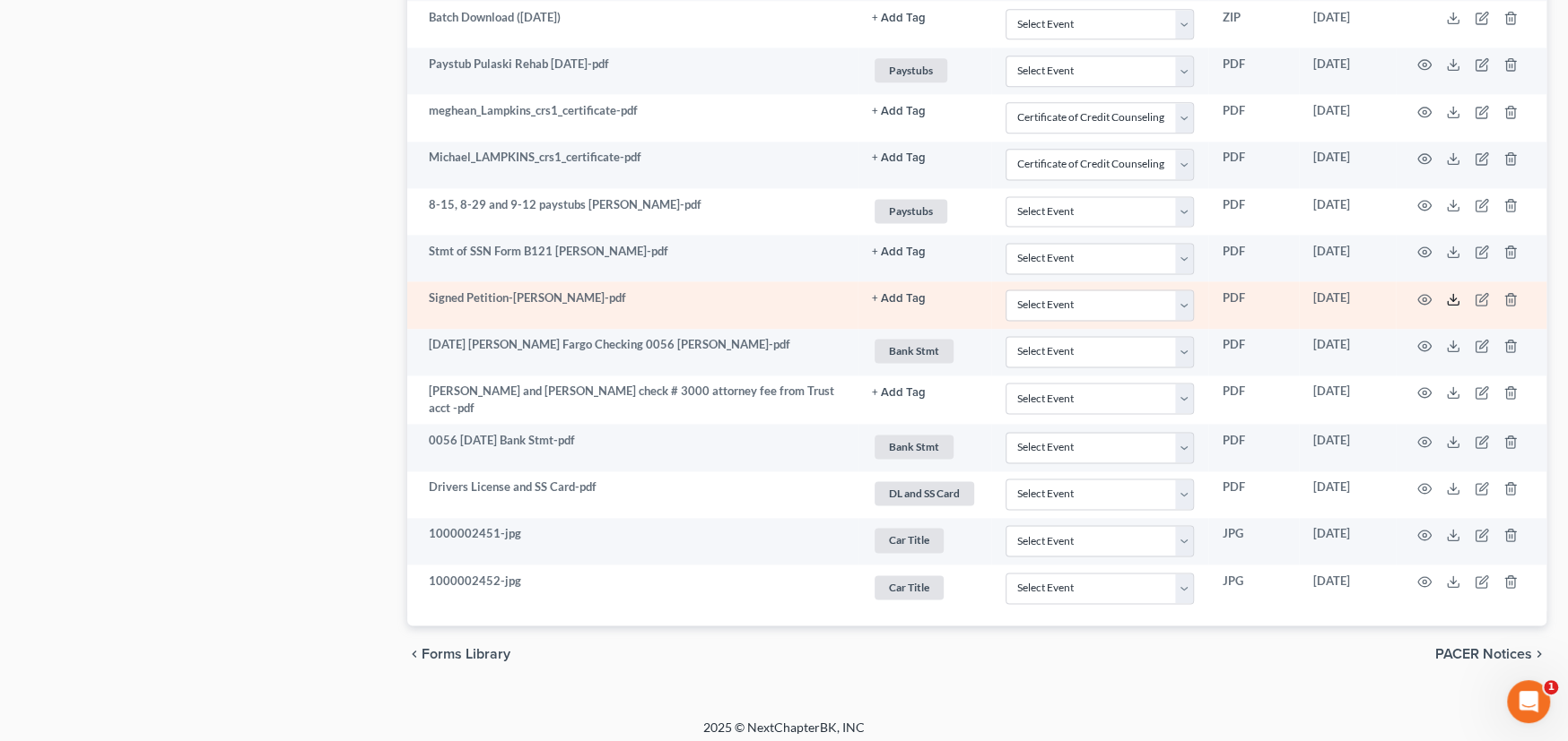
click at [1451, 294] on icon at bounding box center [1453, 299] width 14 height 14
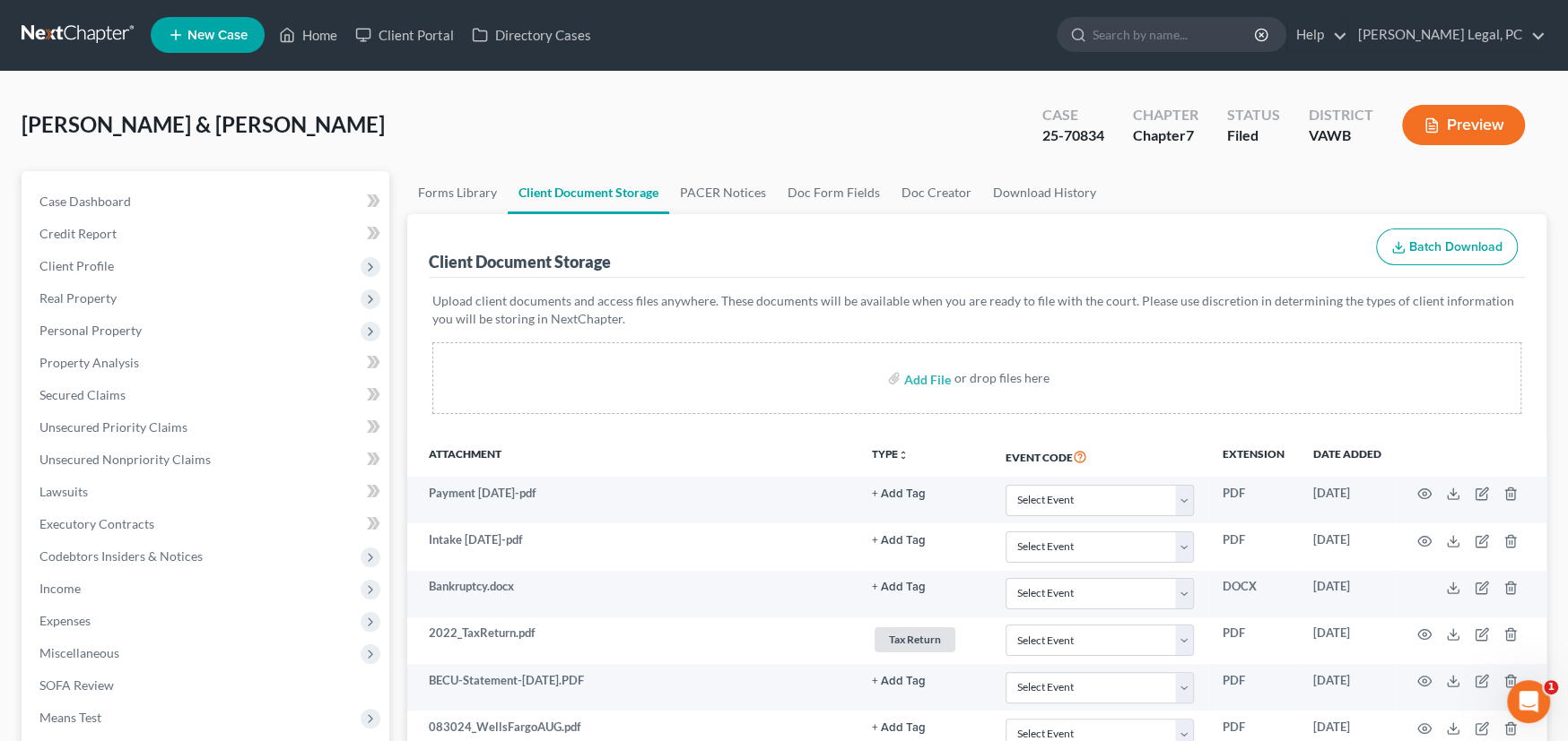
scroll to position [0, 0]
click at [91, 204] on span "Case Dashboard" at bounding box center [85, 202] width 91 height 15
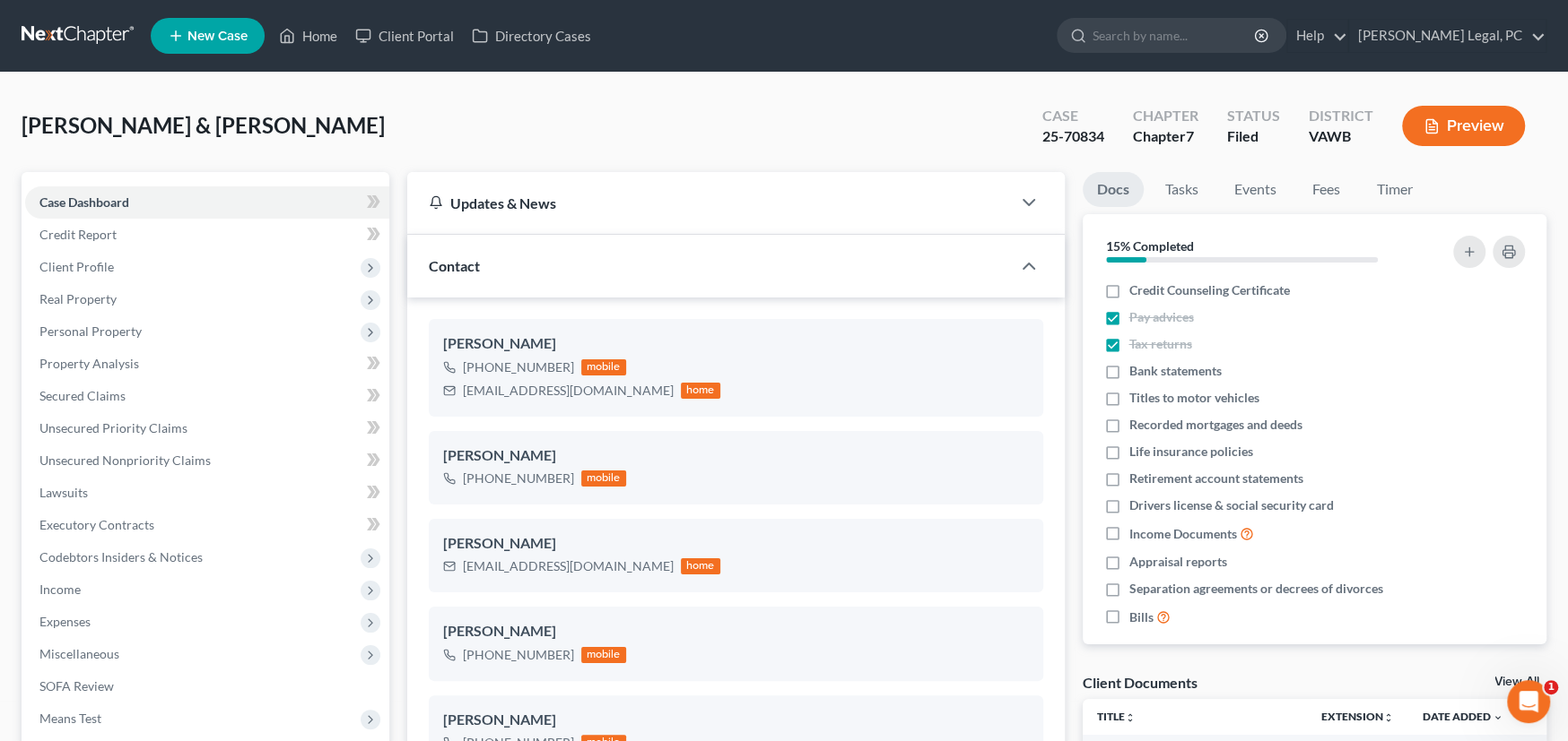
click at [68, 38] on link at bounding box center [79, 36] width 115 height 32
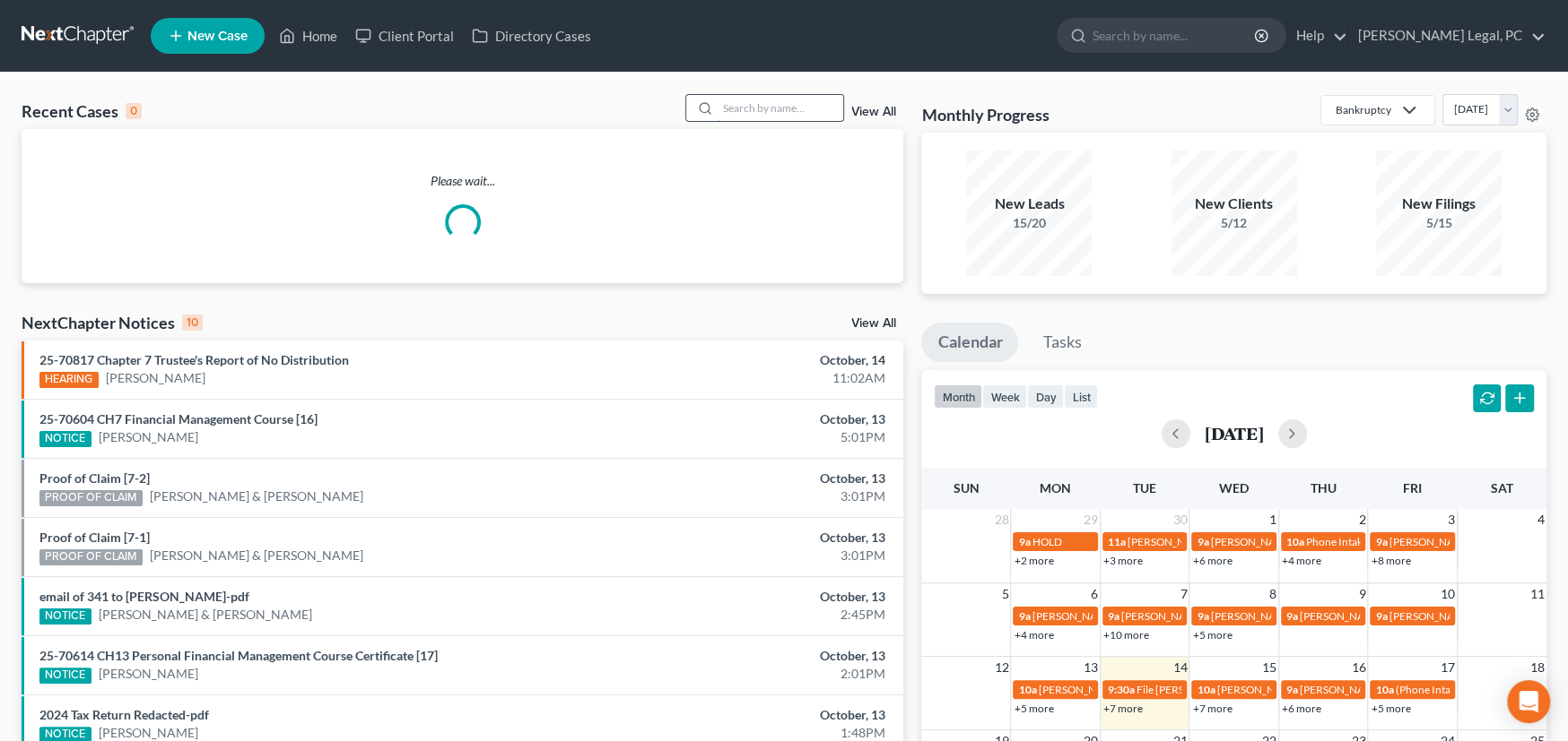
click at [775, 110] on input "search" at bounding box center [780, 108] width 125 height 26
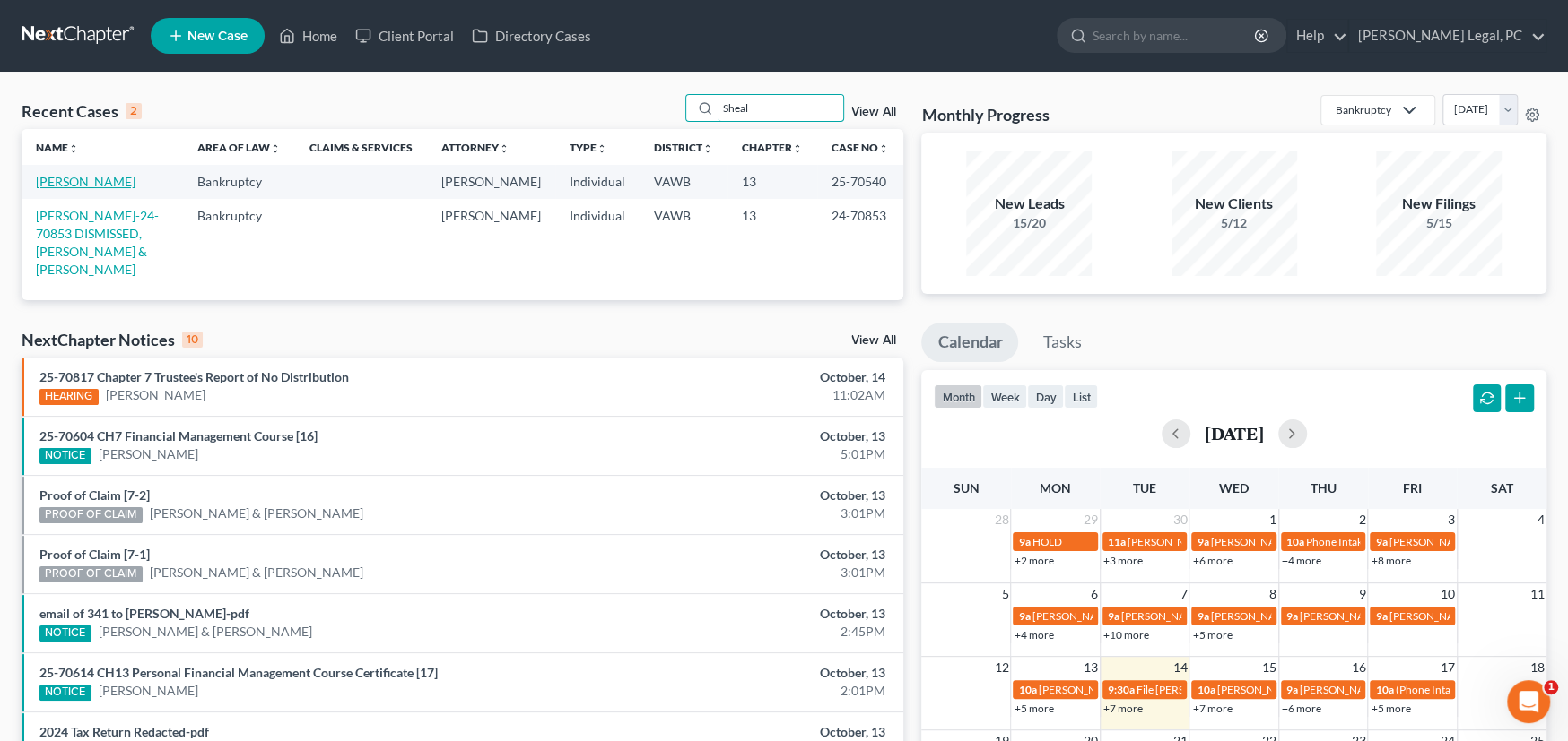
type input "Sheal"
click at [66, 175] on link "[PERSON_NAME]" at bounding box center [85, 181] width 99 height 15
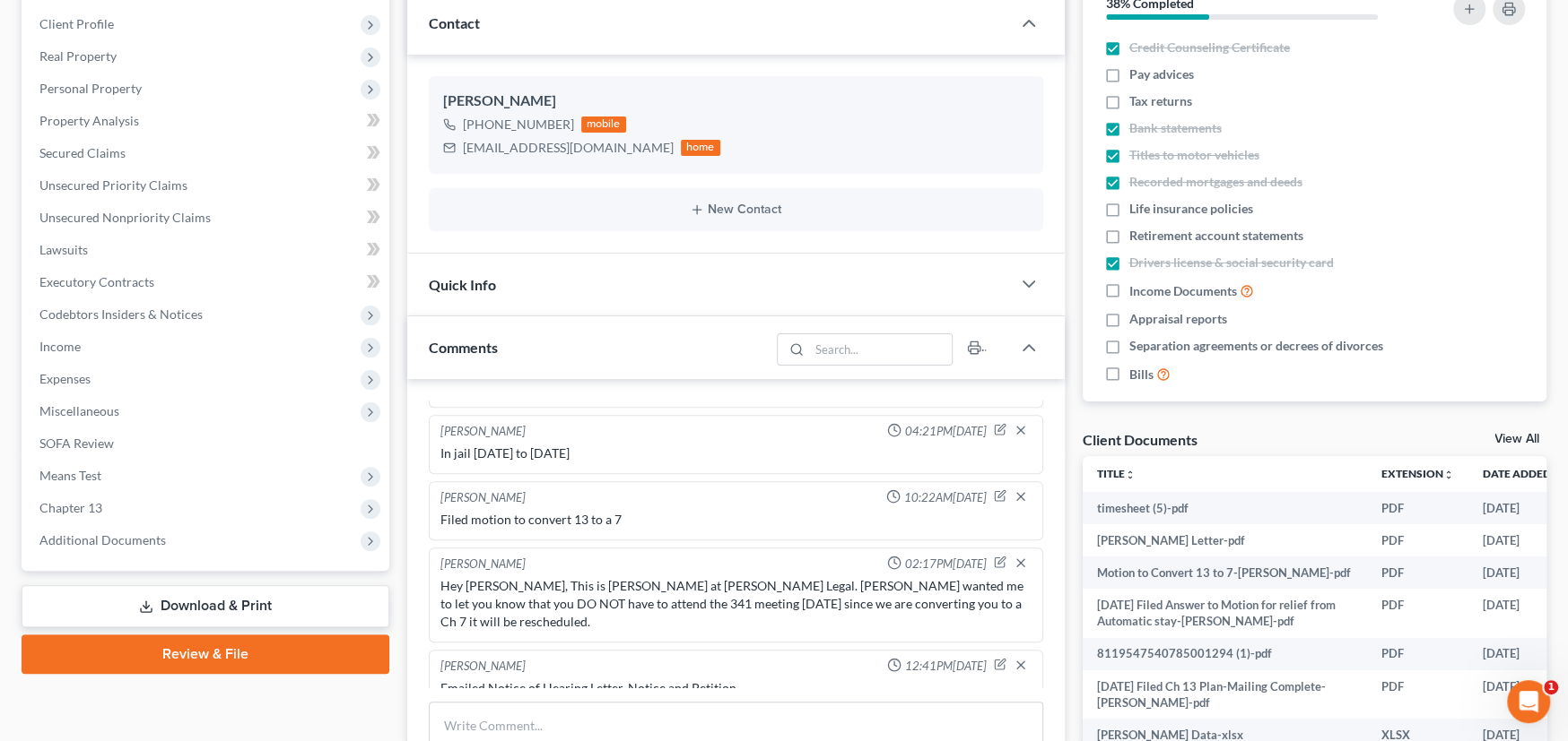
scroll to position [447, 0]
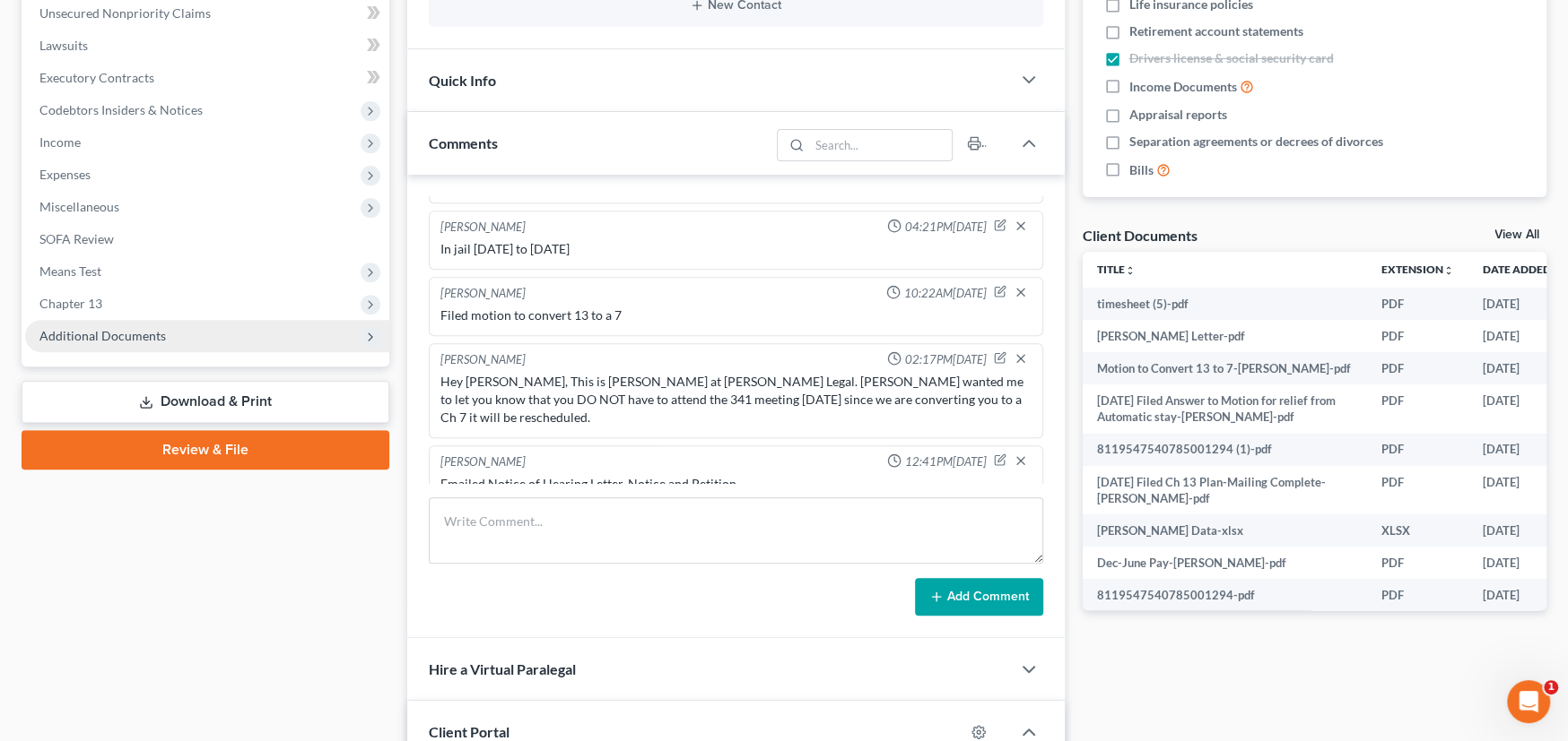
click at [109, 329] on span "Additional Documents" at bounding box center [102, 335] width 126 height 15
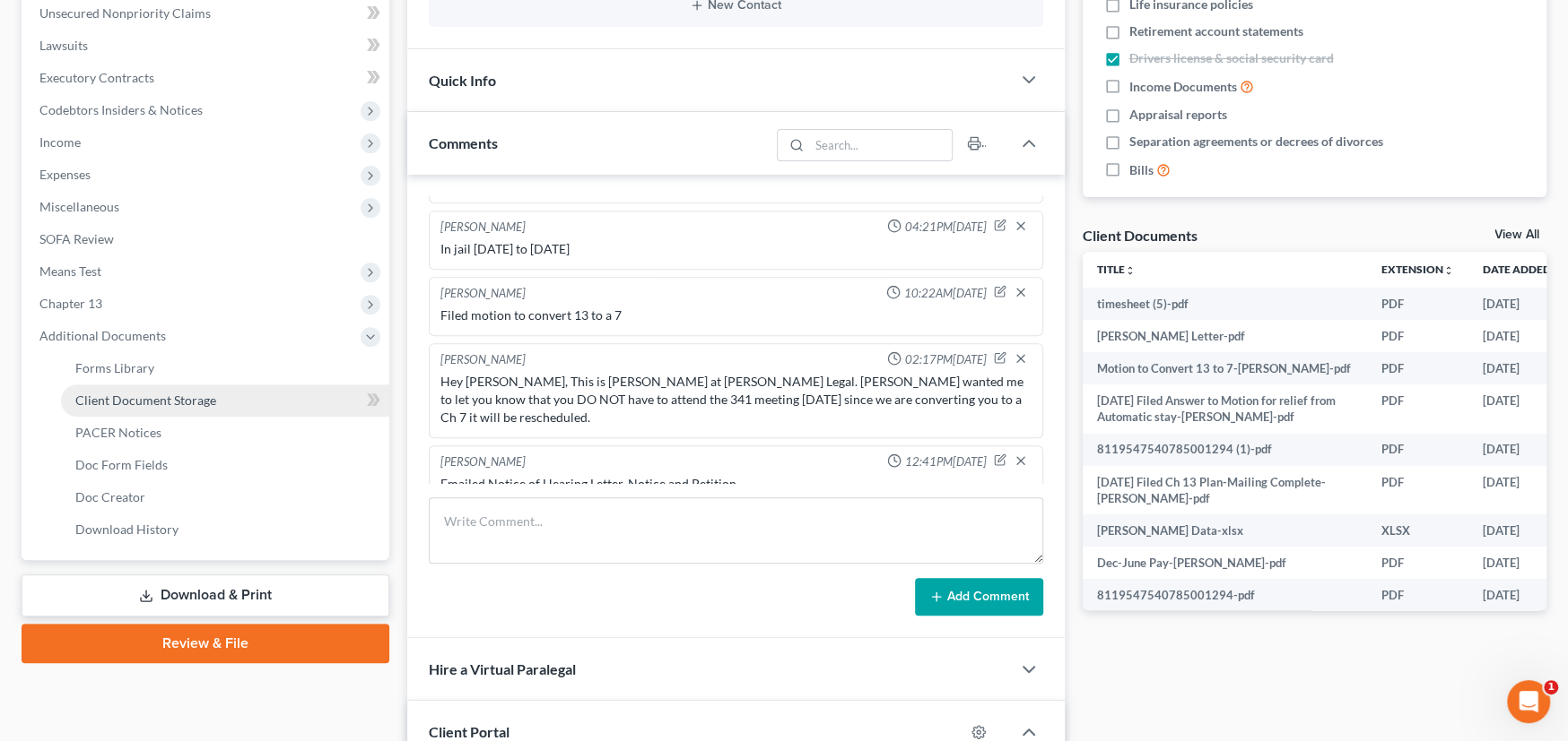
click at [112, 407] on link "Client Document Storage" at bounding box center [225, 400] width 328 height 32
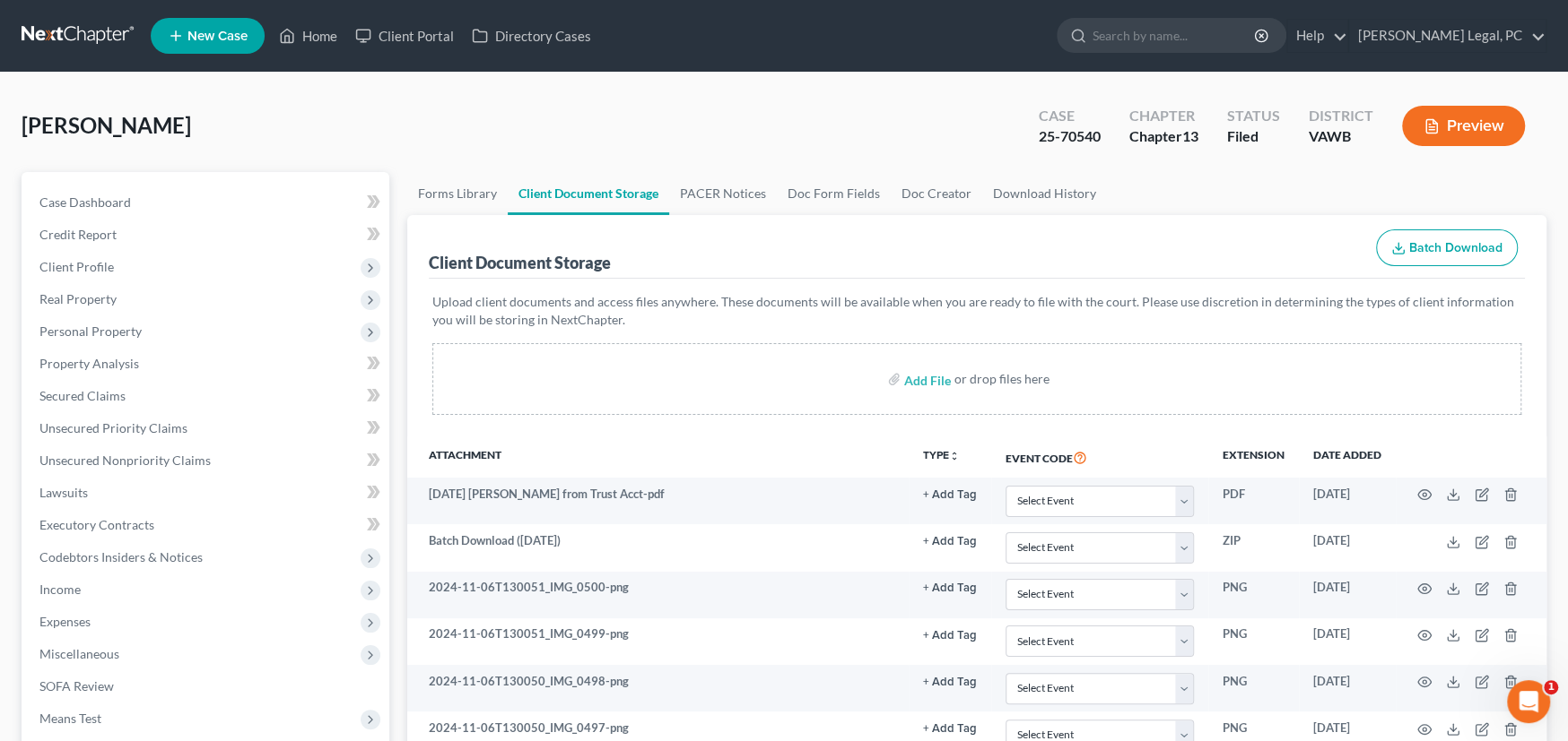
click at [78, 24] on link at bounding box center [79, 36] width 115 height 32
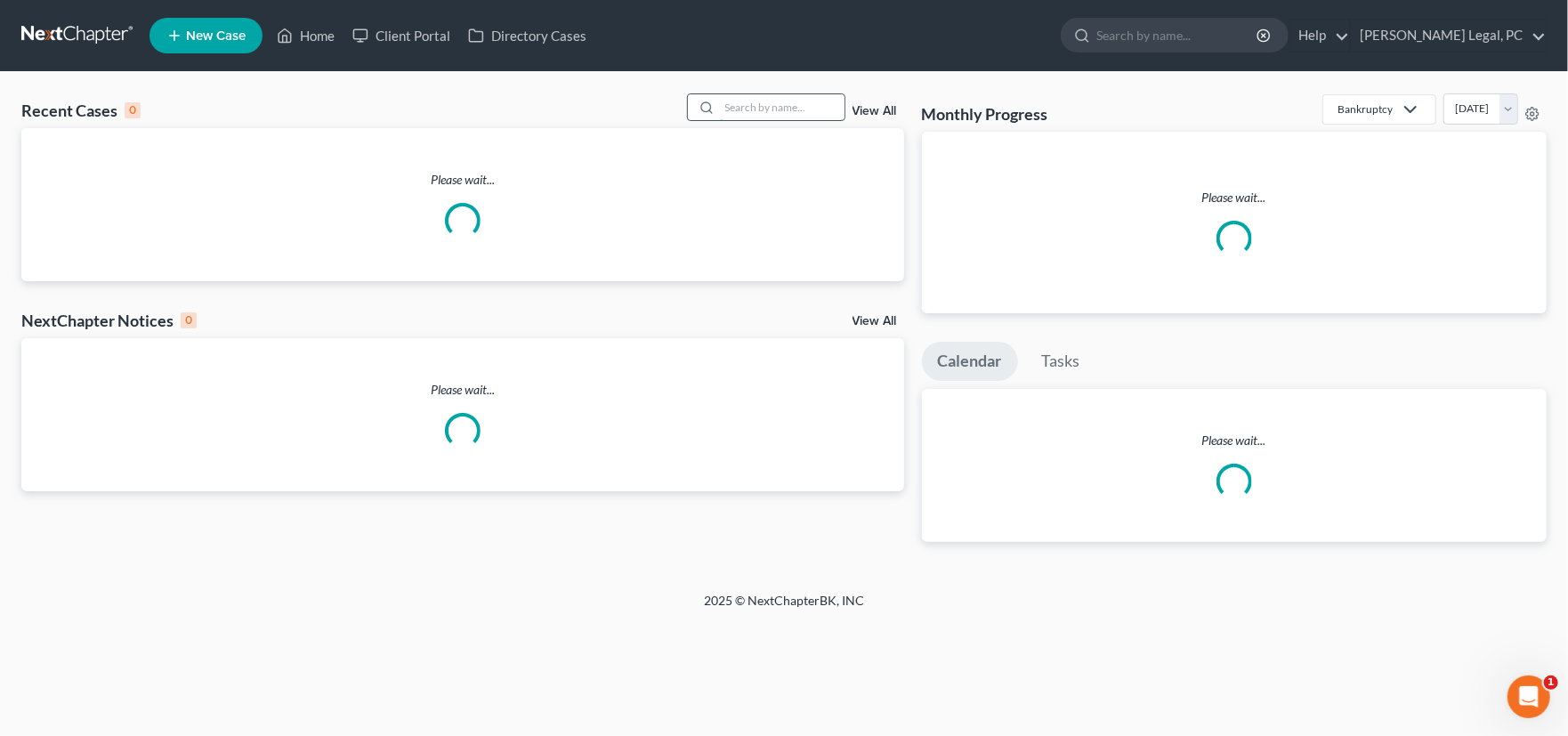
click at [748, 108] on input "search" at bounding box center [782, 108] width 124 height 26
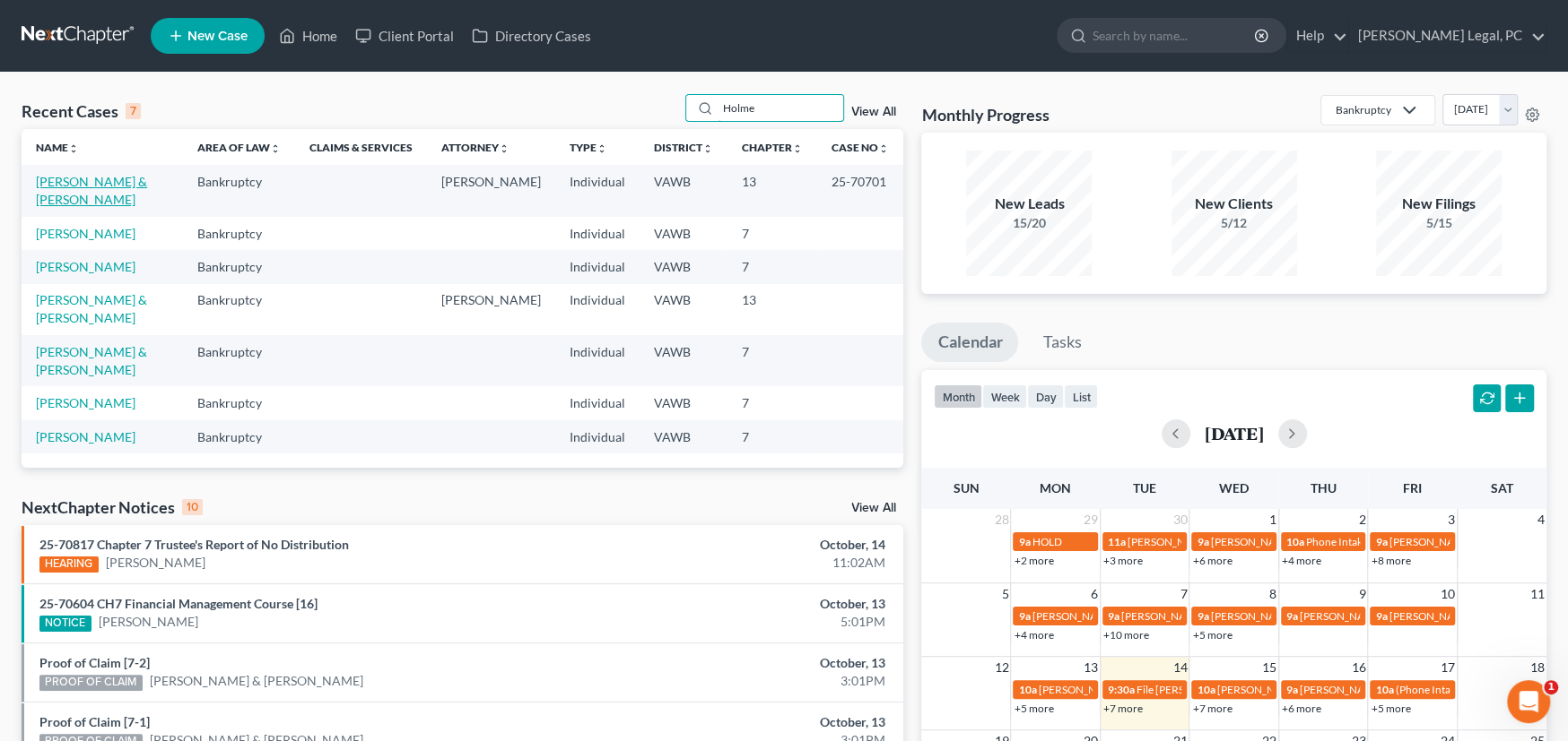
type input "Holme"
click at [69, 180] on link "Holmes, Jeff & Opal" at bounding box center [91, 190] width 111 height 33
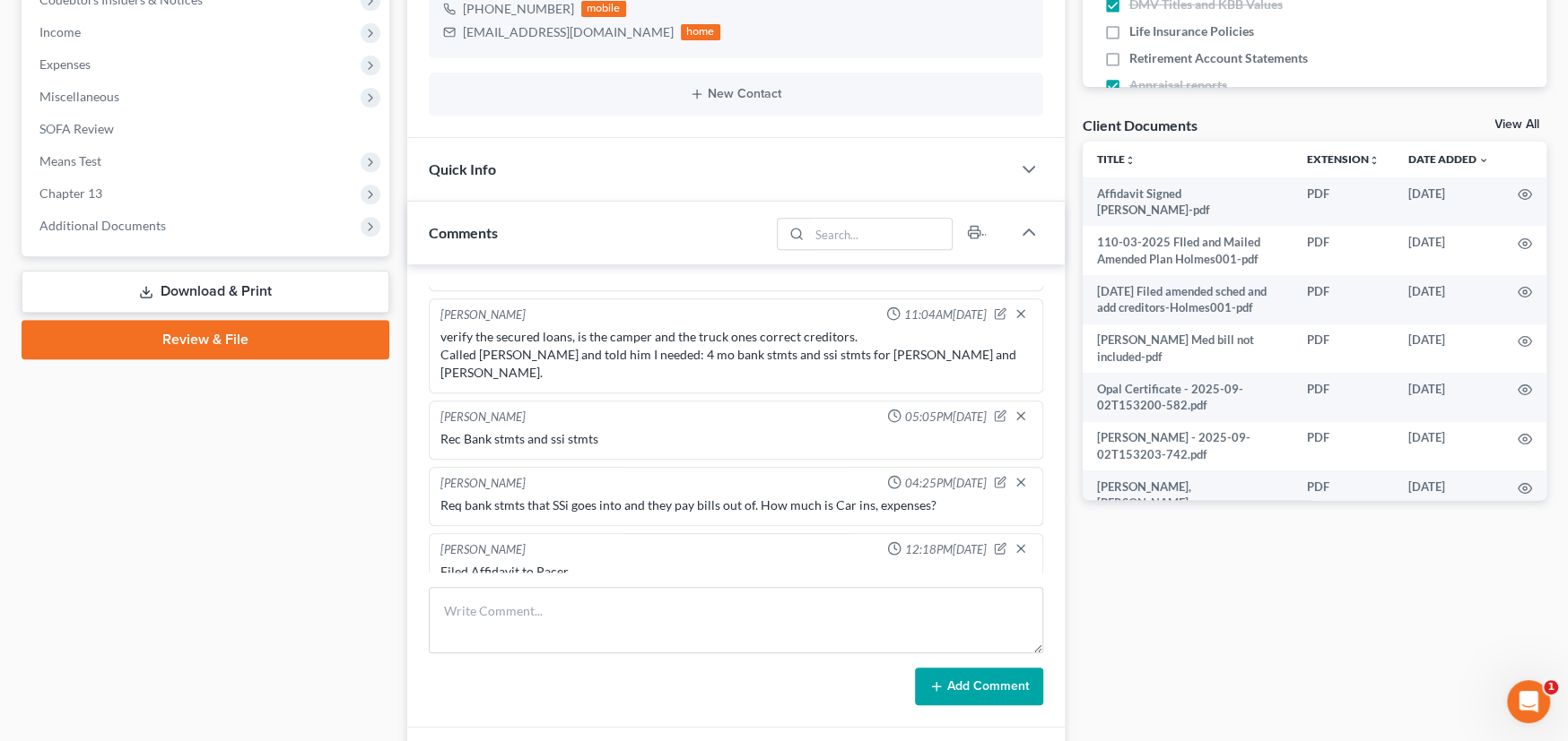
scroll to position [799, 0]
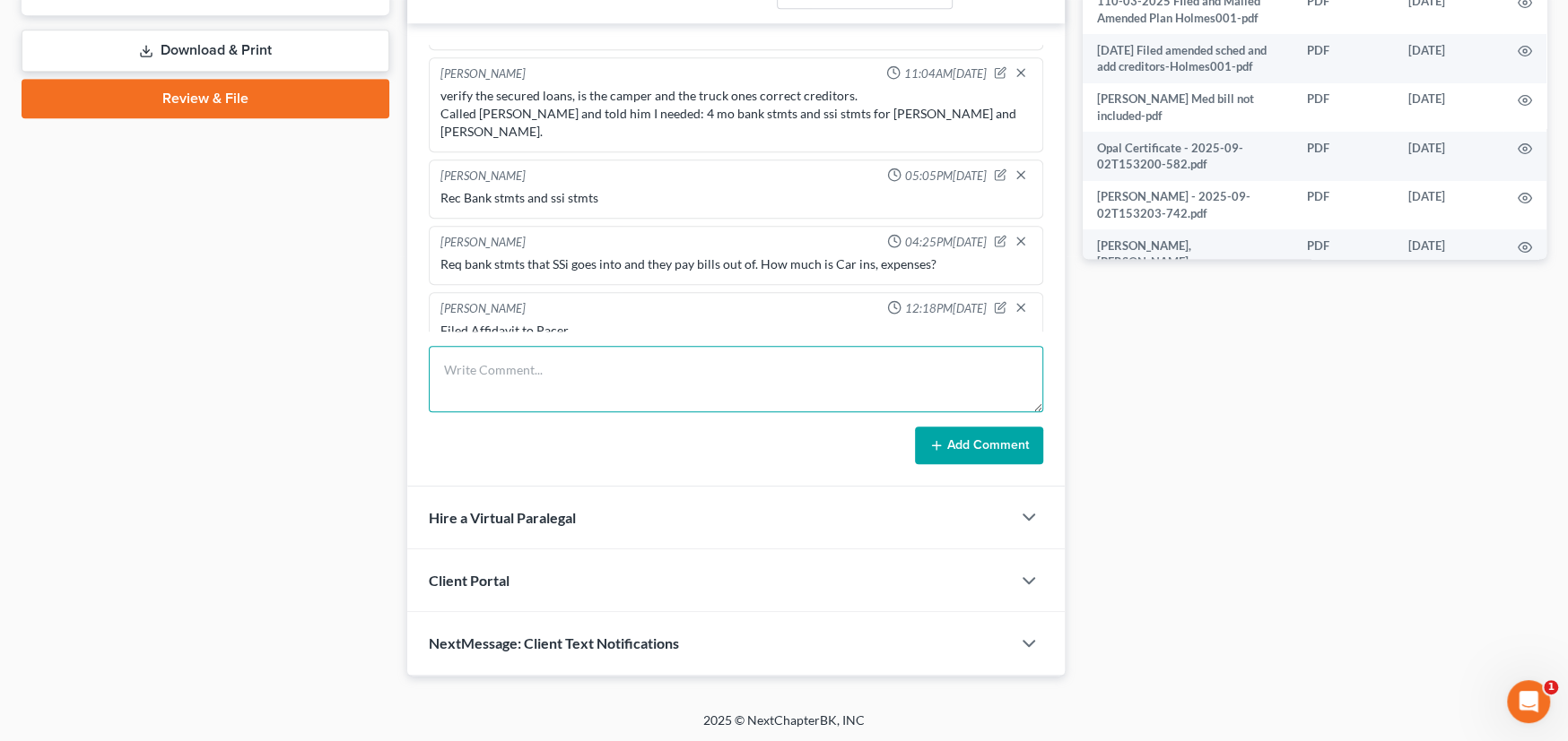
click at [481, 370] on textarea at bounding box center [735, 378] width 614 height 67
paste textarea "Here is the rental agreement. Working on the rest. Blueprint tax has been worki…"
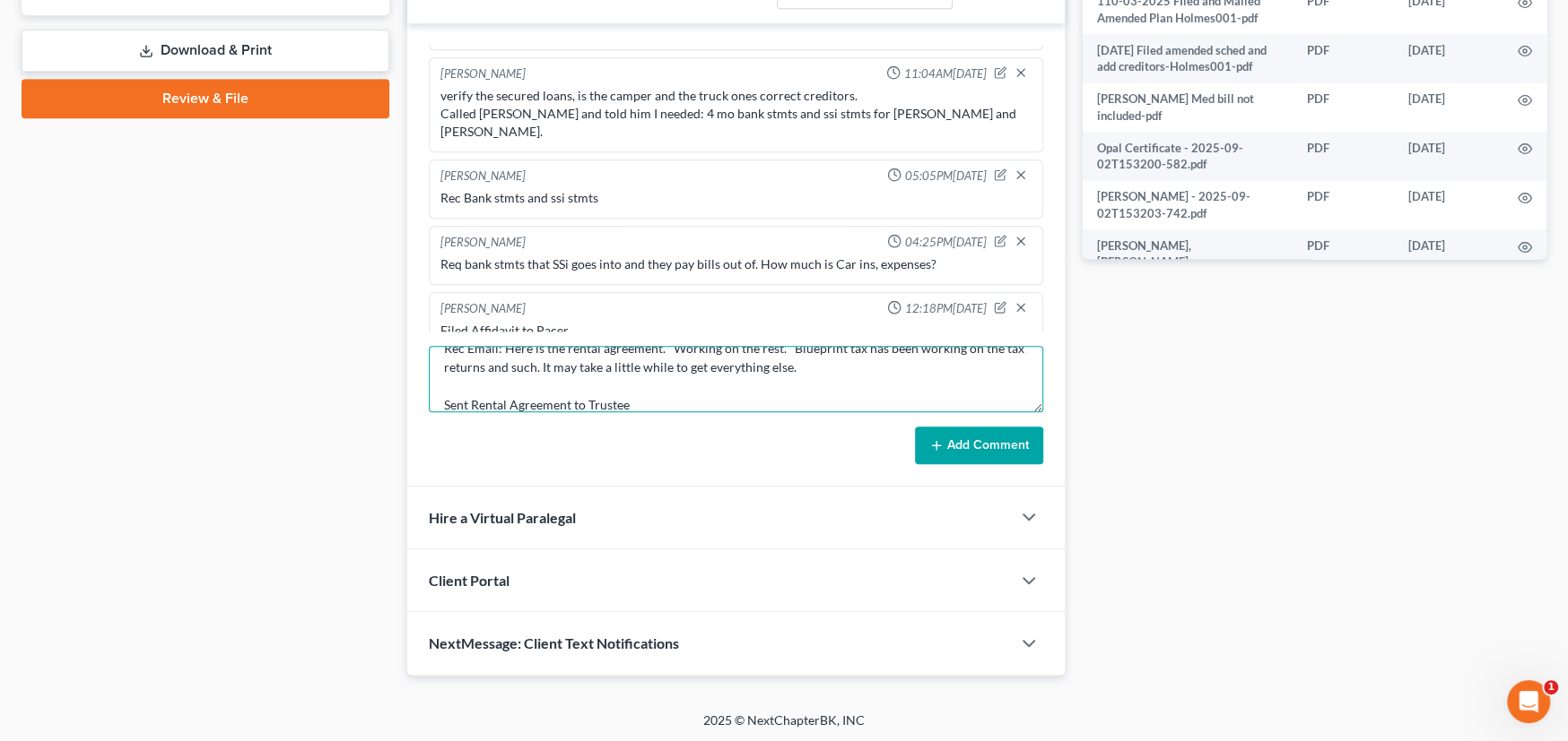
type textarea "Rec Email: Here is the rental agreement. Working on the rest. Blueprint tax has…"
click at [943, 438] on icon at bounding box center [936, 445] width 14 height 14
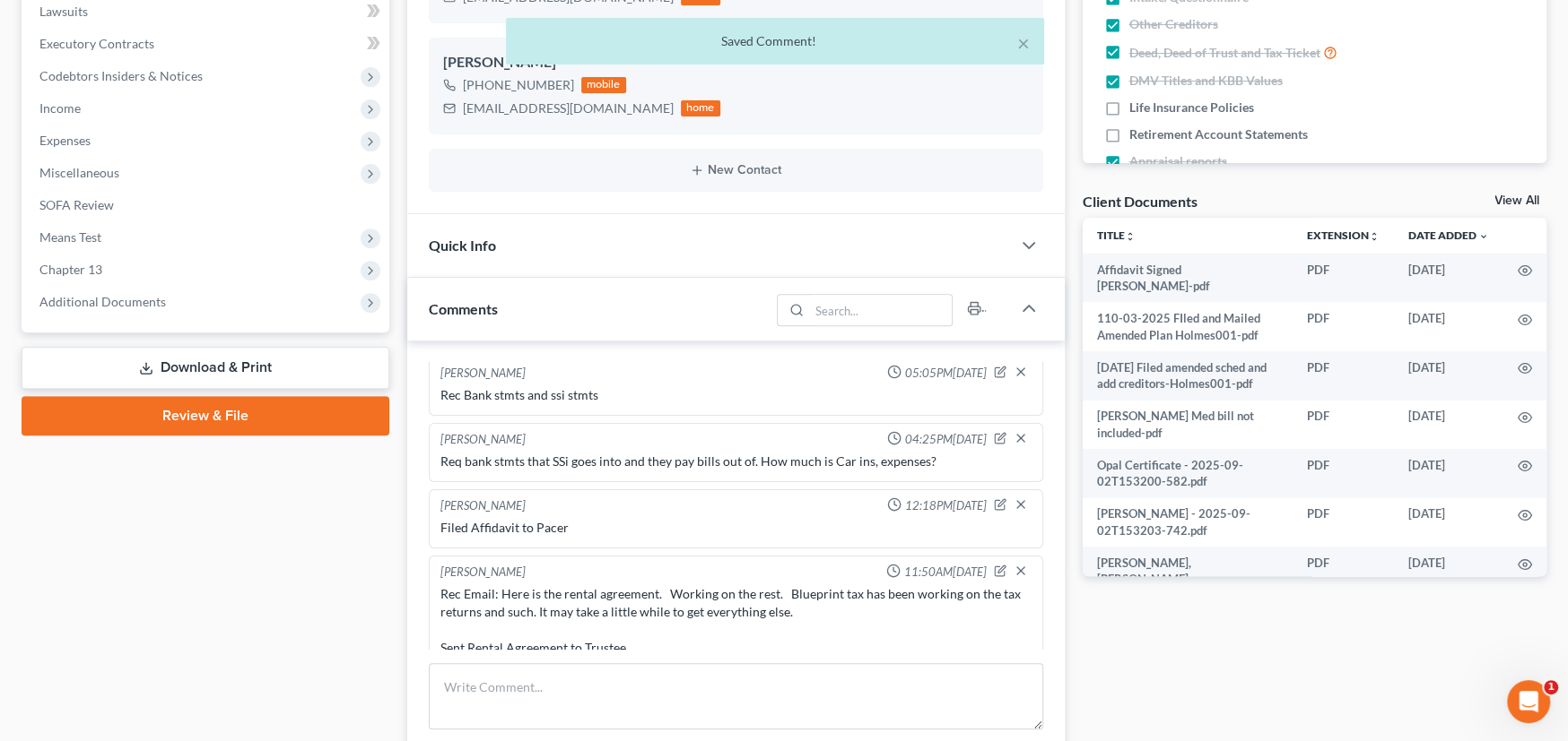
scroll to position [440, 0]
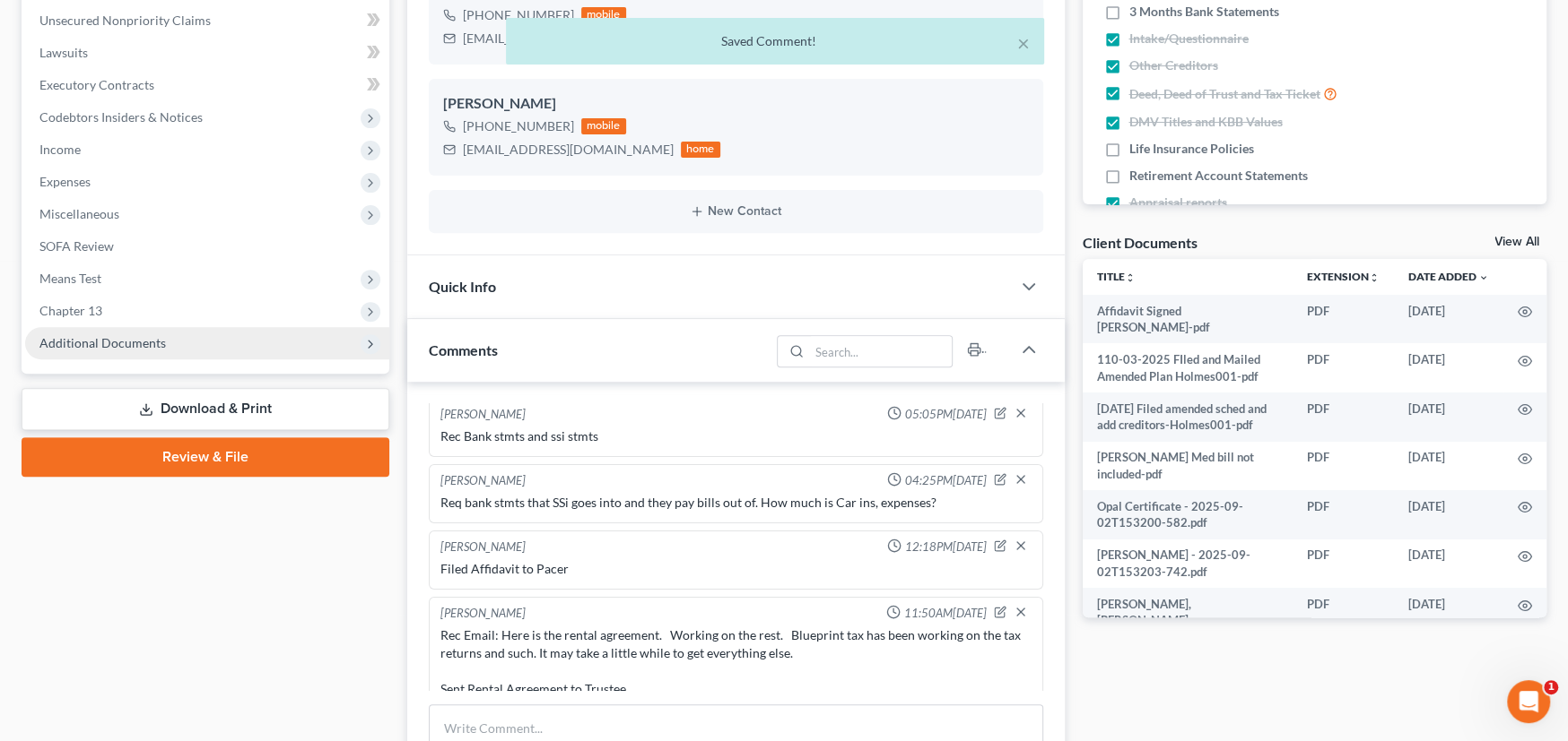
click at [111, 347] on span "Additional Documents" at bounding box center [102, 343] width 126 height 15
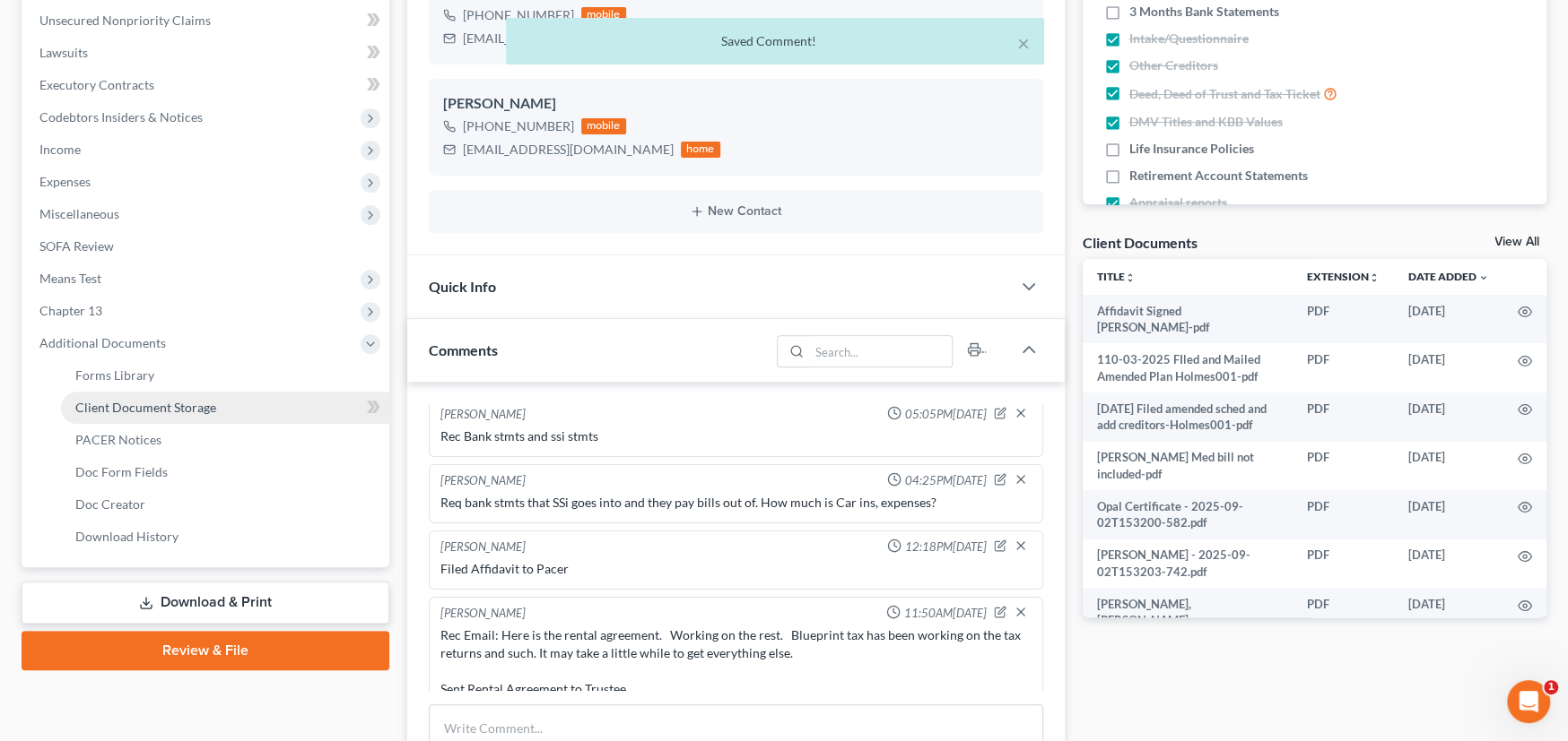
click at [131, 406] on span "Client Document Storage" at bounding box center [146, 407] width 141 height 15
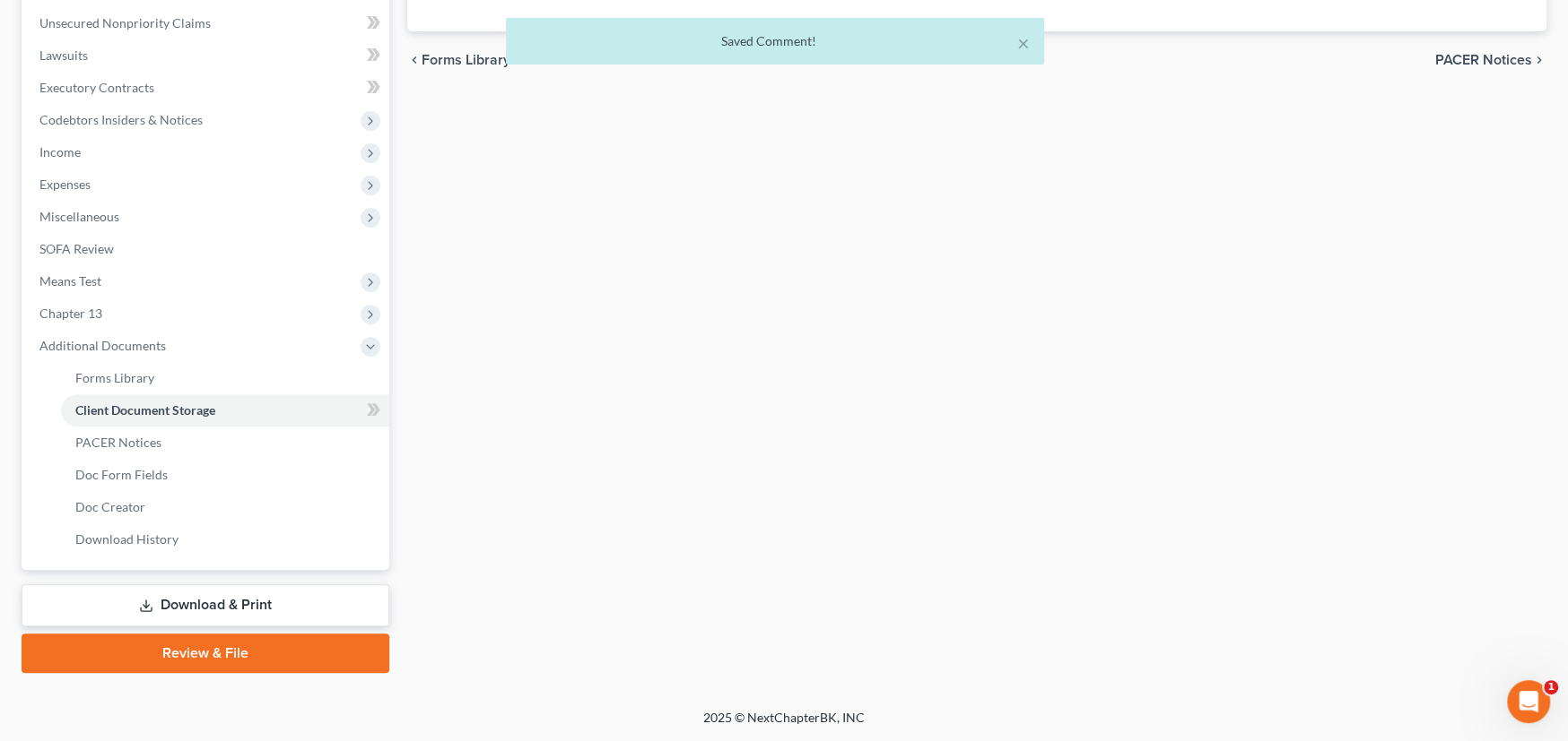
scroll to position [239, 0]
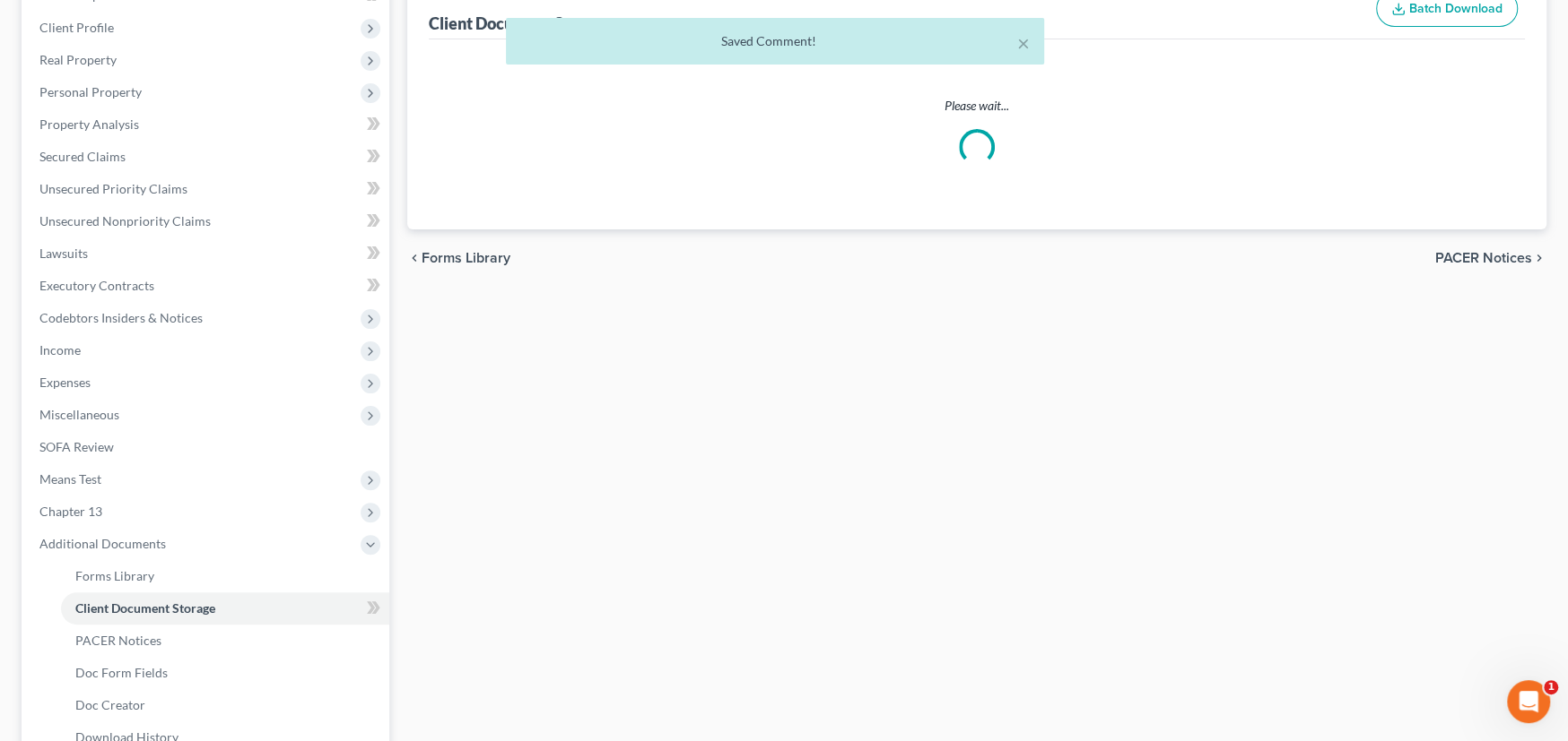
select select "0"
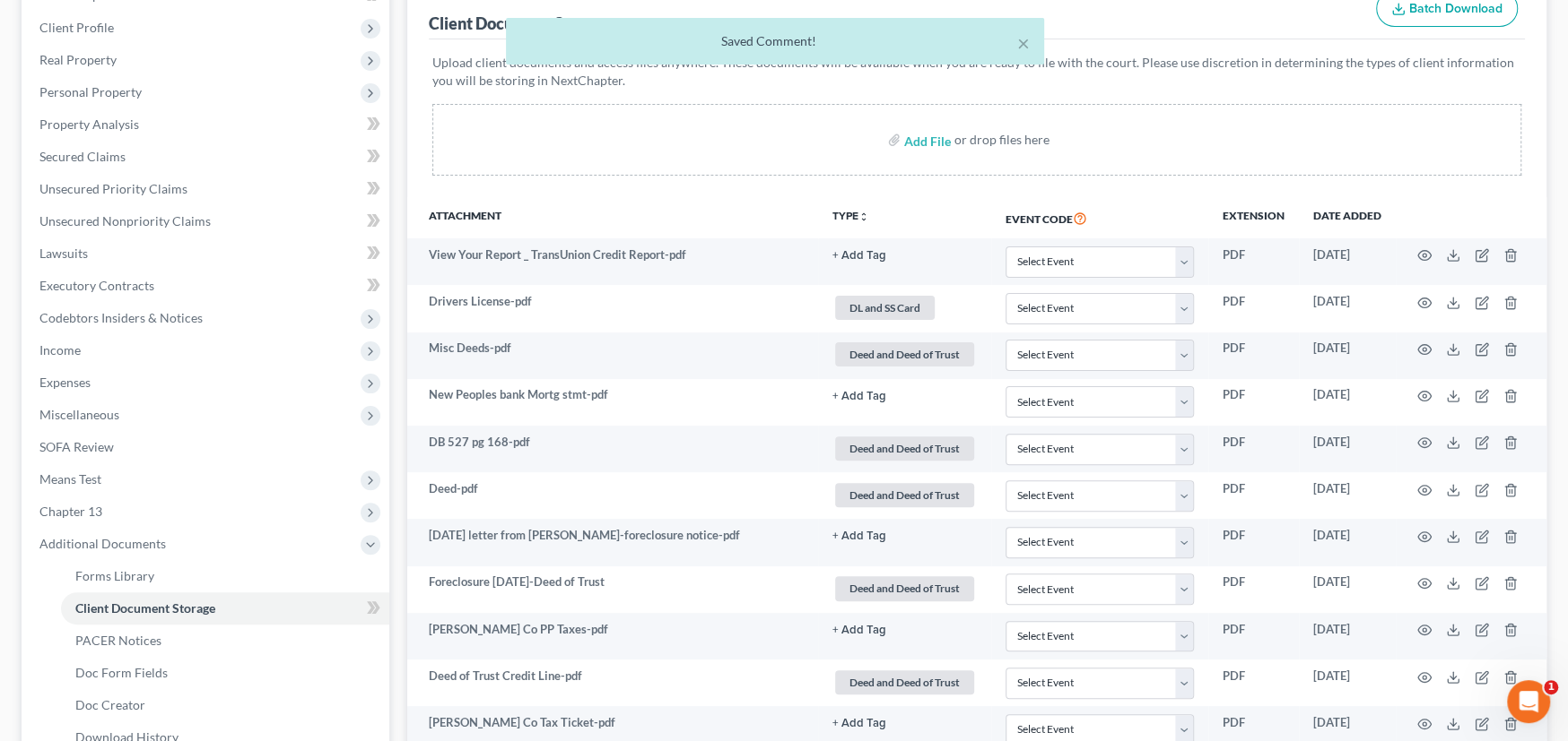
scroll to position [0, 0]
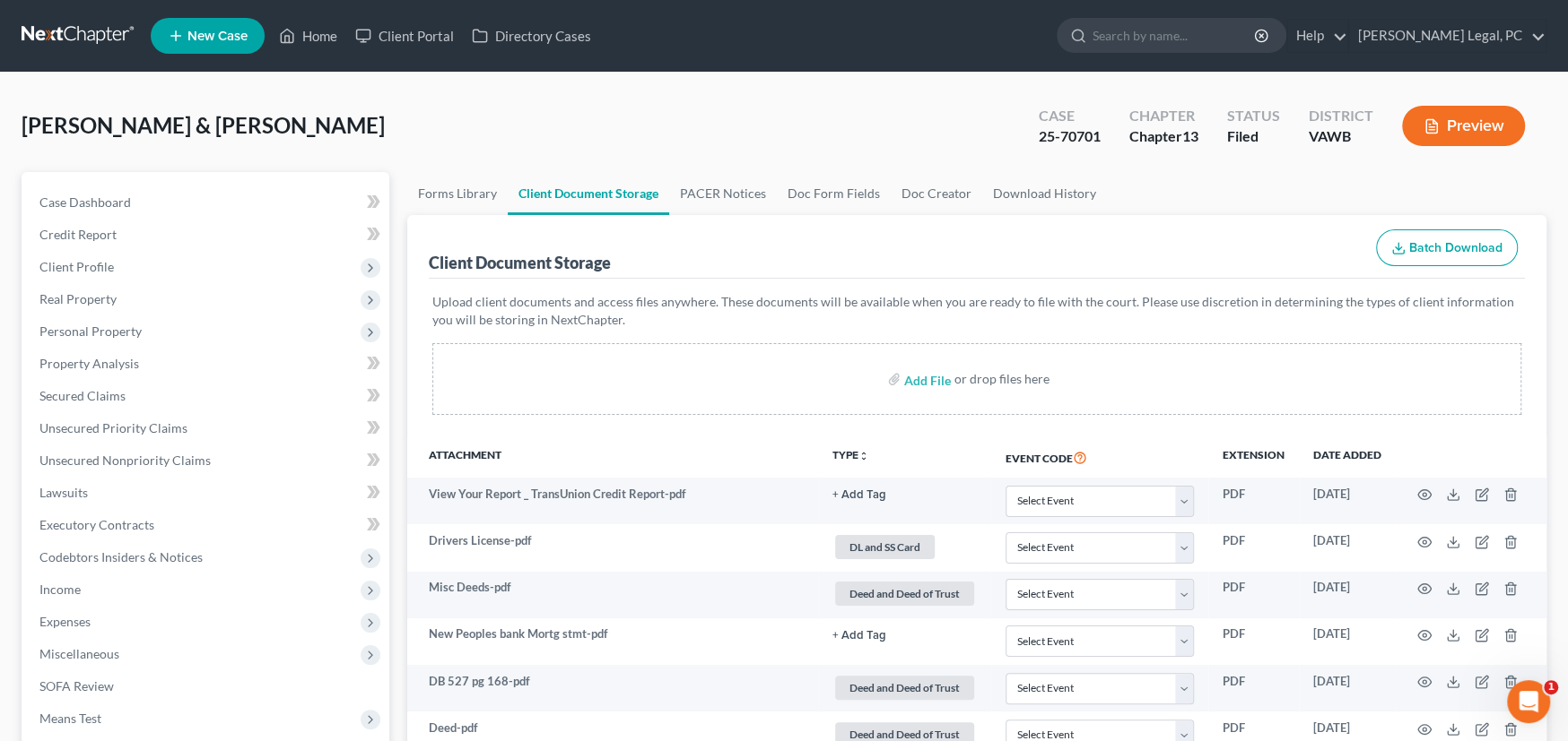
select select "0"
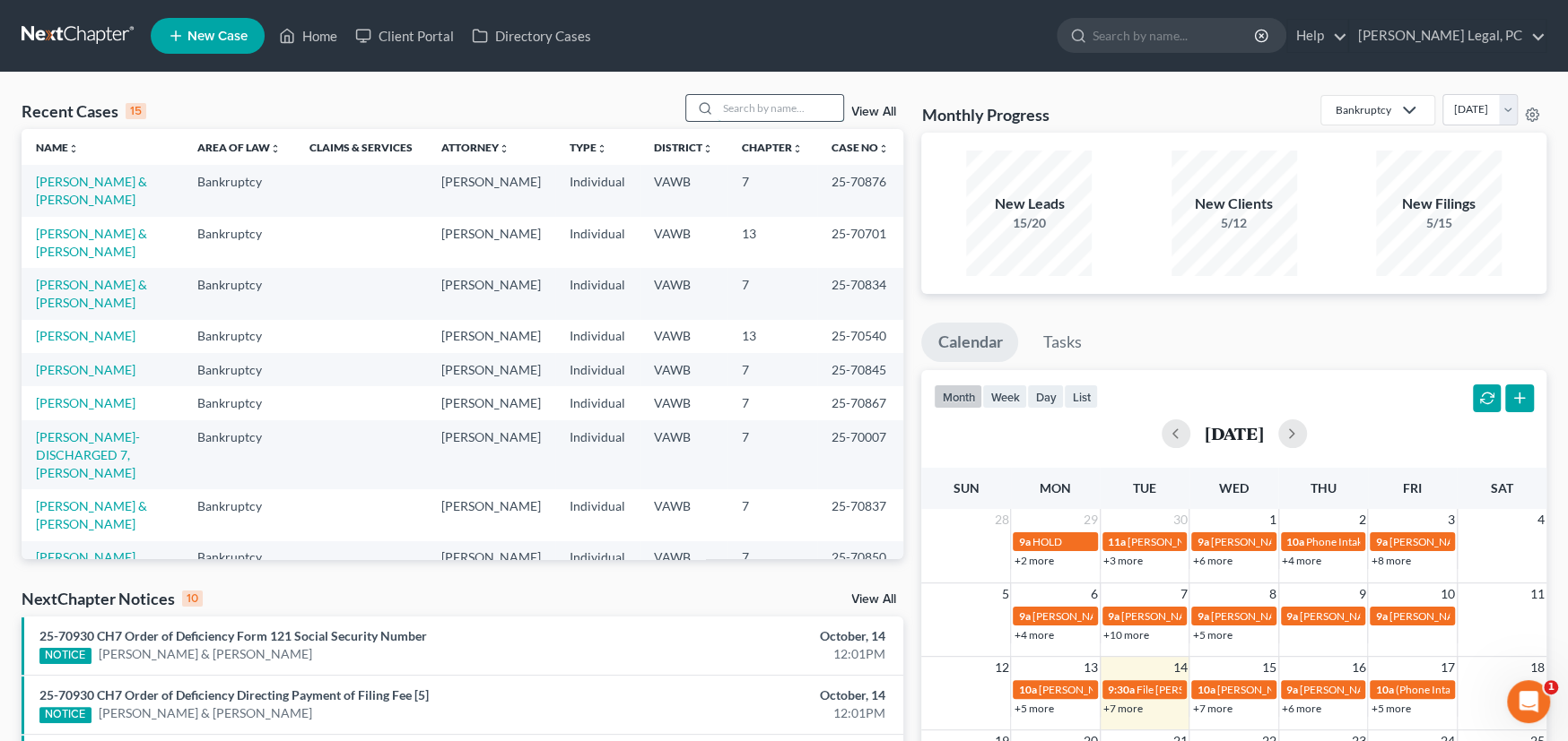
click at [759, 114] on input "search" at bounding box center [780, 108] width 125 height 26
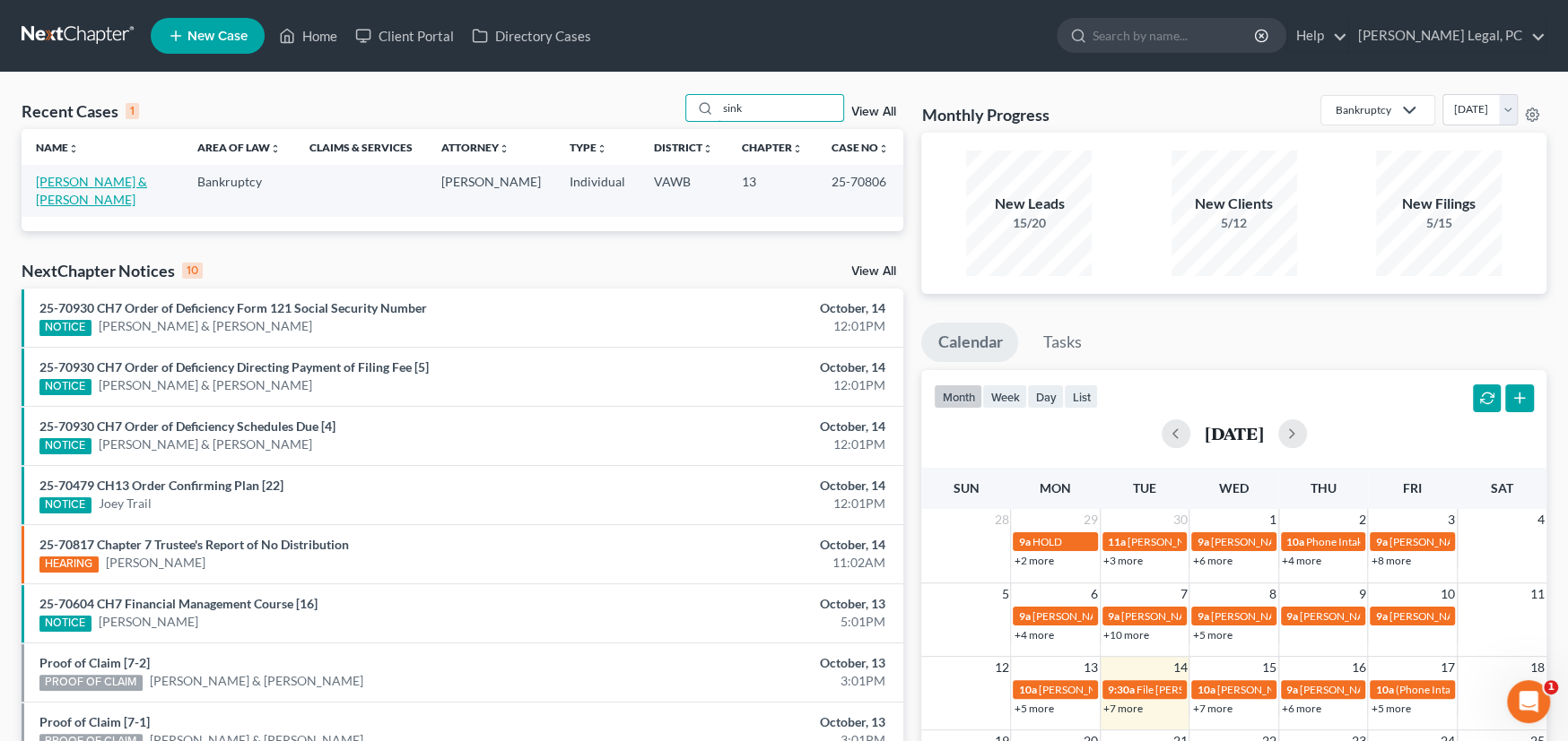
type input "sink"
click at [121, 181] on link "[PERSON_NAME] & [PERSON_NAME]" at bounding box center [91, 190] width 111 height 33
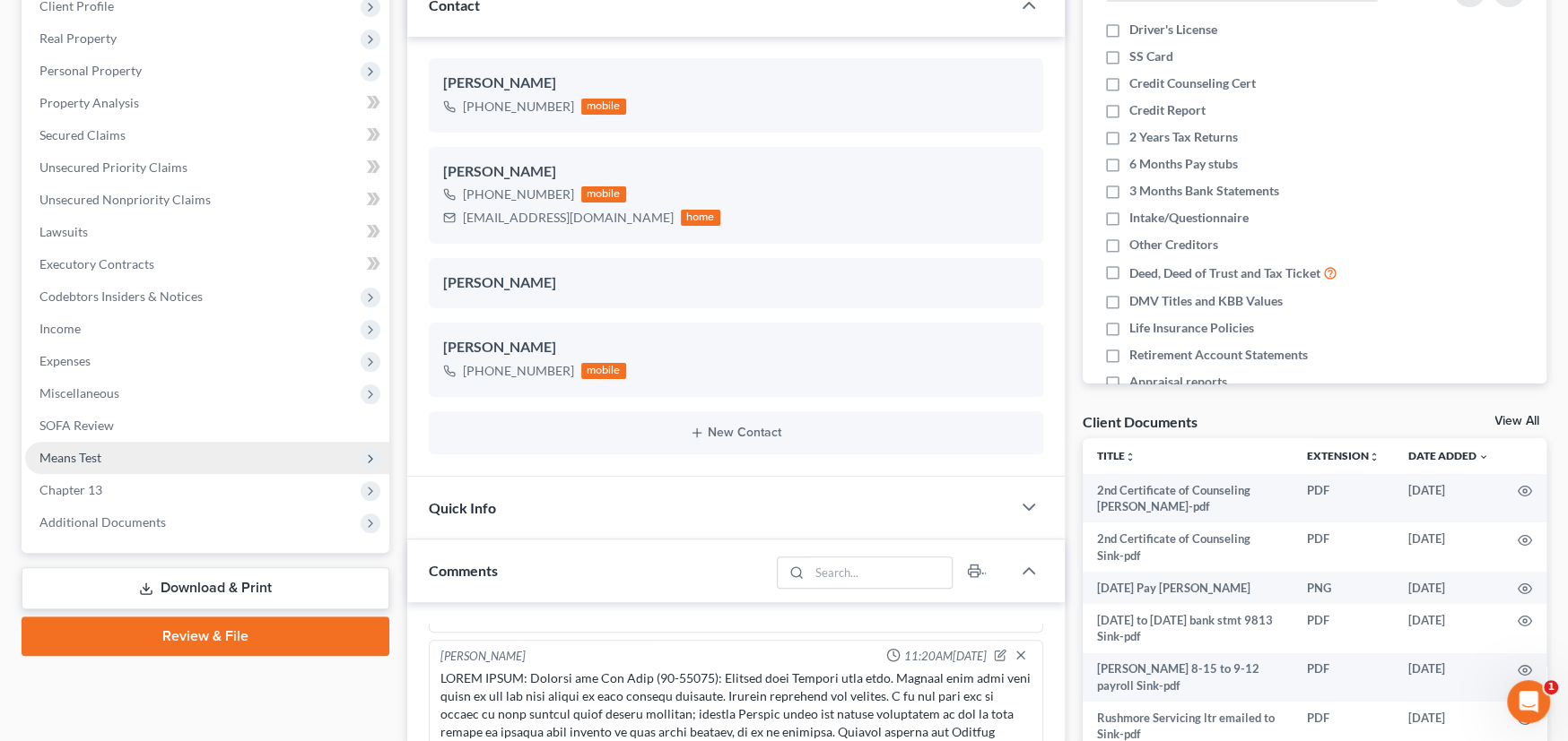
scroll to position [269, 0]
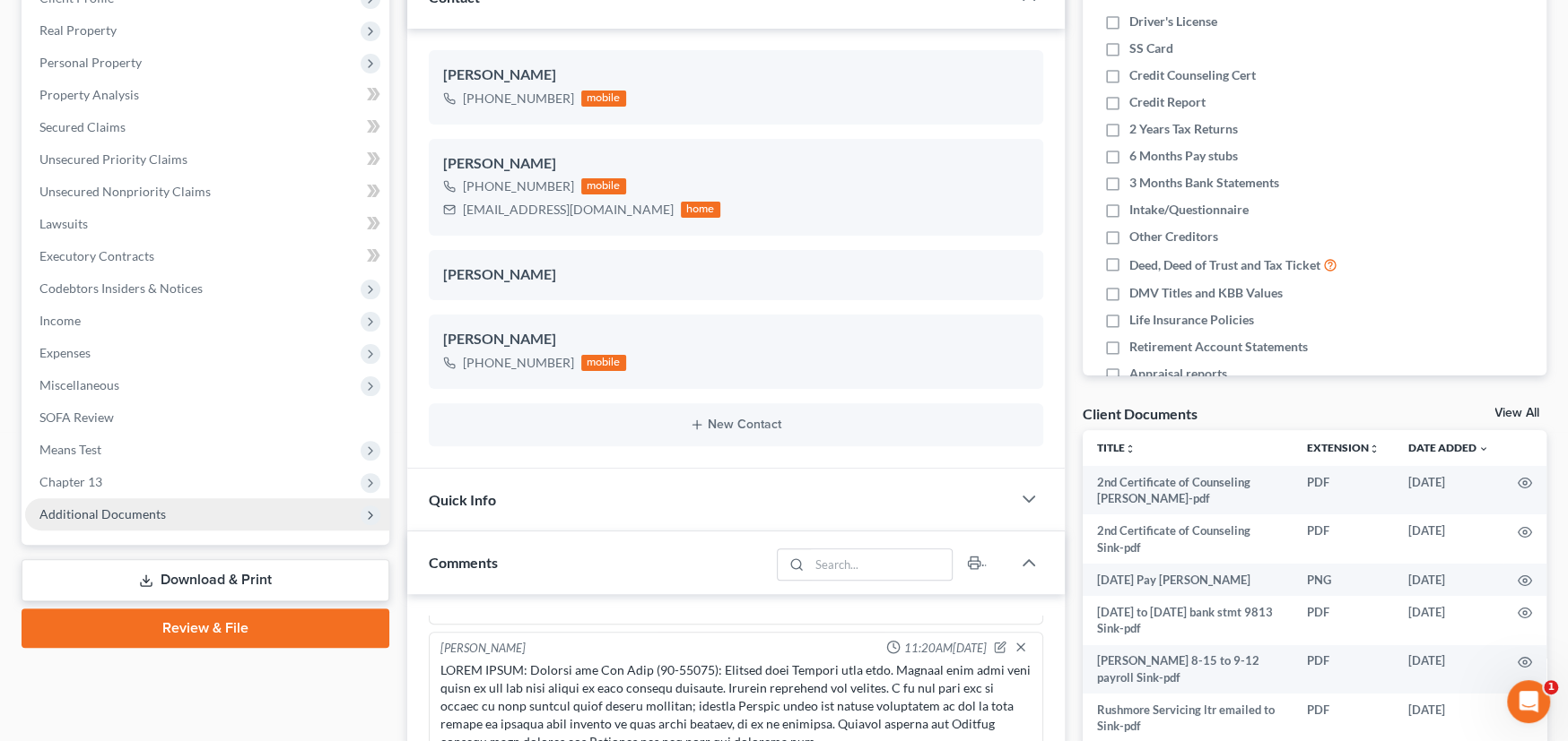
click at [139, 515] on span "Additional Documents" at bounding box center [102, 514] width 126 height 15
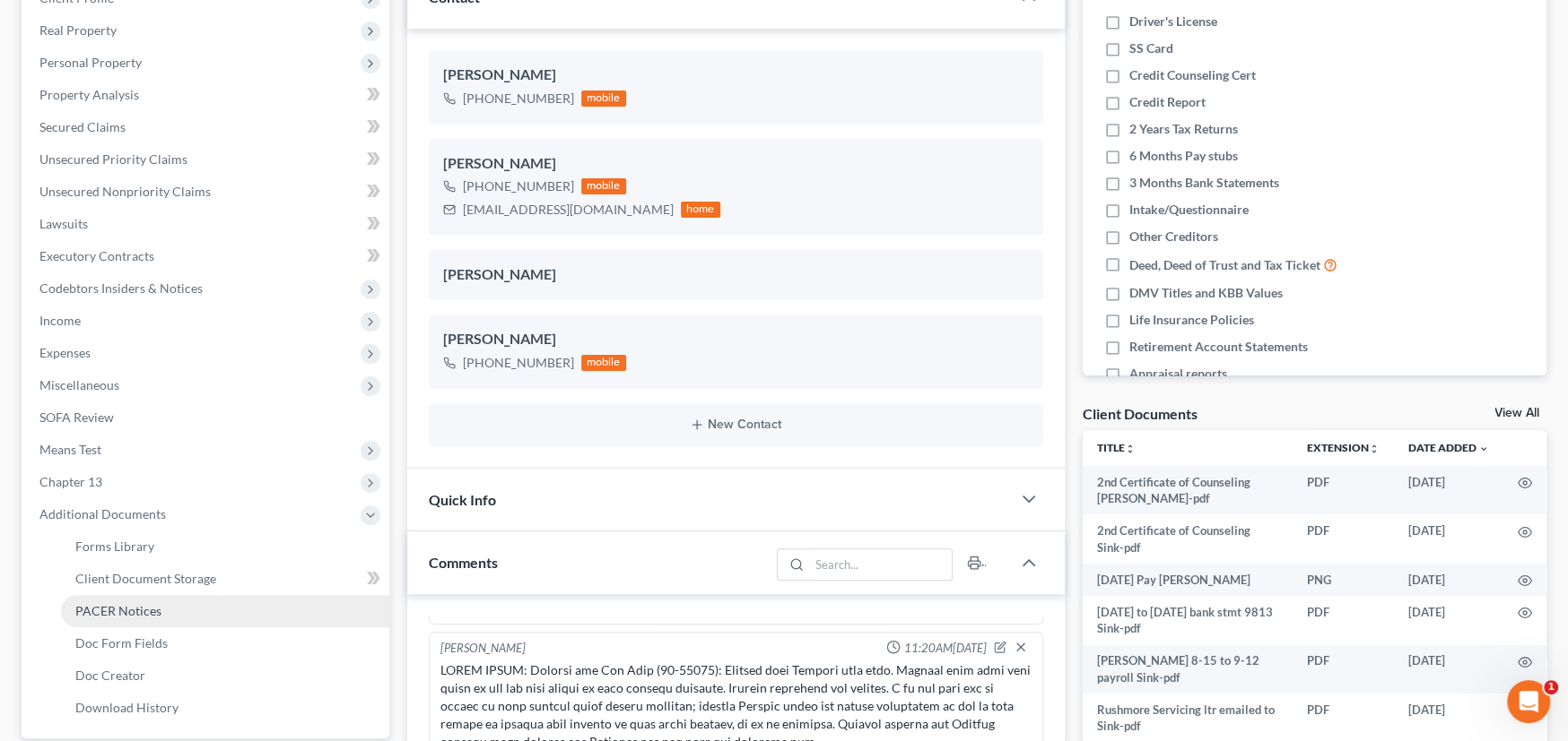
click at [148, 603] on span "PACER Notices" at bounding box center [118, 610] width 86 height 15
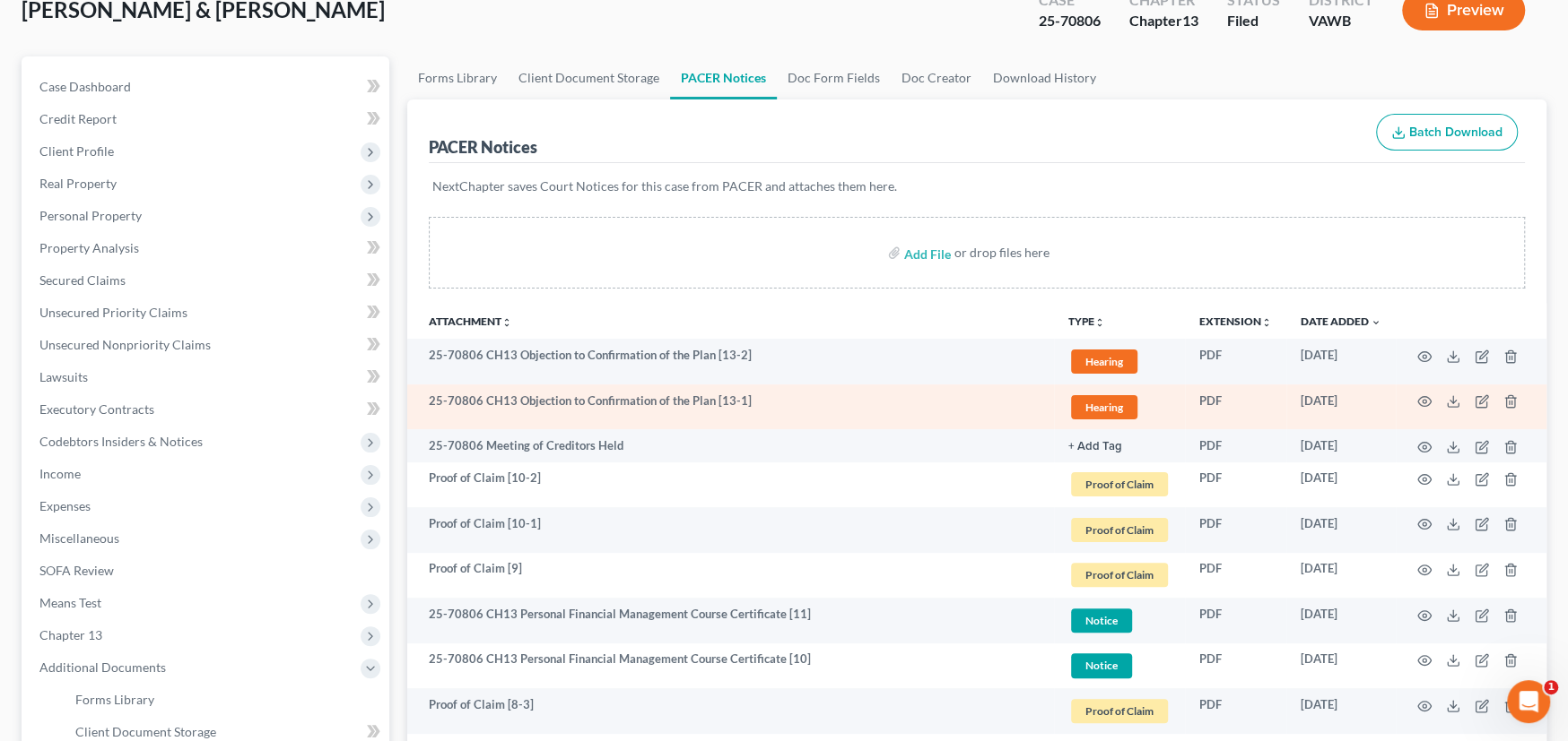
scroll to position [180, 0]
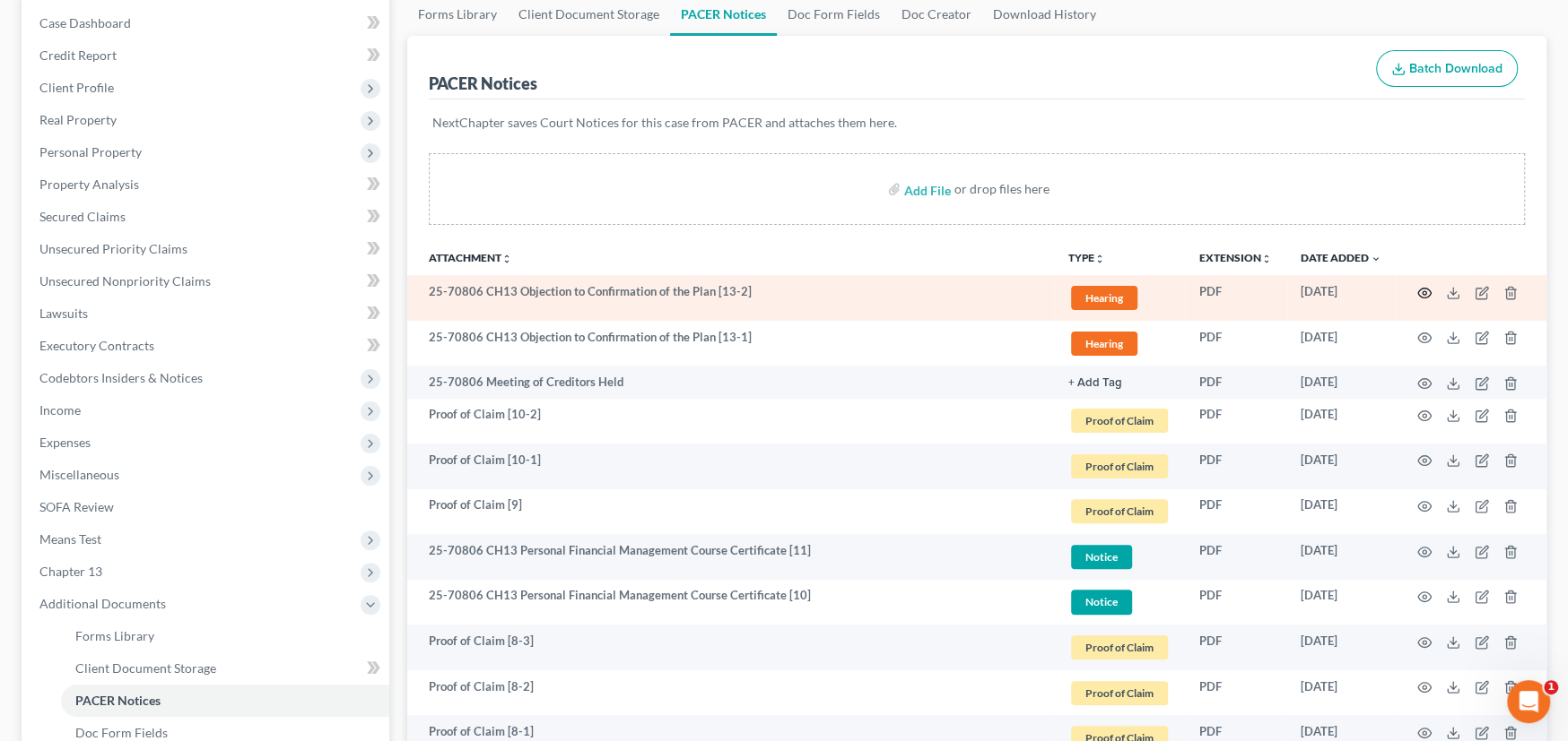
click at [1419, 290] on icon "button" at bounding box center [1424, 293] width 14 height 14
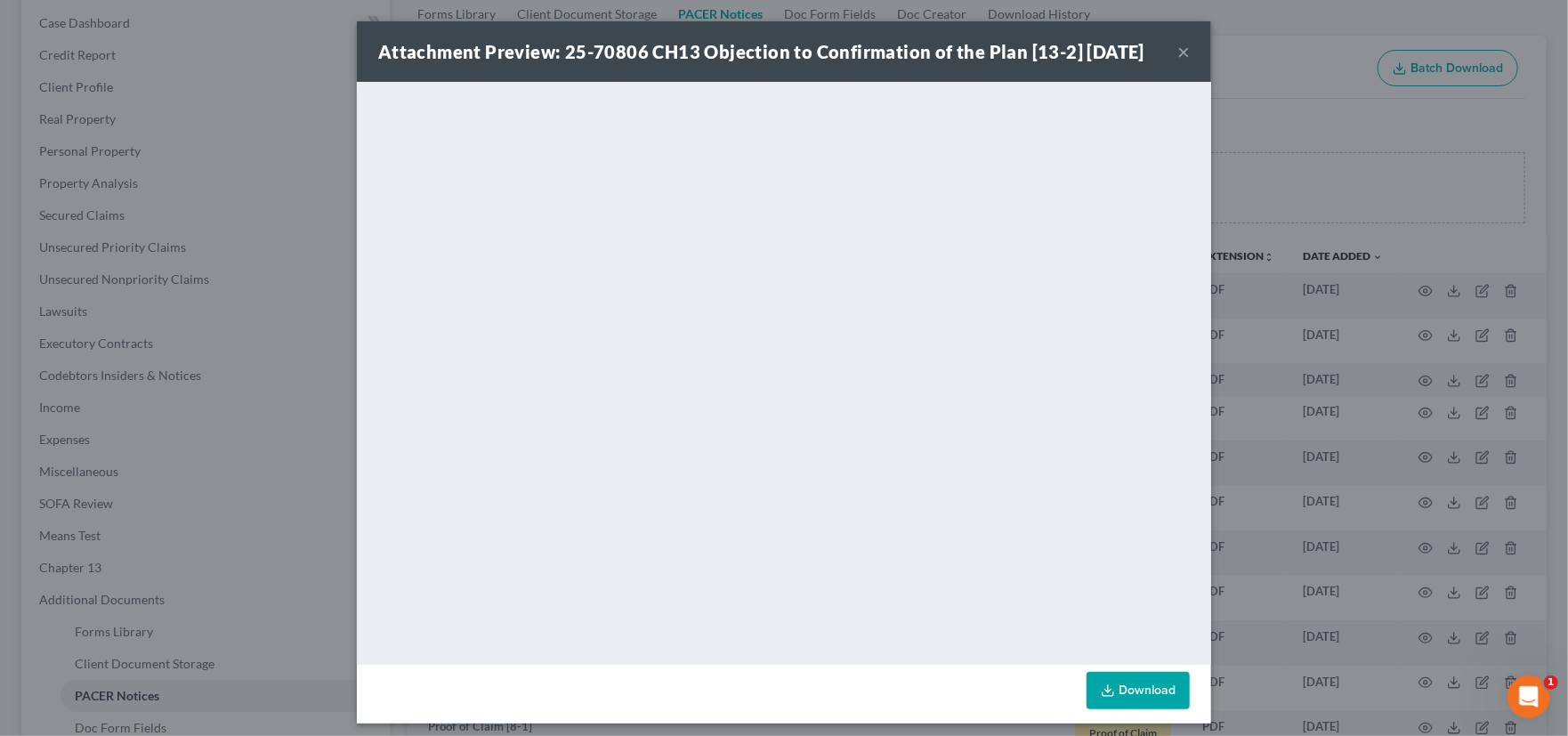
click at [1179, 55] on button "×" at bounding box center [1183, 52] width 13 height 22
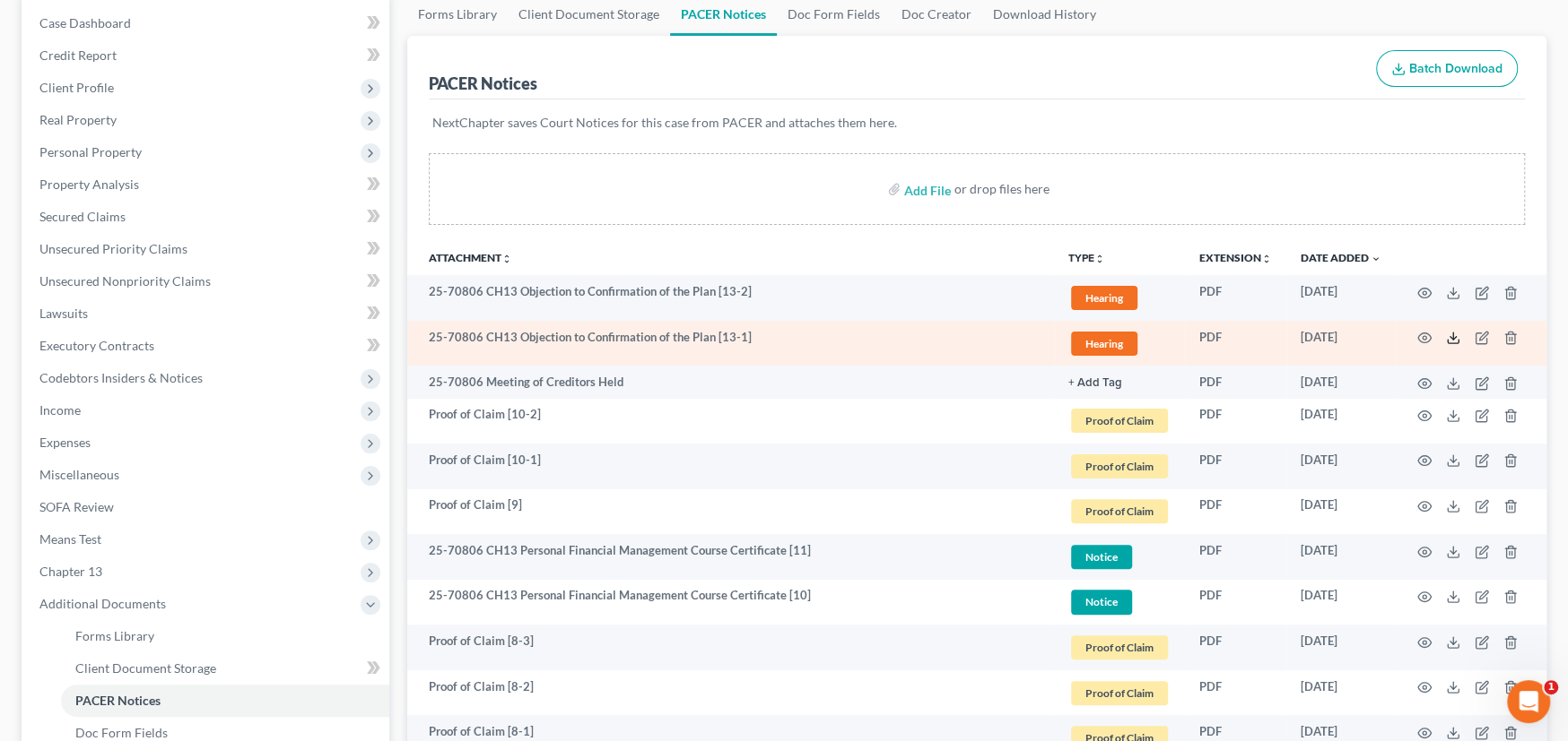
click at [1450, 337] on polyline at bounding box center [1453, 338] width 6 height 3
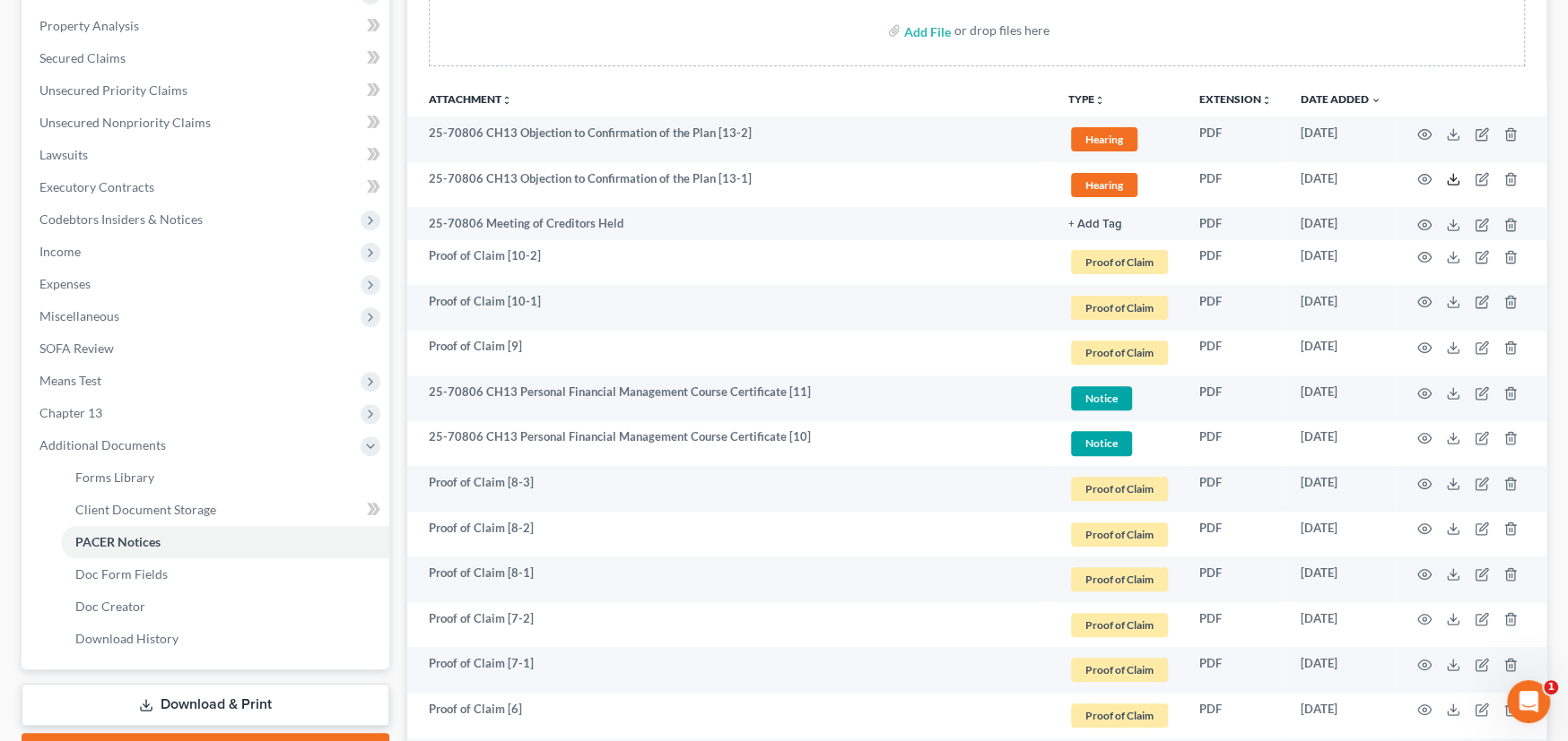
scroll to position [269, 0]
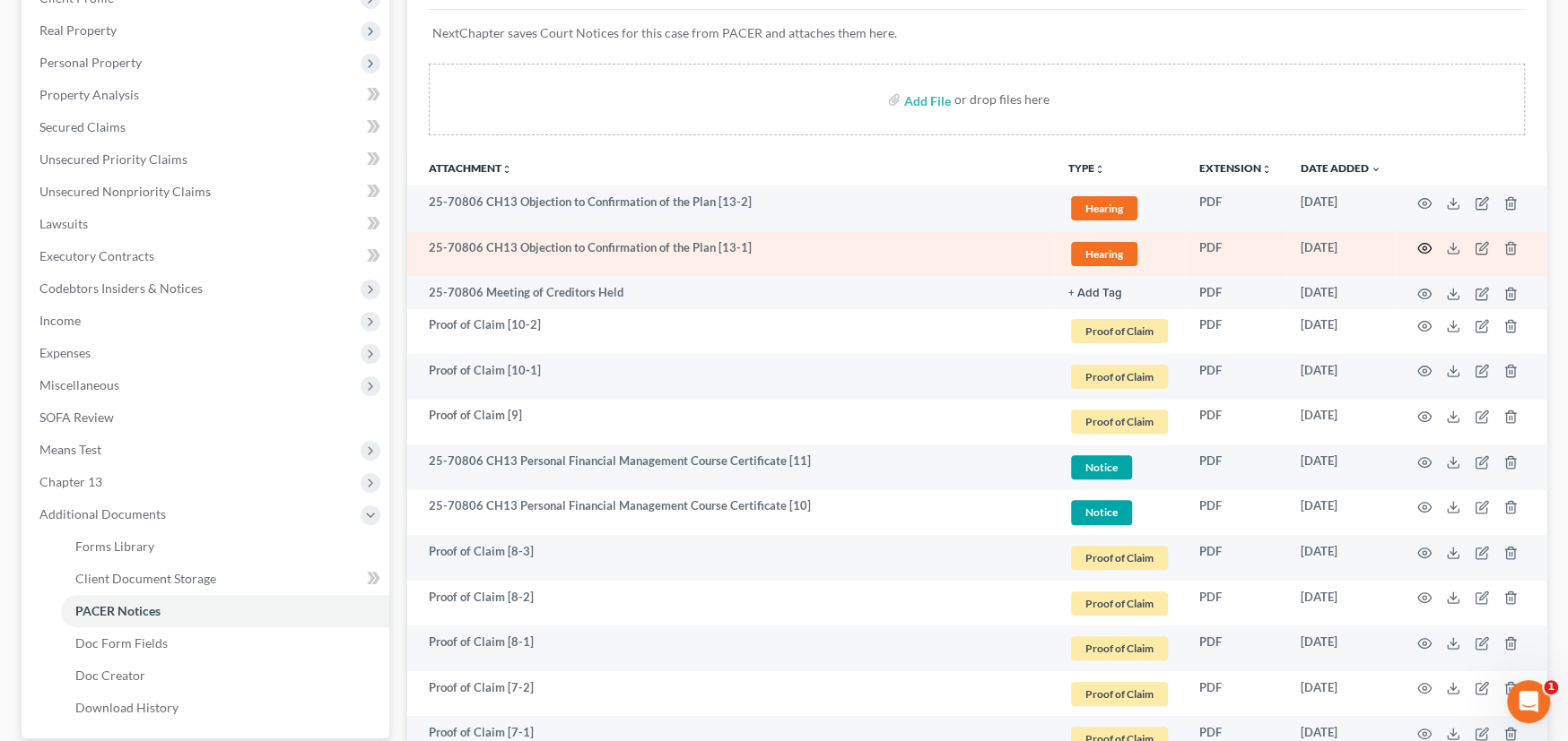
click at [1421, 245] on icon "button" at bounding box center [1424, 248] width 14 height 14
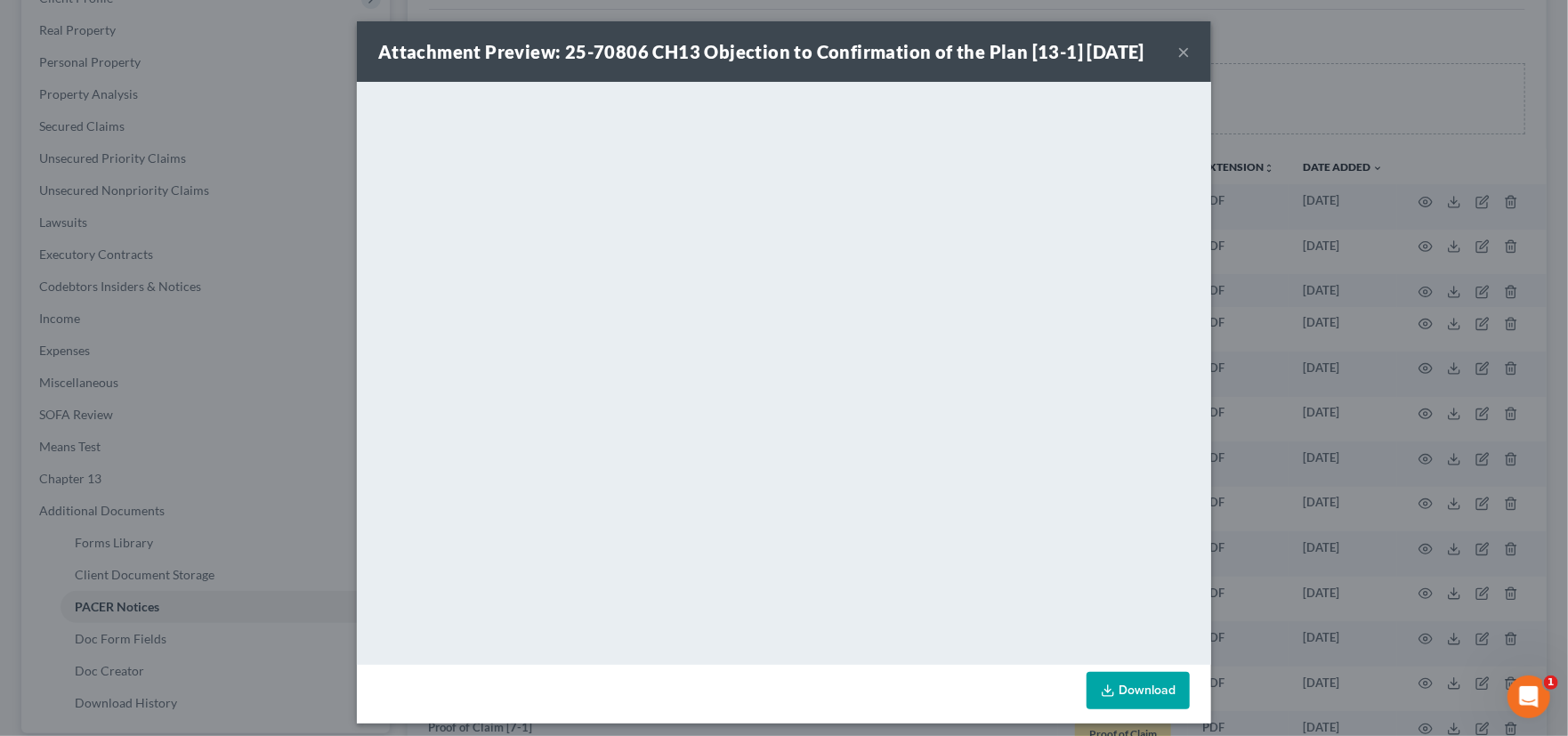
click at [1181, 49] on button "×" at bounding box center [1183, 52] width 13 height 22
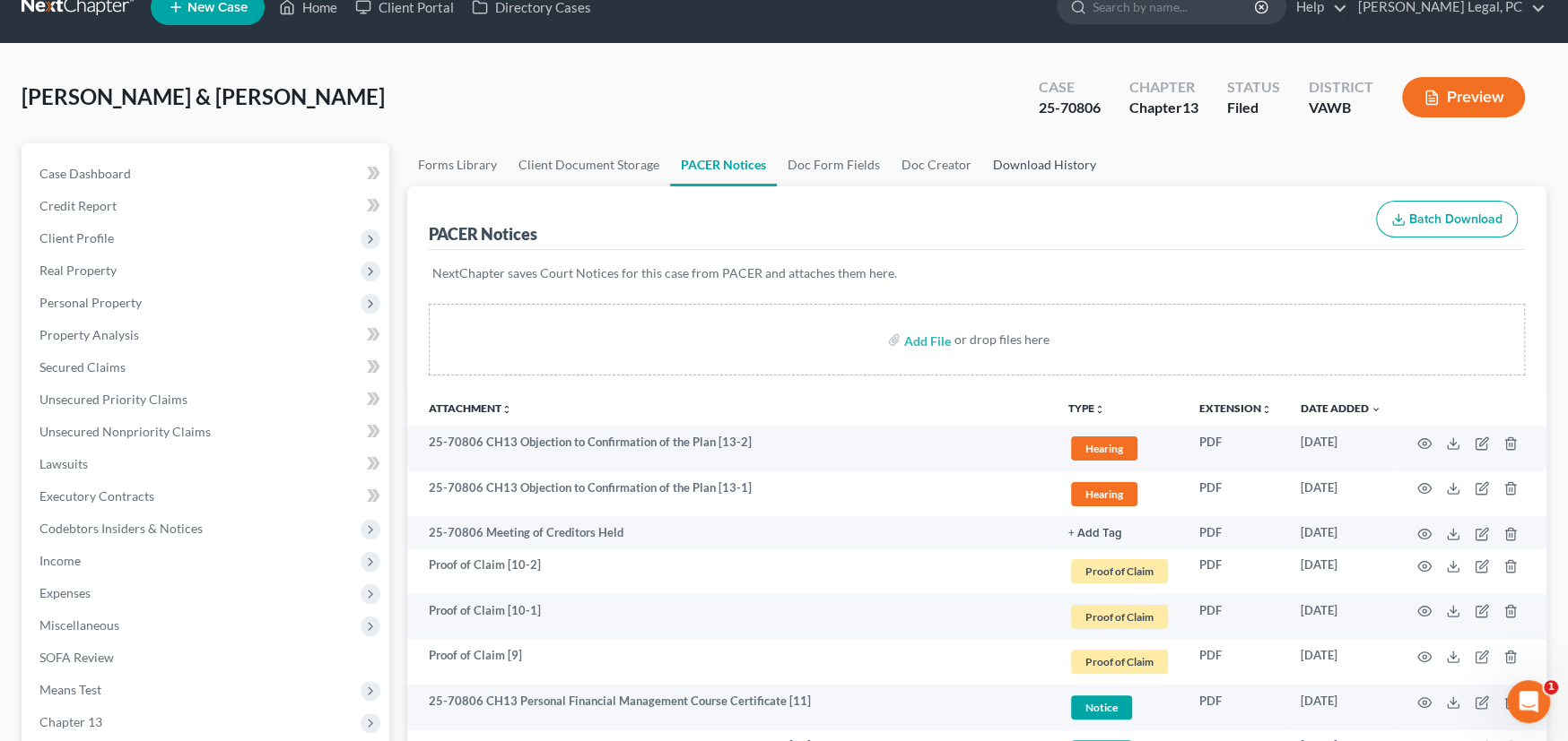
scroll to position [0, 0]
